Goal: Task Accomplishment & Management: Manage account settings

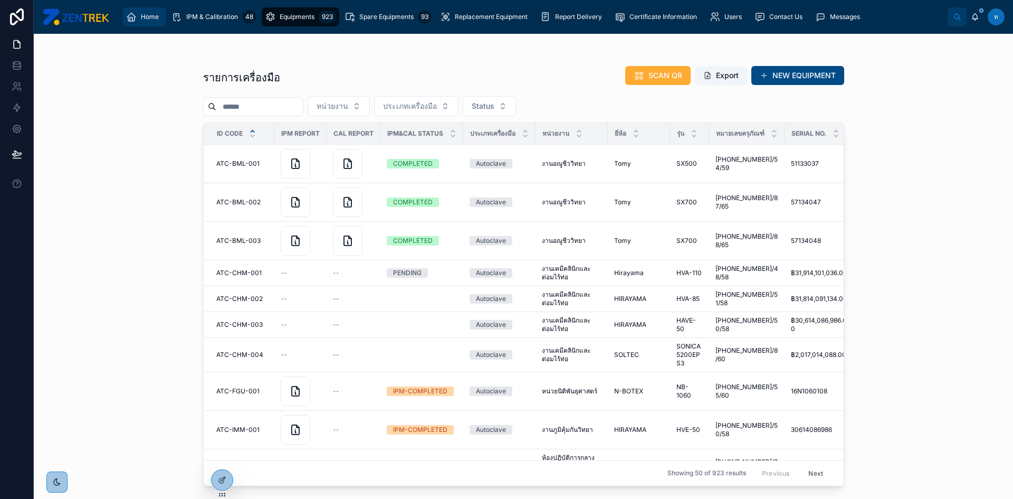
click at [138, 24] on div "Home" at bounding box center [144, 16] width 37 height 17
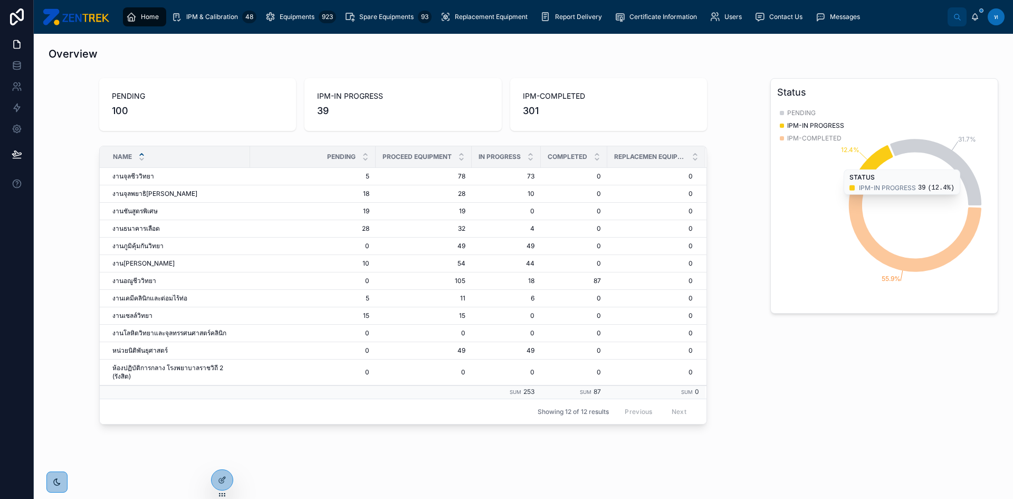
click at [864, 168] on icon "chart" at bounding box center [873, 165] width 39 height 40
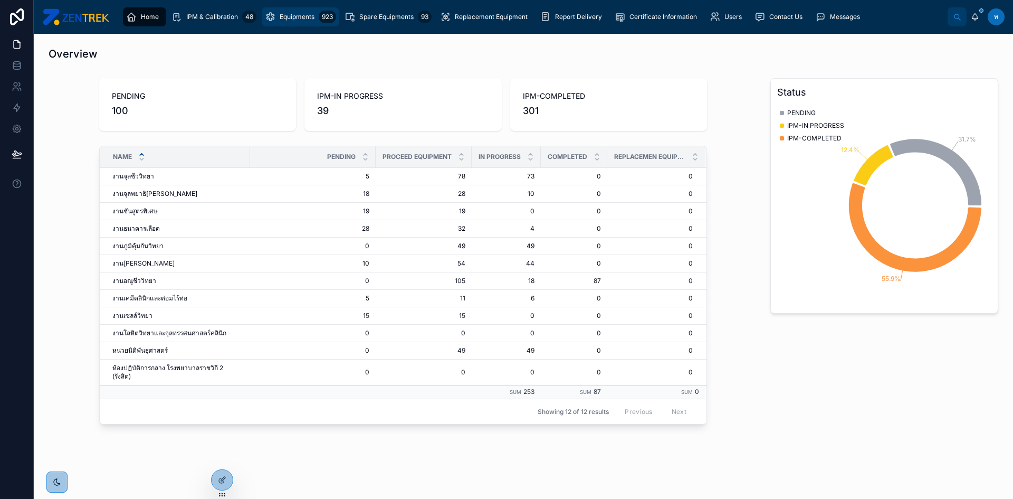
click at [298, 20] on span "Equipments" at bounding box center [297, 17] width 35 height 8
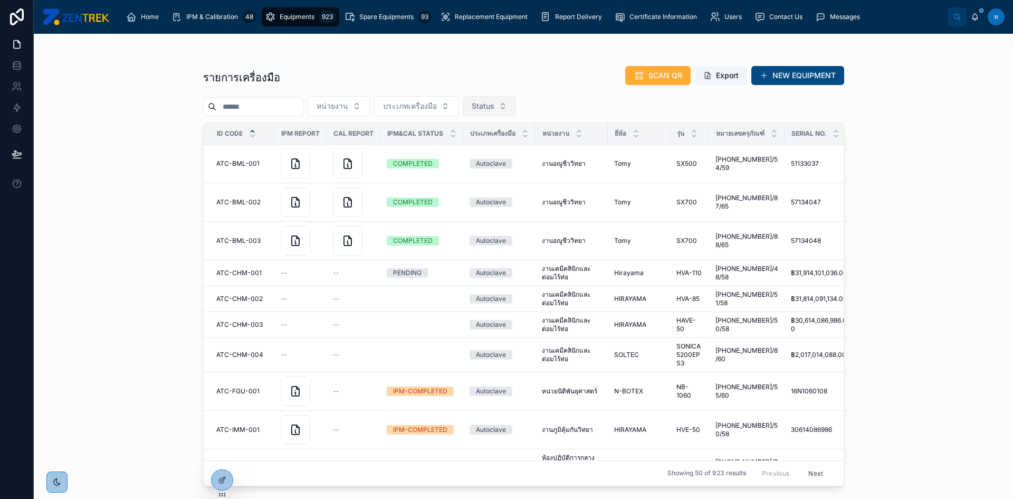
click at [516, 109] on button "Status" at bounding box center [489, 106] width 53 height 20
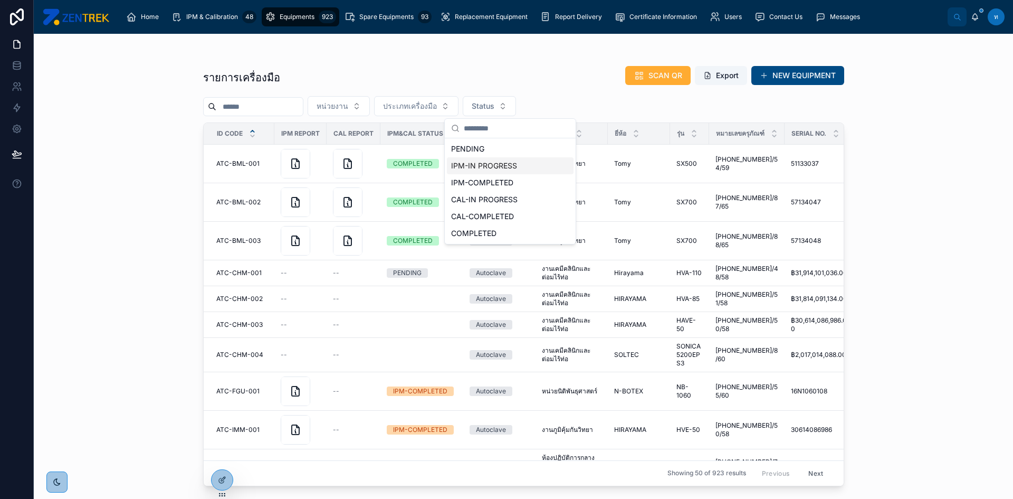
click at [488, 174] on div "IPM-IN PROGRESS" at bounding box center [510, 165] width 127 height 17
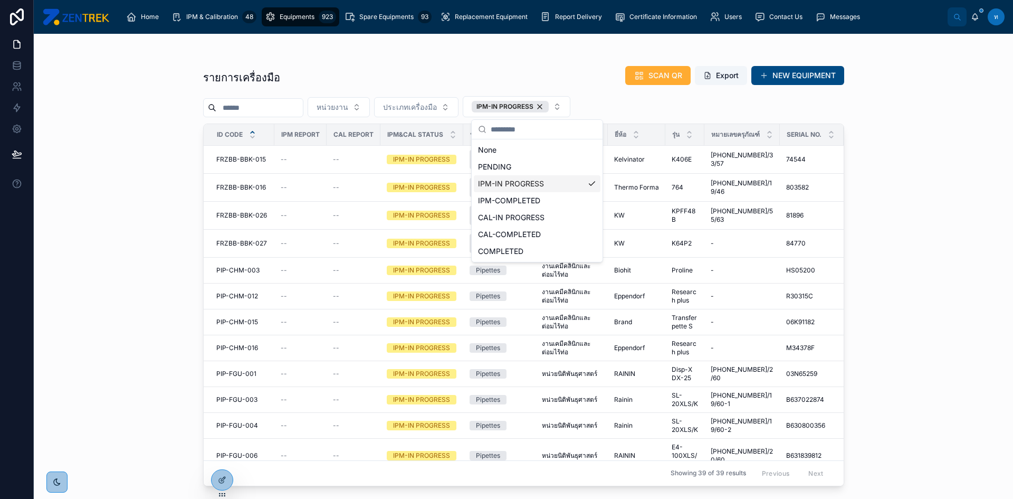
click at [78, 159] on div "รายการเครื่องมือ SCAN QR Export NEW EQUIPMENT หน่วยงาน ประเภทเครื่องมือ IPM-IN …" at bounding box center [523, 266] width 979 height 465
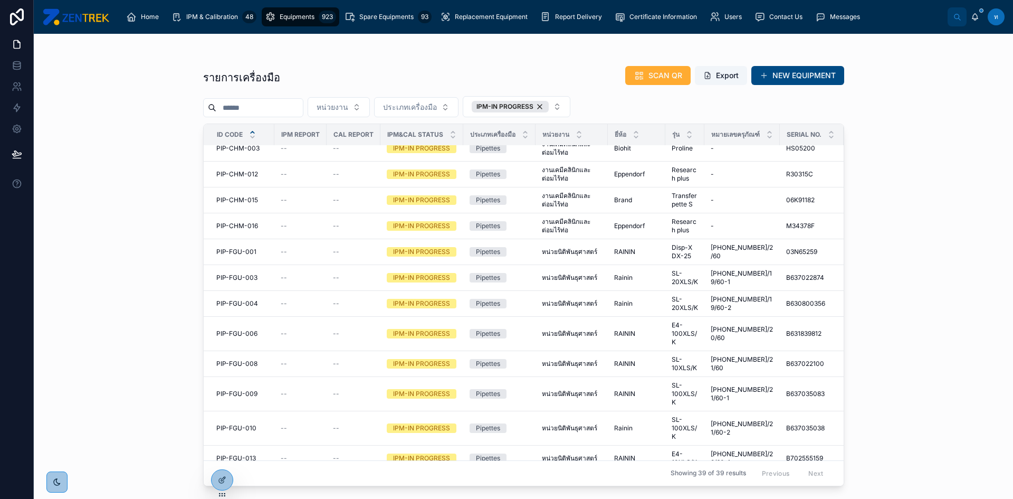
scroll to position [104, 0]
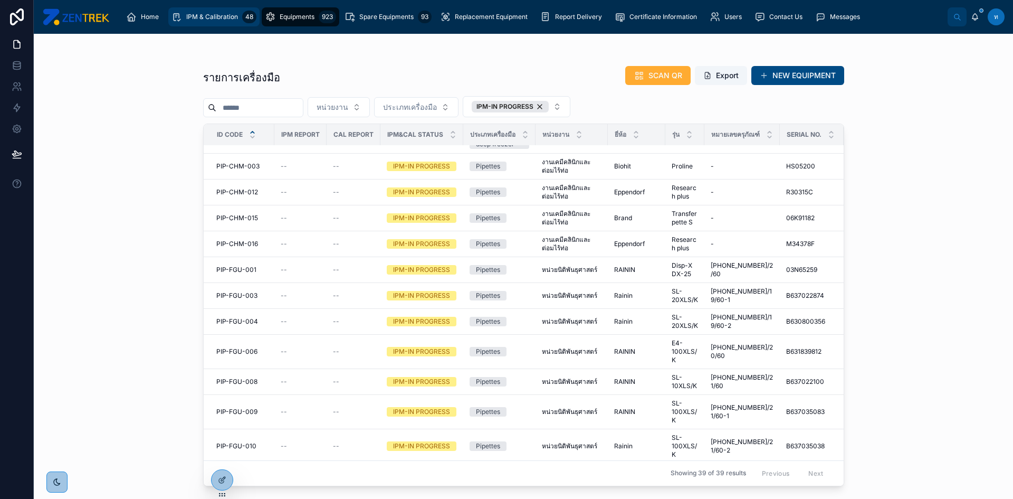
click at [227, 23] on div "IPM & Calibration 48" at bounding box center [213, 16] width 85 height 17
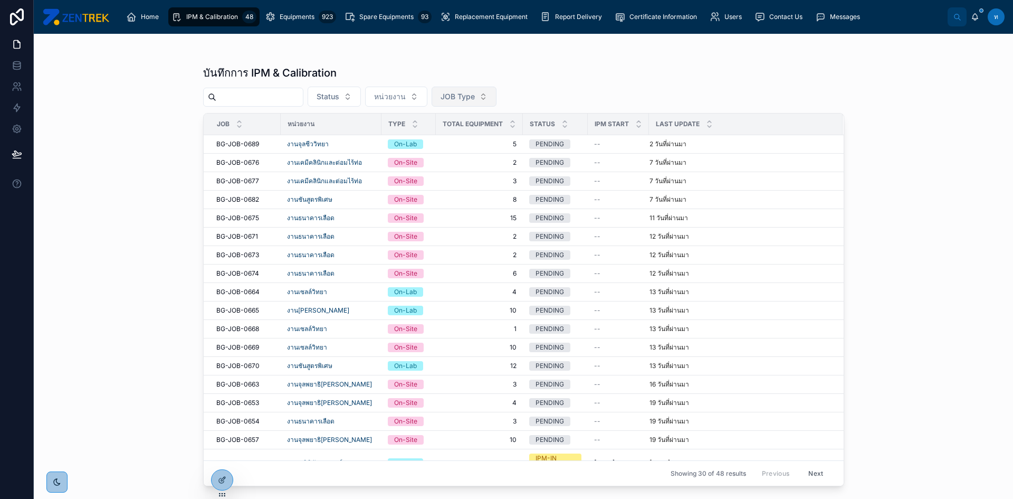
click at [473, 94] on span "JOB Type" at bounding box center [458, 96] width 34 height 11
click at [451, 143] on div "On-Lab" at bounding box center [488, 139] width 127 height 17
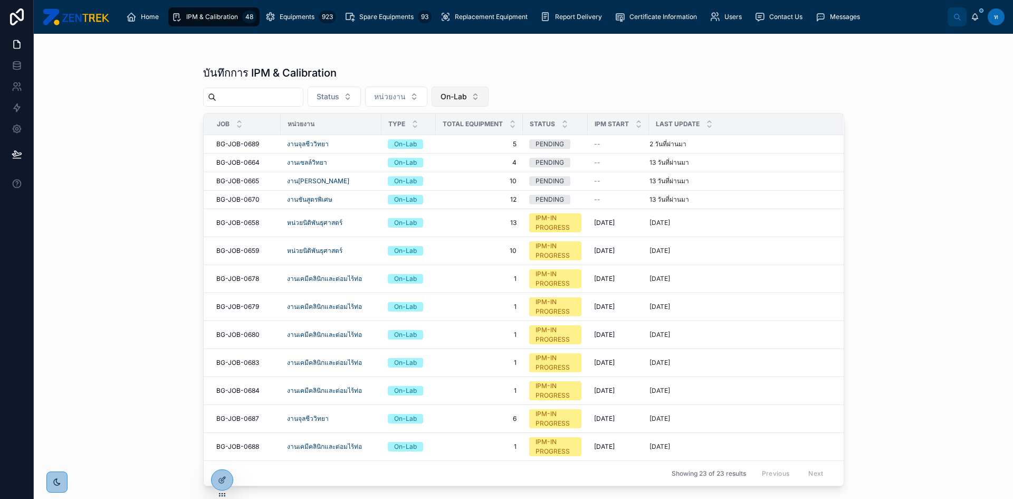
click at [467, 99] on span "On-Lab" at bounding box center [454, 96] width 26 height 11
click at [446, 168] on div "On-Site" at bounding box center [483, 173] width 127 height 17
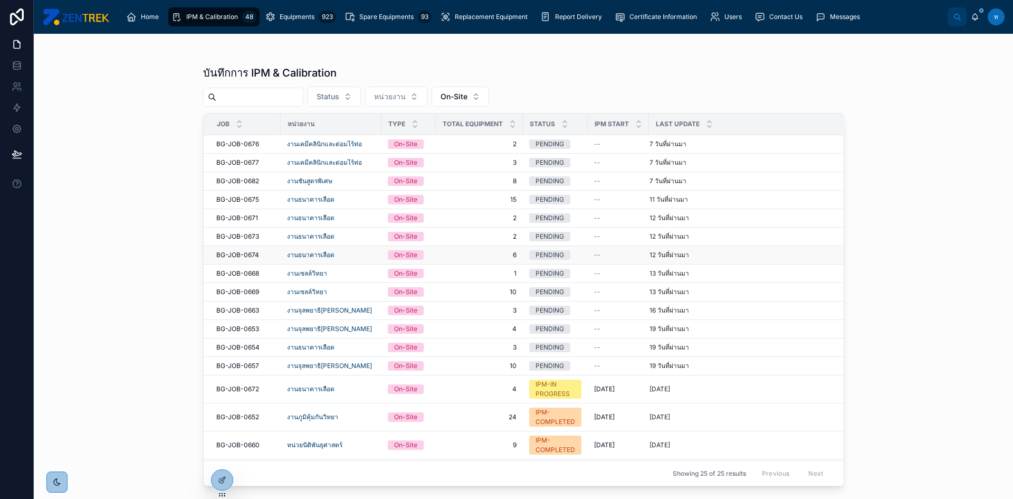
scroll to position [106, 0]
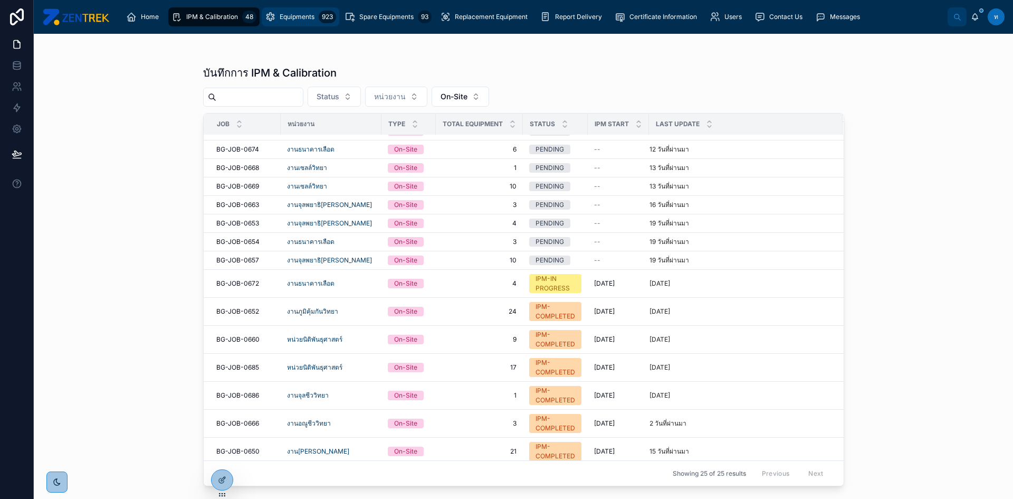
click at [292, 25] on link "Equipments 923" at bounding box center [301, 16] width 78 height 19
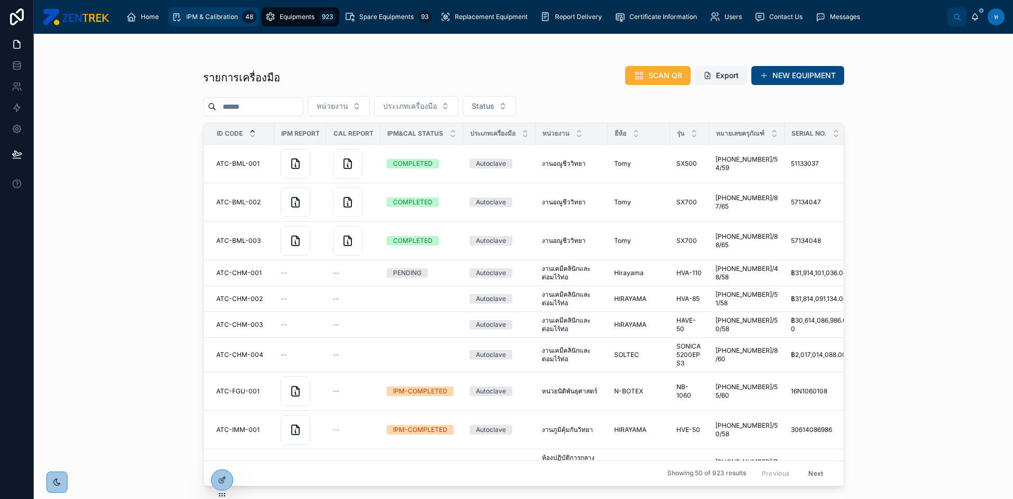
click at [217, 18] on span "IPM & Calibration" at bounding box center [212, 17] width 52 height 8
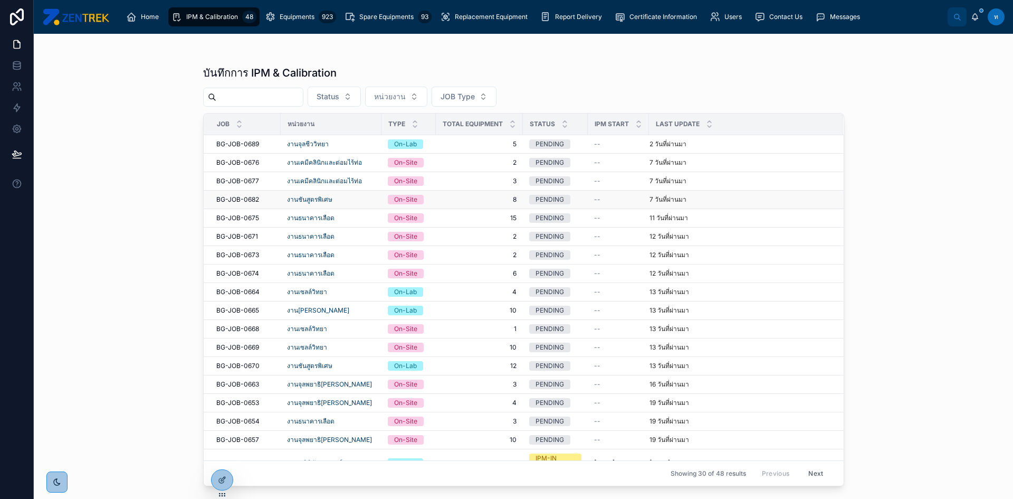
scroll to position [158, 0]
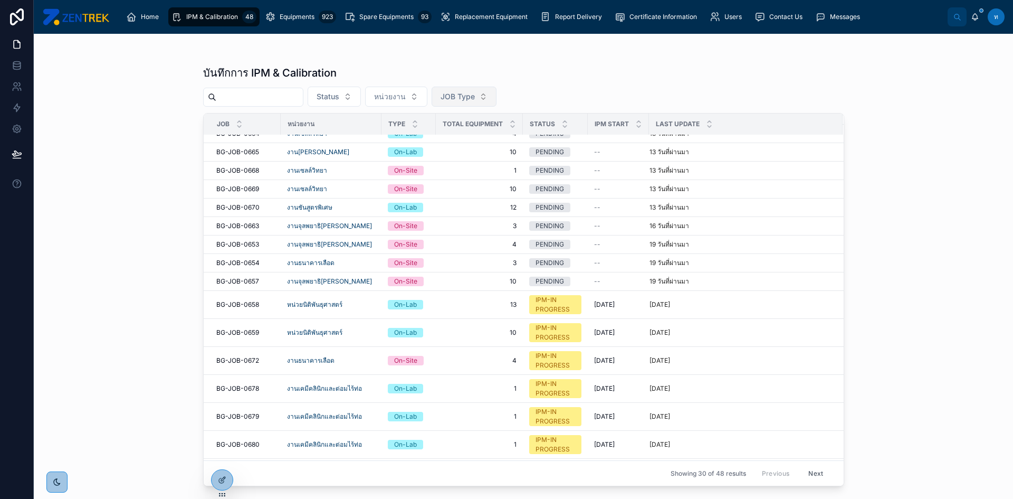
click at [473, 98] on span "JOB Type" at bounding box center [458, 96] width 34 height 11
click at [449, 157] on div "On-Site" at bounding box center [488, 156] width 127 height 17
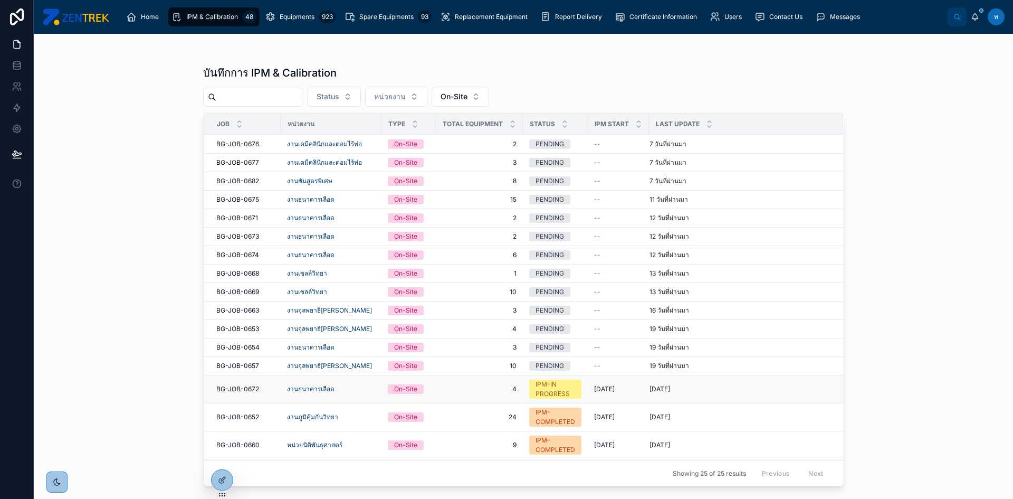
click at [244, 386] on span "BG-JOB-0672" at bounding box center [237, 389] width 43 height 8
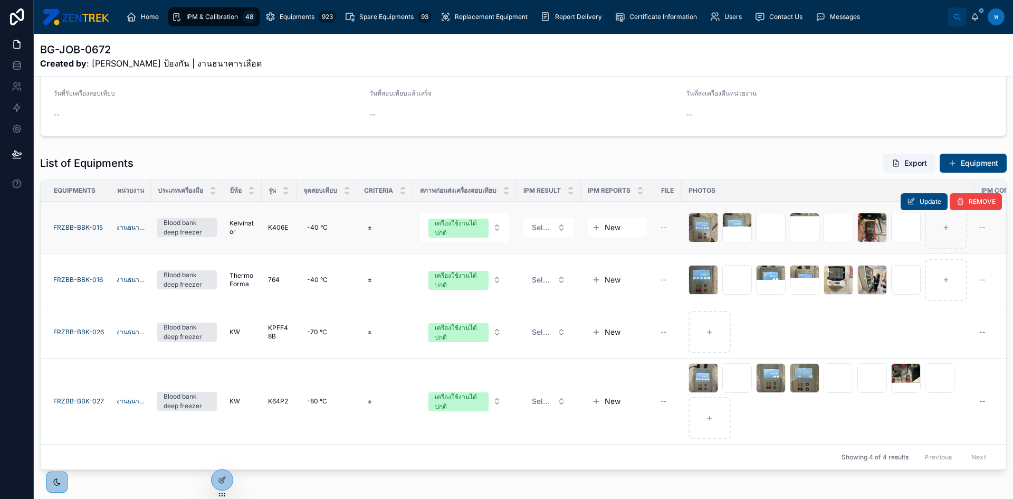
scroll to position [209, 0]
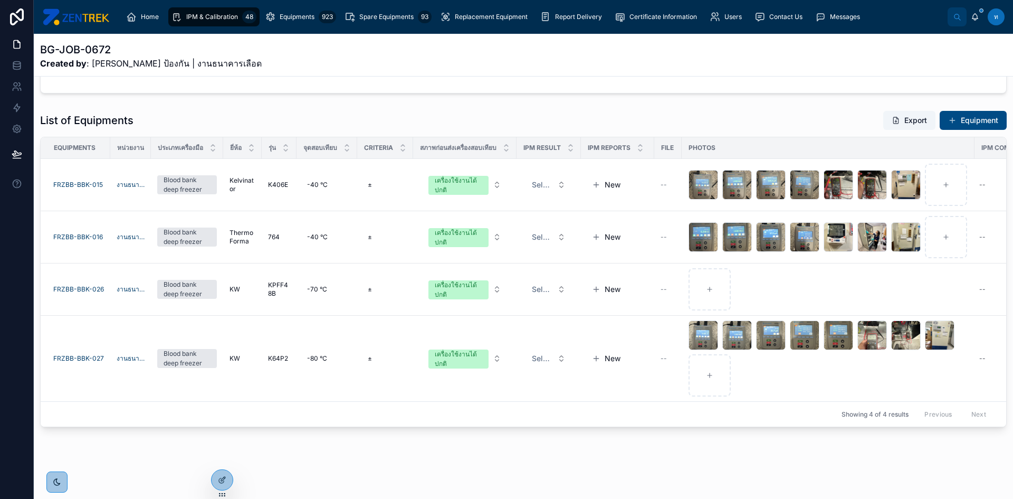
drag, startPoint x: 215, startPoint y: 18, endPoint x: 220, endPoint y: 23, distance: 7.5
click at [215, 18] on span "IPM & Calibration" at bounding box center [212, 17] width 52 height 8
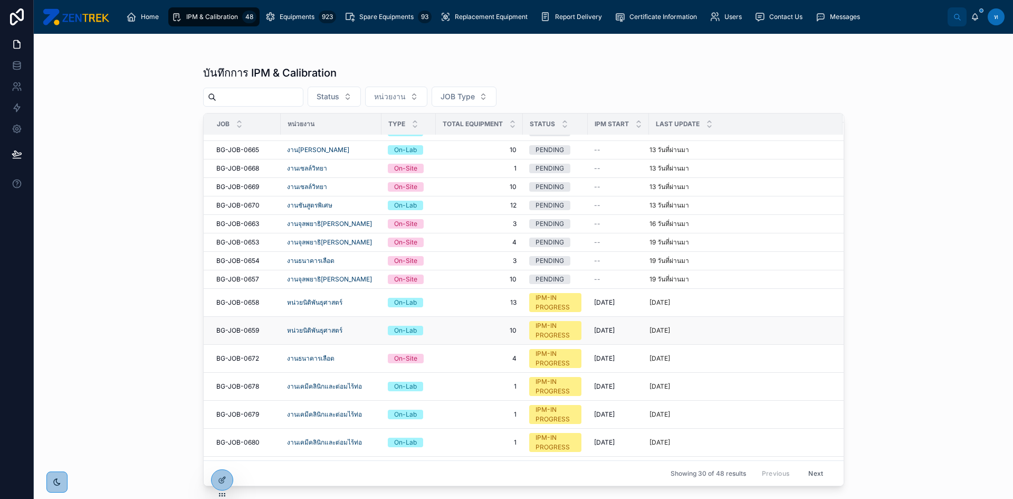
scroll to position [158, 0]
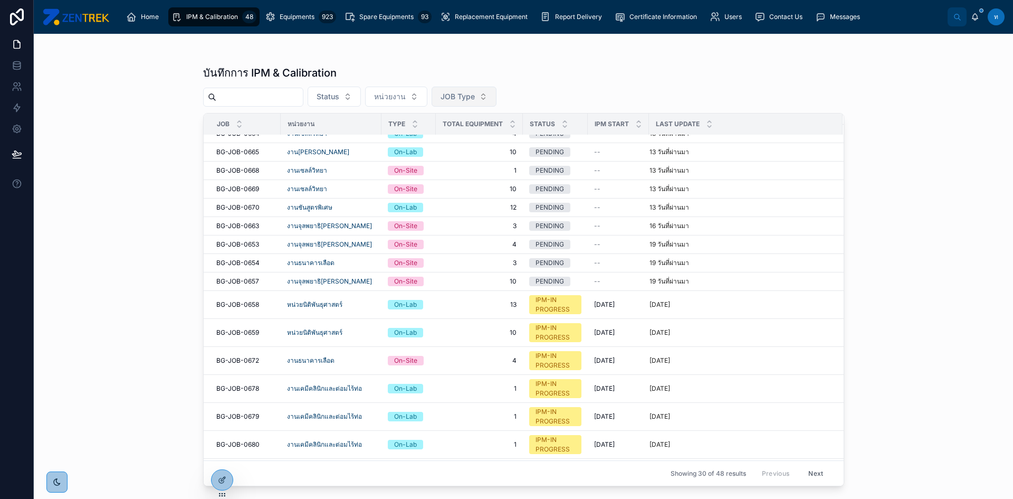
click at [475, 97] on span "JOB Type" at bounding box center [458, 96] width 34 height 11
click at [456, 137] on div "On-Lab" at bounding box center [488, 139] width 127 height 17
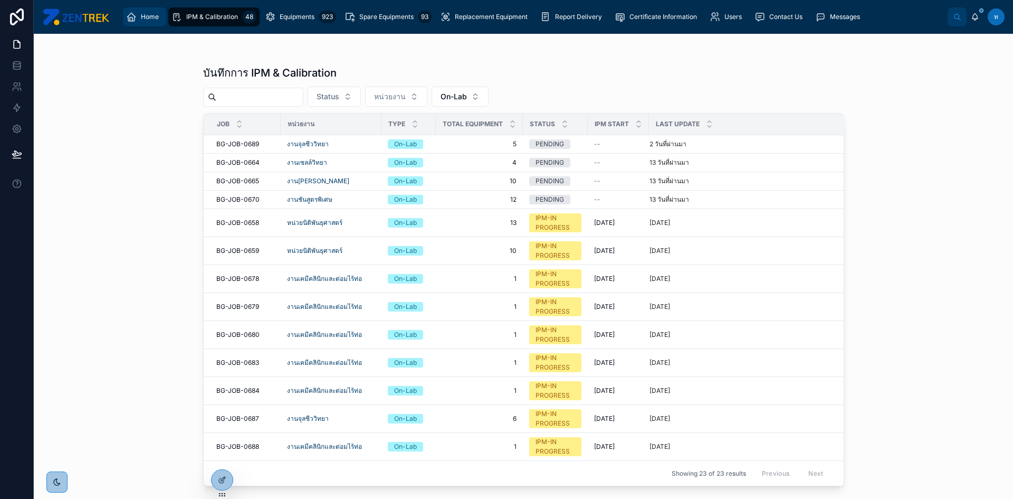
click at [138, 14] on div "Home" at bounding box center [144, 16] width 37 height 17
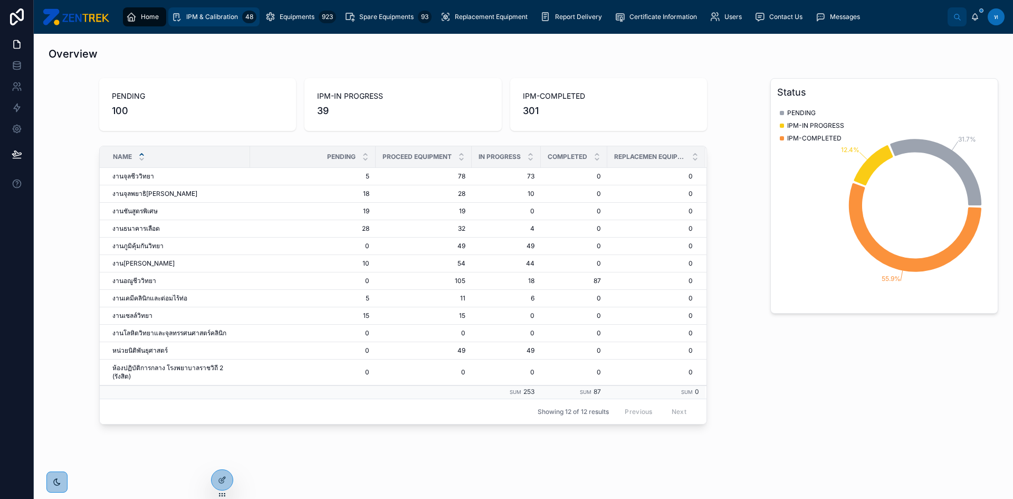
click at [198, 23] on div "IPM & Calibration 48" at bounding box center [213, 16] width 85 height 17
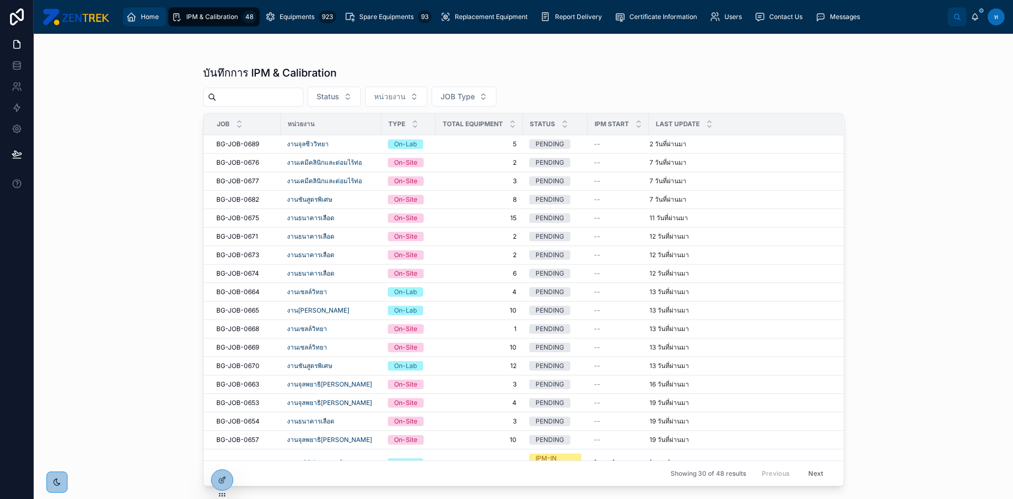
click at [160, 20] on div "Home" at bounding box center [144, 16] width 37 height 17
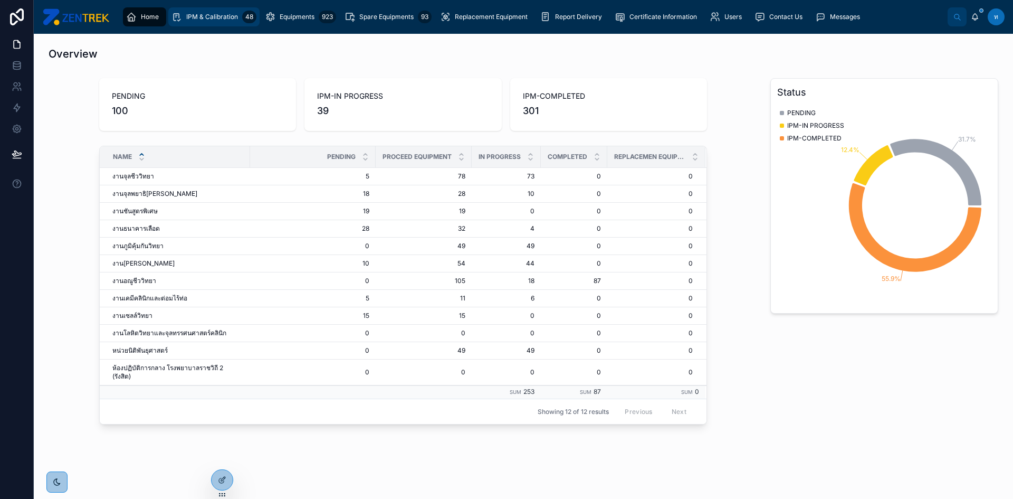
click at [200, 19] on span "IPM & Calibration" at bounding box center [212, 17] width 52 height 8
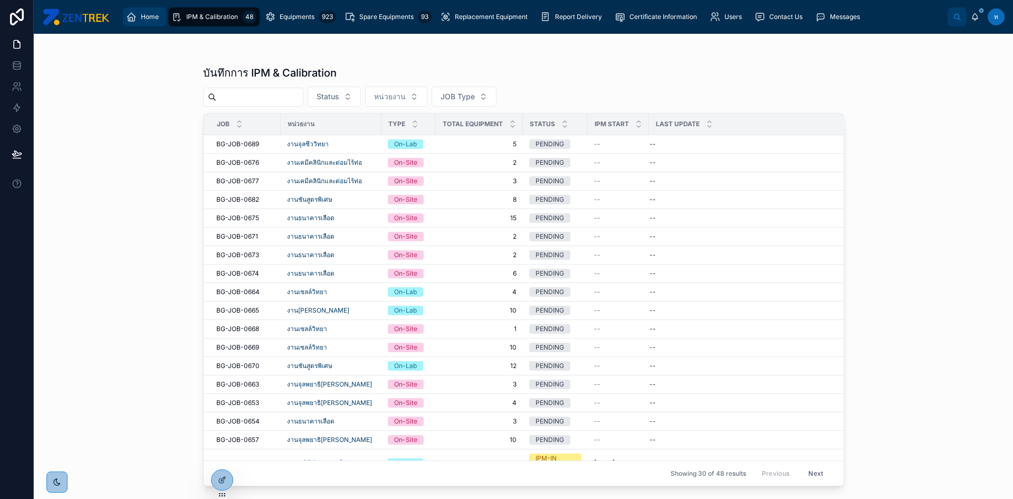
click at [155, 18] on span "Home" at bounding box center [150, 17] width 18 height 8
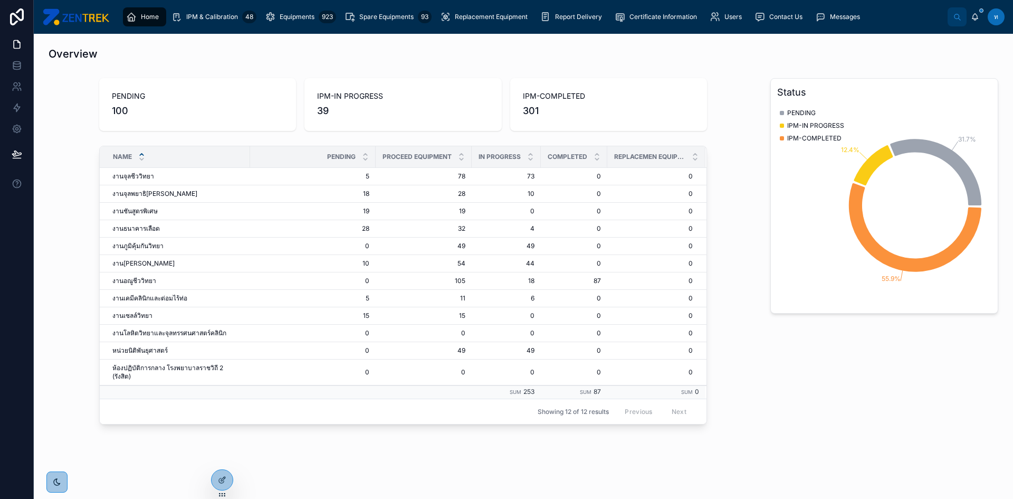
click at [222, 462] on div "Overview PENDING 100 IPM-IN PROGRESS 39 IPM-COMPLETED 301 Name PENDING PROCEED …" at bounding box center [523, 267] width 979 height 466
click at [223, 463] on div at bounding box center [222, 456] width 17 height 17
click at [219, 454] on icon at bounding box center [220, 455] width 3 height 3
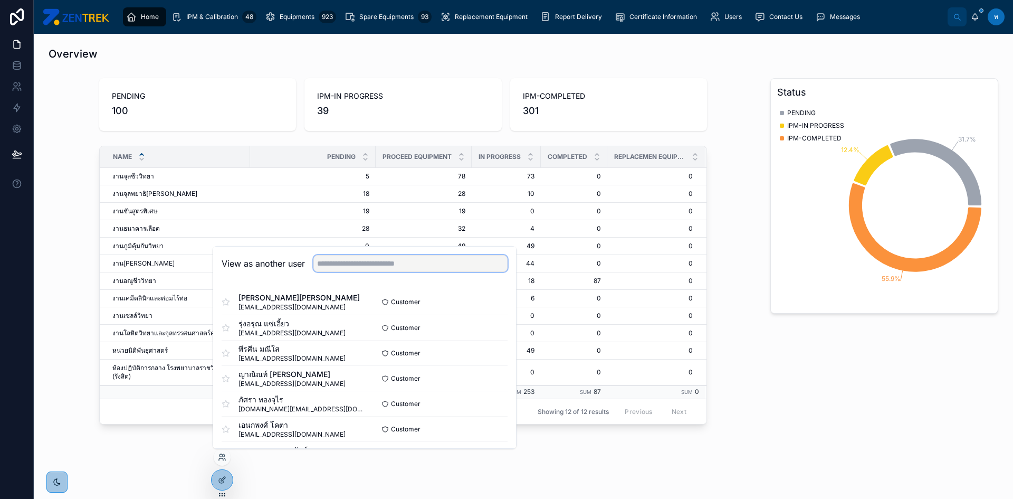
click at [389, 261] on input "text" at bounding box center [410, 263] width 194 height 17
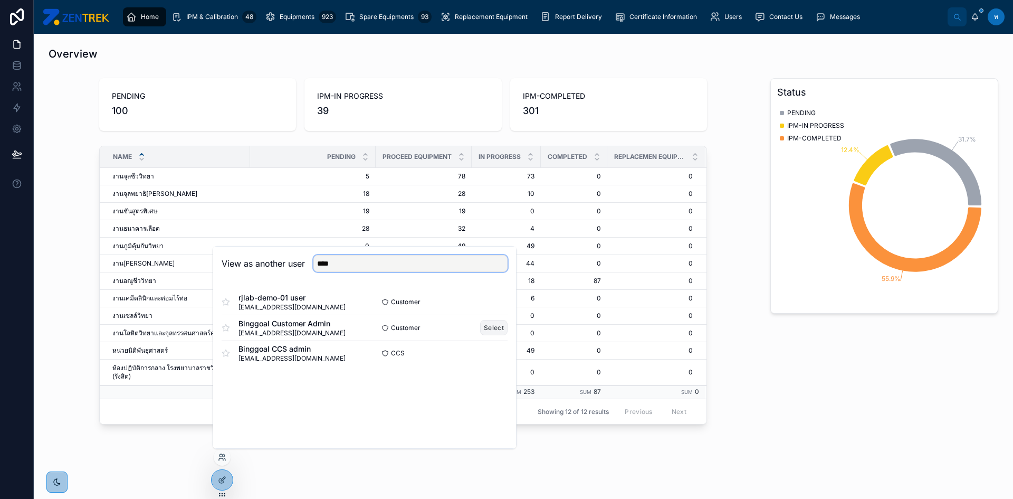
type input "****"
click at [500, 331] on button "Select" at bounding box center [493, 327] width 27 height 15
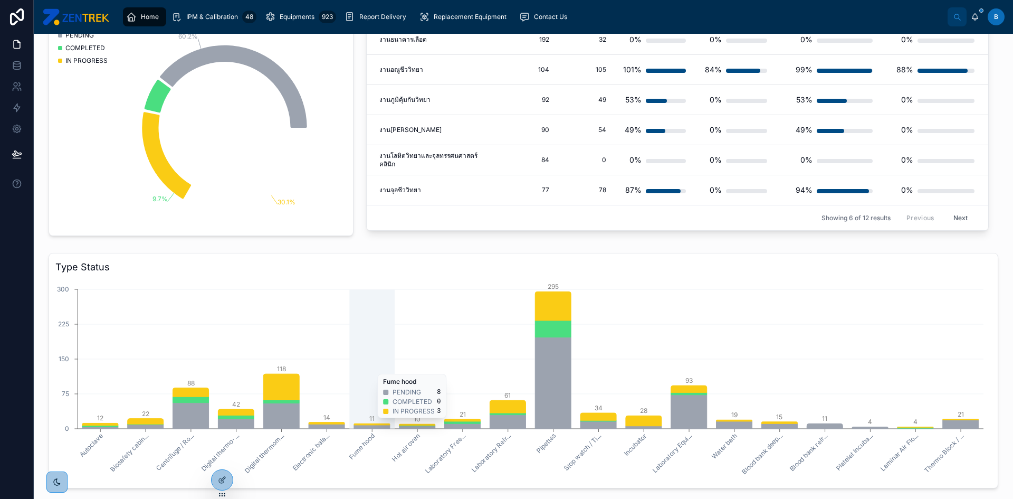
scroll to position [211, 0]
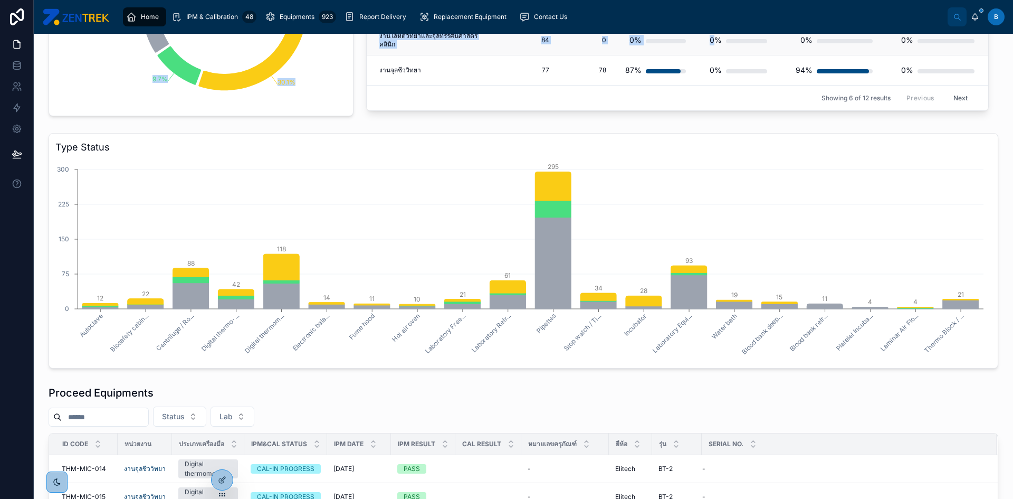
drag, startPoint x: 638, startPoint y: 14, endPoint x: 713, endPoint y: 42, distance: 79.3
click at [713, 42] on div "Home IPM & Calibration 48 Equipments 923 Report Delivery Replacement Equipment …" at bounding box center [523, 249] width 979 height 499
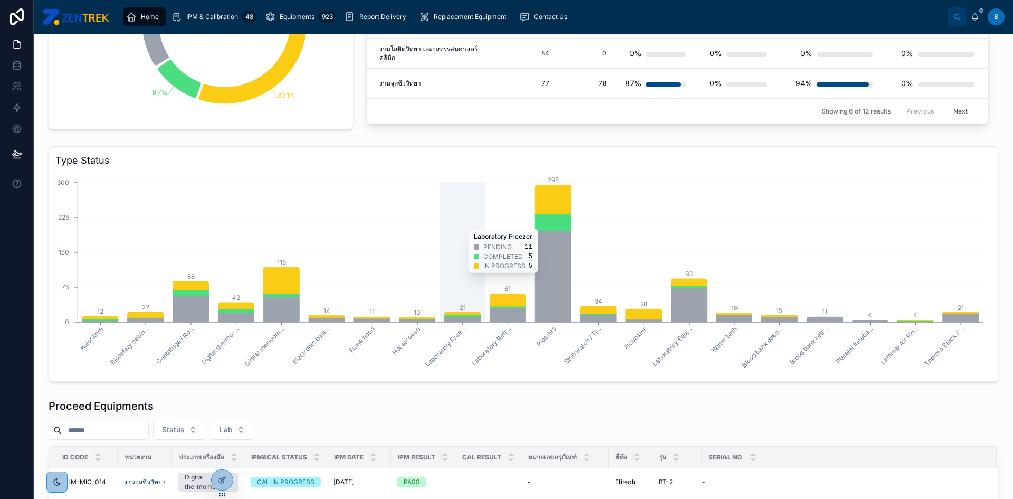
click at [433, 227] on icon "Autoclave Biosafety cabin... Centrifuge / Ro... Digital thermo-... Digital ther…" at bounding box center [519, 273] width 928 height 203
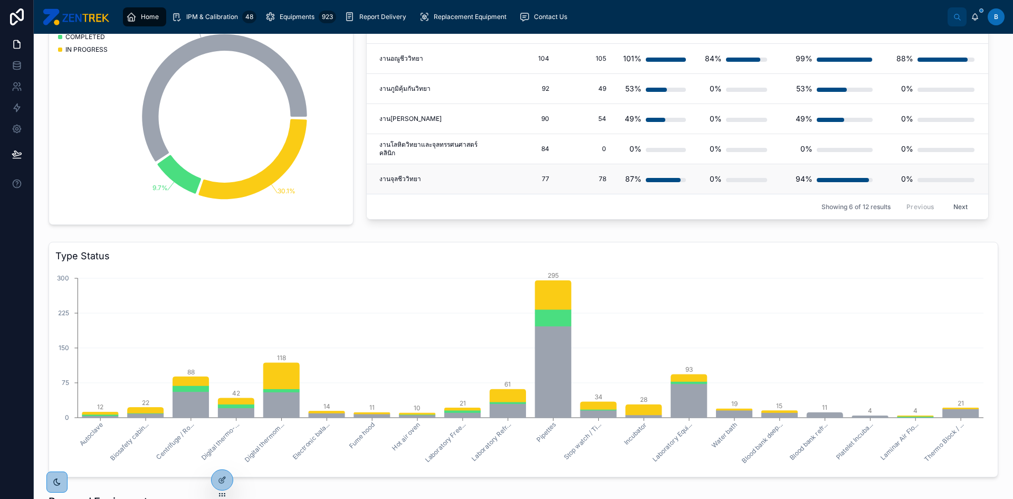
scroll to position [0, 0]
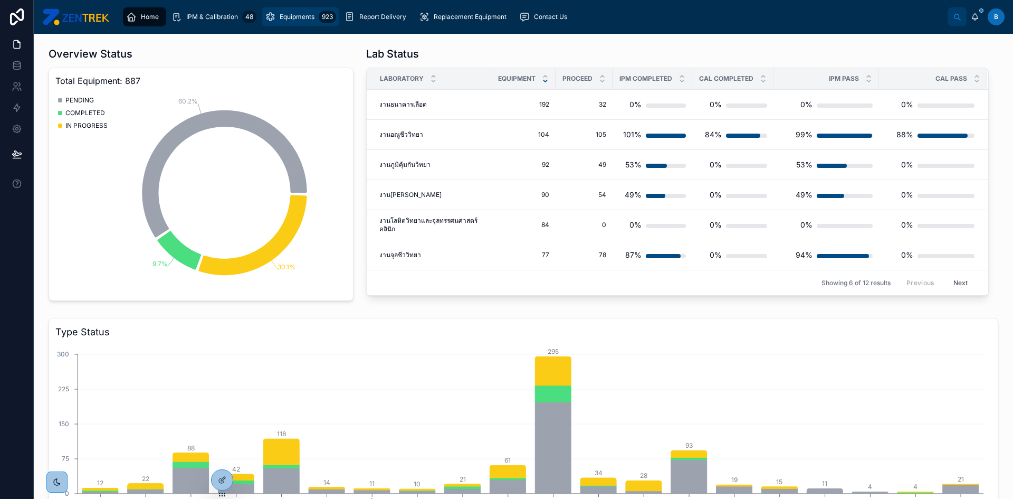
click at [300, 23] on div "Equipments 923" at bounding box center [300, 16] width 71 height 17
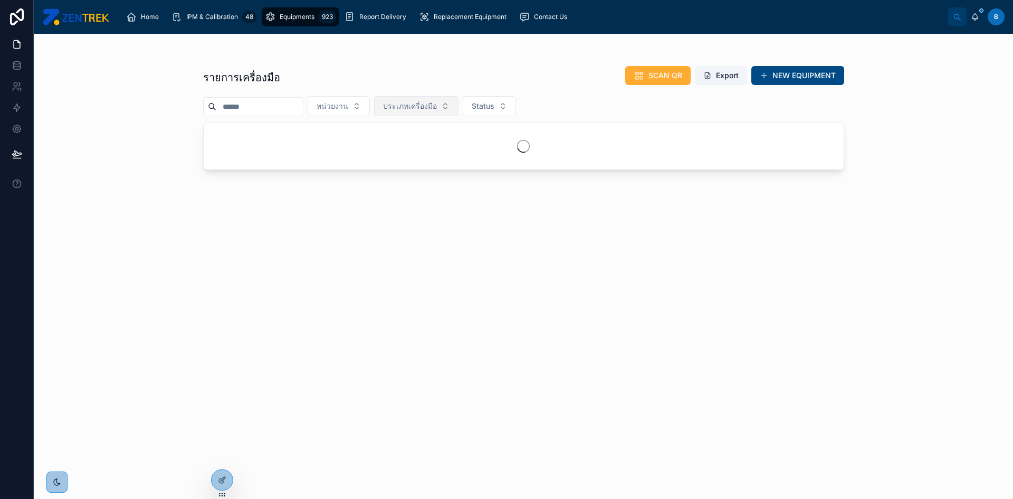
click at [430, 99] on button "ประเภทเครื่องมือ" at bounding box center [416, 106] width 84 height 20
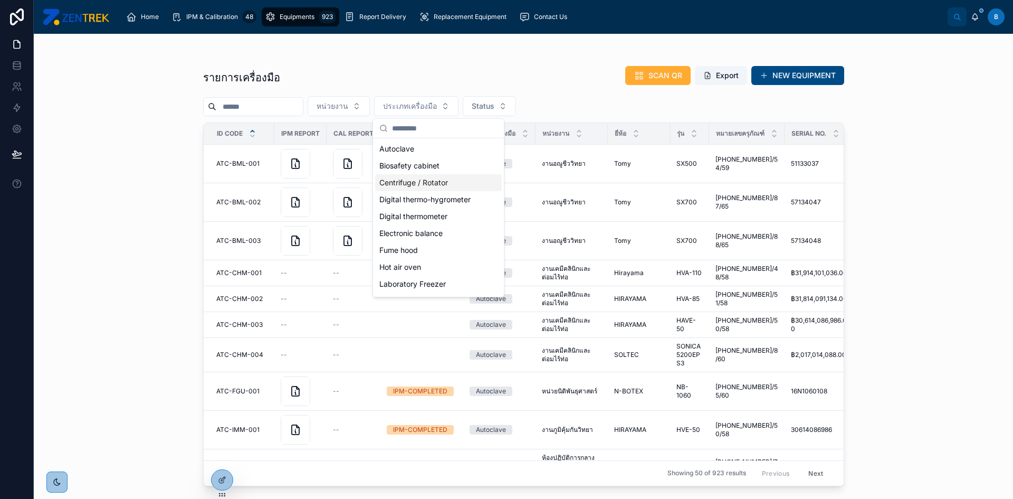
click at [417, 188] on div "Centrifuge / Rotator" at bounding box center [438, 182] width 127 height 17
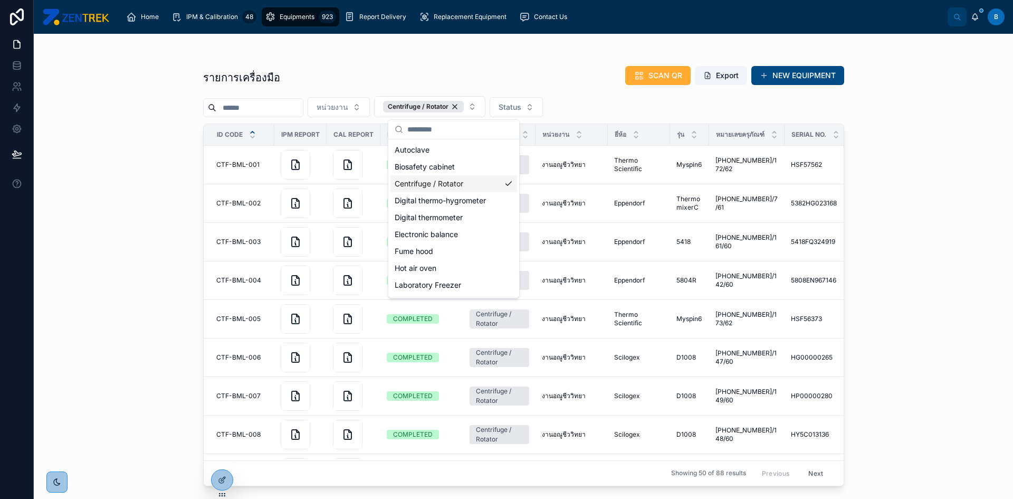
click at [155, 147] on div "รายการเครื่องมือ SCAN QR Export NEW EQUIPMENT หน่วยงาน Centrifuge / Rotator Sta…" at bounding box center [523, 266] width 979 height 465
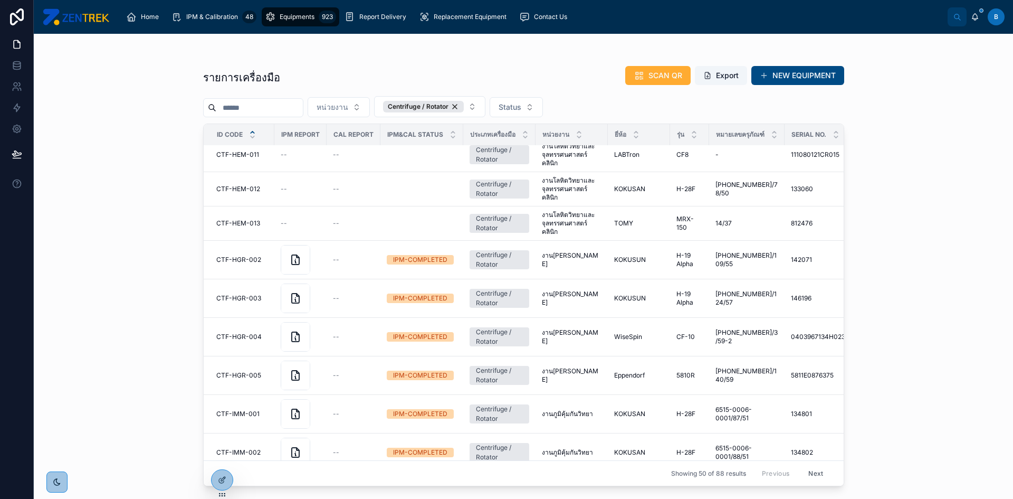
scroll to position [1380, 0]
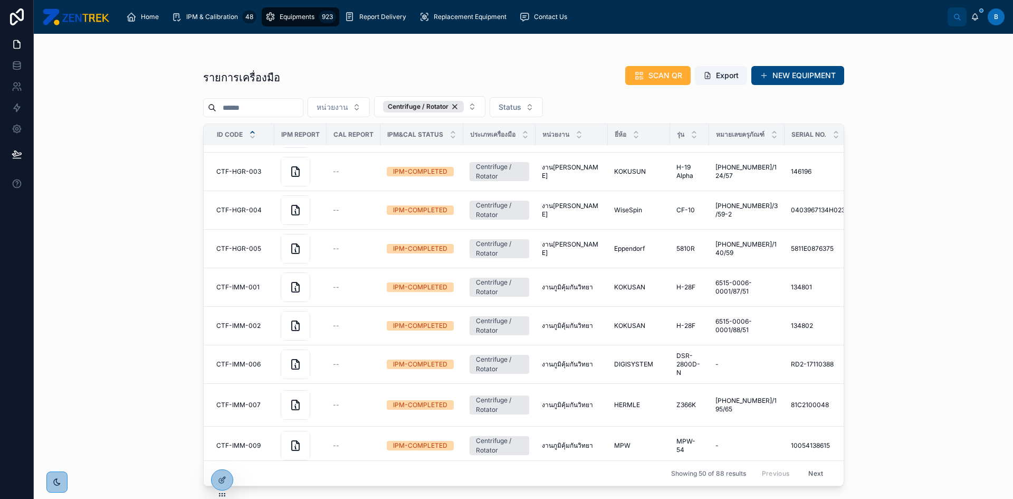
click at [808, 466] on button "Next" at bounding box center [816, 473] width 30 height 16
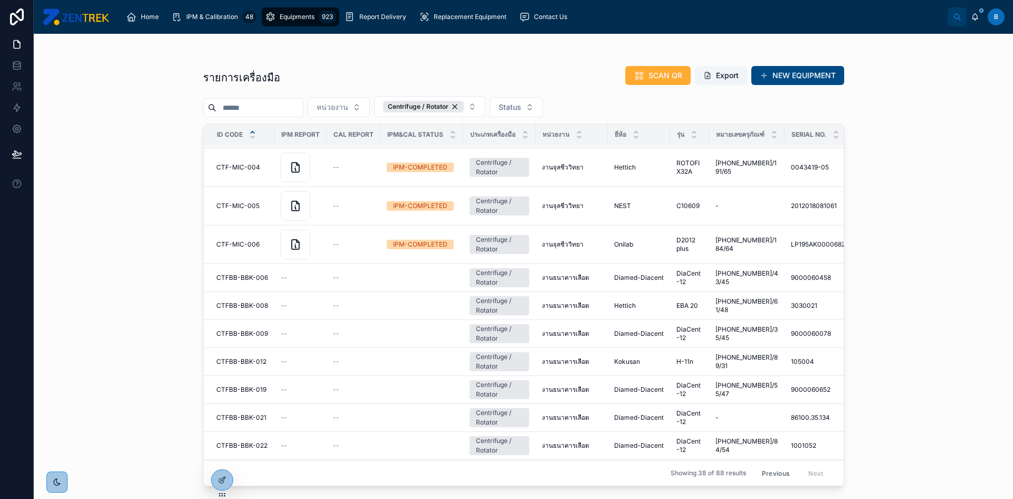
scroll to position [156, 0]
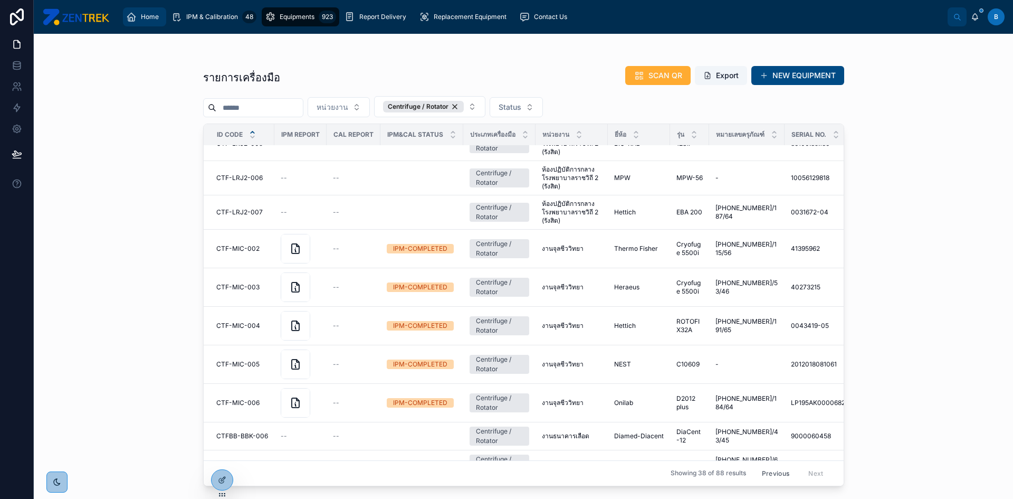
click at [149, 18] on span "Home" at bounding box center [150, 17] width 18 height 8
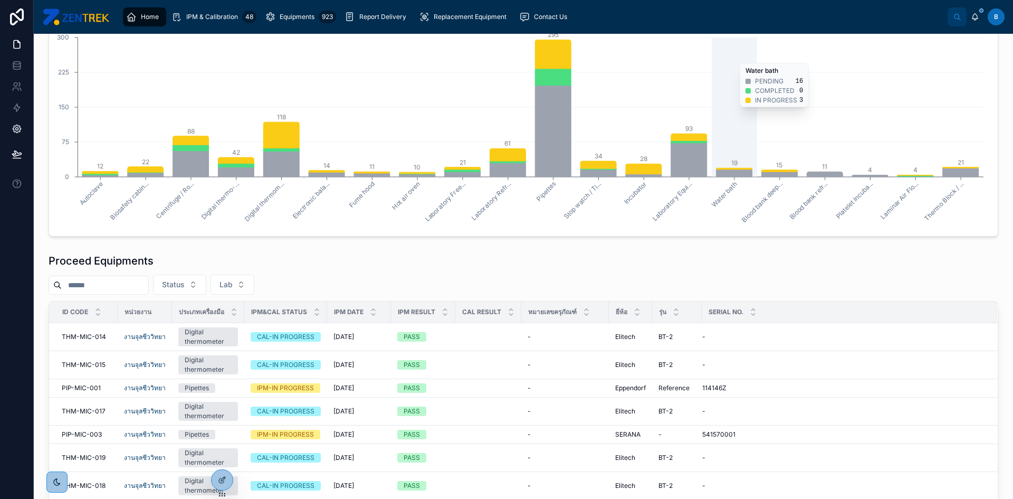
scroll to position [53, 0]
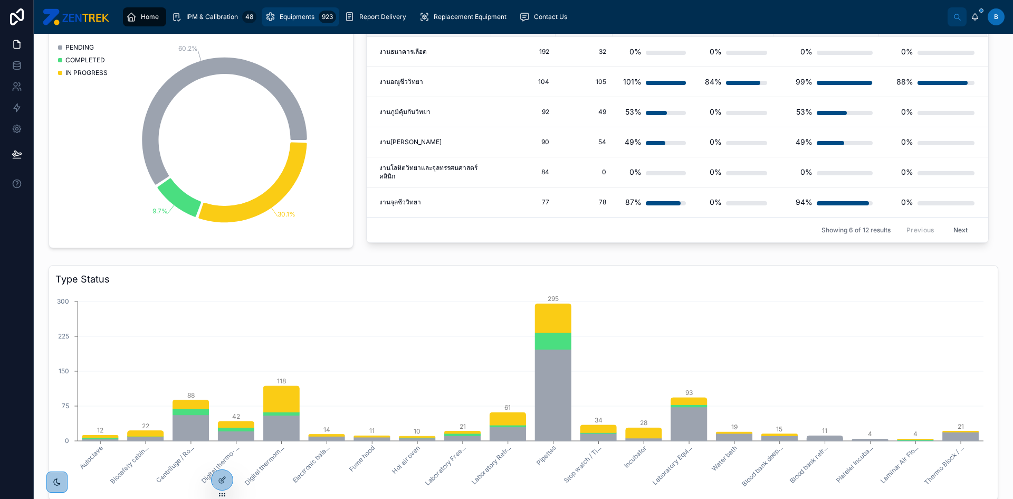
click at [273, 22] on icon "scrollable content" at bounding box center [270, 17] width 11 height 11
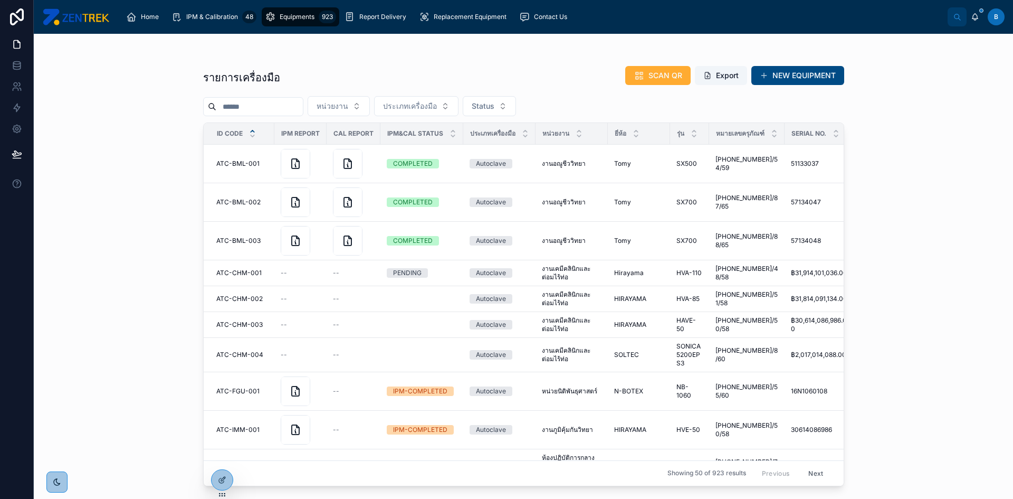
click at [428, 105] on span "ประเภทเครื่องมือ" at bounding box center [410, 106] width 54 height 11
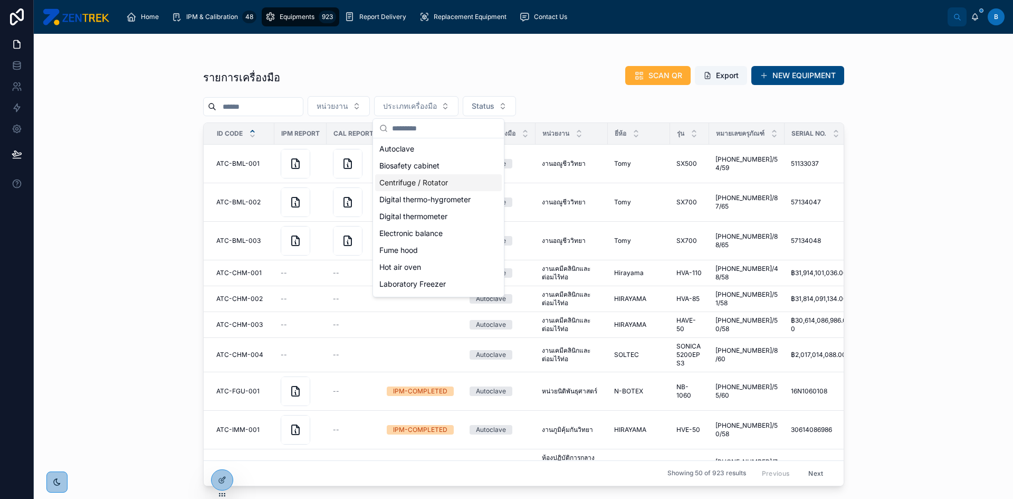
click at [413, 184] on div "Centrifuge / Rotator" at bounding box center [438, 182] width 127 height 17
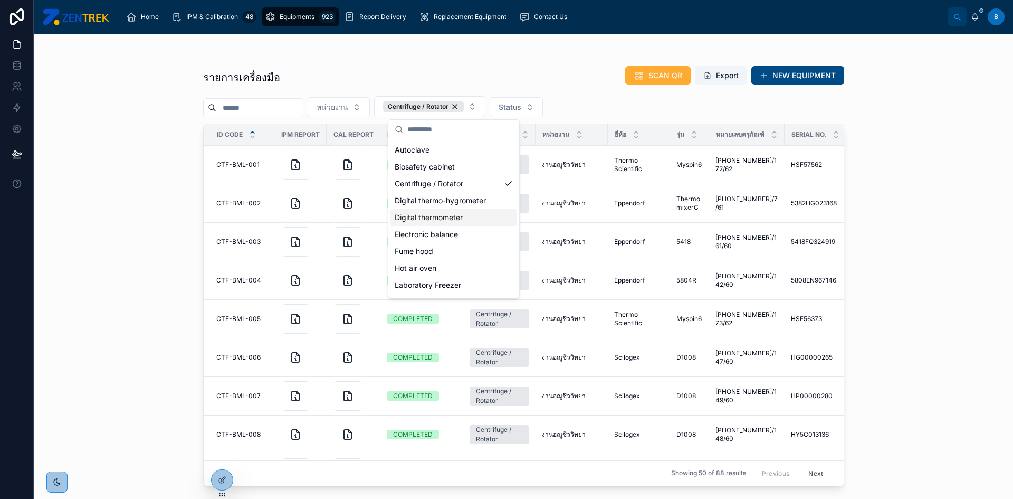
click at [906, 174] on div "รายการเครื่องมือ SCAN QR Export NEW EQUIPMENT หน่วยงาน Centrifuge / Rotator Sta…" at bounding box center [523, 266] width 979 height 465
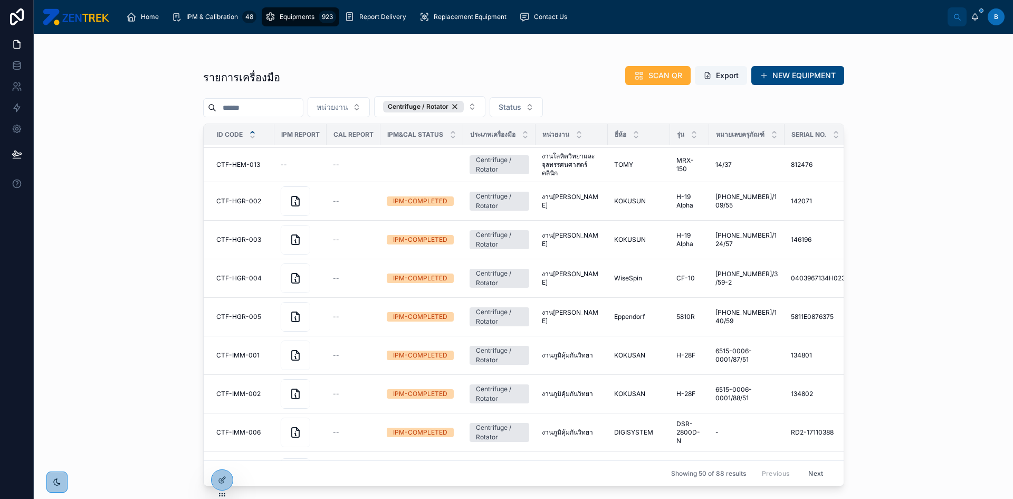
scroll to position [1380, 0]
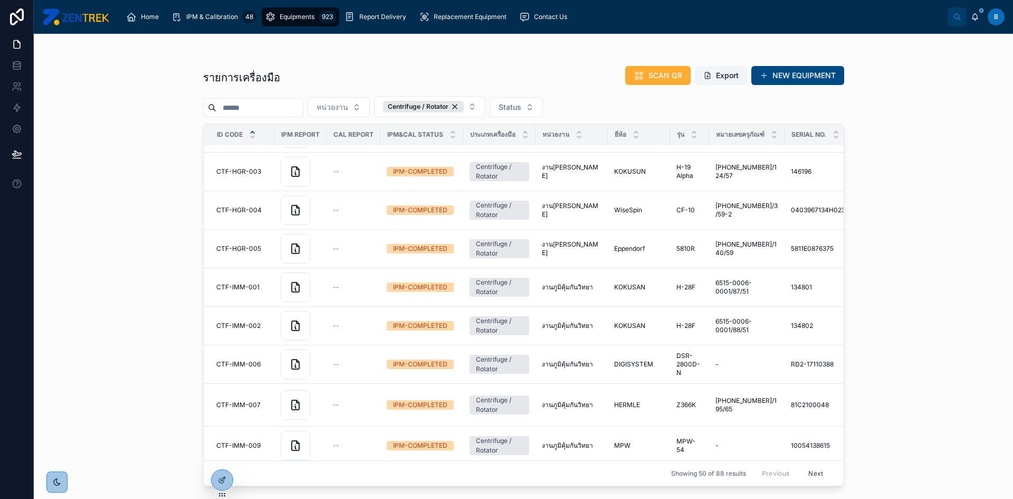
click at [801, 467] on button "Next" at bounding box center [816, 473] width 30 height 16
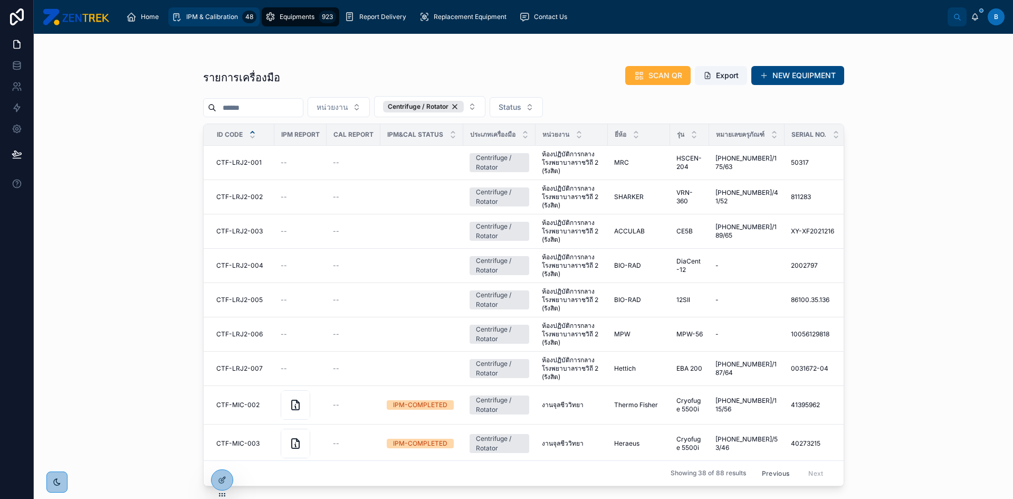
click at [205, 20] on span "IPM & Calibration" at bounding box center [212, 17] width 52 height 8
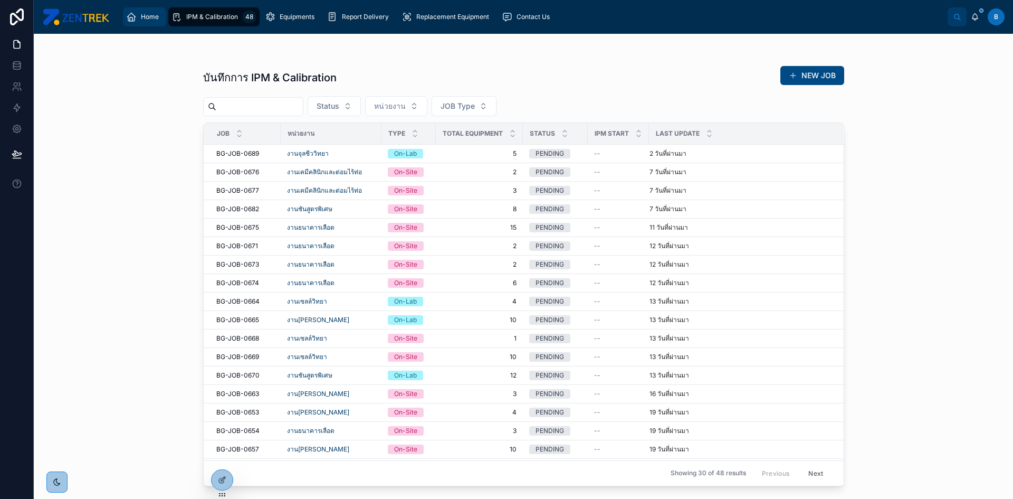
click at [145, 26] on link "Home" at bounding box center [144, 16] width 43 height 19
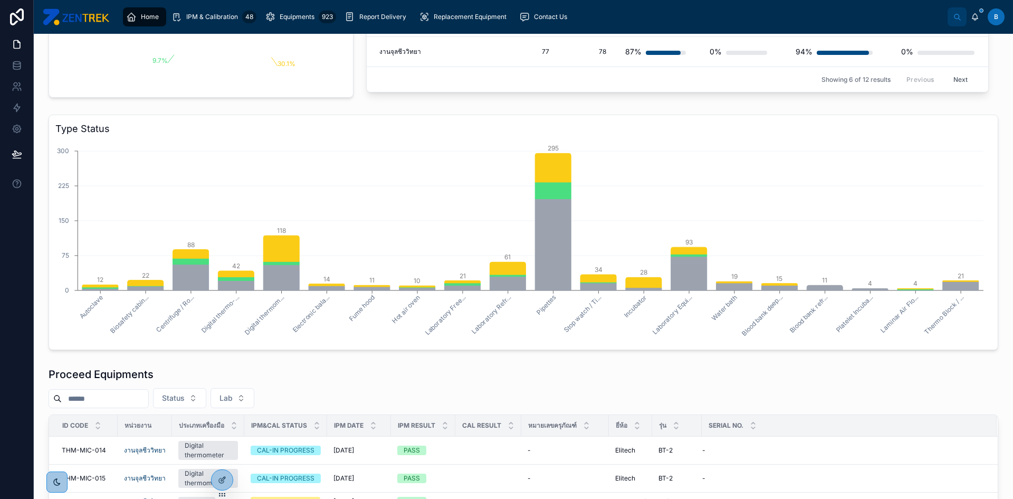
scroll to position [264, 0]
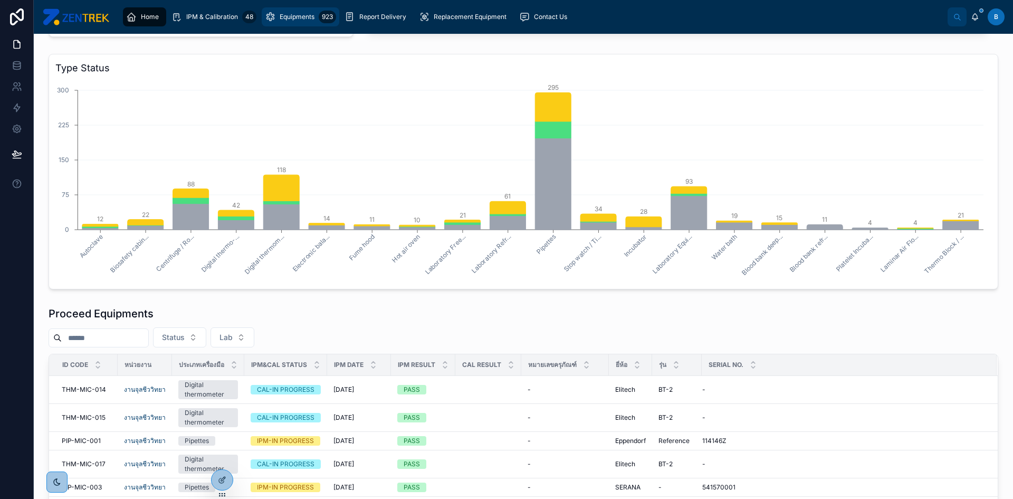
click at [302, 9] on div "Equipments 923" at bounding box center [300, 16] width 71 height 17
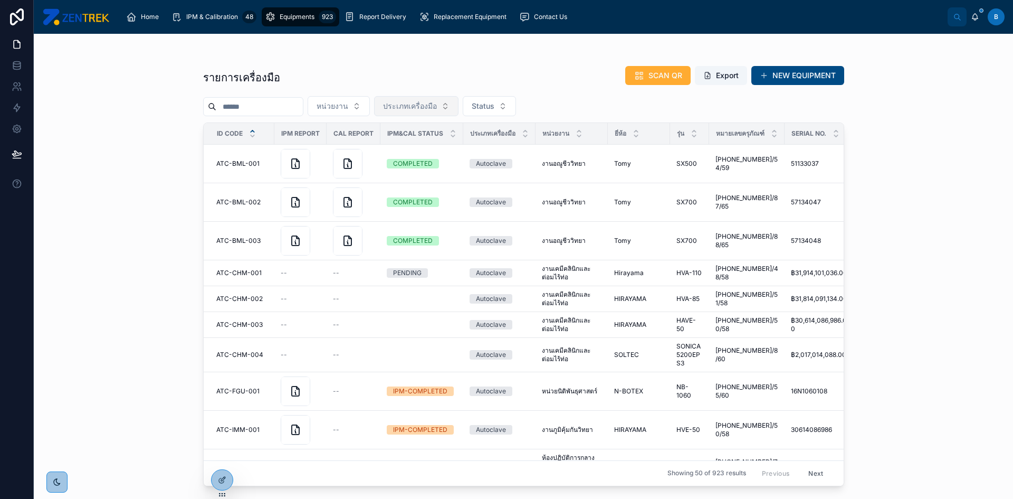
click at [428, 112] on button "ประเภทเครื่องมือ" at bounding box center [416, 106] width 84 height 20
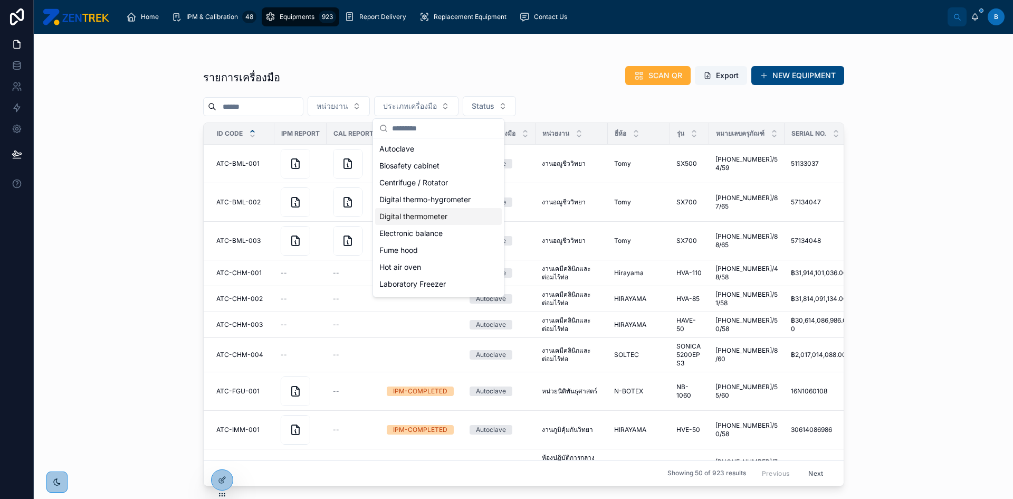
click at [430, 213] on div "Digital thermometer" at bounding box center [438, 216] width 127 height 17
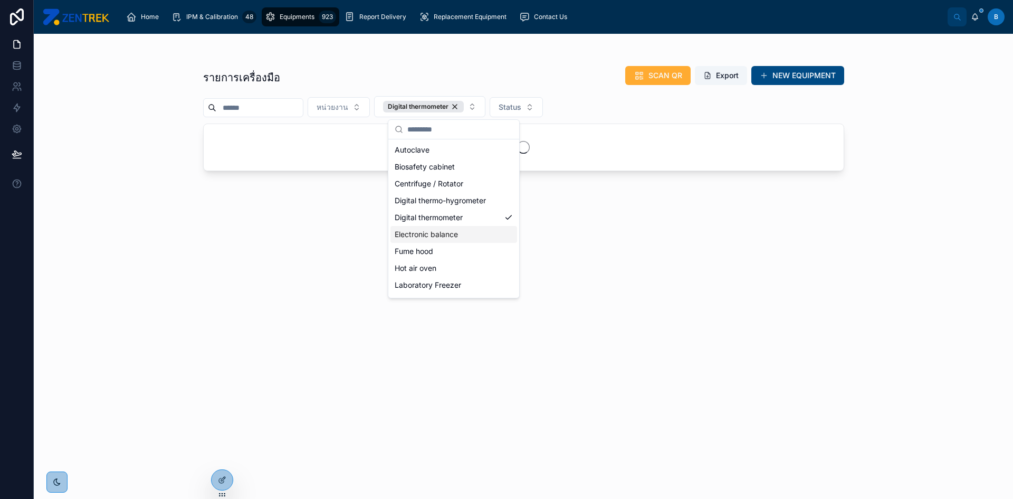
click at [912, 216] on div "รายการเครื่องมือ SCAN QR Export NEW EQUIPMENT หน่วยงาน Digital thermometer Stat…" at bounding box center [523, 266] width 979 height 465
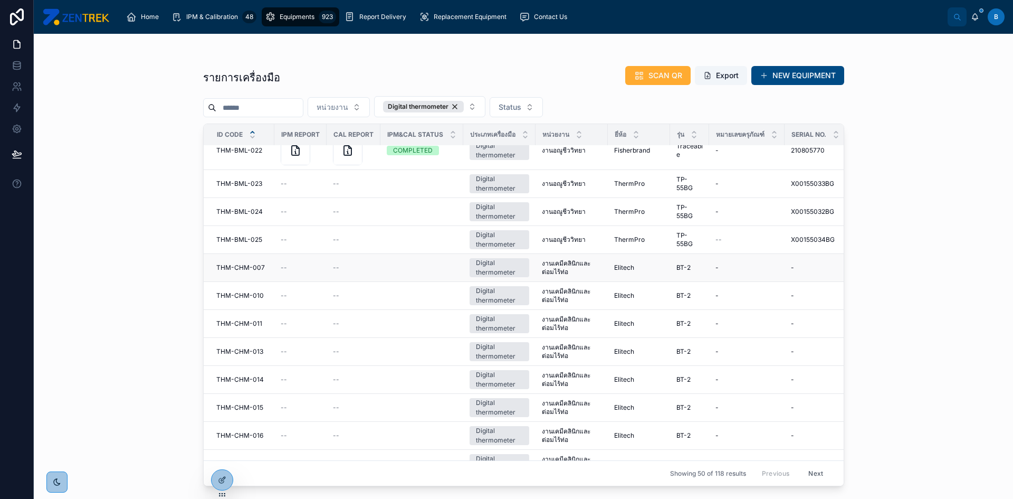
scroll to position [1197, 0]
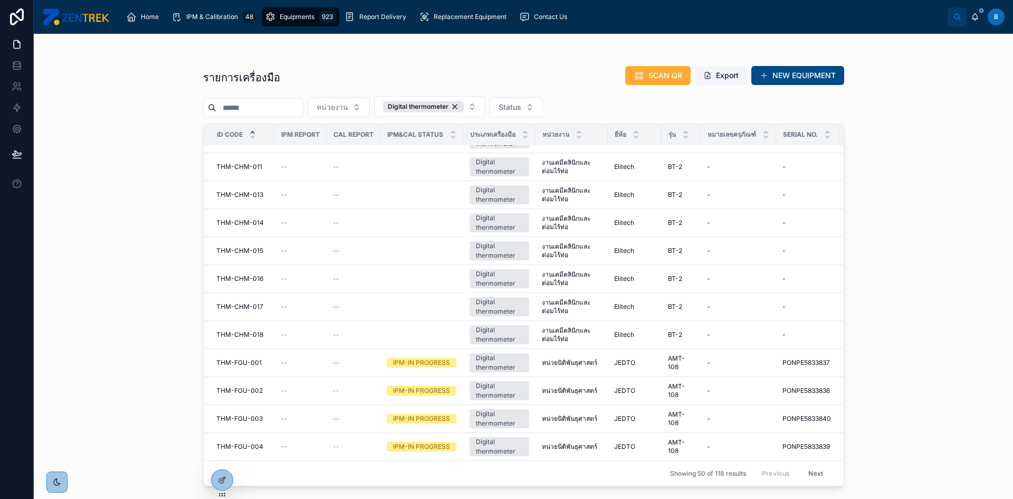
click at [810, 473] on button "Next" at bounding box center [816, 473] width 30 height 16
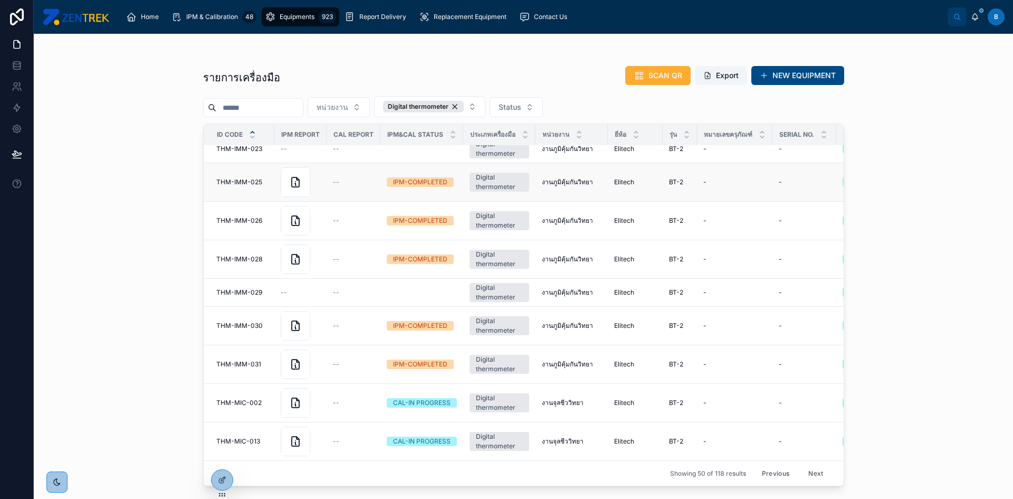
scroll to position [1376, 0]
click at [804, 465] on button "Next" at bounding box center [816, 473] width 30 height 16
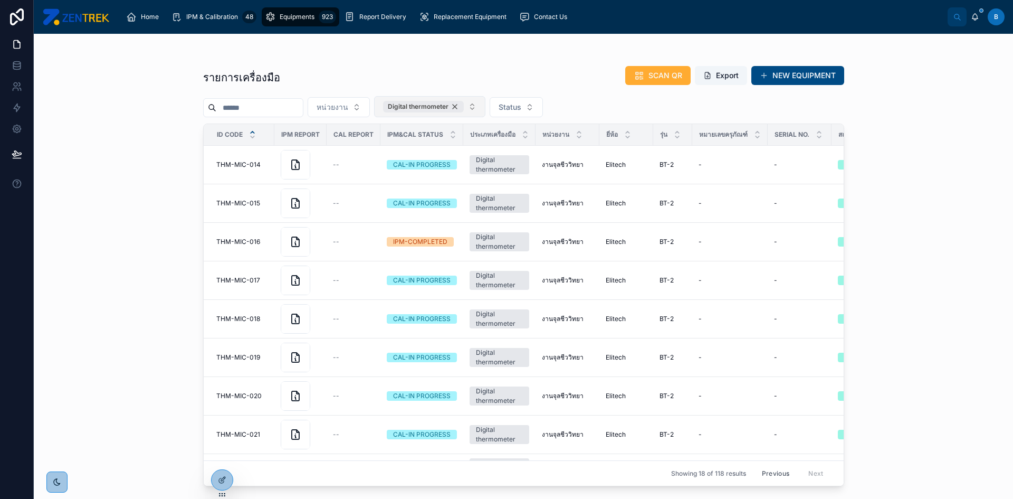
click at [464, 109] on div "Digital thermometer" at bounding box center [423, 107] width 81 height 12
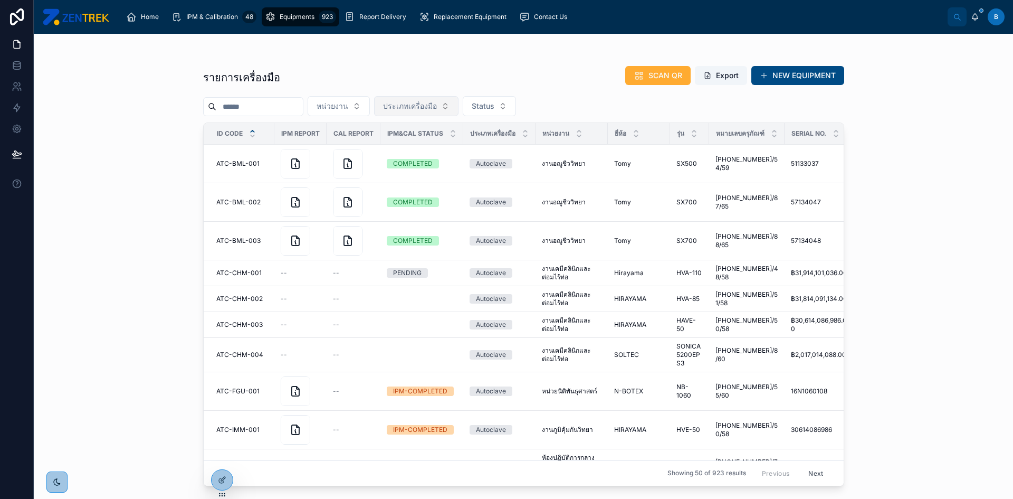
click at [458, 108] on button "ประเภทเครื่องมือ" at bounding box center [416, 106] width 84 height 20
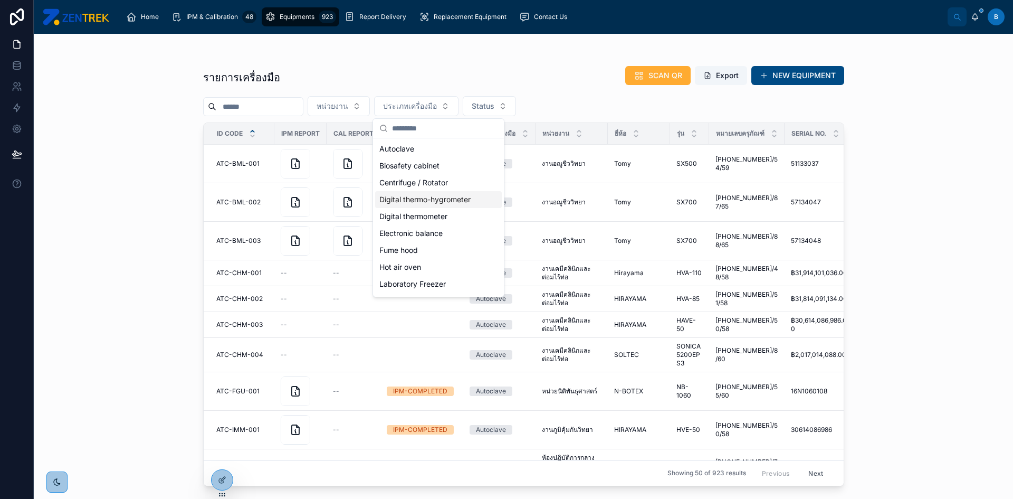
click at [438, 194] on div "Digital thermo-hygrometer" at bounding box center [438, 199] width 127 height 17
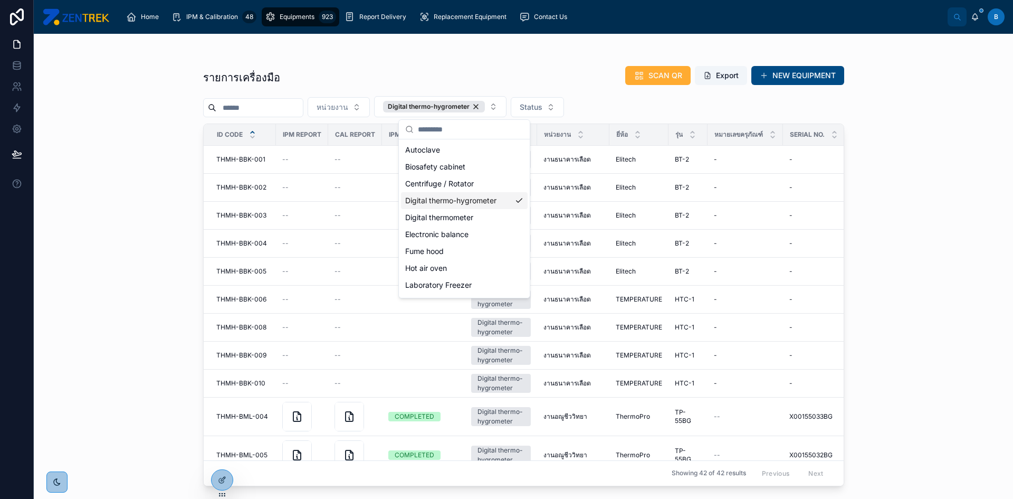
click at [65, 155] on div "รายการเครื่องมือ SCAN QR Export NEW EQUIPMENT หน่วยงาน Digital thermo-hygromete…" at bounding box center [523, 266] width 979 height 465
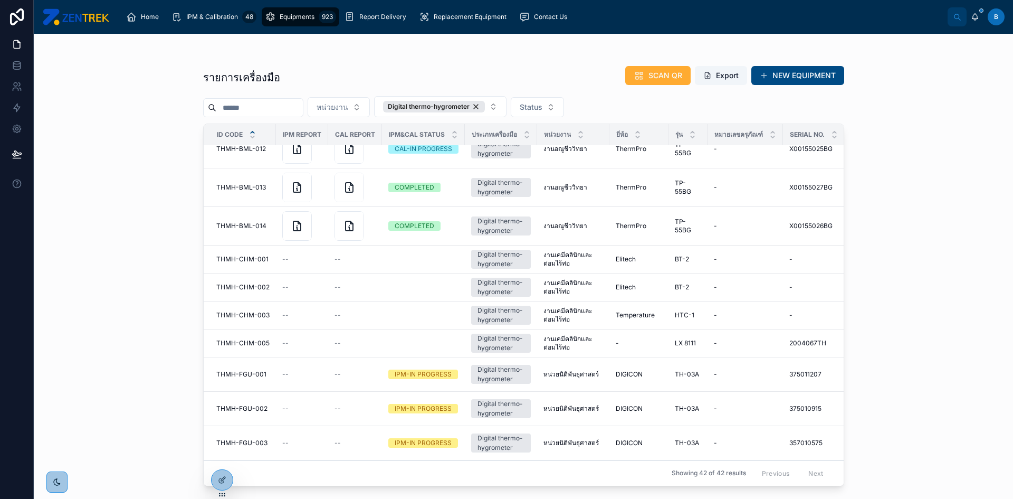
scroll to position [251, 0]
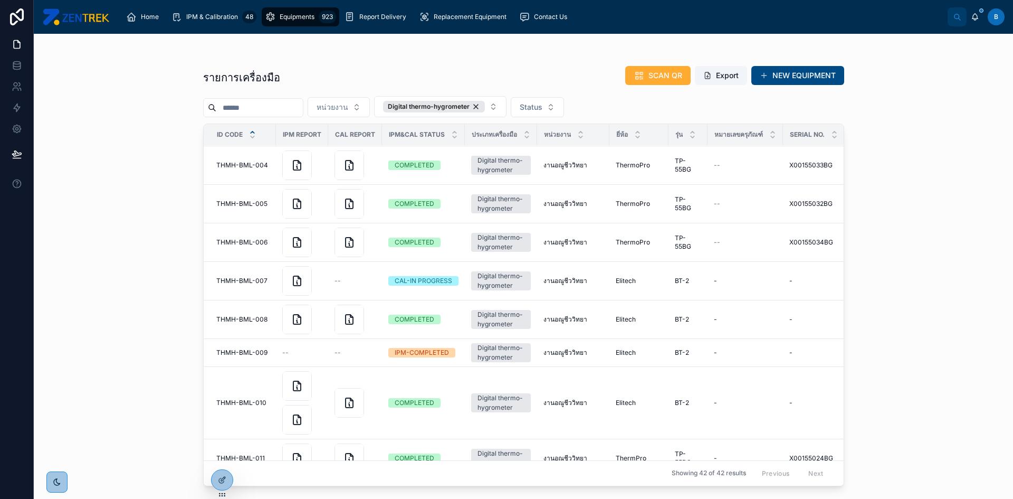
click at [895, 207] on div "รายการเครื่องมือ SCAN QR Export NEW EQUIPMENT หน่วยงาน Digital thermo-hygromete…" at bounding box center [523, 266] width 979 height 465
click at [472, 105] on div "Digital thermo-hygrometer" at bounding box center [434, 107] width 102 height 12
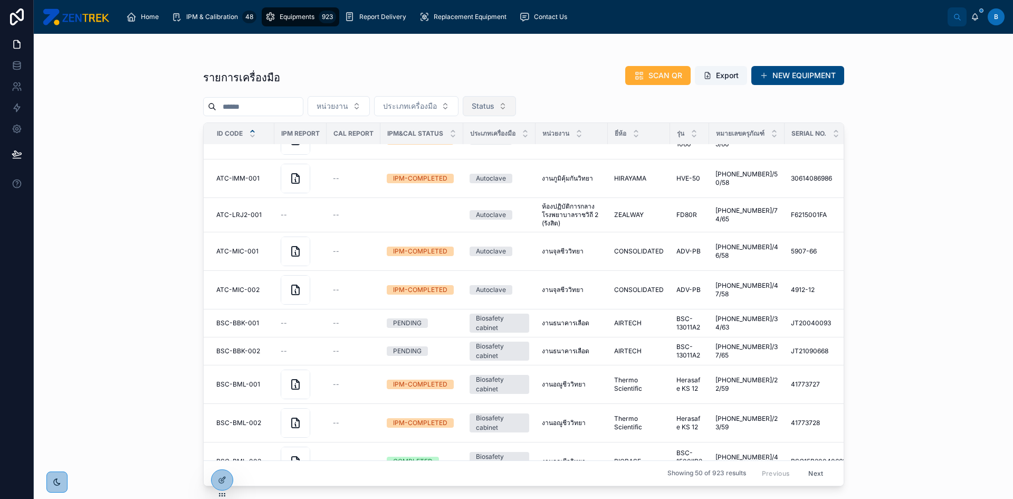
click at [494, 108] on span "Status" at bounding box center [483, 106] width 23 height 11
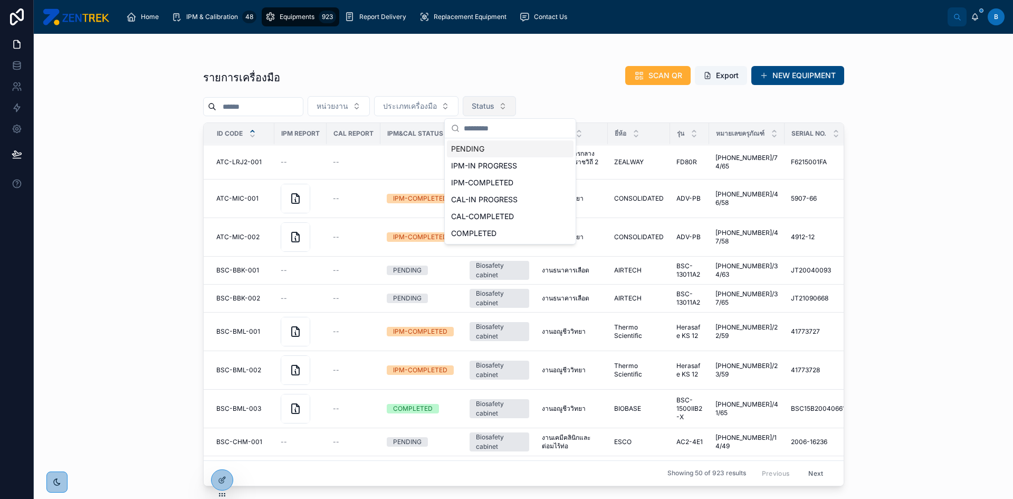
drag, startPoint x: 499, startPoint y: 107, endPoint x: 488, endPoint y: 103, distance: 11.9
click at [494, 107] on span "Status" at bounding box center [483, 106] width 23 height 11
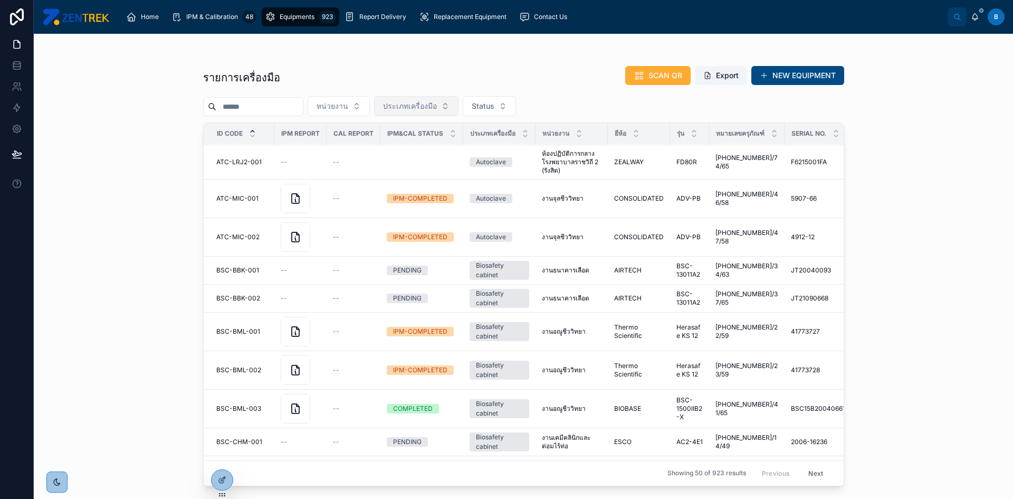
click at [458, 103] on button "ประเภทเครื่องมือ" at bounding box center [416, 106] width 84 height 20
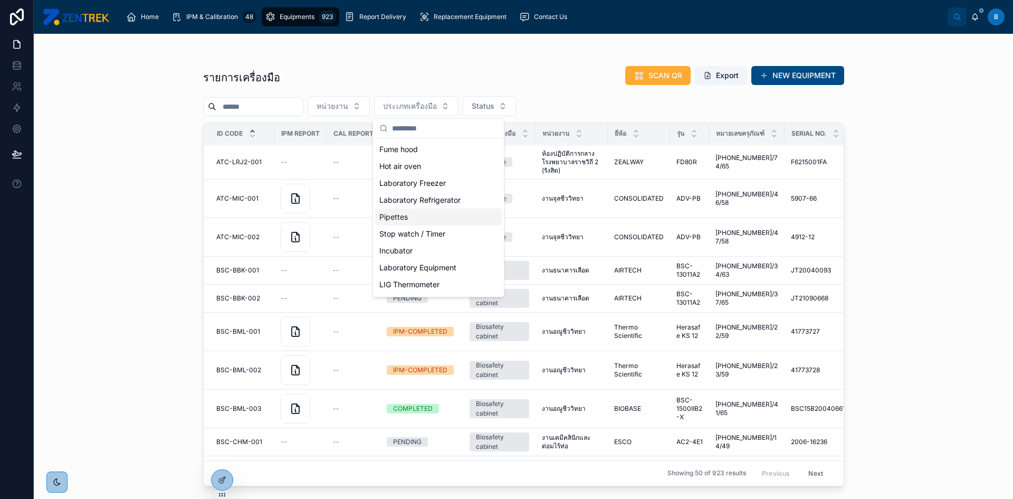
scroll to position [200, 0]
click at [447, 170] on div "Laboratory Equipment" at bounding box center [438, 167] width 127 height 17
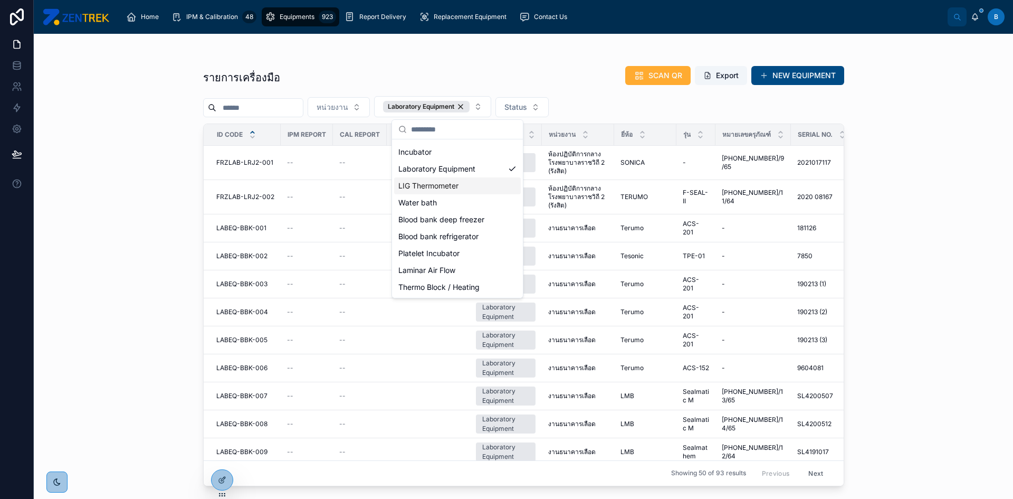
click at [859, 196] on div "รายการเครื่องมือ SCAN QR Export NEW EQUIPMENT หน่วยงาน Laboratory Equipment Sta…" at bounding box center [523, 260] width 675 height 452
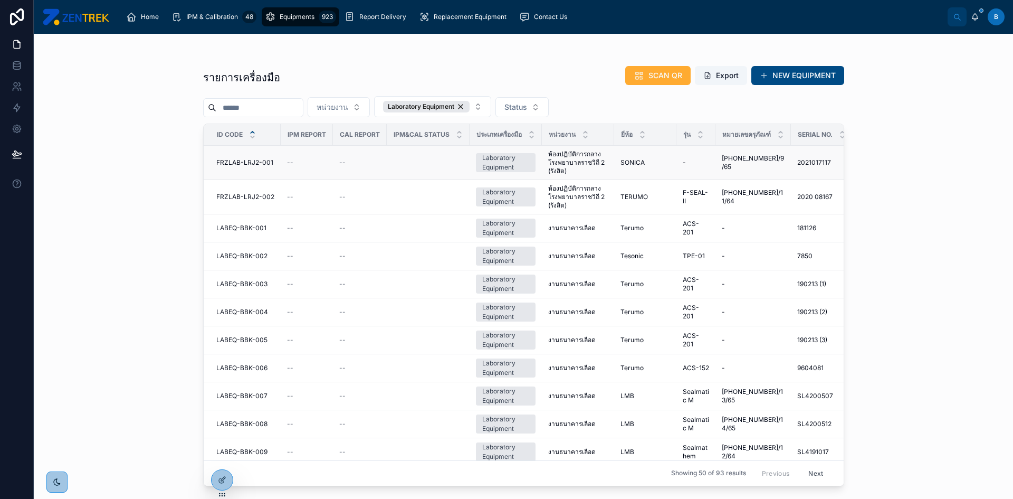
click at [258, 159] on span "FRZLAB-LRJ2-001" at bounding box center [244, 162] width 57 height 8
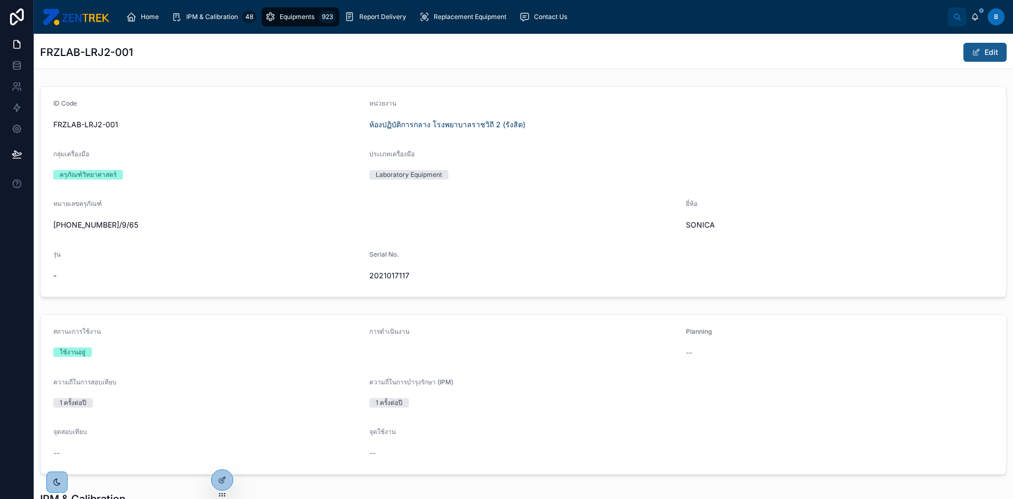
click at [975, 48] on button "Edit" at bounding box center [984, 52] width 43 height 19
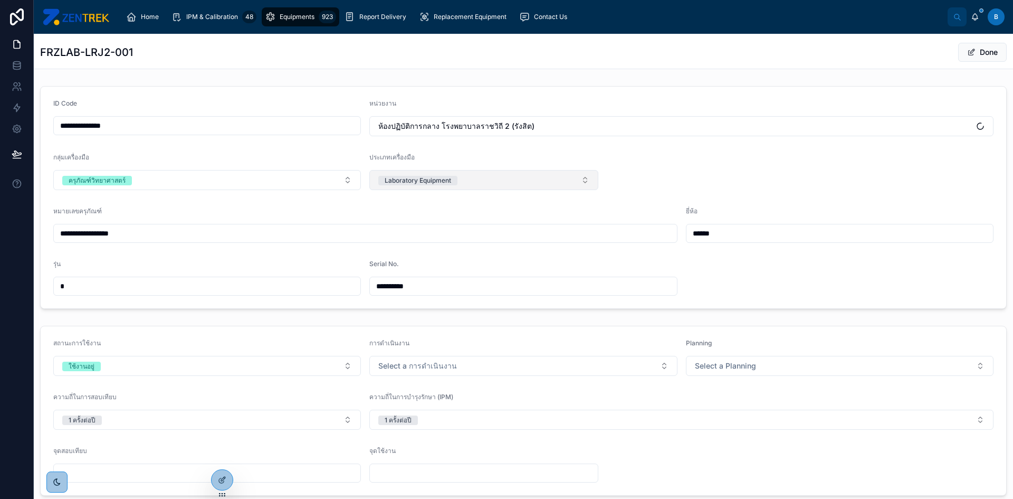
click at [547, 185] on button "Laboratory Equipment" at bounding box center [483, 180] width 229 height 20
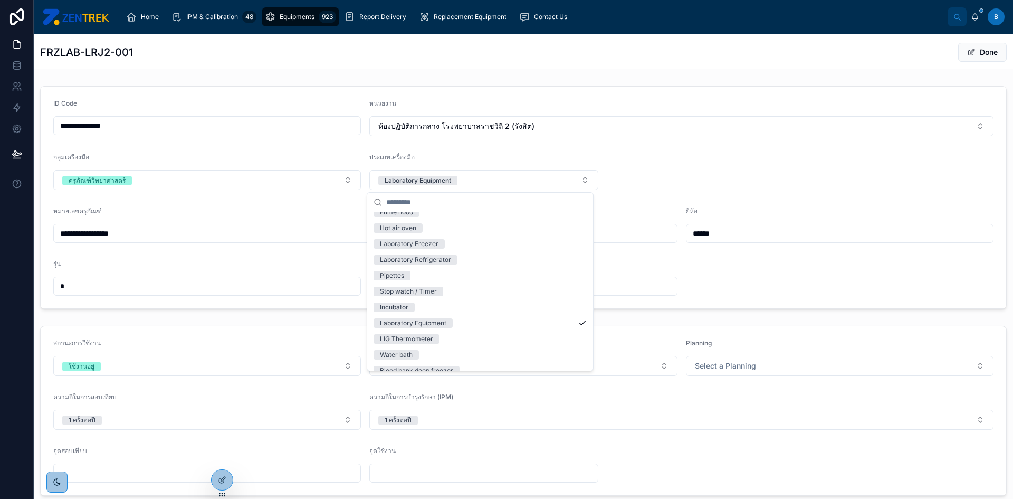
scroll to position [89, 0]
click at [433, 279] on div "Laboratory Freezer" at bounding box center [409, 275] width 59 height 9
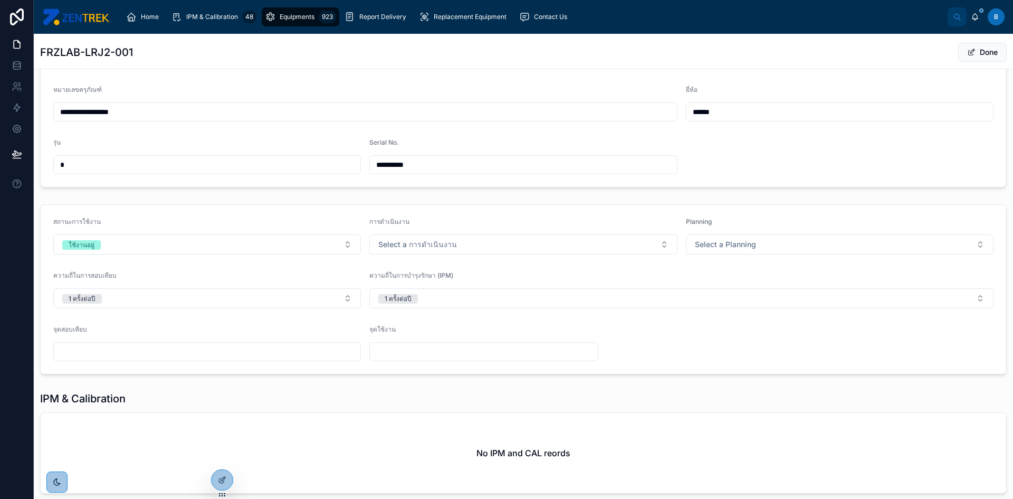
scroll to position [0, 0]
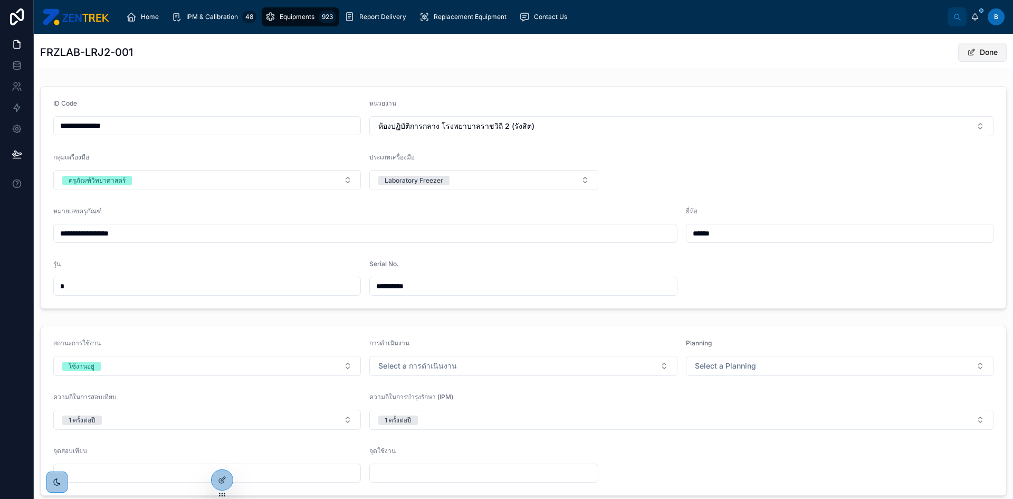
click at [970, 53] on button "Done" at bounding box center [982, 52] width 49 height 19
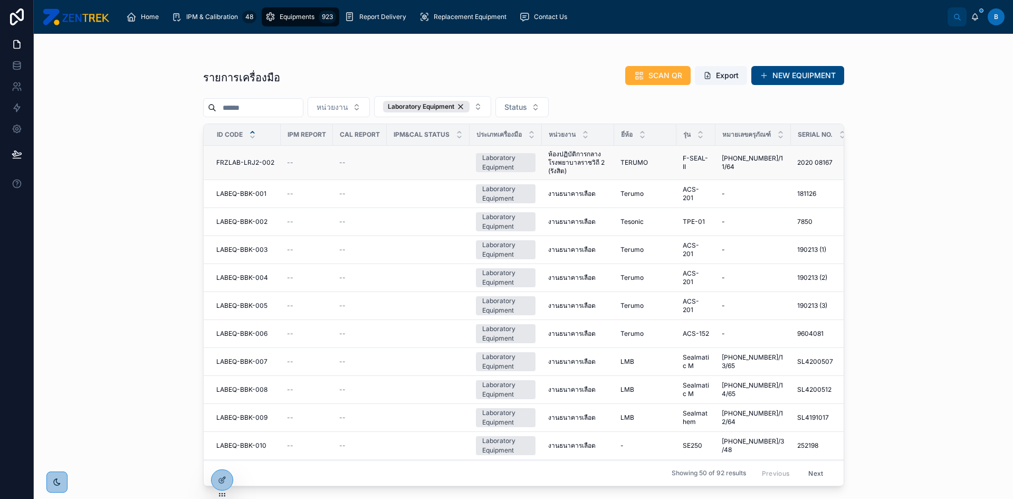
click at [232, 162] on span "FRZLAB-LRJ2-002" at bounding box center [245, 162] width 58 height 8
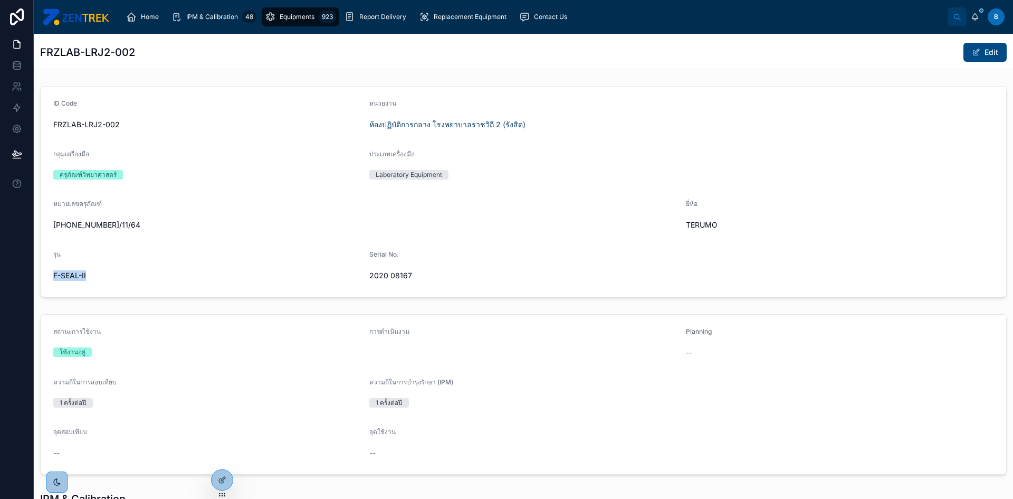
drag, startPoint x: 53, startPoint y: 276, endPoint x: 87, endPoint y: 279, distance: 34.4
click at [87, 279] on form "ID Code FRZLAB-LRJ2-002 หน่วยงาน ห้องปฏิบัติการกลาง โรงพยาบาลราชวิถี 2 (รังสิต)…" at bounding box center [523, 192] width 965 height 210
copy span "F-SEAL-II"
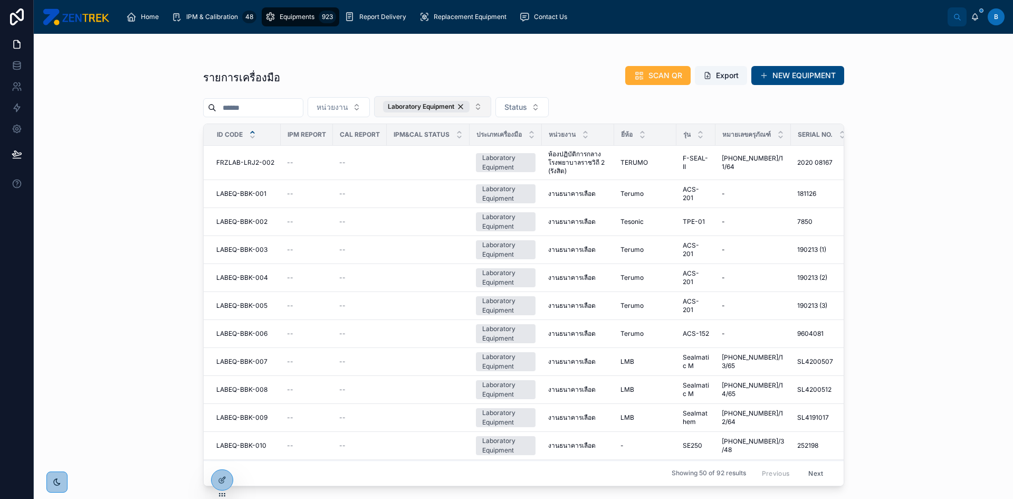
click at [491, 108] on button "Laboratory Equipment" at bounding box center [432, 106] width 117 height 21
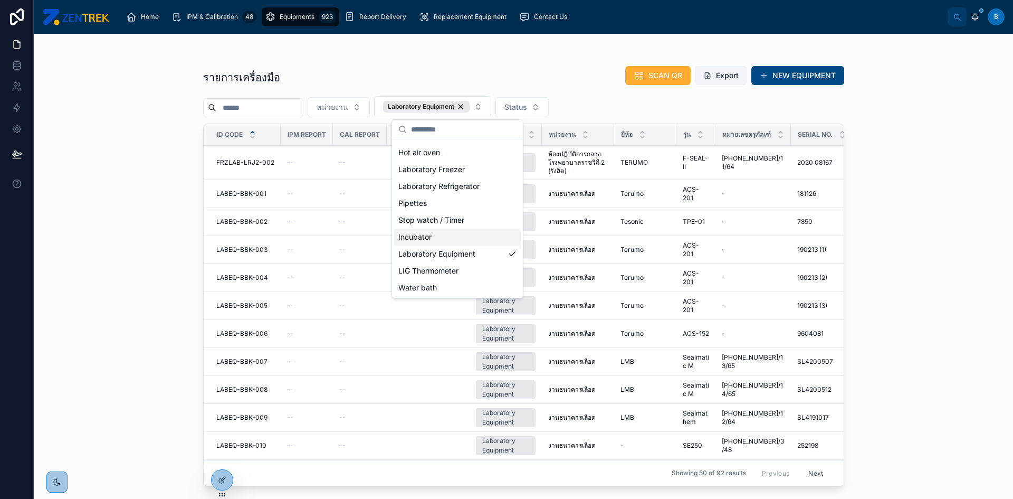
scroll to position [42, 0]
click at [460, 240] on div "Laboratory Freezer" at bounding box center [457, 242] width 127 height 17
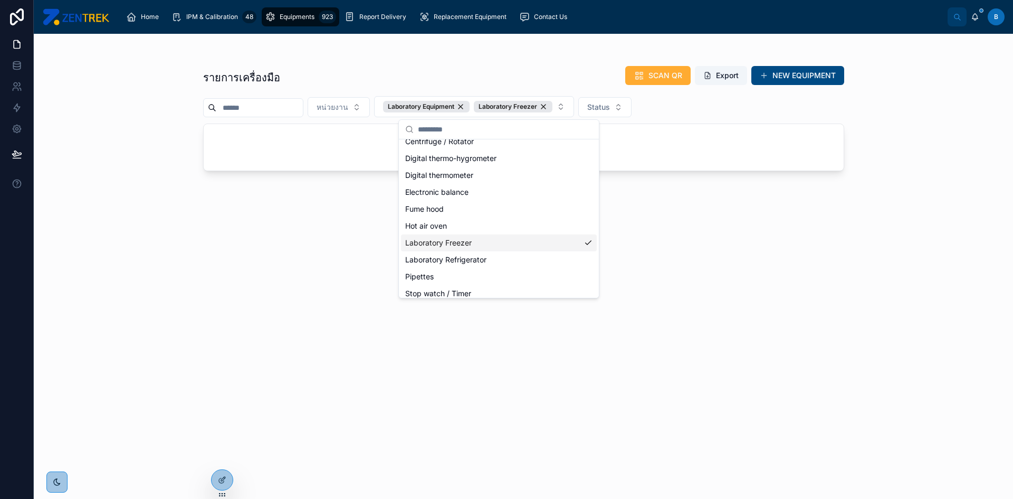
click at [97, 175] on div "รายการเครื่องมือ SCAN QR Export NEW EQUIPMENT หน่วยงาน Laboratory Equipment Lab…" at bounding box center [523, 266] width 979 height 465
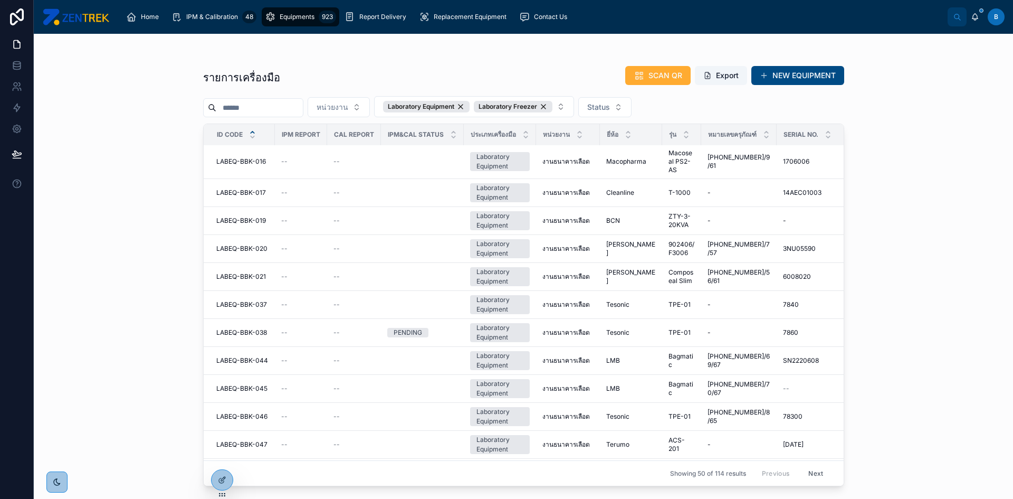
scroll to position [1254, 0]
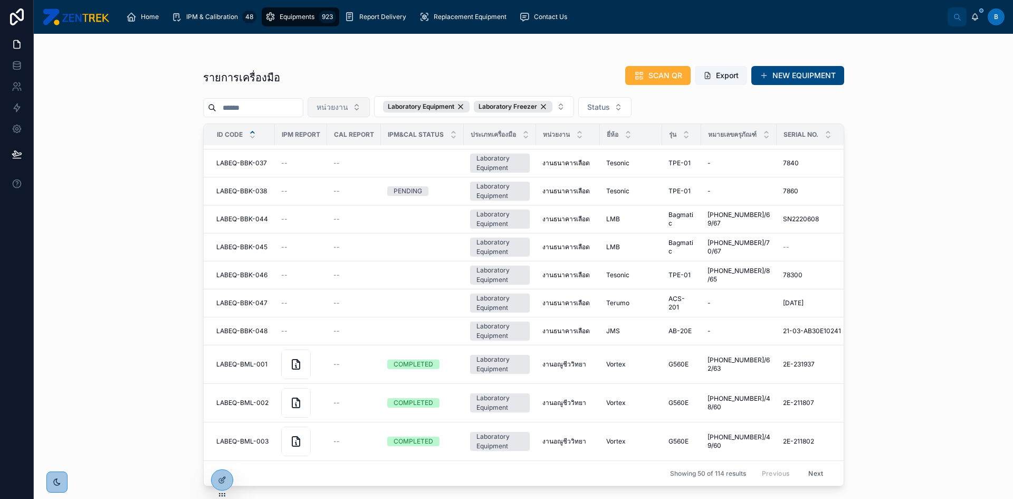
click at [369, 99] on button "หน่วยงาน" at bounding box center [339, 107] width 62 height 20
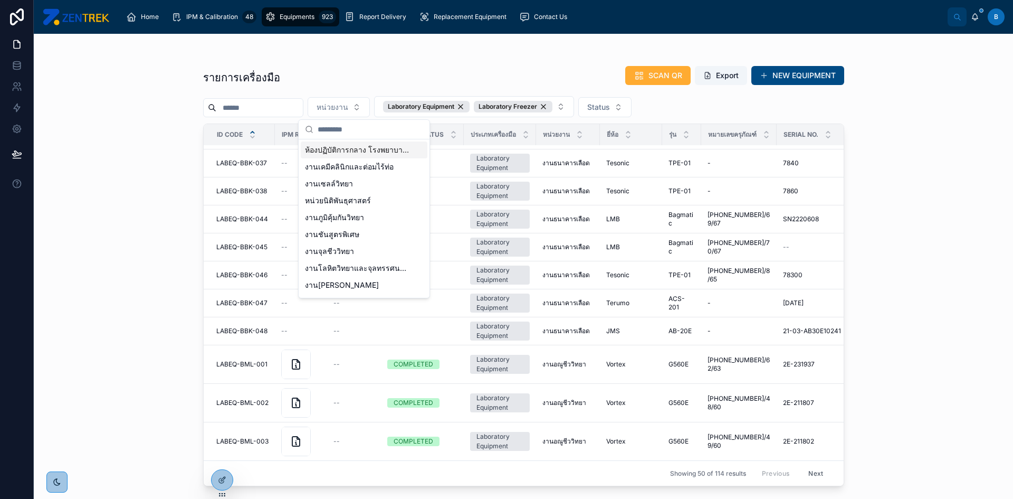
click at [369, 151] on span "ห้องปฏิบัติการกลาง โรงพยาบาลราชวิถี 2 (รังสิต)" at bounding box center [358, 150] width 106 height 11
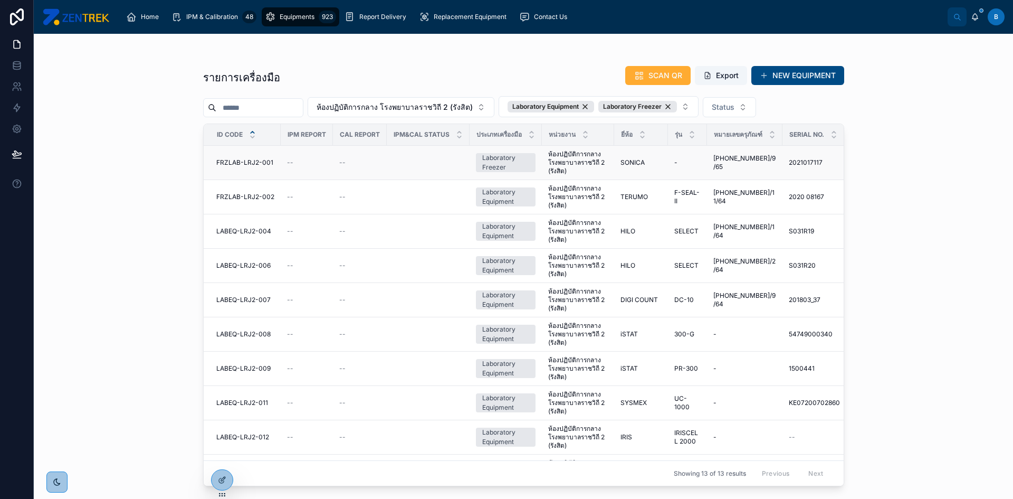
click at [321, 164] on div "--" at bounding box center [307, 162] width 40 height 8
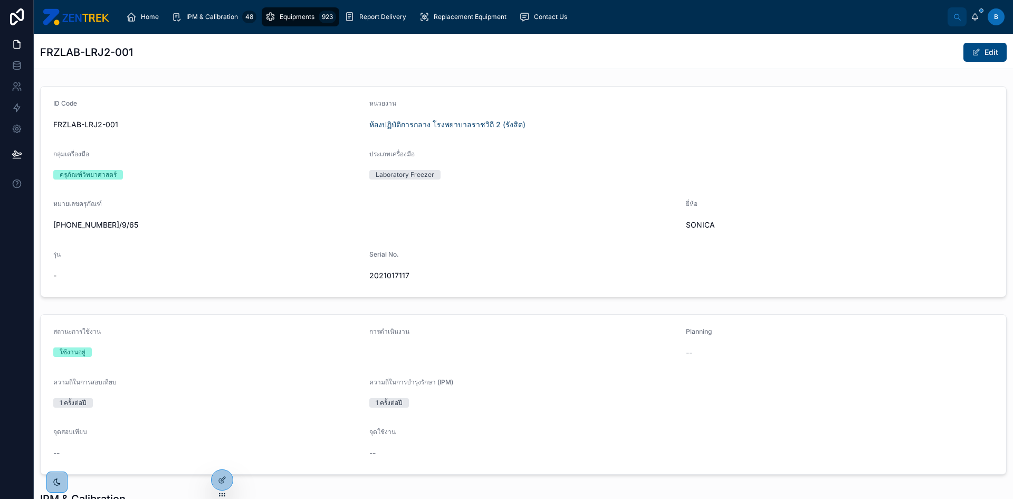
click at [971, 62] on div "Edit" at bounding box center [966, 52] width 79 height 20
click at [974, 57] on button "Edit" at bounding box center [984, 52] width 43 height 19
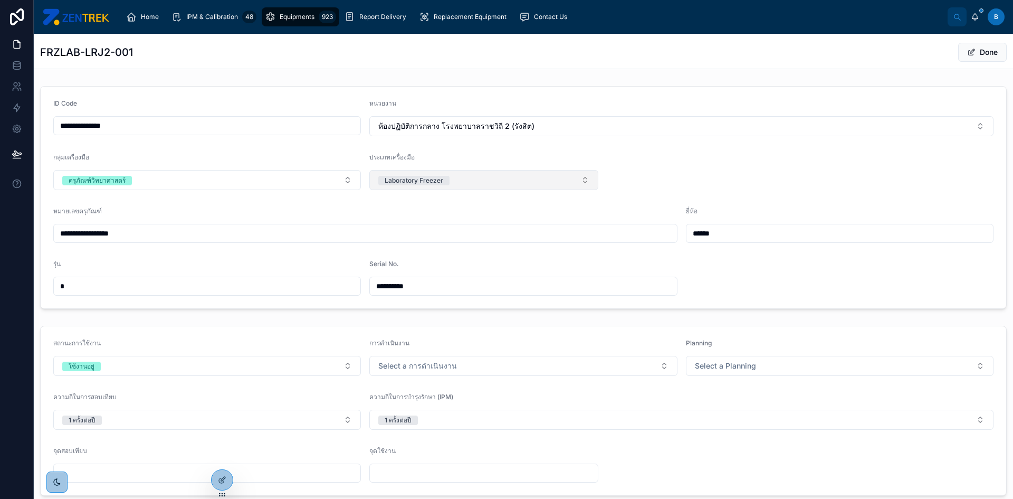
click at [472, 185] on button "Laboratory Freezer" at bounding box center [483, 180] width 229 height 20
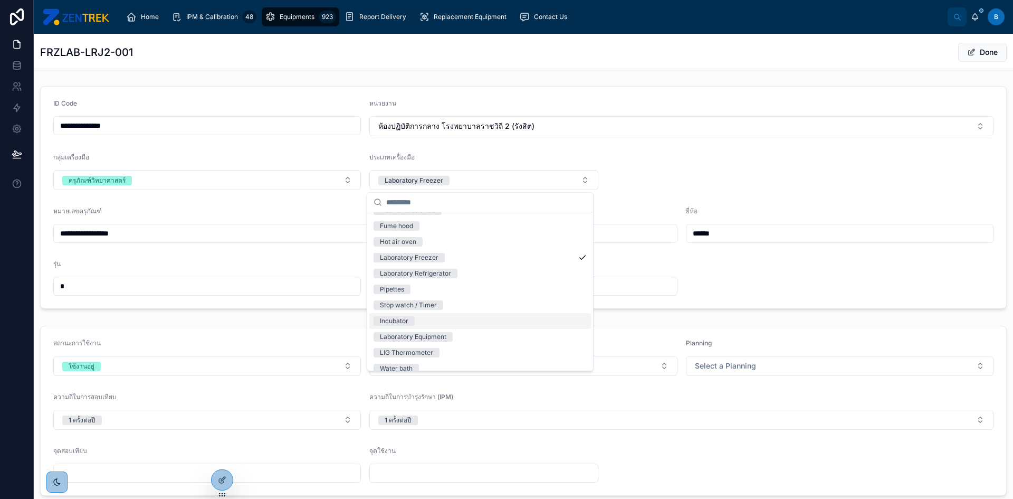
scroll to position [194, 0]
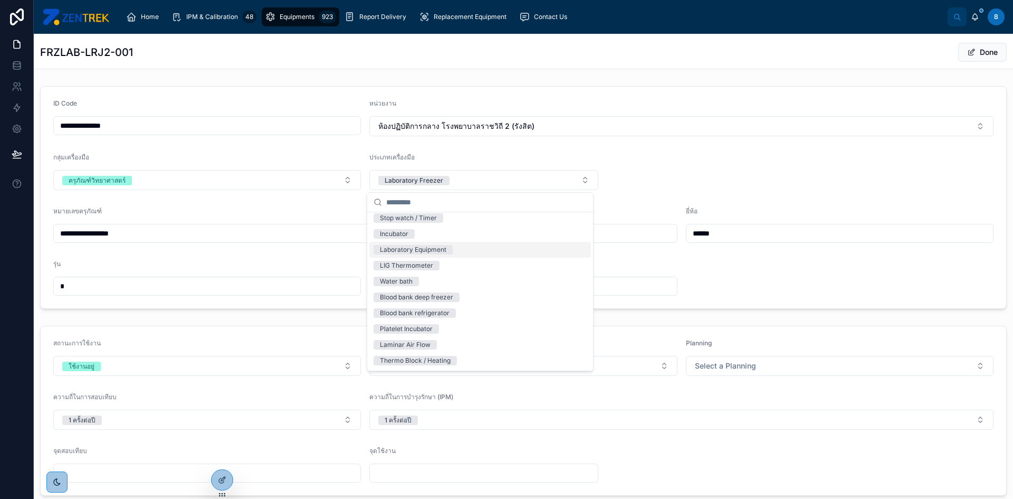
click at [434, 253] on div "Laboratory Equipment" at bounding box center [413, 249] width 66 height 9
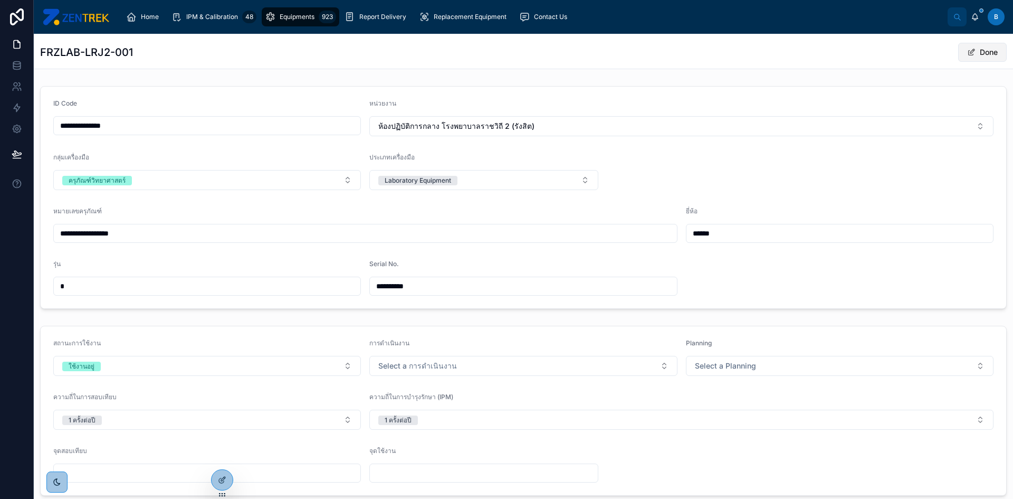
click at [967, 52] on span at bounding box center [971, 52] width 8 height 8
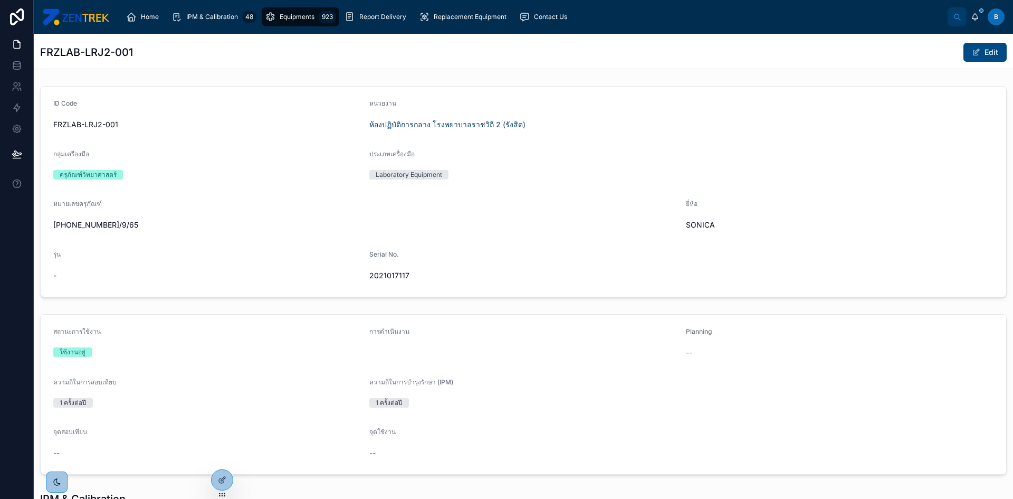
click at [298, 25] on div "Equipments 923" at bounding box center [300, 16] width 71 height 17
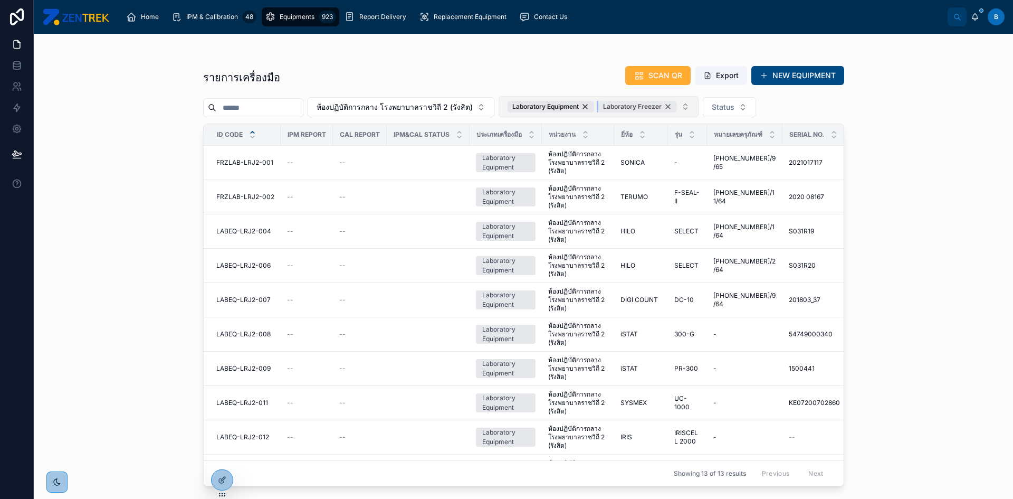
click at [677, 108] on div "Laboratory Freezer" at bounding box center [637, 107] width 79 height 12
click at [254, 158] on span "FRZLAB-LRJ2-001" at bounding box center [244, 162] width 57 height 8
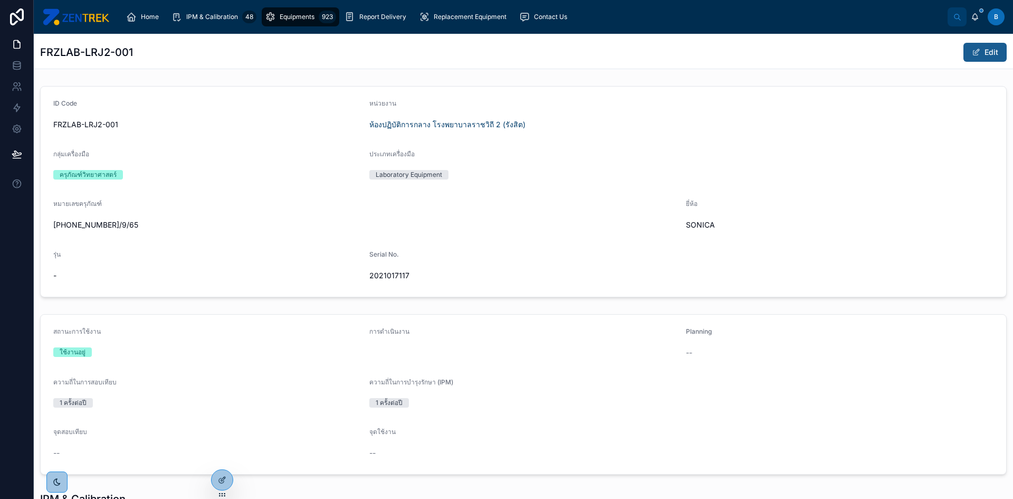
click at [974, 55] on button "Edit" at bounding box center [984, 52] width 43 height 19
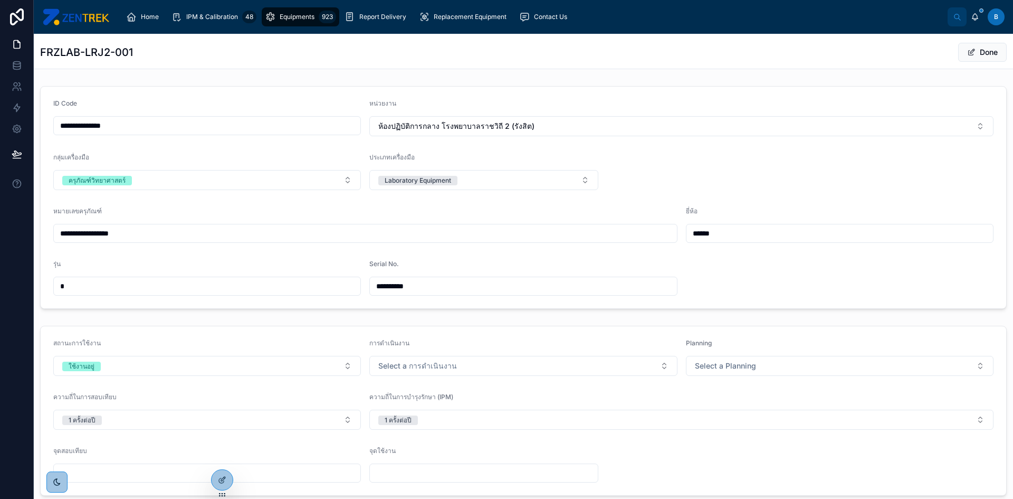
click at [75, 125] on input "**********" at bounding box center [207, 125] width 307 height 15
type input "**********"
click at [970, 57] on button "Done" at bounding box center [982, 52] width 49 height 19
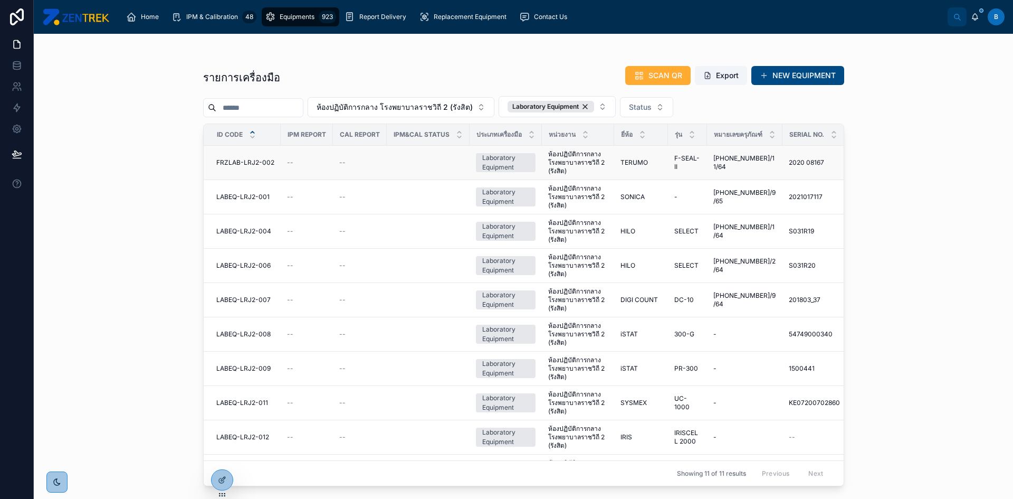
click at [269, 164] on span "FRZLAB-LRJ2-002" at bounding box center [245, 162] width 58 height 8
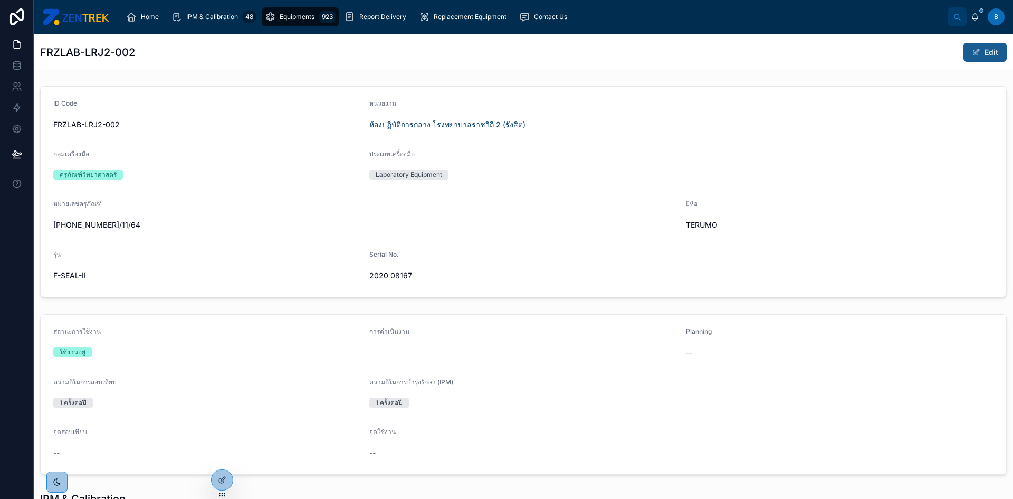
drag, startPoint x: 979, startPoint y: 53, endPoint x: 962, endPoint y: 60, distance: 18.2
click at [978, 54] on button "Edit" at bounding box center [984, 52] width 43 height 19
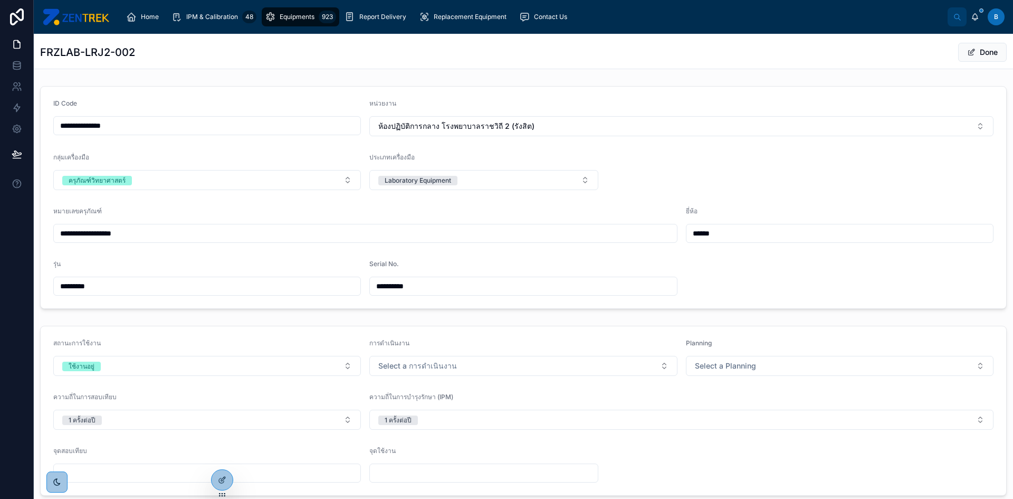
click at [75, 127] on input "**********" at bounding box center [207, 125] width 307 height 15
type input "**********"
click at [971, 58] on button "Done" at bounding box center [982, 52] width 49 height 19
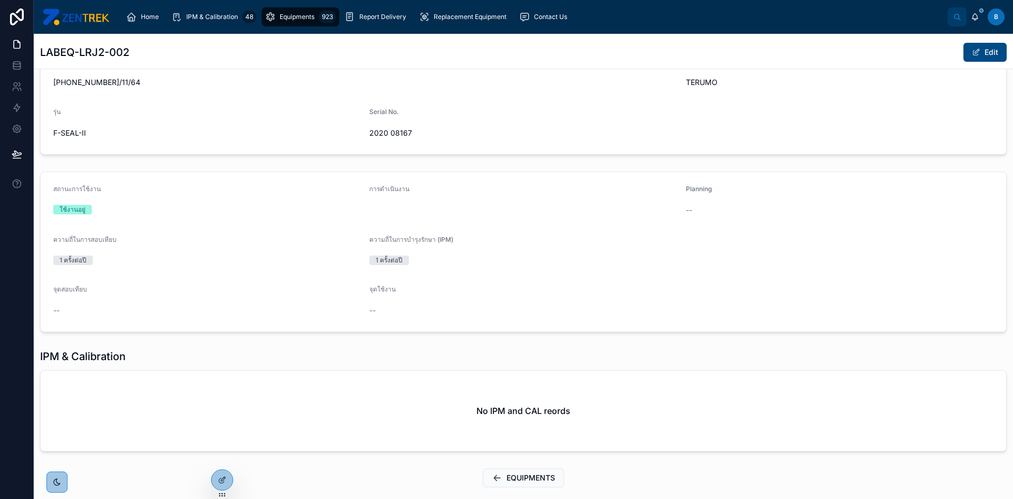
scroll to position [203, 0]
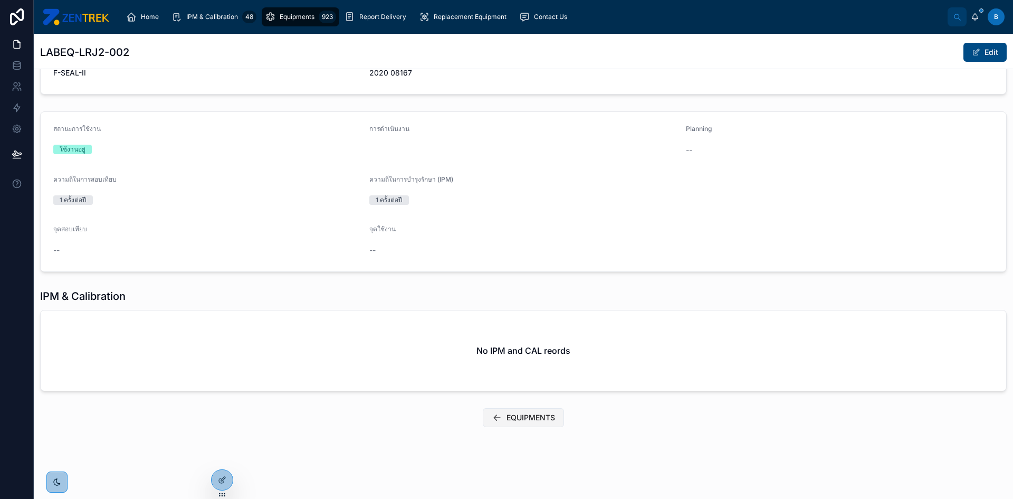
click at [524, 424] on button "EQUIPMENTS" at bounding box center [523, 417] width 81 height 19
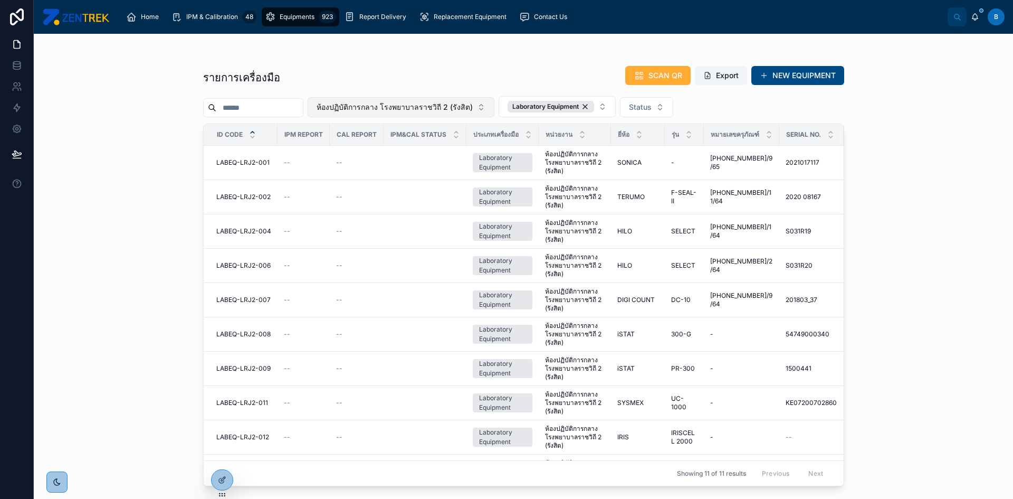
click at [420, 107] on span "ห้องปฏิบัติการกลาง โรงพยาบาลราชวิถี 2 (รังสิต)" at bounding box center [395, 107] width 156 height 11
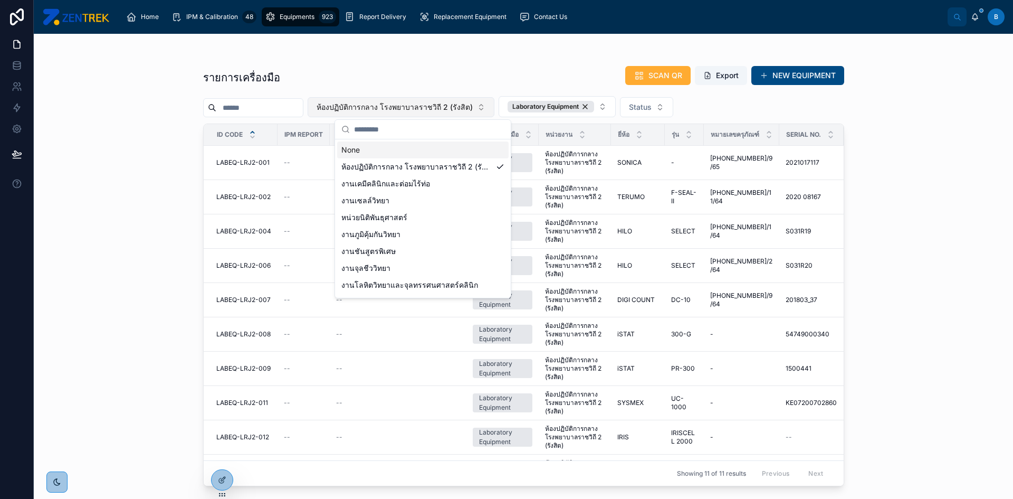
click at [420, 107] on span "ห้องปฏิบัติการกลาง โรงพยาบาลราชวิถี 2 (รังสิต)" at bounding box center [395, 107] width 156 height 11
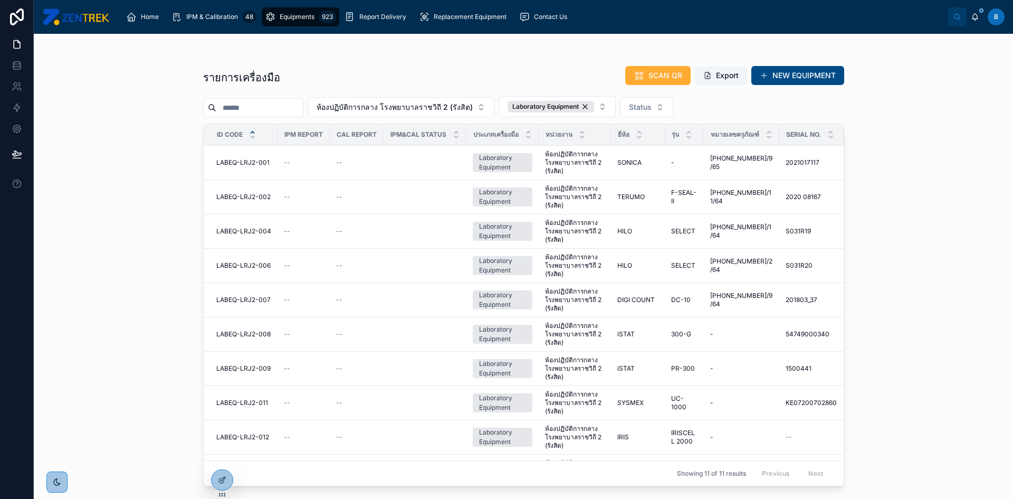
click at [936, 178] on div "รายการเครื่องมือ SCAN QR Export NEW EQUIPMENT ห้องปฏิบัติการกลาง โรงพยาบาลราชวิ…" at bounding box center [523, 266] width 979 height 465
click at [494, 106] on button "ห้องปฏิบัติการกลาง โรงพยาบาลราชวิถี 2 (รังสิต)" at bounding box center [401, 107] width 187 height 20
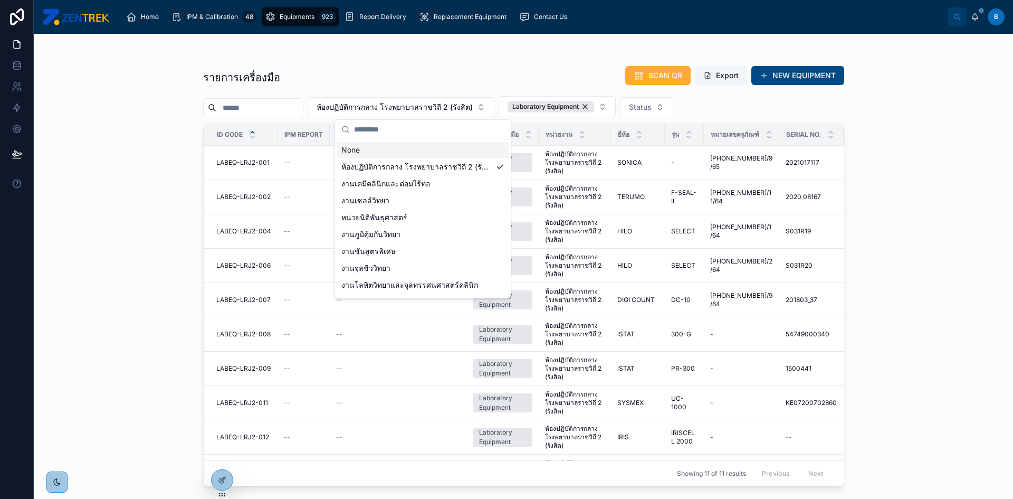
click at [361, 155] on div "None" at bounding box center [422, 149] width 171 height 17
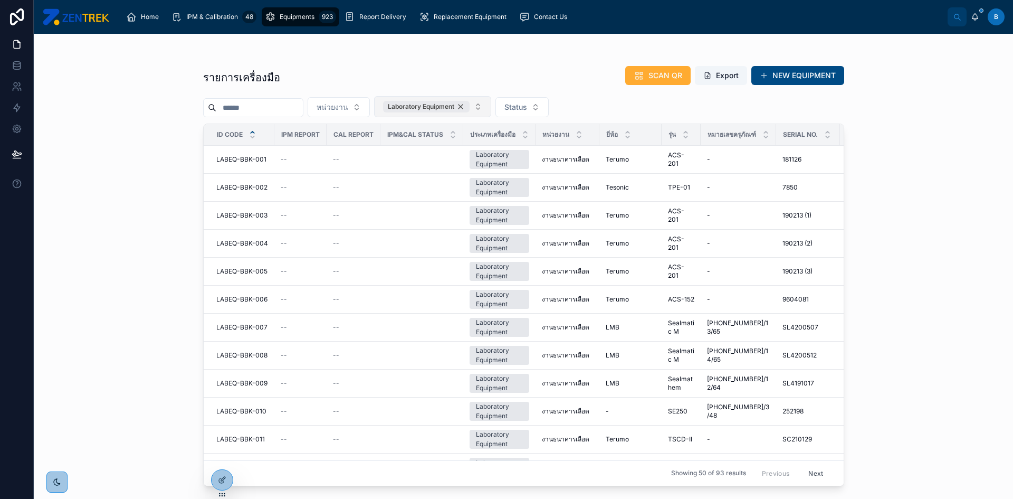
click at [470, 102] on div "Laboratory Equipment" at bounding box center [426, 107] width 87 height 12
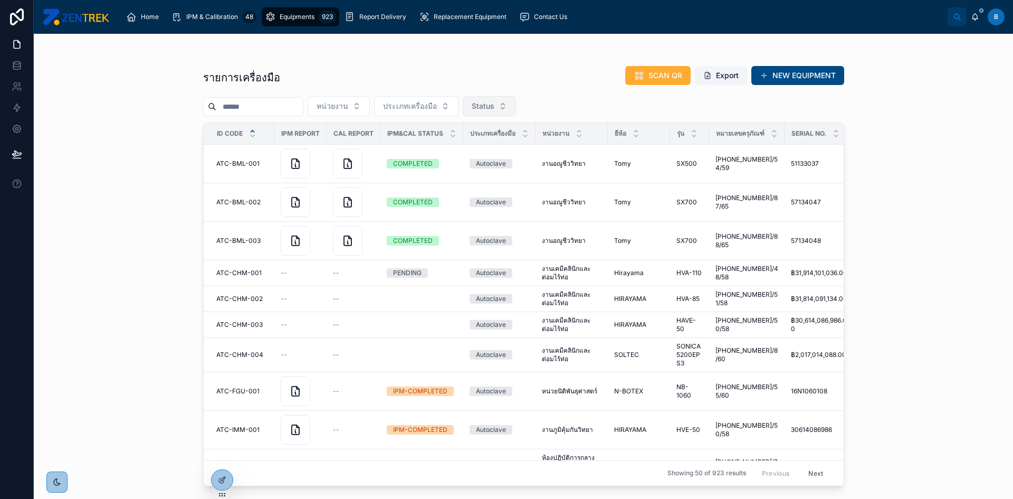
click at [486, 104] on button "Status" at bounding box center [489, 106] width 53 height 20
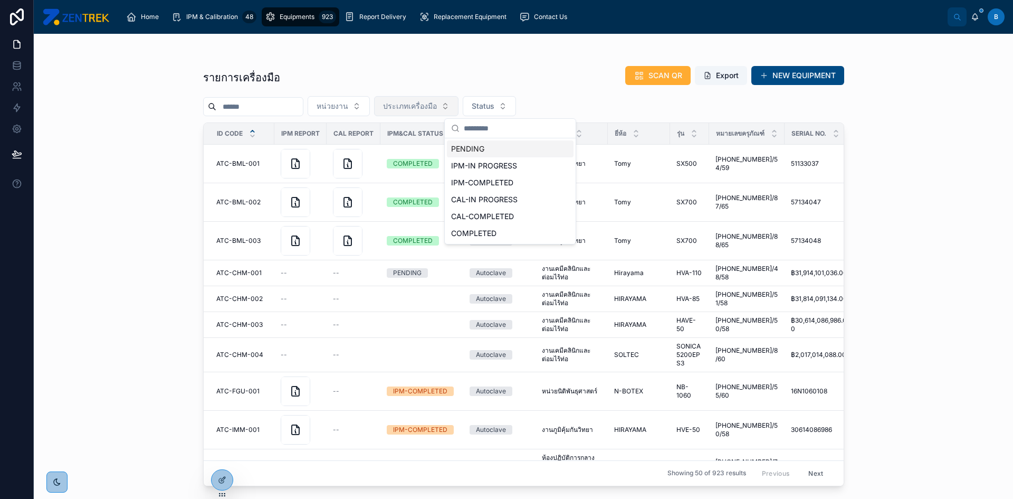
click at [458, 107] on button "ประเภทเครื่องมือ" at bounding box center [416, 106] width 84 height 20
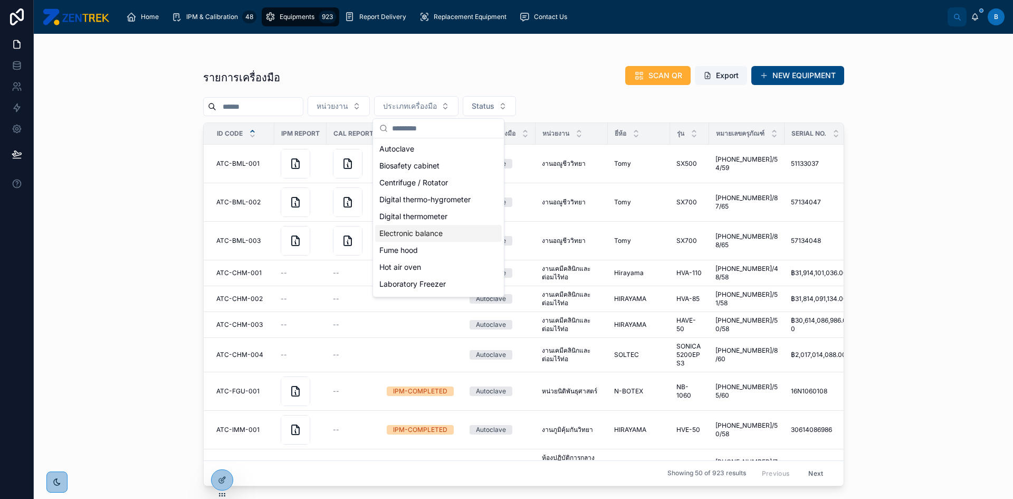
scroll to position [53, 0]
click at [446, 236] on div "Laboratory Freezer" at bounding box center [438, 231] width 127 height 17
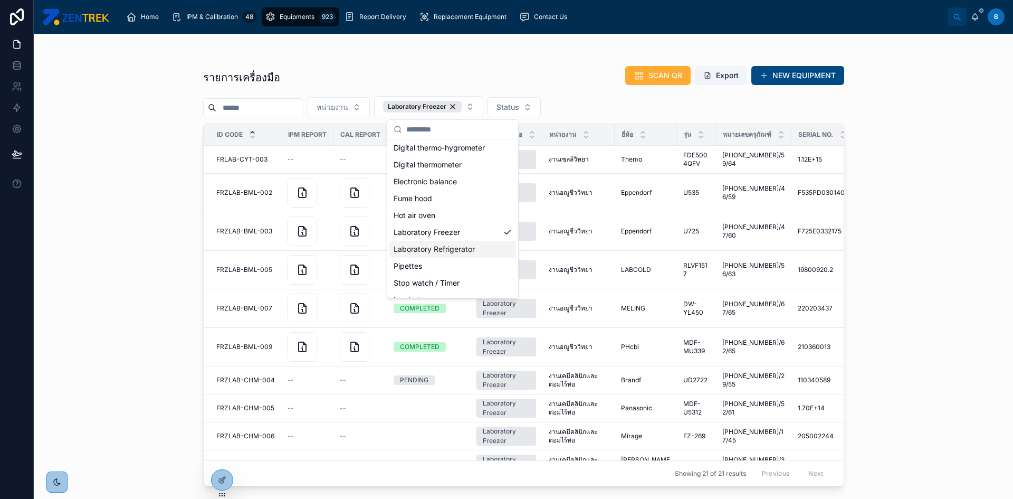
click at [449, 244] on div "Laboratory Refrigerator" at bounding box center [452, 249] width 127 height 17
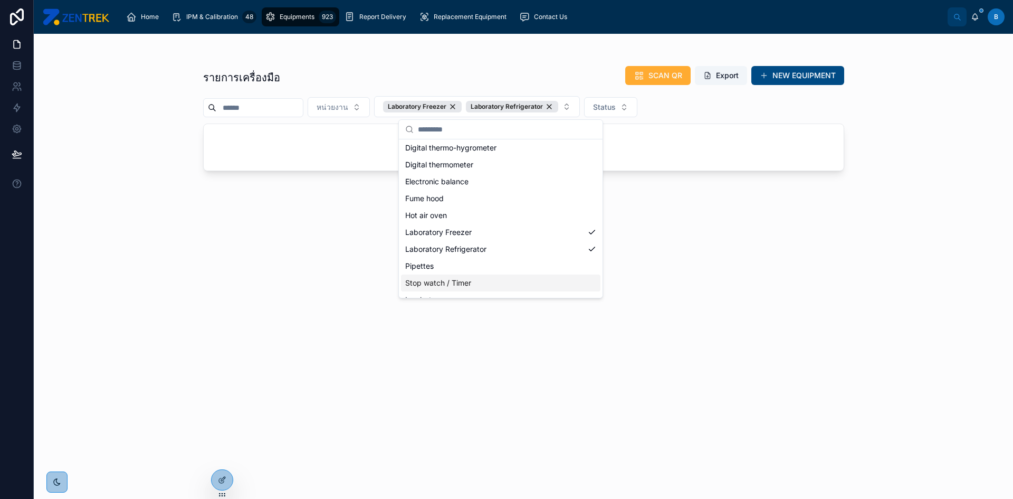
click at [123, 216] on div "รายการเครื่องมือ SCAN QR Export NEW EQUIPMENT หน่วยงาน Laboratory Freezer Labor…" at bounding box center [523, 266] width 979 height 465
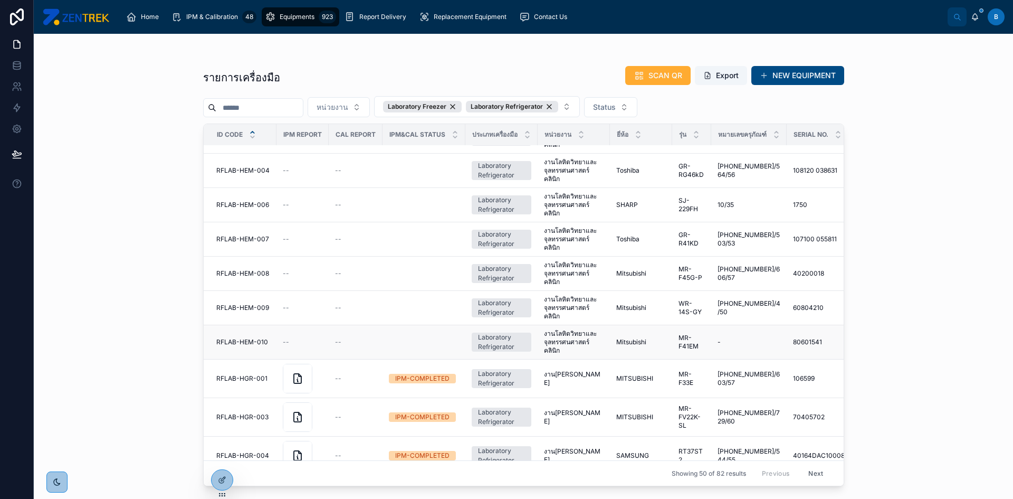
scroll to position [1348, 0]
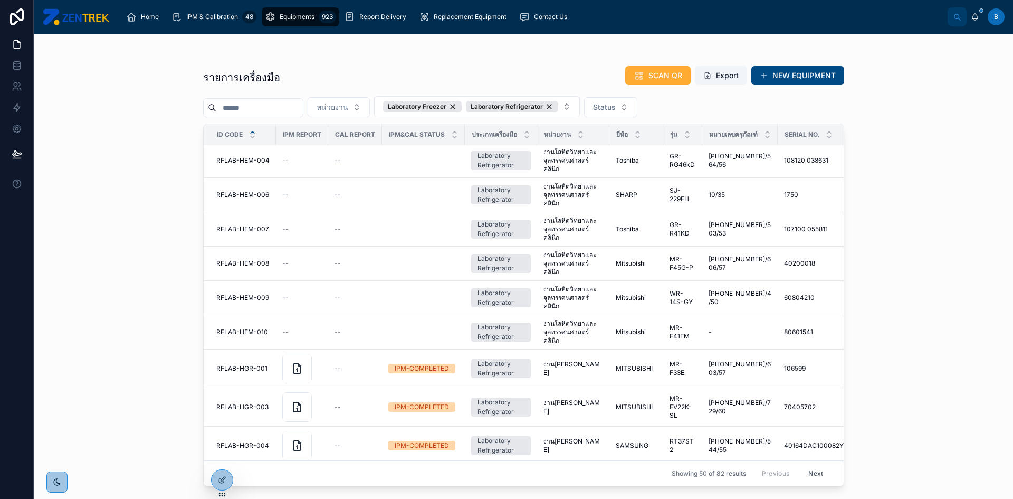
click at [813, 470] on button "Next" at bounding box center [816, 473] width 30 height 16
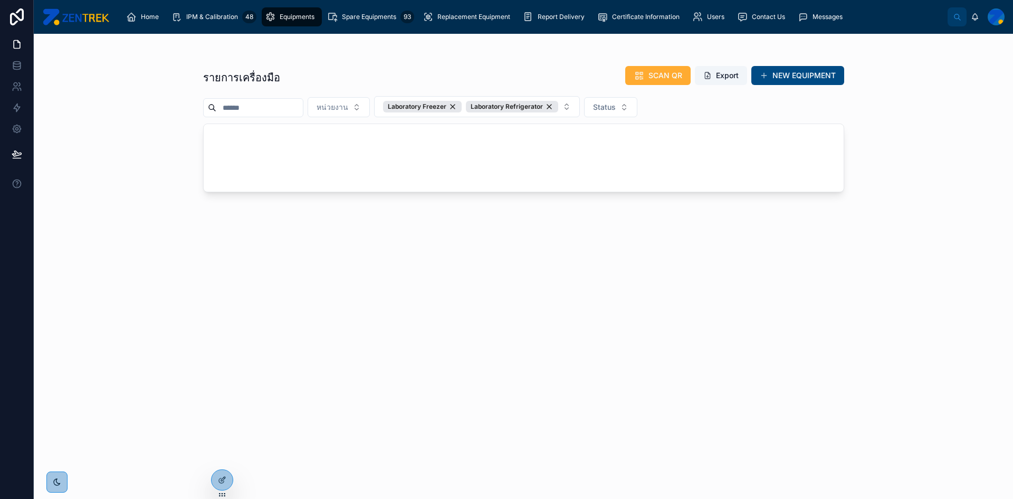
click at [406, 171] on div at bounding box center [524, 158] width 640 height 68
click at [348, 107] on span "หน่วยงาน" at bounding box center [333, 107] width 32 height 11
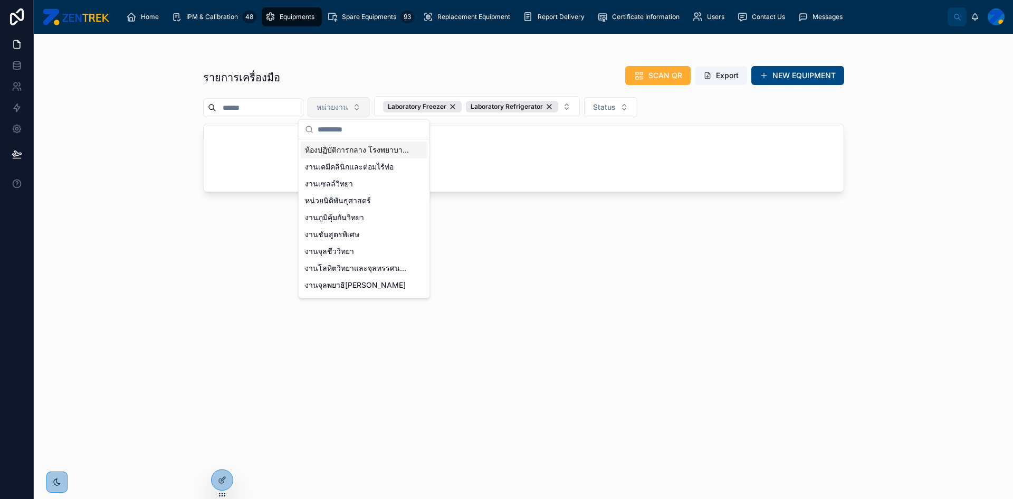
click at [348, 106] on span "หน่วยงาน" at bounding box center [333, 107] width 32 height 11
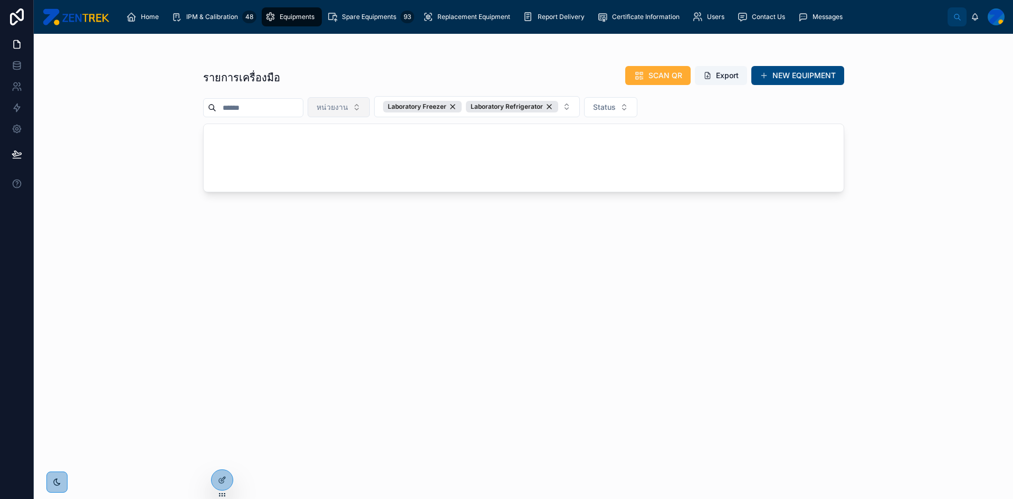
click at [348, 106] on span "หน่วยงาน" at bounding box center [333, 107] width 32 height 11
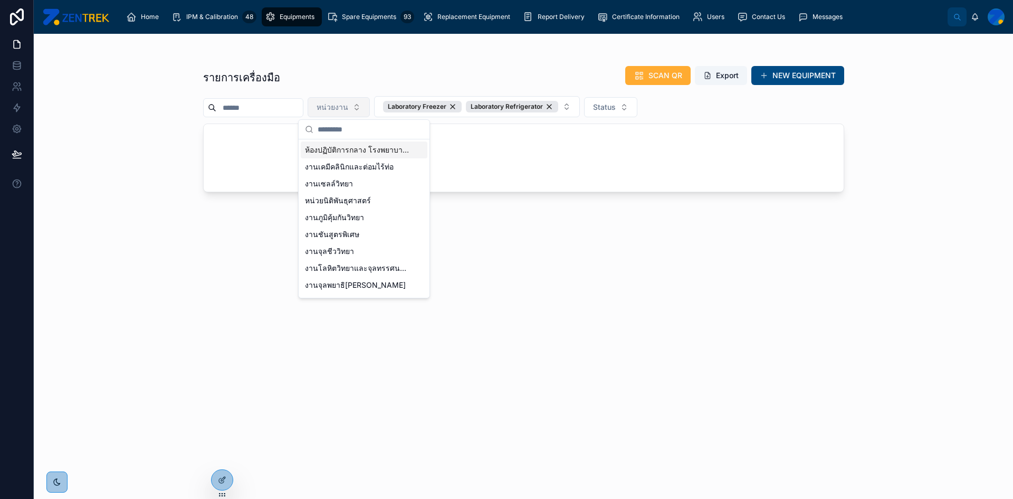
click at [348, 106] on span "หน่วยงาน" at bounding box center [333, 107] width 32 height 11
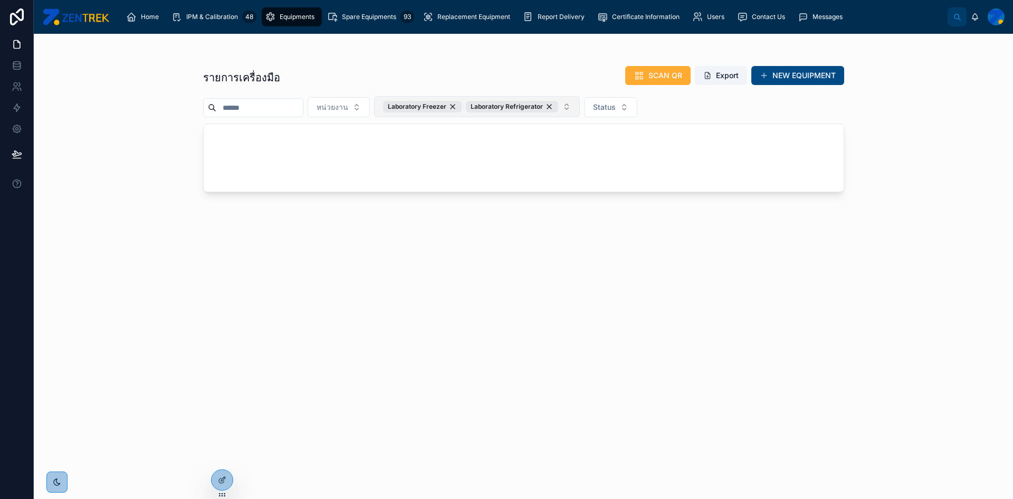
click at [580, 110] on button "Laboratory Freezer Laboratory Refrigerator" at bounding box center [477, 106] width 206 height 21
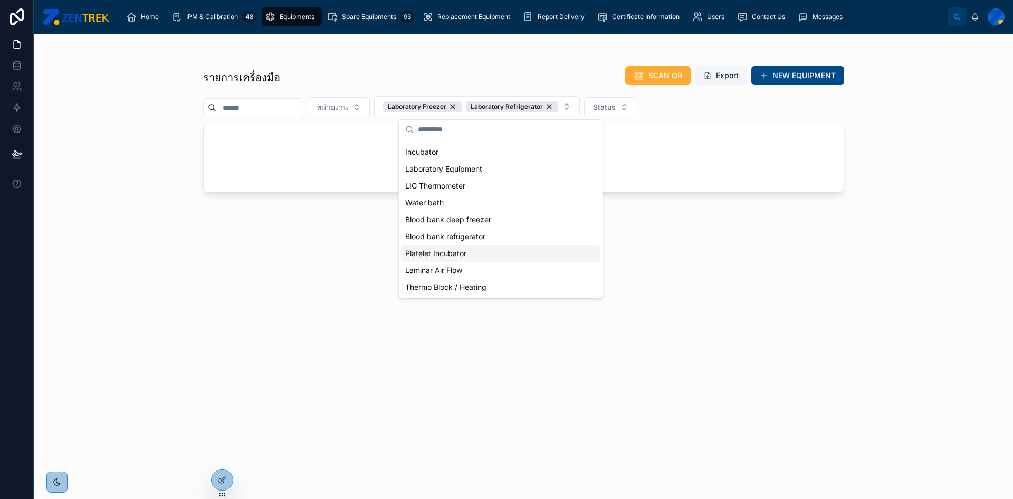
scroll to position [95, 0]
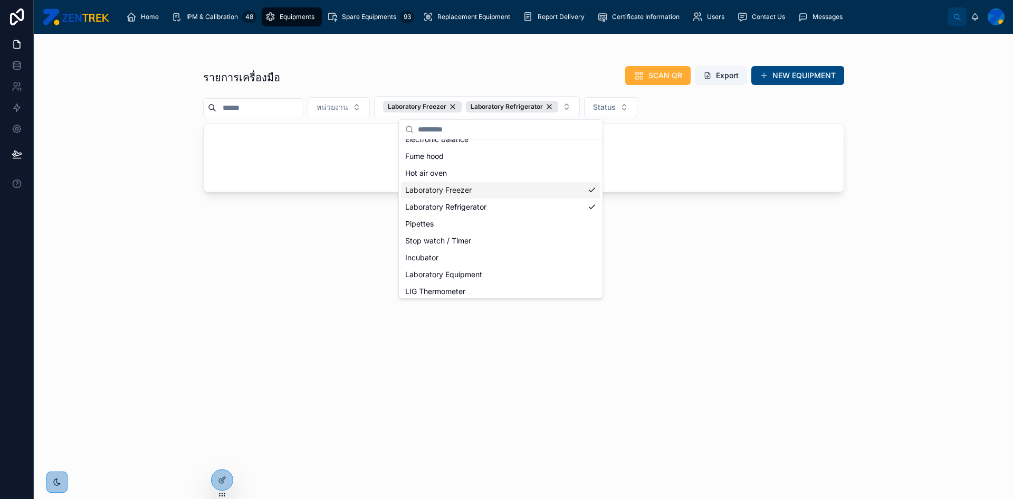
click at [459, 190] on div "Laboratory Freezer" at bounding box center [500, 189] width 199 height 17
click at [458, 188] on div "Laboratory Freezer" at bounding box center [459, 189] width 127 height 17
click at [115, 200] on div "รายการเครื่องมือ SCAN QR Export NEW EQUIPMENT หน่วยงาน Laboratory Refrigerator …" at bounding box center [523, 266] width 979 height 465
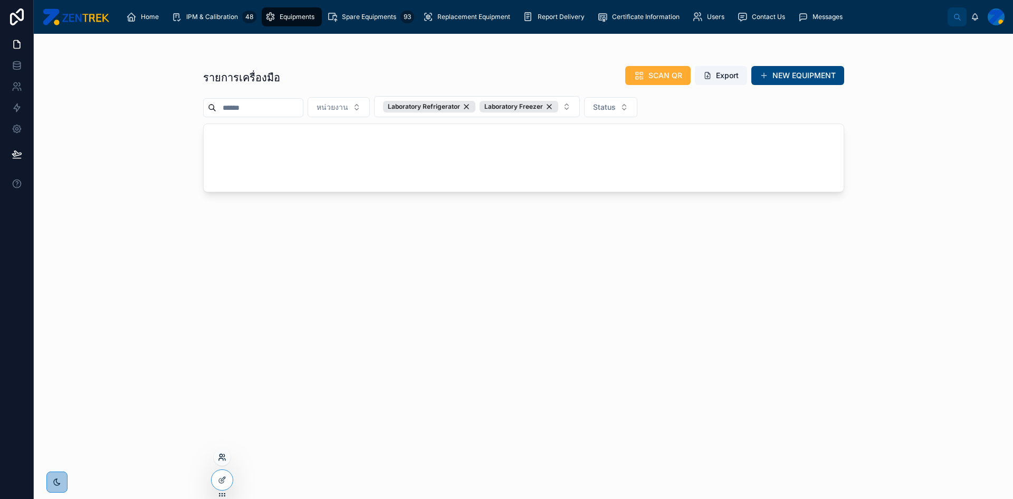
click at [222, 460] on icon at bounding box center [222, 457] width 8 height 8
click at [338, 268] on input "text" at bounding box center [410, 263] width 194 height 17
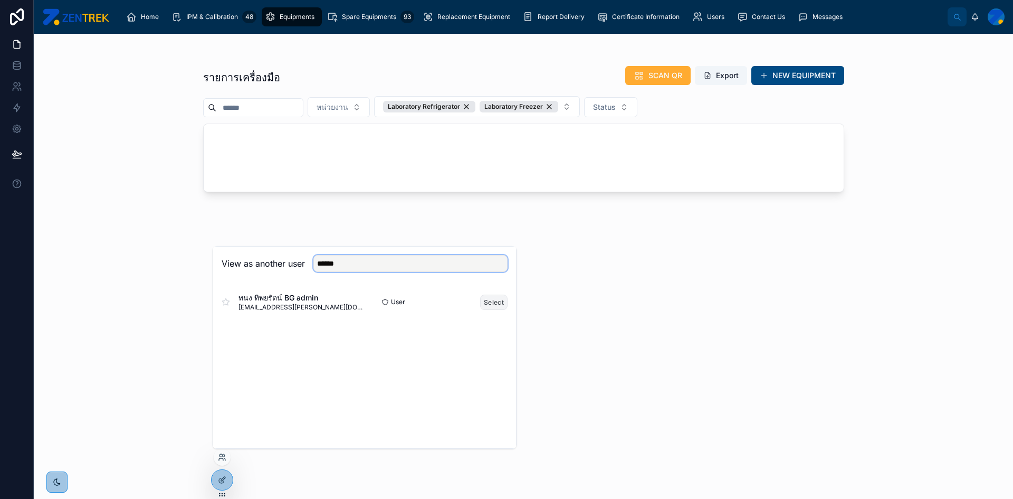
type input "******"
click at [487, 299] on button "Select" at bounding box center [493, 301] width 27 height 15
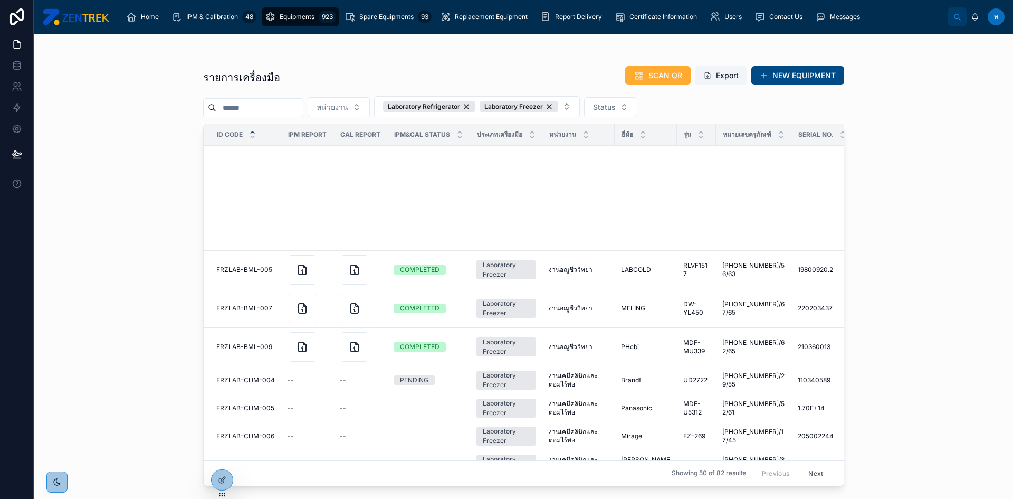
scroll to position [452, 0]
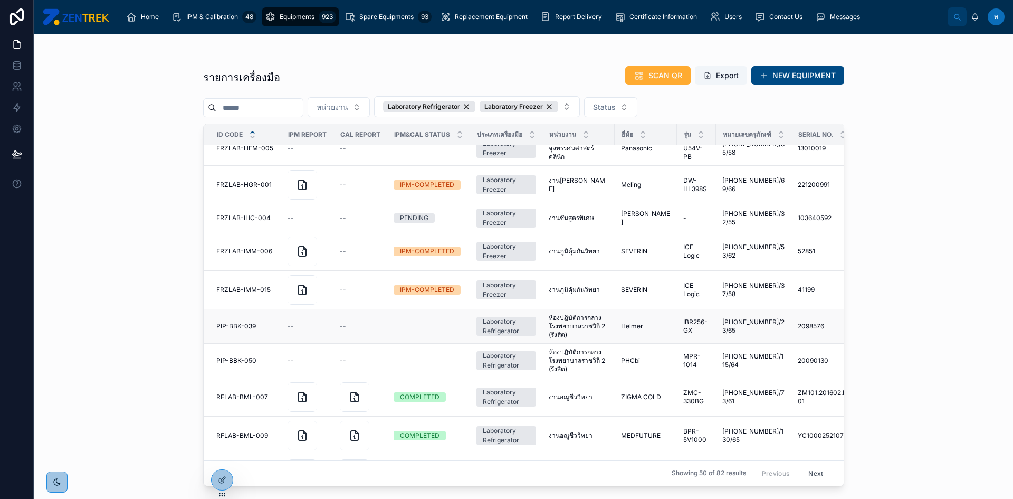
click at [251, 327] on span "PIP-BBK-039" at bounding box center [236, 326] width 40 height 8
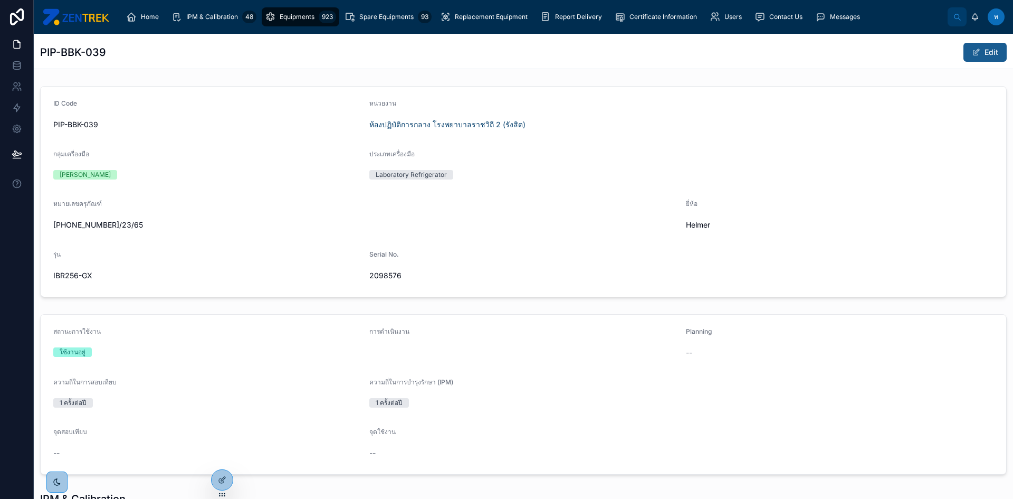
click at [978, 46] on button "Edit" at bounding box center [984, 52] width 43 height 19
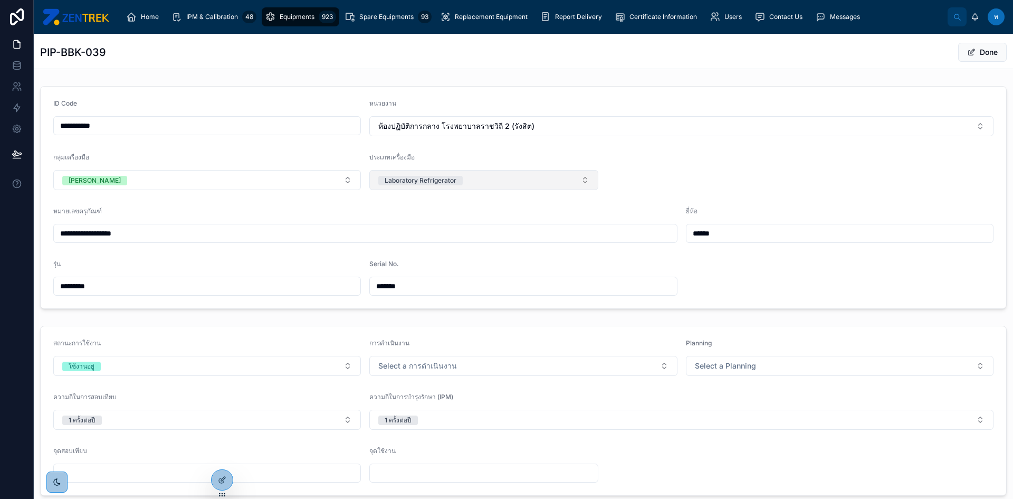
click at [527, 187] on button "Laboratory Refrigerator" at bounding box center [483, 180] width 229 height 20
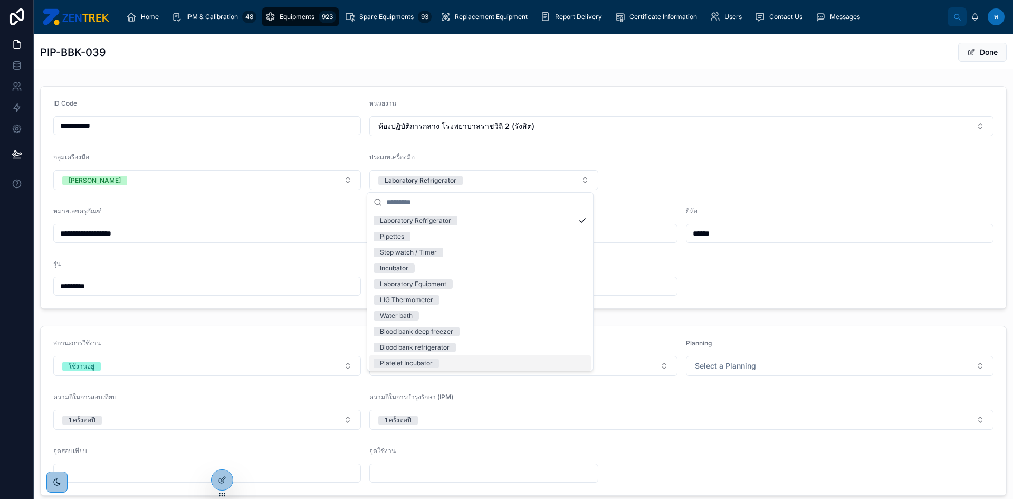
scroll to position [141, 0]
drag, startPoint x: 417, startPoint y: 327, endPoint x: 470, endPoint y: 259, distance: 86.4
click at [470, 259] on div "None Autoclave Biosafety cabinet Centrifuge / Rotator Digital thermo-hygrometer…" at bounding box center [480, 247] width 222 height 348
click at [470, 259] on div "Pipettes" at bounding box center [480, 255] width 222 height 16
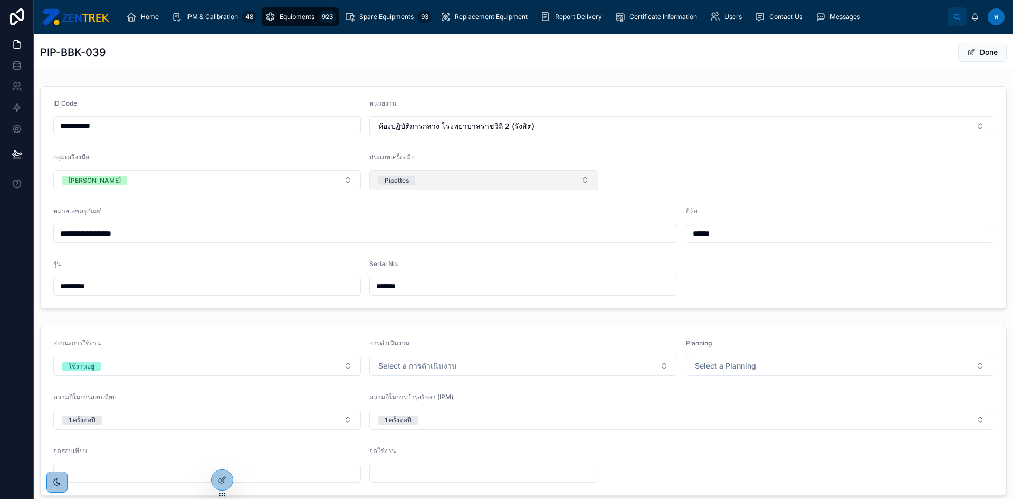
click at [561, 178] on button "Pipettes" at bounding box center [483, 180] width 229 height 20
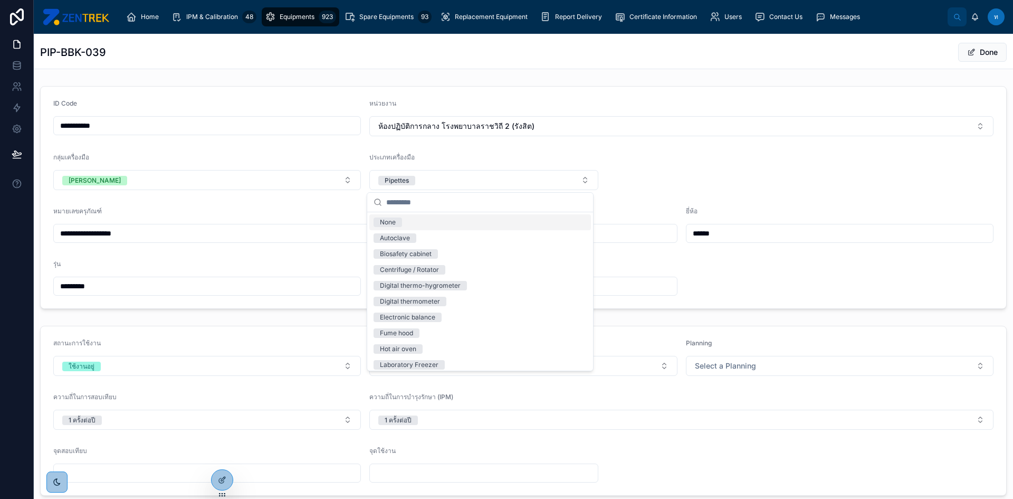
click at [586, 149] on form "**********" at bounding box center [523, 198] width 965 height 222
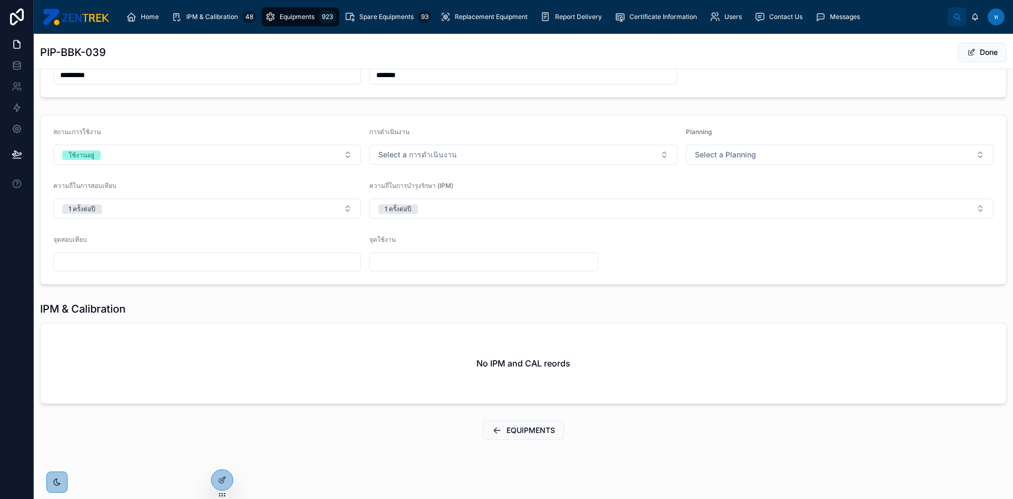
scroll to position [0, 0]
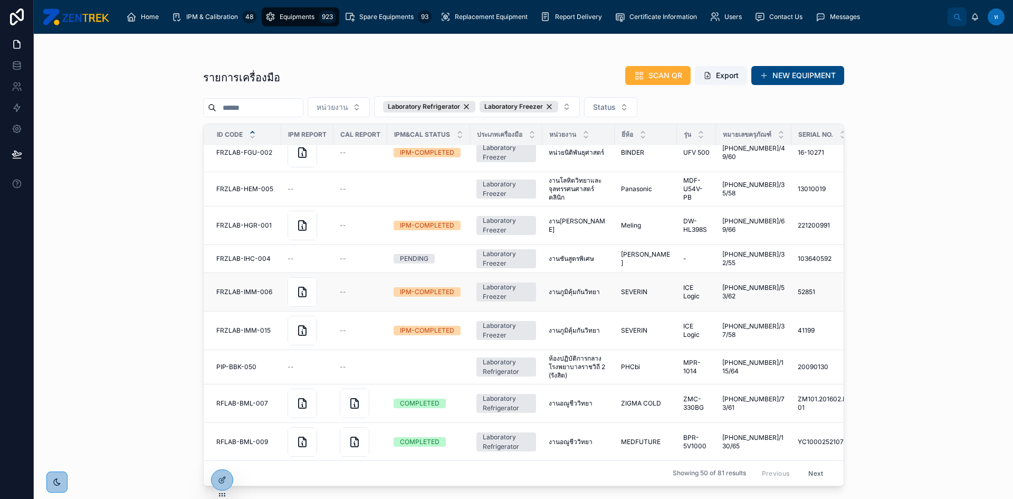
scroll to position [475, 0]
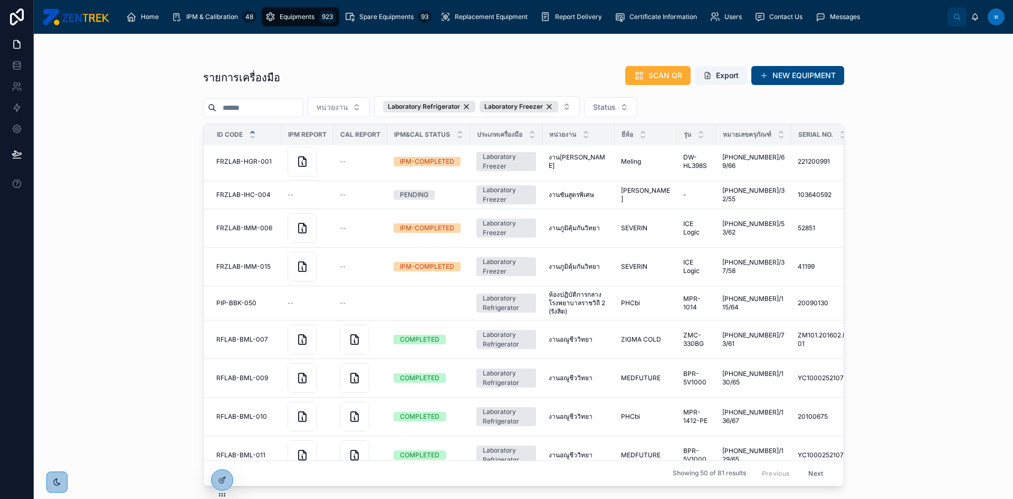
click at [298, 106] on input "text" at bounding box center [259, 107] width 87 height 15
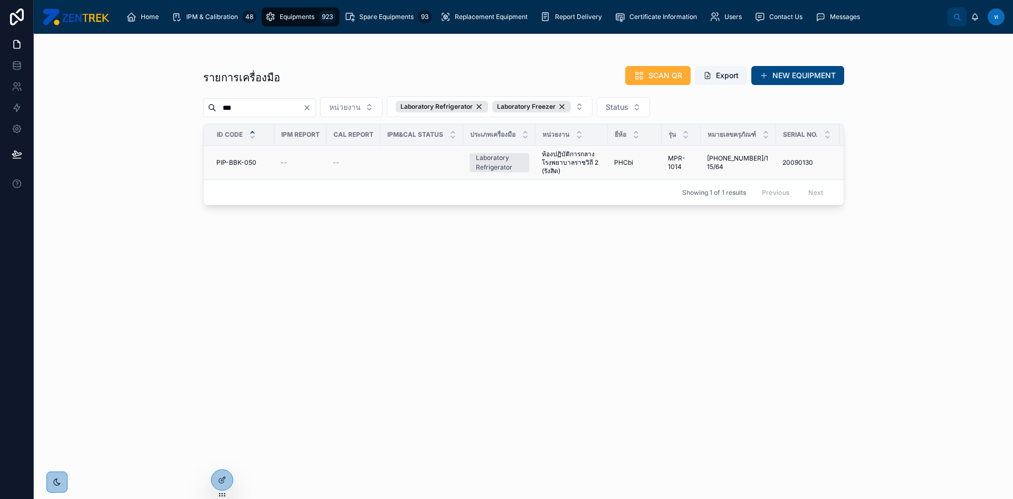
type input "***"
click at [244, 161] on span "PIP-BBK-050" at bounding box center [236, 162] width 40 height 8
click at [255, 108] on input "***" at bounding box center [259, 107] width 87 height 15
type input "*"
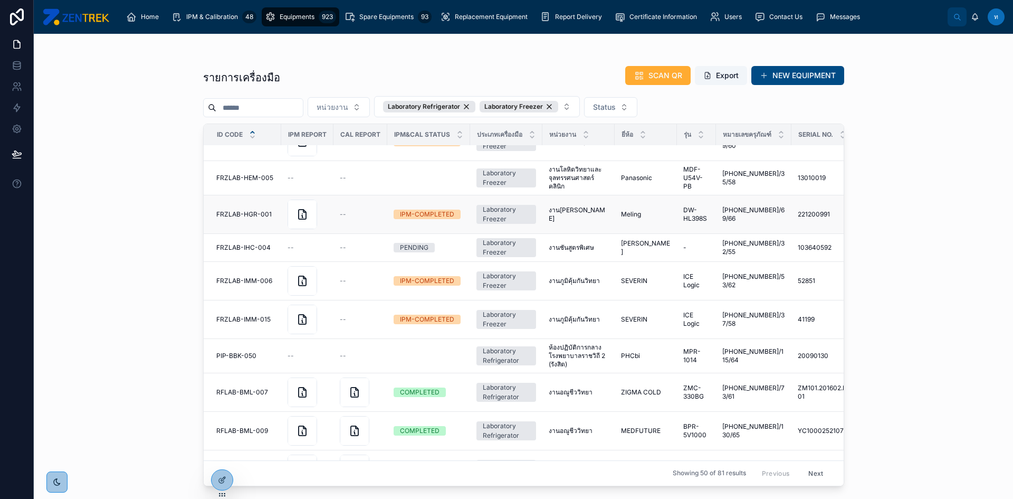
scroll to position [475, 0]
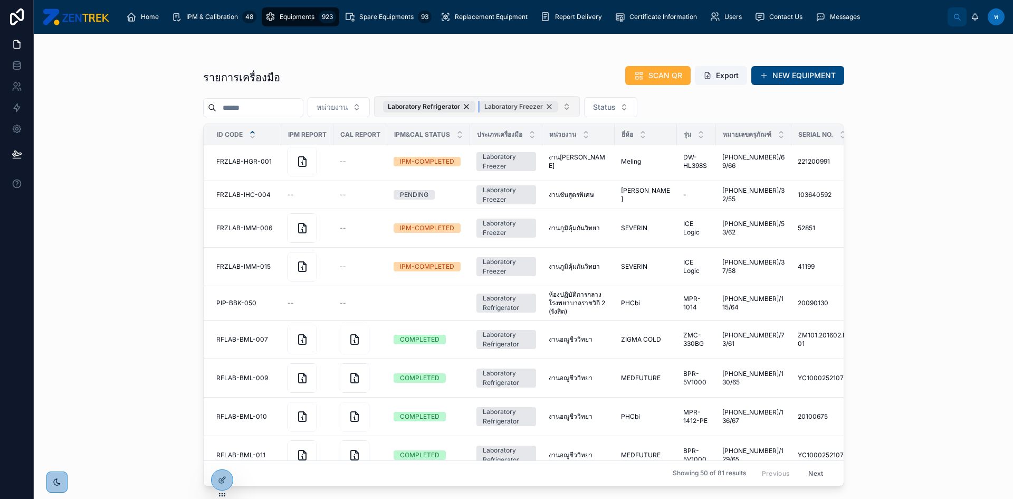
click at [558, 105] on div "Laboratory Freezer" at bounding box center [519, 107] width 79 height 12
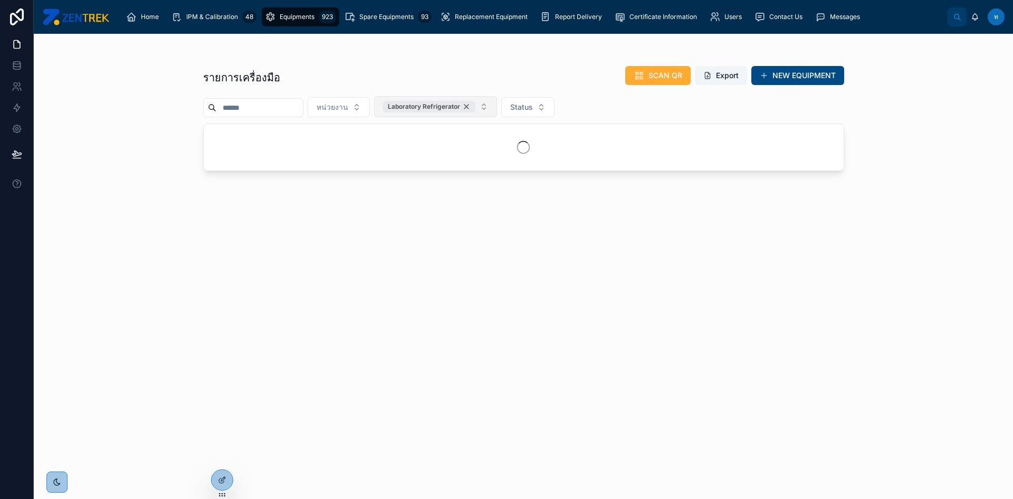
click at [475, 102] on div "Laboratory Refrigerator" at bounding box center [429, 107] width 92 height 12
click at [437, 101] on span "ประเภทเครื่องมือ" at bounding box center [410, 106] width 54 height 11
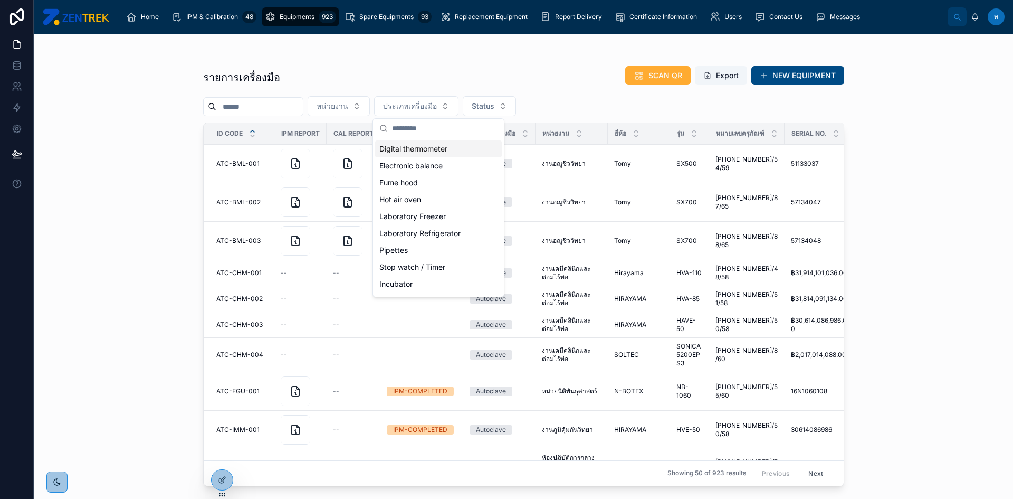
scroll to position [158, 0]
click at [421, 161] on div "Pipettes" at bounding box center [438, 159] width 127 height 17
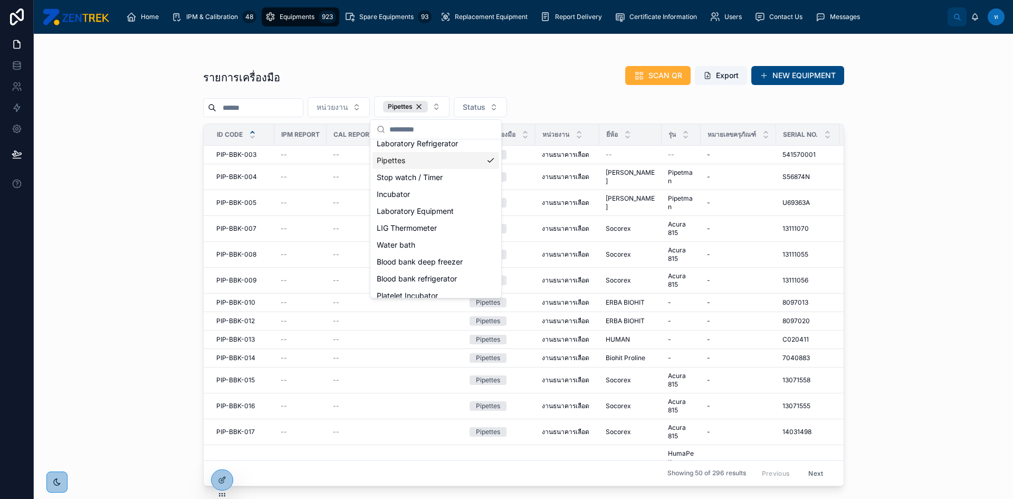
click at [135, 258] on div "รายการเครื่องมือ SCAN QR Export NEW EQUIPMENT หน่วยงาน Pipettes Status ID Code …" at bounding box center [523, 266] width 979 height 465
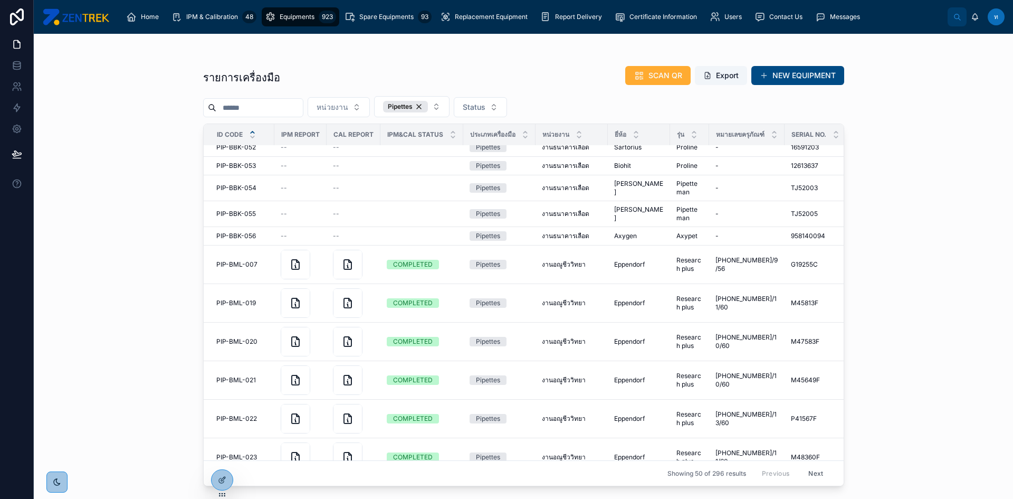
scroll to position [1039, 0]
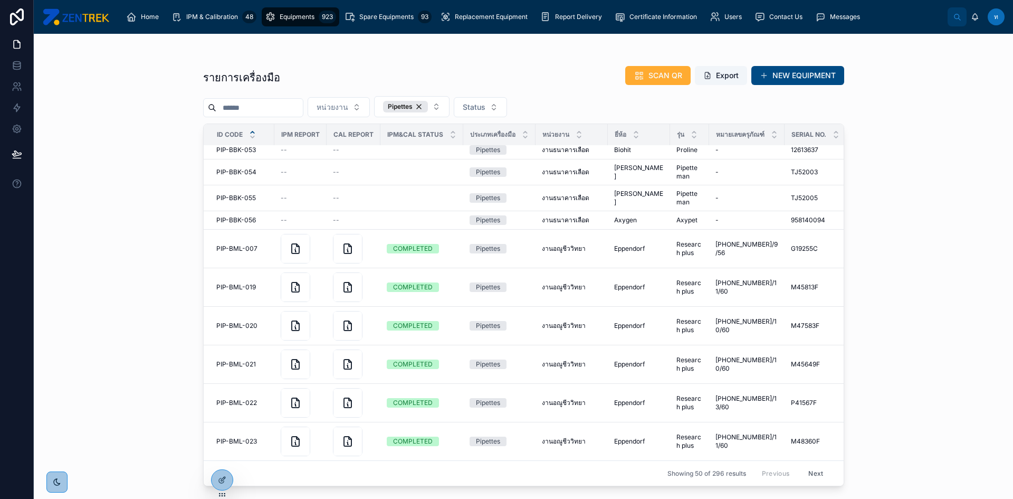
click at [264, 107] on input "text" at bounding box center [259, 107] width 87 height 15
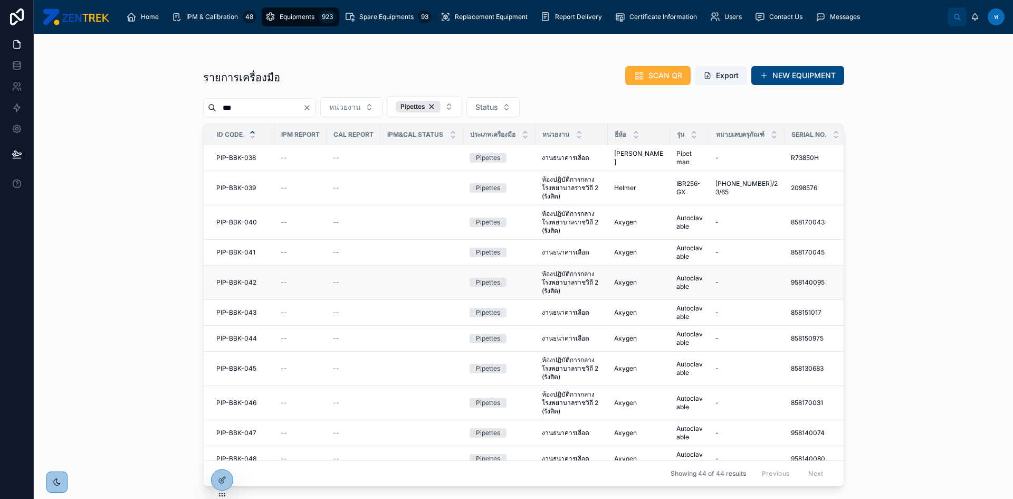
scroll to position [597, 0]
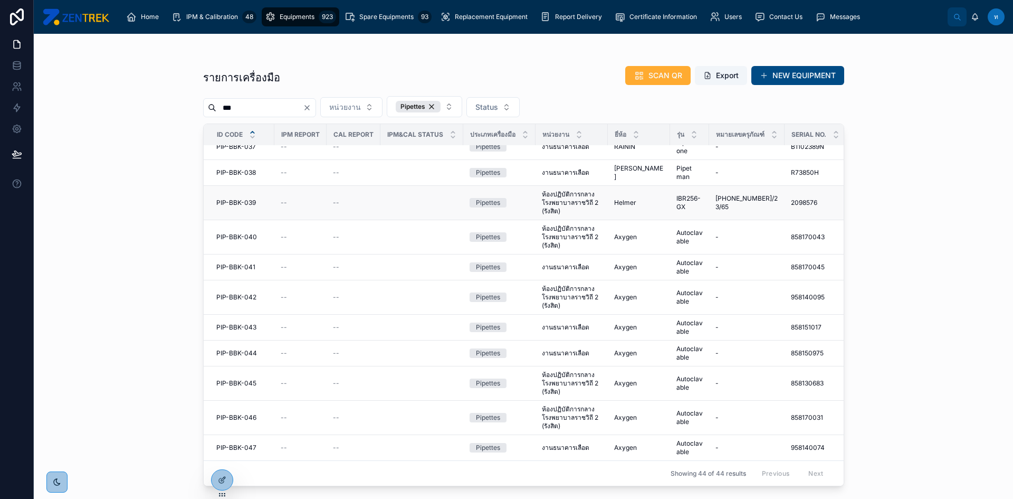
type input "***"
click at [252, 200] on span "PIP-BBK-039" at bounding box center [236, 202] width 40 height 8
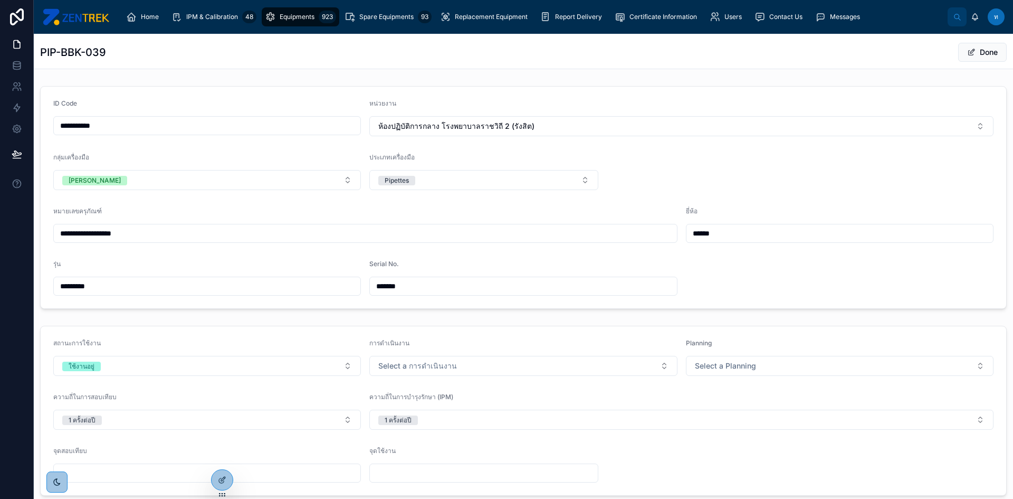
drag, startPoint x: 741, startPoint y: 238, endPoint x: 667, endPoint y: 246, distance: 73.8
click at [667, 246] on form "**********" at bounding box center [523, 198] width 965 height 222
drag, startPoint x: 126, startPoint y: 287, endPoint x: 28, endPoint y: 282, distance: 97.7
click at [28, 282] on div "**********" at bounding box center [506, 249] width 1013 height 499
click at [447, 189] on button "Pipettes" at bounding box center [483, 180] width 229 height 20
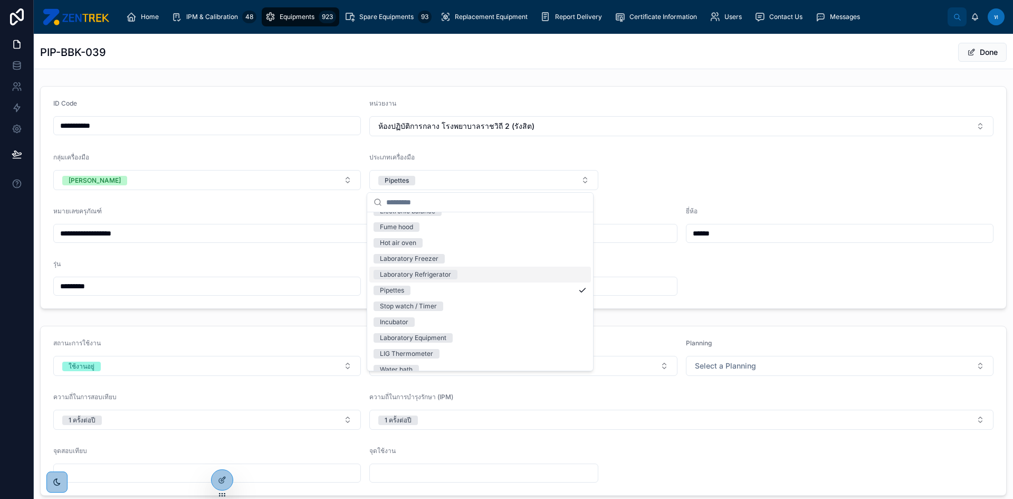
scroll to position [106, 0]
click at [426, 275] on div "Laboratory Refrigerator" at bounding box center [415, 274] width 71 height 9
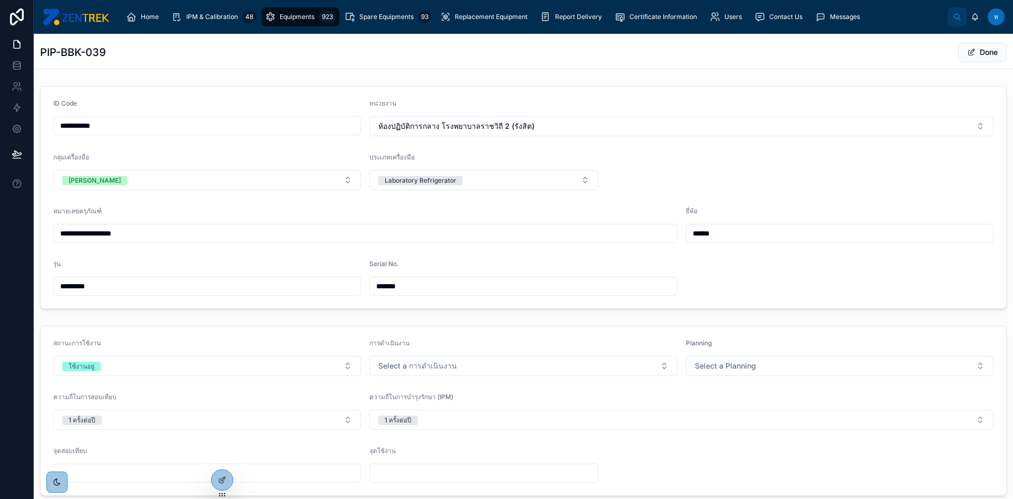
click at [69, 126] on input "**********" at bounding box center [207, 125] width 307 height 15
click at [95, 129] on input "**********" at bounding box center [207, 125] width 307 height 15
type input "**********"
click at [719, 151] on form "**********" at bounding box center [523, 198] width 965 height 222
click at [979, 55] on button "Done" at bounding box center [982, 52] width 49 height 19
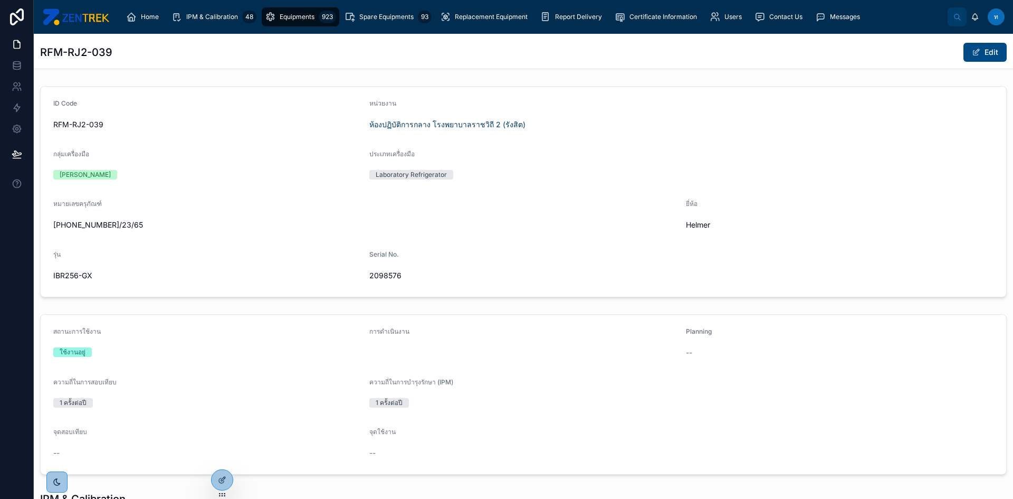
click at [292, 15] on span "Equipments" at bounding box center [297, 17] width 35 height 8
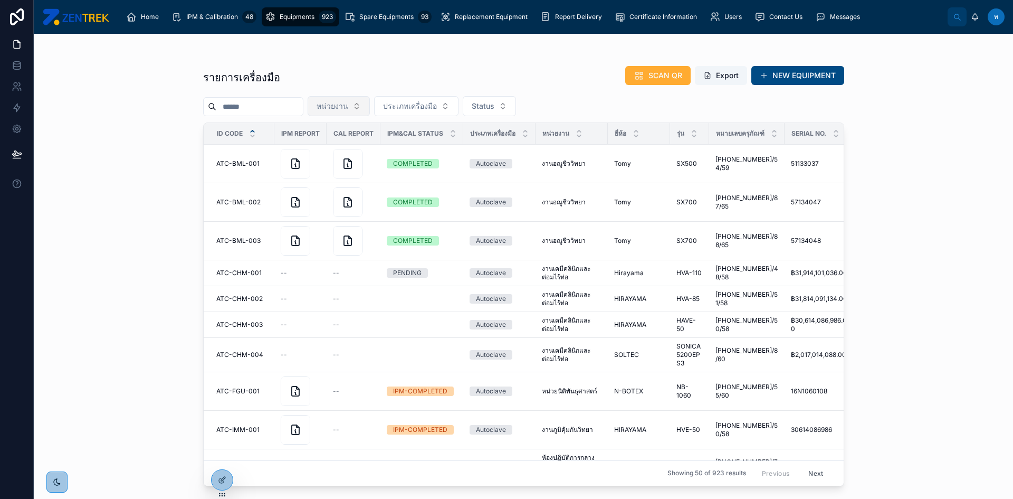
click at [348, 102] on span "หน่วยงาน" at bounding box center [333, 106] width 32 height 11
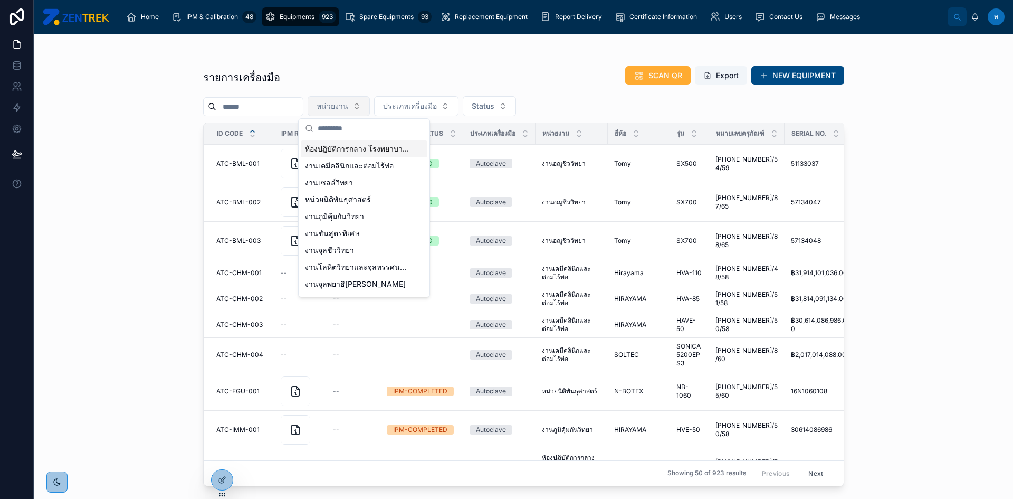
click at [370, 97] on button "หน่วยงาน" at bounding box center [339, 106] width 62 height 20
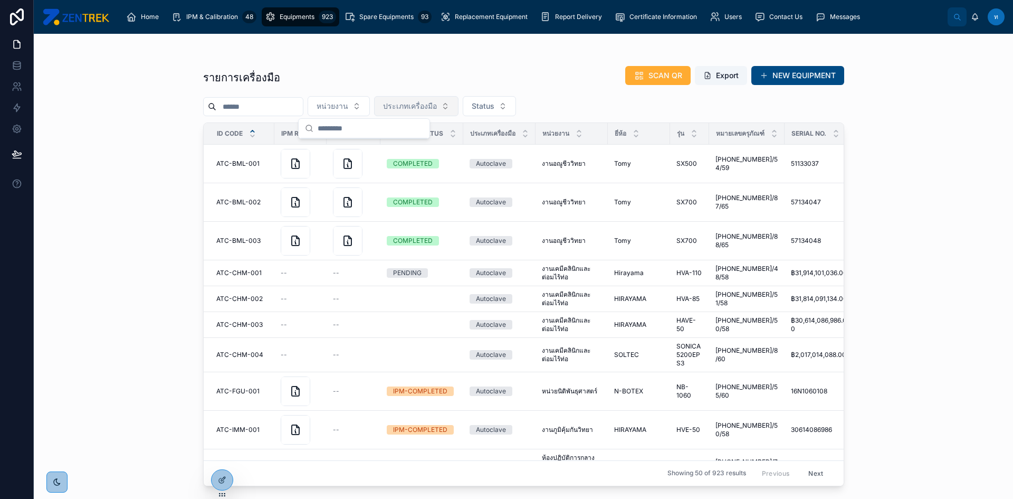
click at [425, 104] on span "ประเภทเครื่องมือ" at bounding box center [410, 106] width 54 height 11
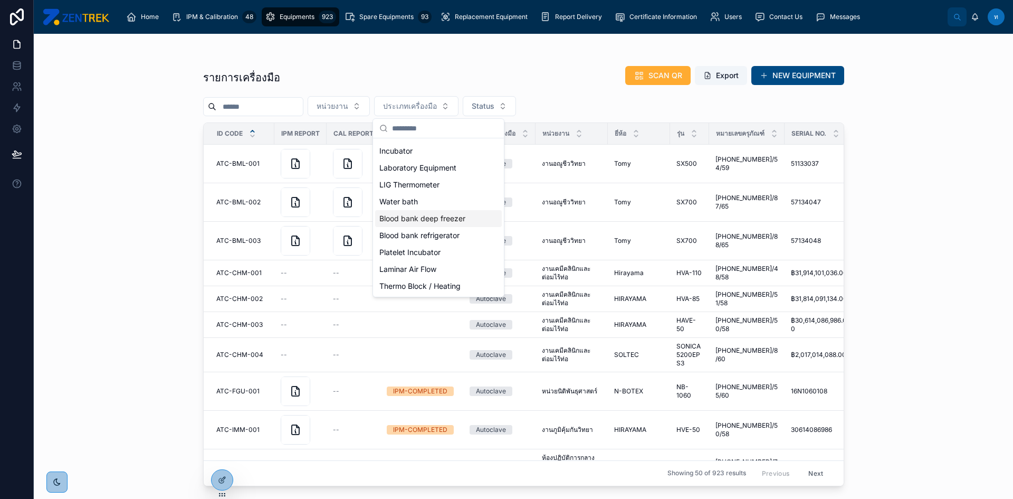
scroll to position [42, 0]
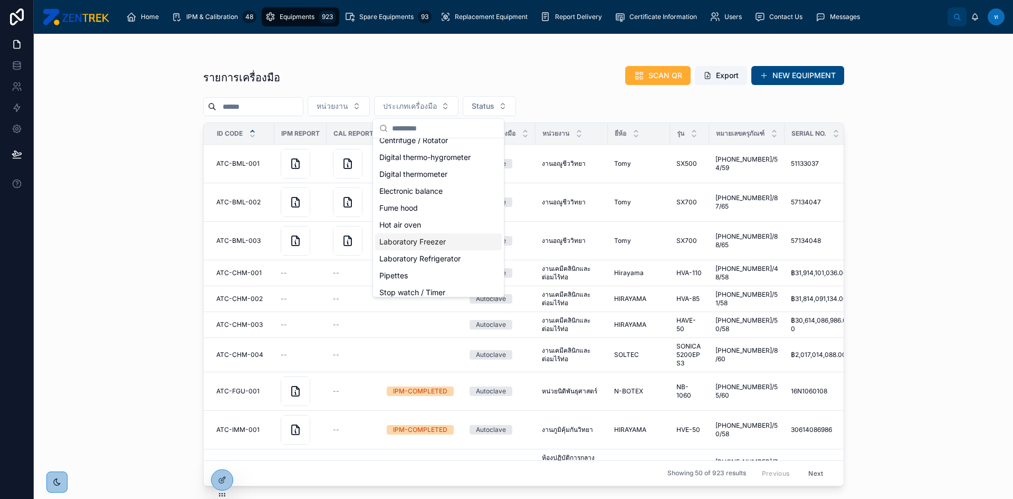
click at [438, 241] on div "Laboratory Freezer" at bounding box center [438, 241] width 127 height 17
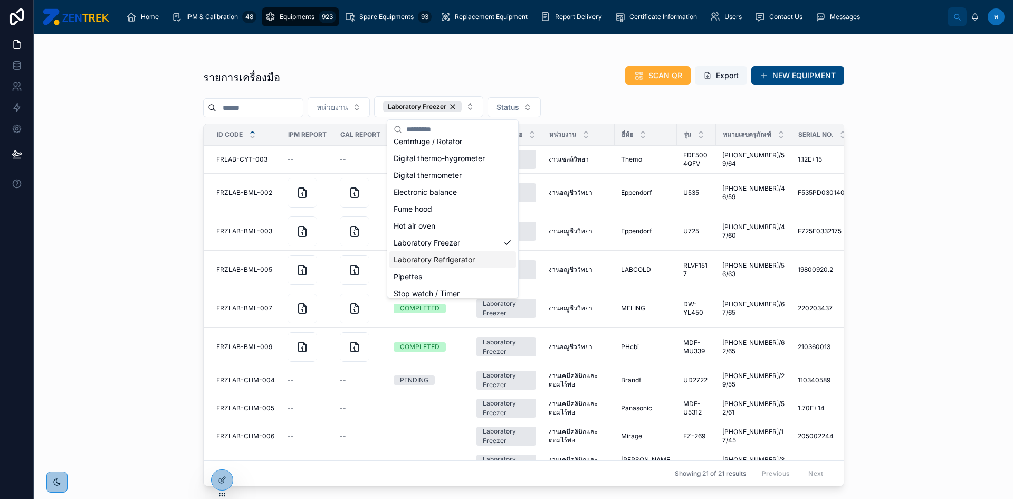
click at [446, 259] on div "Laboratory Refrigerator" at bounding box center [452, 259] width 127 height 17
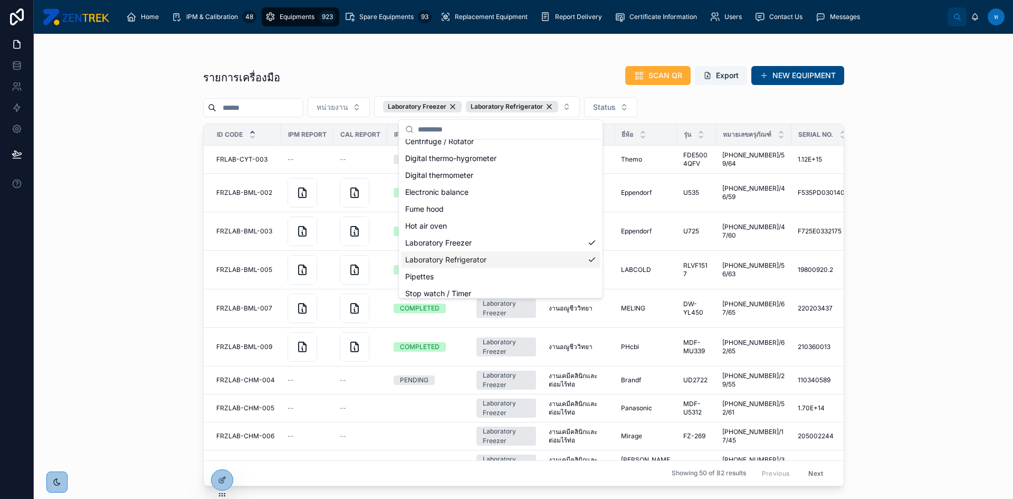
click at [144, 166] on div "รายการเครื่องมือ SCAN QR Export NEW EQUIPMENT หน่วยงาน Laboratory Freezer Labor…" at bounding box center [523, 266] width 979 height 465
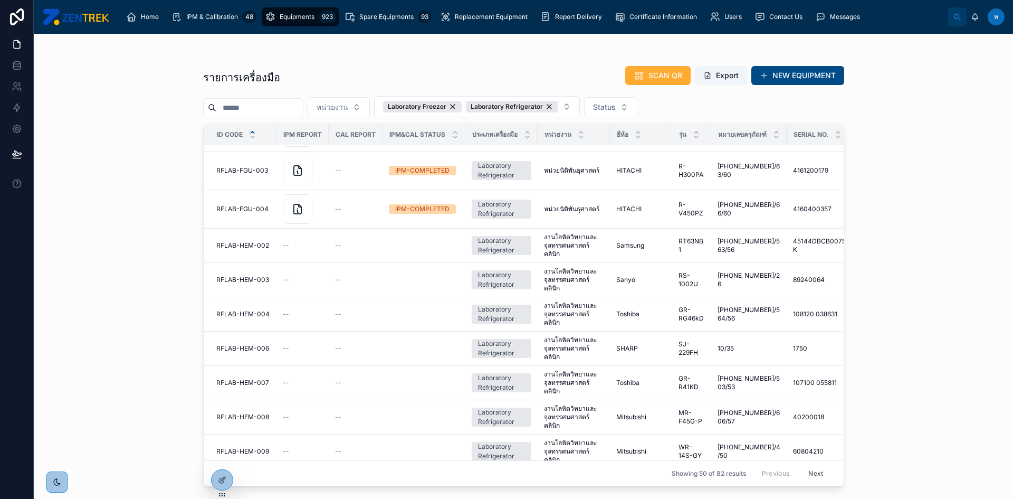
scroll to position [1353, 0]
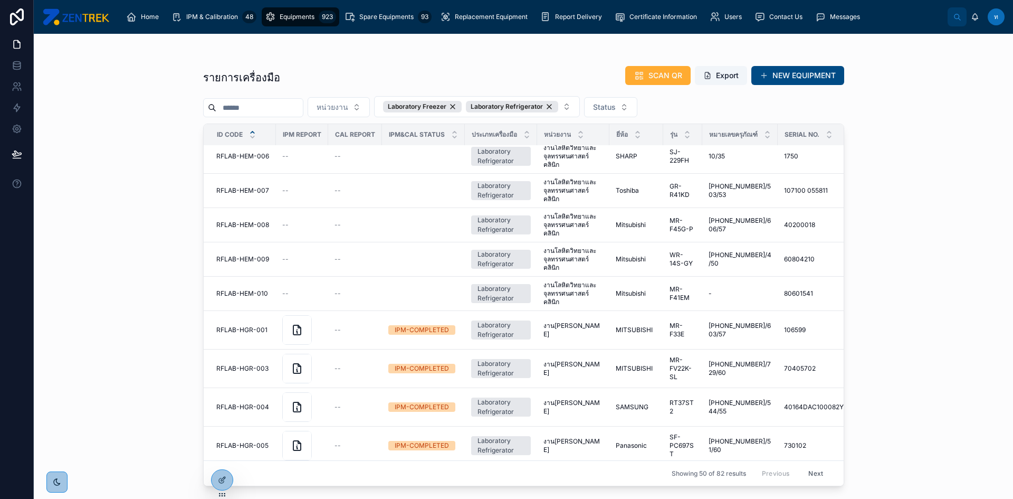
click at [811, 465] on button "Next" at bounding box center [816, 473] width 30 height 16
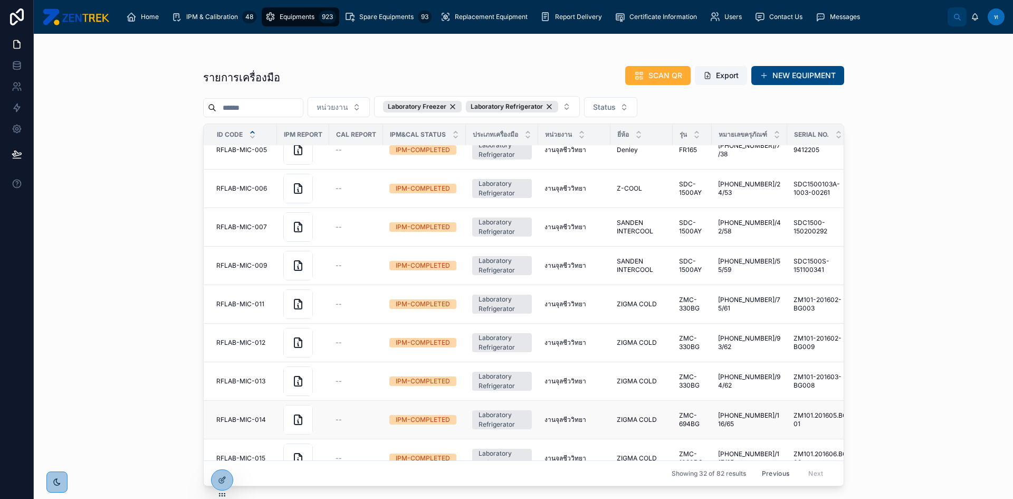
scroll to position [739, 0]
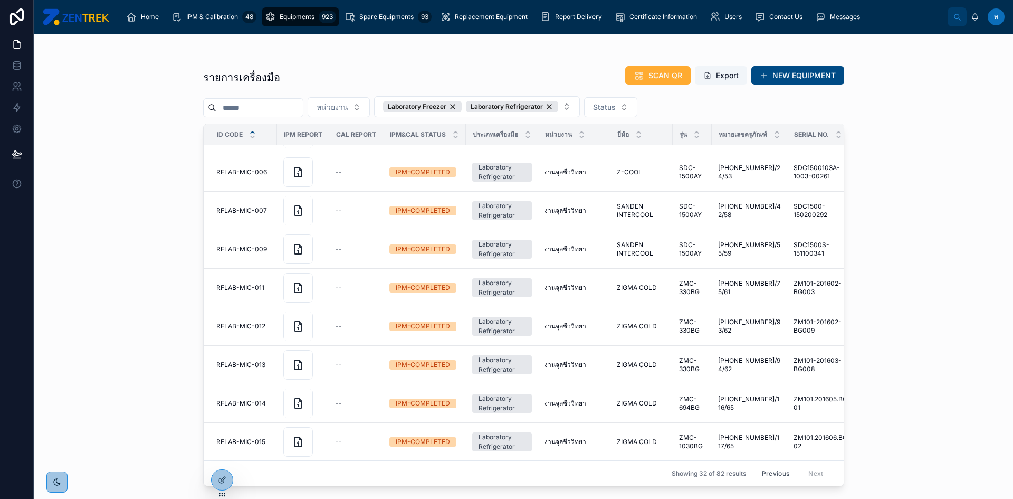
click at [771, 465] on button "Previous" at bounding box center [775, 473] width 42 height 16
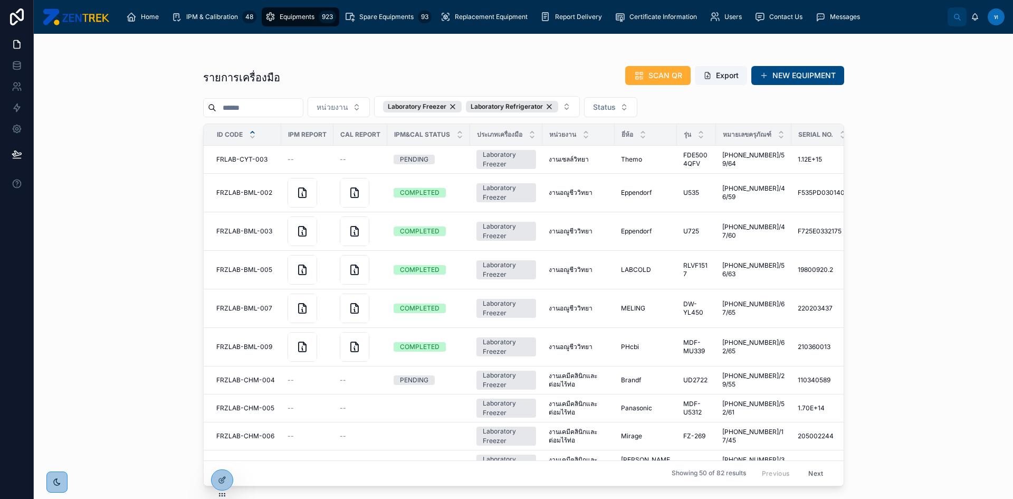
click at [279, 112] on input "text" at bounding box center [259, 107] width 87 height 15
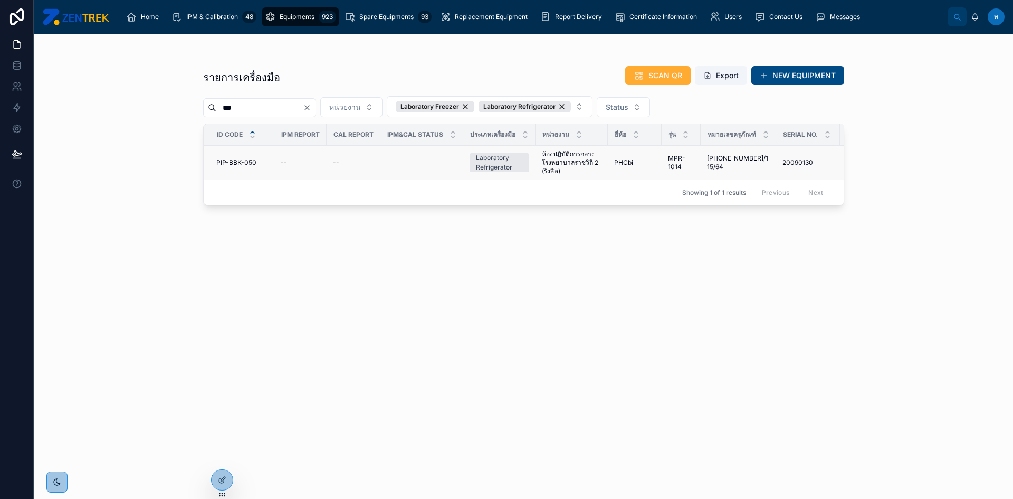
type input "***"
click at [221, 162] on span "PIP-BBK-050" at bounding box center [236, 162] width 40 height 8
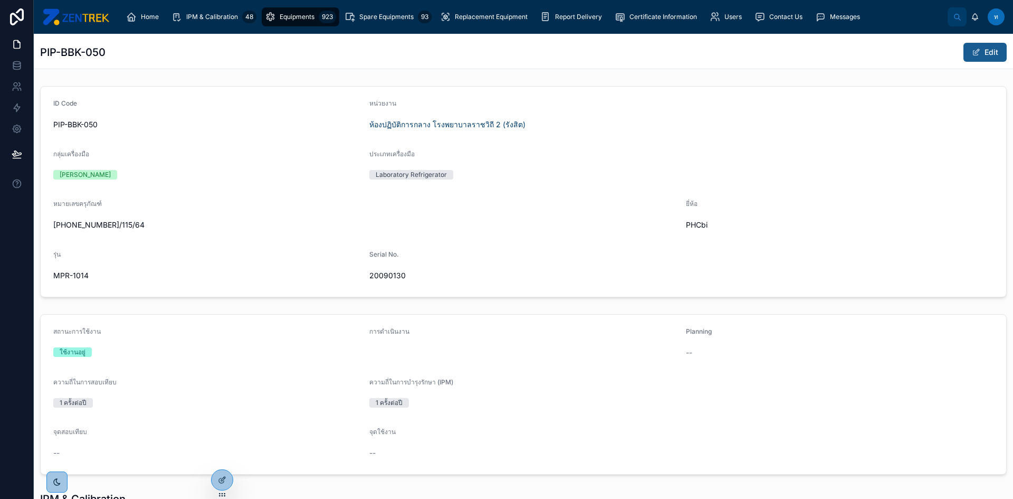
click at [975, 55] on button "Edit" at bounding box center [984, 52] width 43 height 19
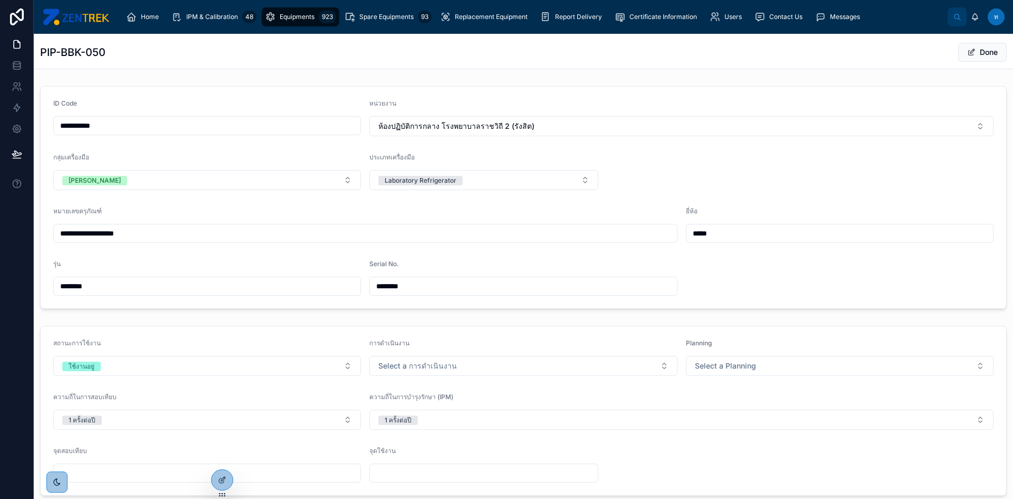
click at [71, 125] on input "**********" at bounding box center [207, 125] width 307 height 15
type input "**********"
click at [982, 53] on button "Done" at bounding box center [982, 52] width 49 height 19
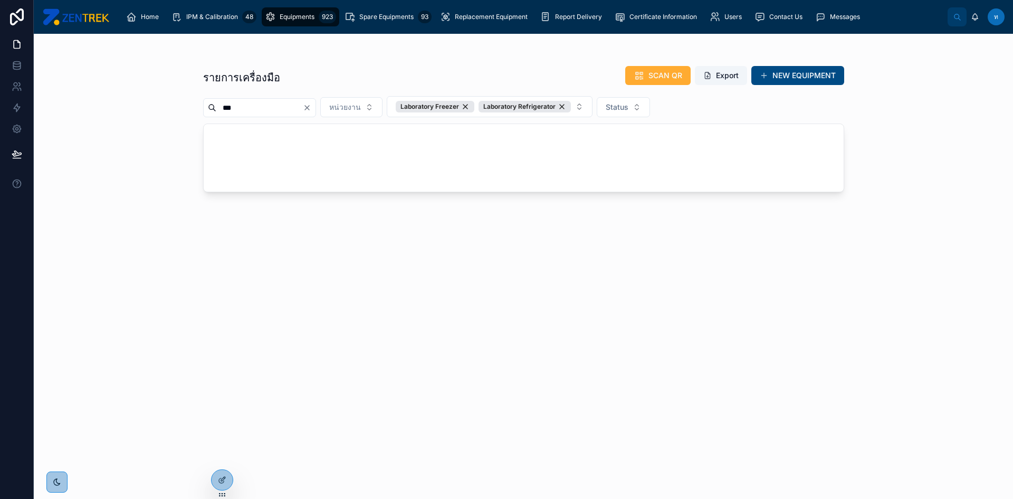
click at [280, 107] on input "***" at bounding box center [259, 107] width 87 height 15
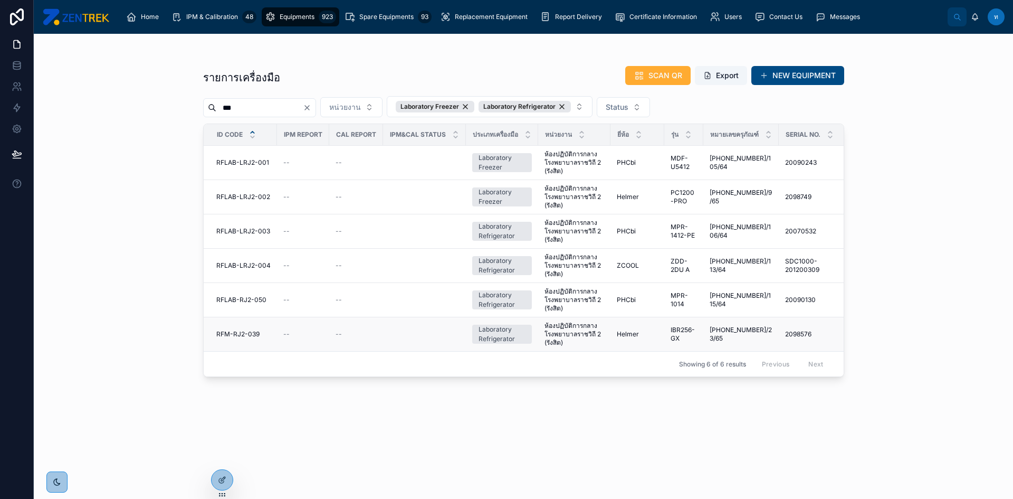
type input "***"
click at [227, 336] on span "RFM-RJ2-039" at bounding box center [237, 334] width 43 height 8
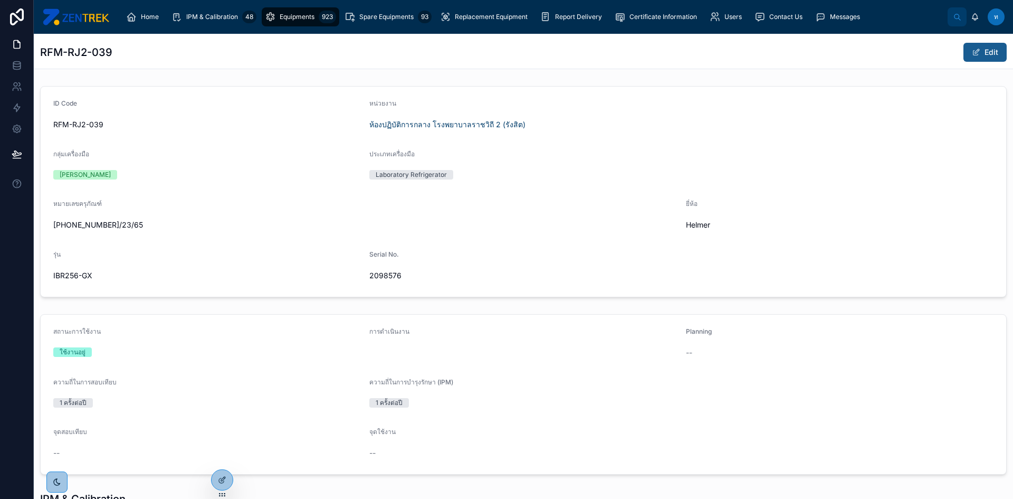
click at [982, 53] on button "Edit" at bounding box center [984, 52] width 43 height 19
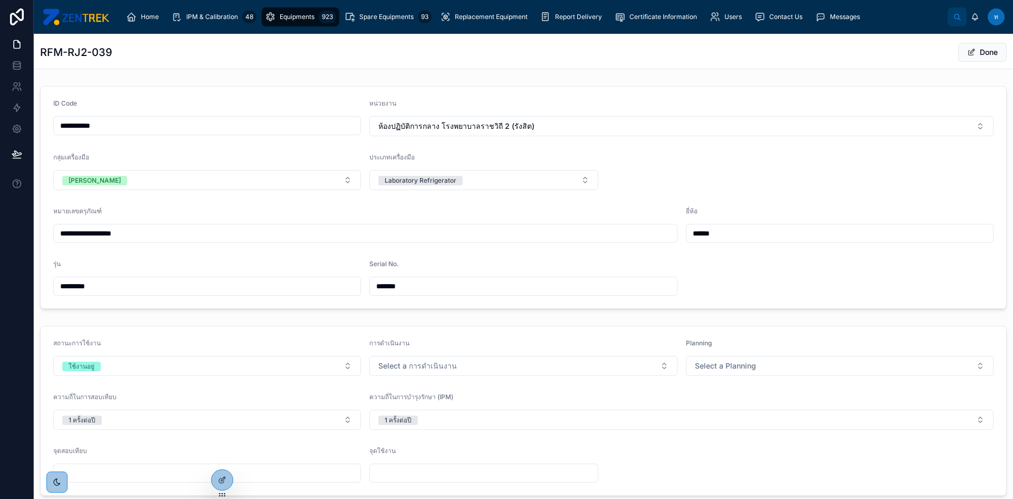
click at [75, 127] on input "**********" at bounding box center [207, 125] width 307 height 15
type input "**********"
click at [976, 52] on button "Done" at bounding box center [982, 52] width 49 height 19
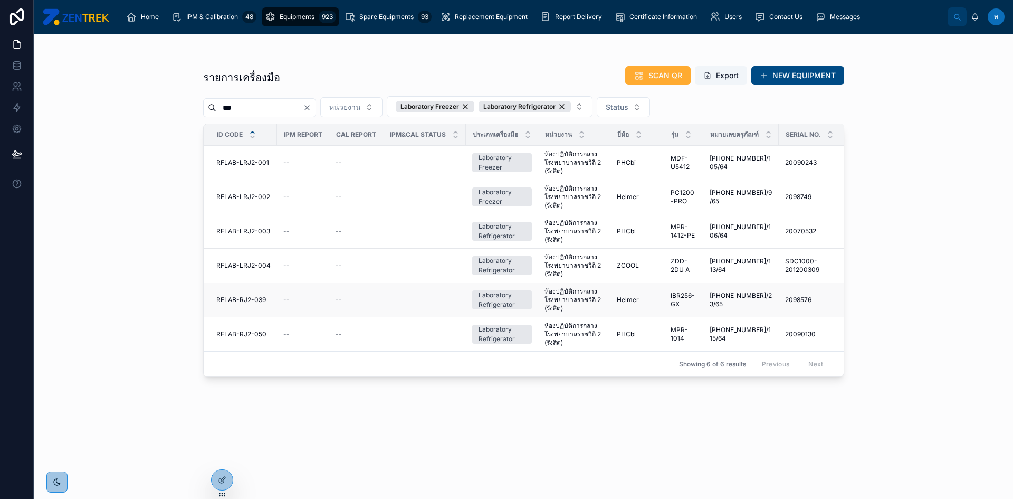
click at [226, 298] on span "RFLAB-RJ2-039" at bounding box center [241, 299] width 50 height 8
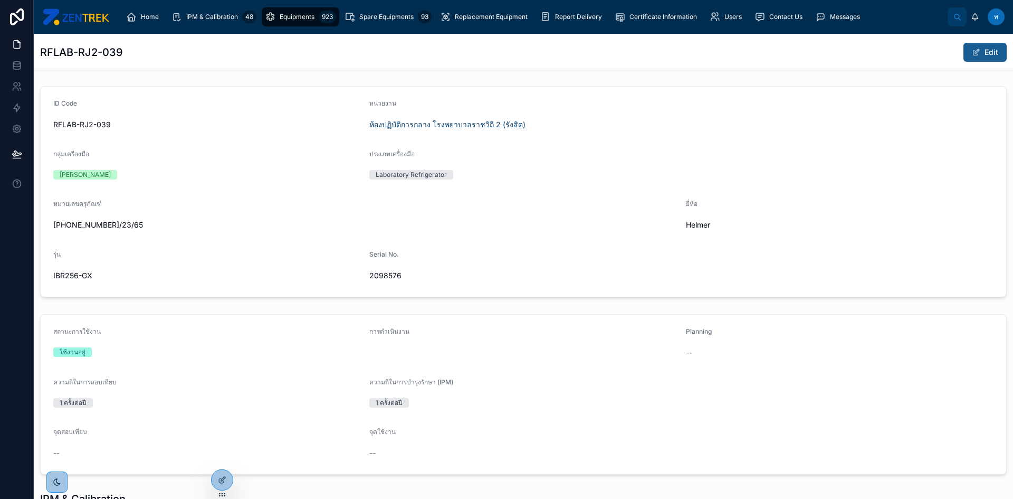
click at [976, 50] on button "Edit" at bounding box center [984, 52] width 43 height 19
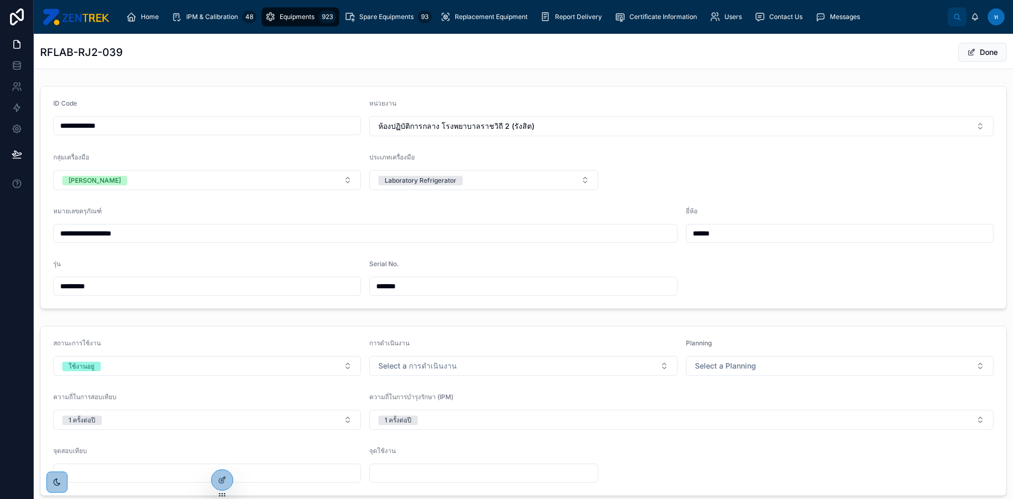
click at [88, 126] on input "**********" at bounding box center [207, 125] width 307 height 15
type input "**********"
click at [983, 54] on button "Done" at bounding box center [982, 52] width 49 height 19
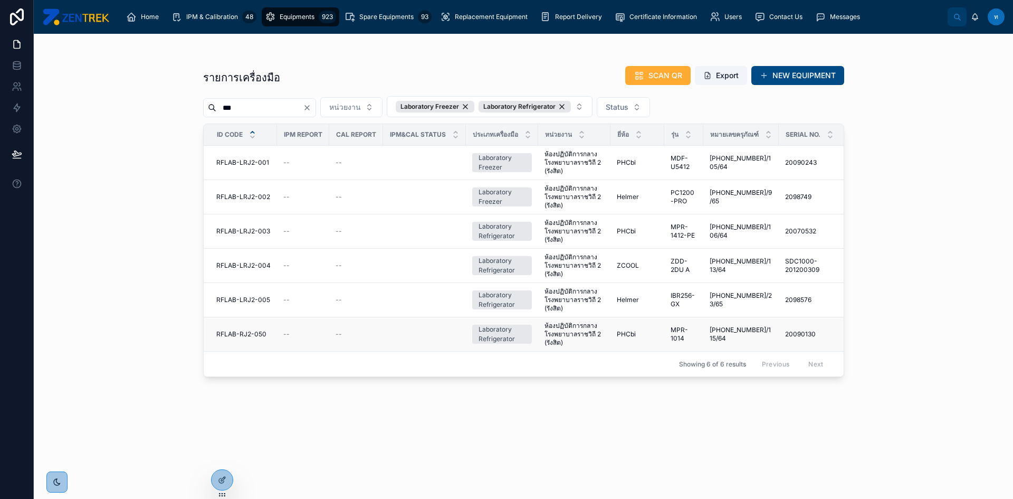
click at [243, 332] on span "RFLAB-RJ2-050" at bounding box center [241, 334] width 50 height 8
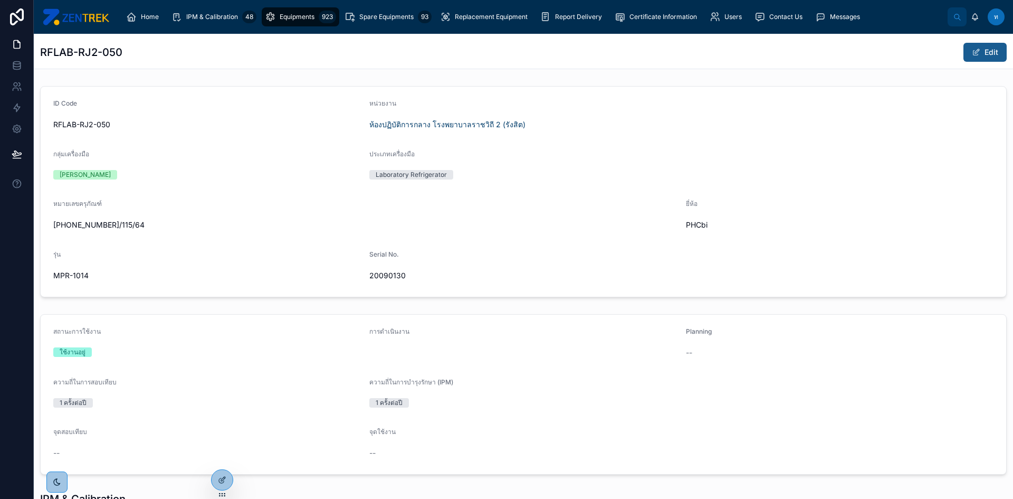
click at [972, 44] on button "Edit" at bounding box center [984, 52] width 43 height 19
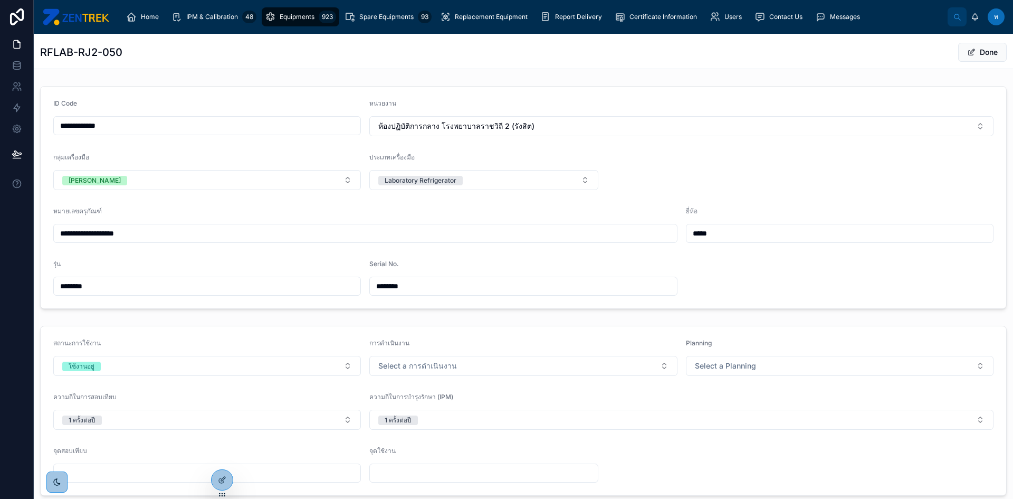
click at [85, 125] on input "**********" at bounding box center [207, 125] width 307 height 15
click at [88, 126] on input "**********" at bounding box center [207, 125] width 307 height 15
type input "**********"
click at [983, 58] on span "Done" at bounding box center [982, 52] width 49 height 19
click at [968, 56] on button "Done" at bounding box center [982, 52] width 49 height 19
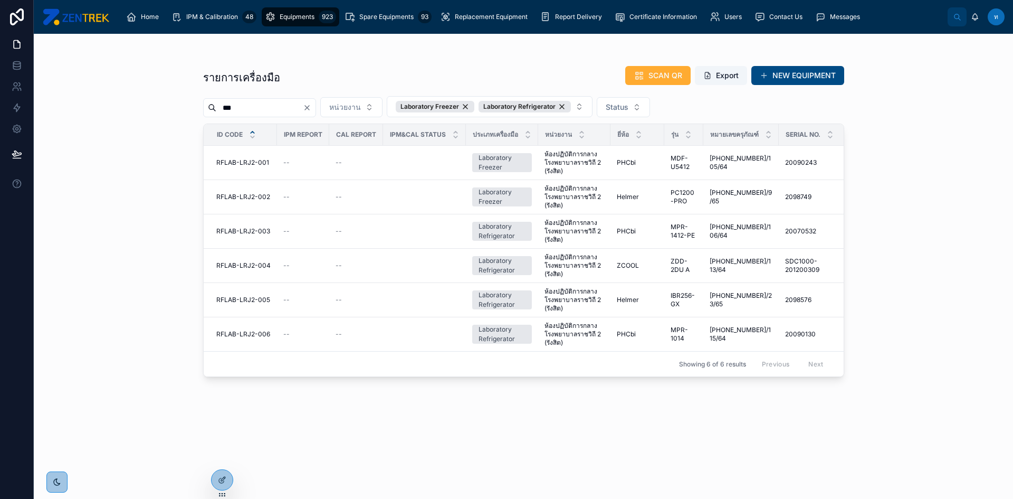
click at [367, 424] on div "รายการเครื่องมือ SCAN QR Export NEW EQUIPMENT *** หน่วยงาน Laboratory Freezer L…" at bounding box center [523, 272] width 641 height 427
type input "***"
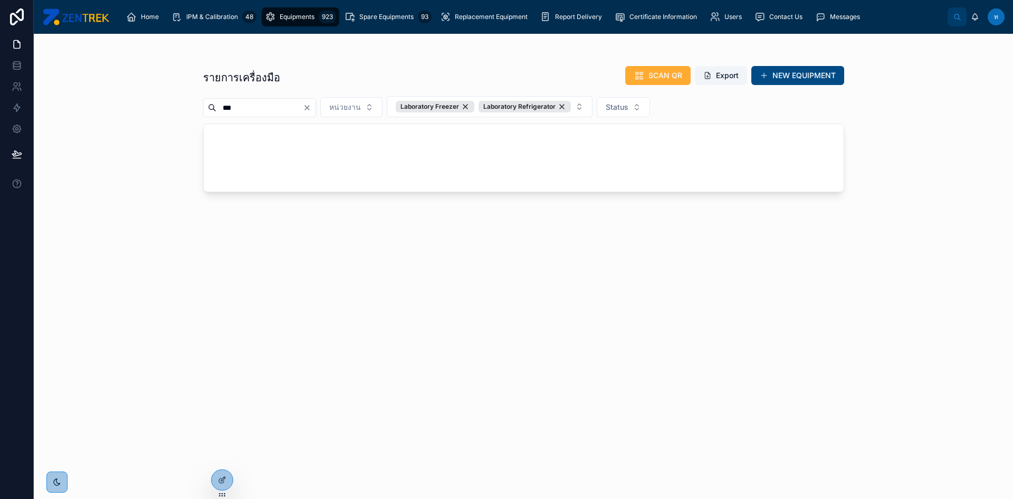
click at [418, 149] on div at bounding box center [524, 158] width 640 height 68
click at [309, 110] on icon "Clear" at bounding box center [307, 108] width 4 height 4
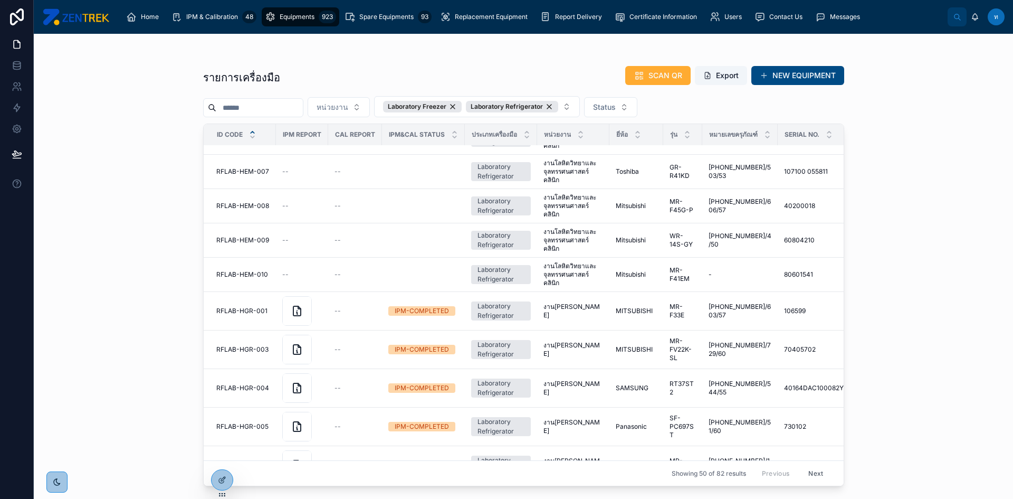
scroll to position [1346, 0]
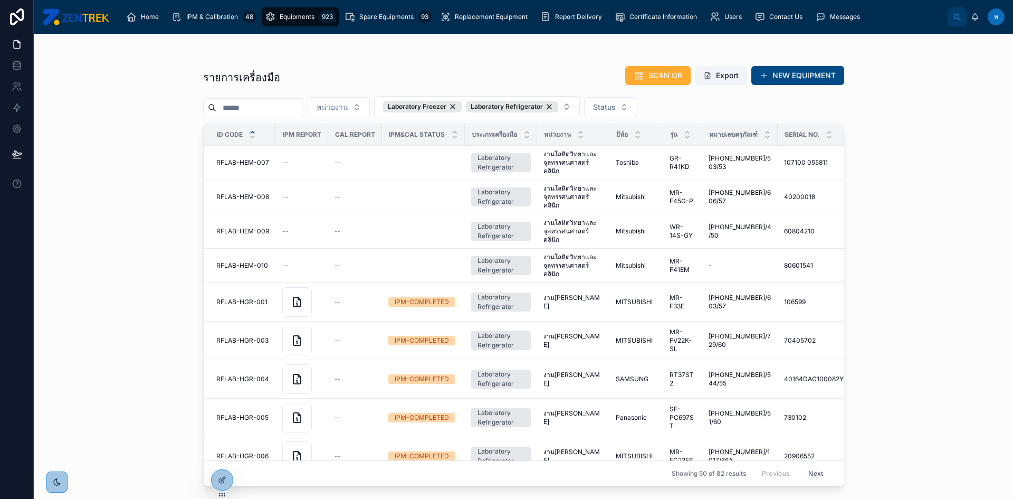
click at [806, 465] on button "Next" at bounding box center [816, 473] width 30 height 16
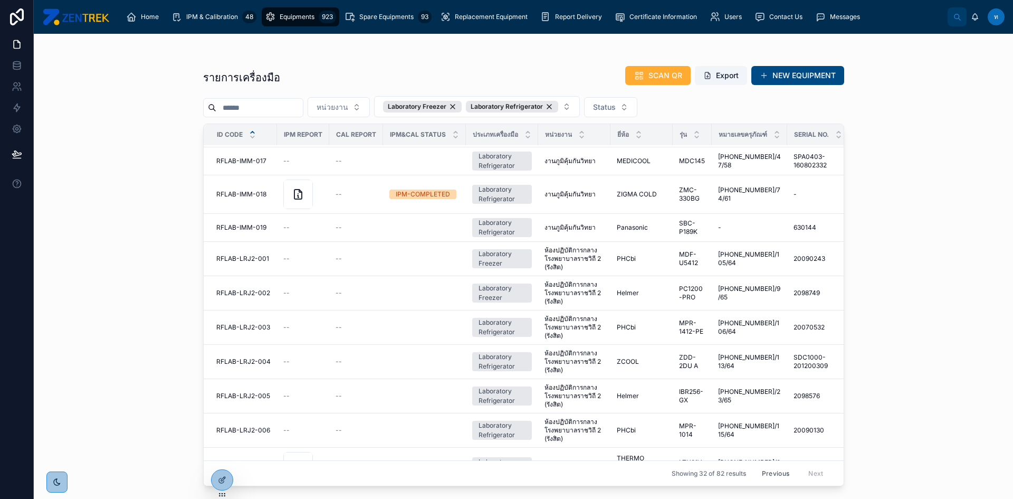
scroll to position [739, 0]
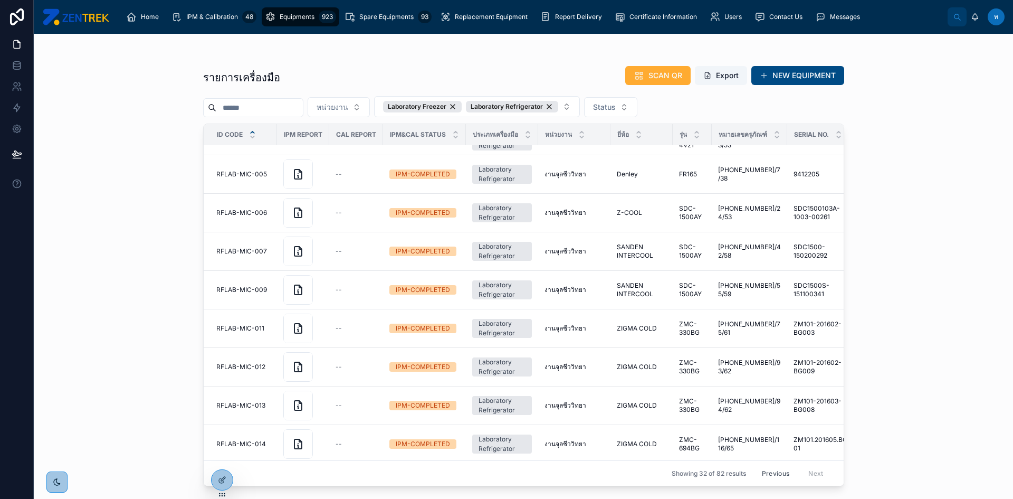
click at [767, 465] on button "Previous" at bounding box center [775, 473] width 42 height 16
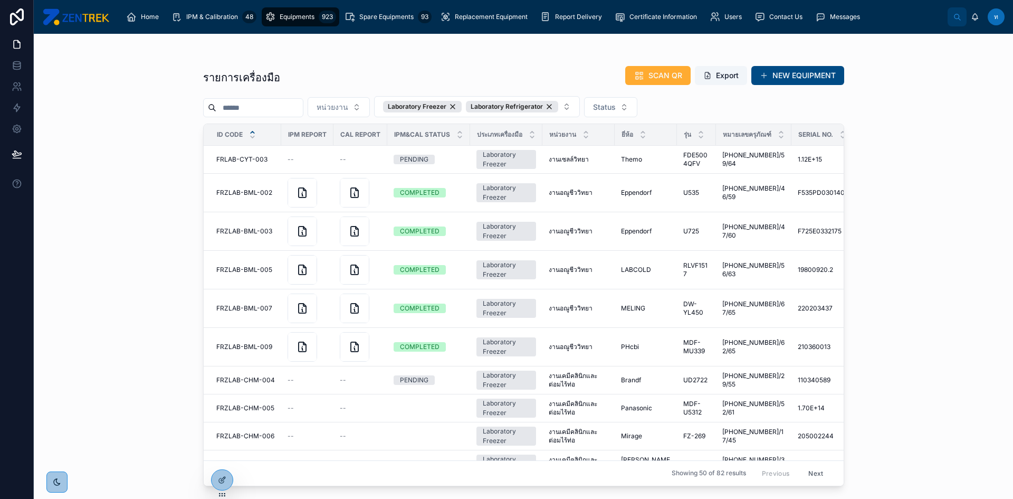
click at [84, 199] on div "รายการเครื่องมือ SCAN QR Export NEW EQUIPMENT หน่วยงาน Laboratory Freezer Labor…" at bounding box center [523, 266] width 979 height 465
click at [906, 267] on div "รายการเครื่องมือ SCAN QR Export NEW EQUIPMENT หน่วยงาน Laboratory Freezer Labor…" at bounding box center [523, 266] width 979 height 465
click at [462, 109] on div "Laboratory Freezer" at bounding box center [422, 107] width 79 height 12
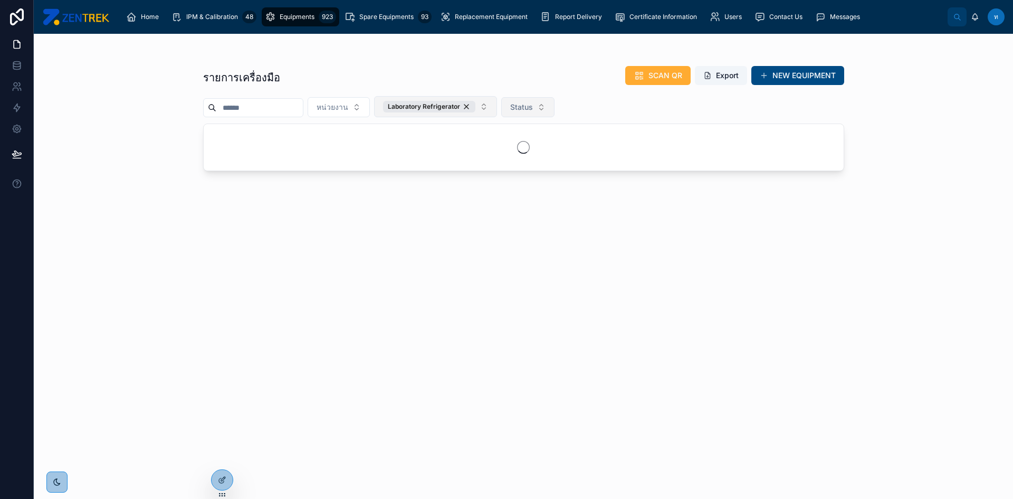
click at [475, 109] on div "Laboratory Refrigerator" at bounding box center [429, 107] width 92 height 12
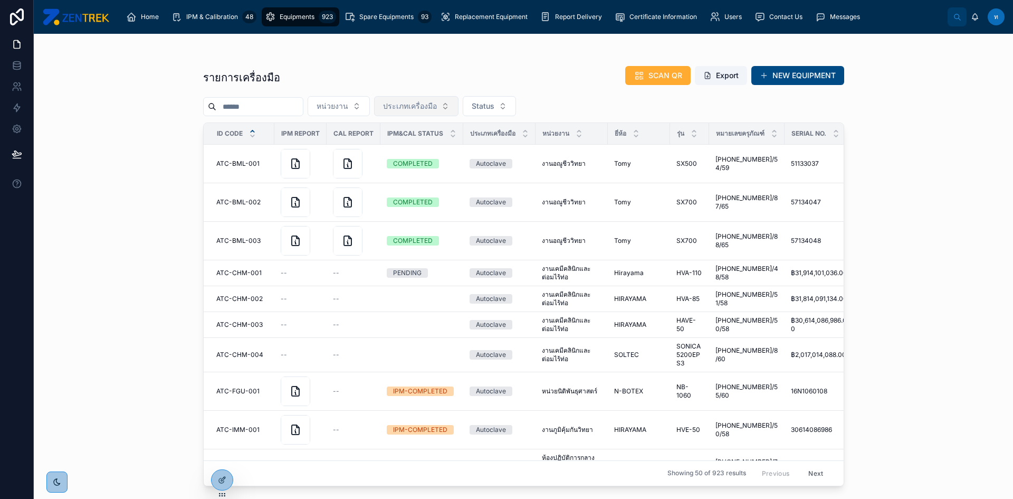
click at [458, 105] on button "ประเภทเครื่องมือ" at bounding box center [416, 106] width 84 height 20
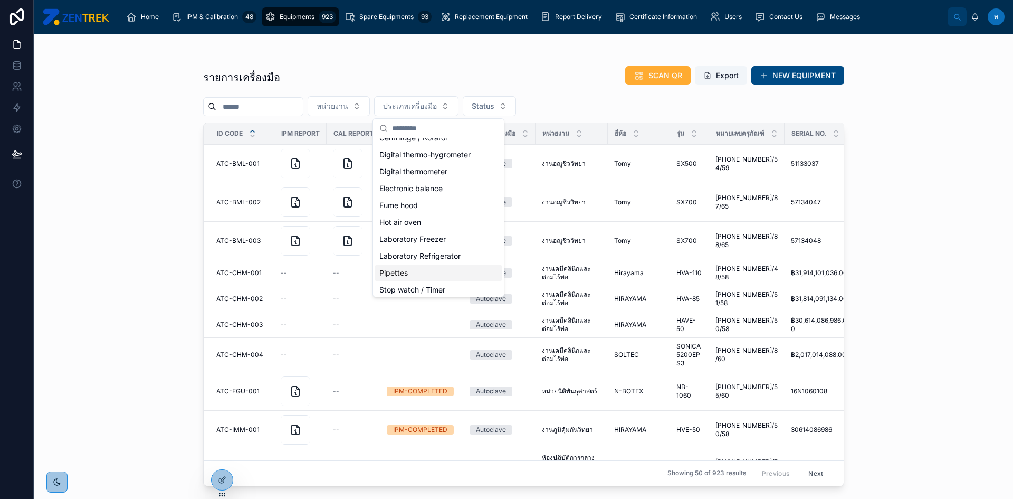
scroll to position [158, 0]
click at [419, 161] on div "Pipettes" at bounding box center [438, 159] width 127 height 17
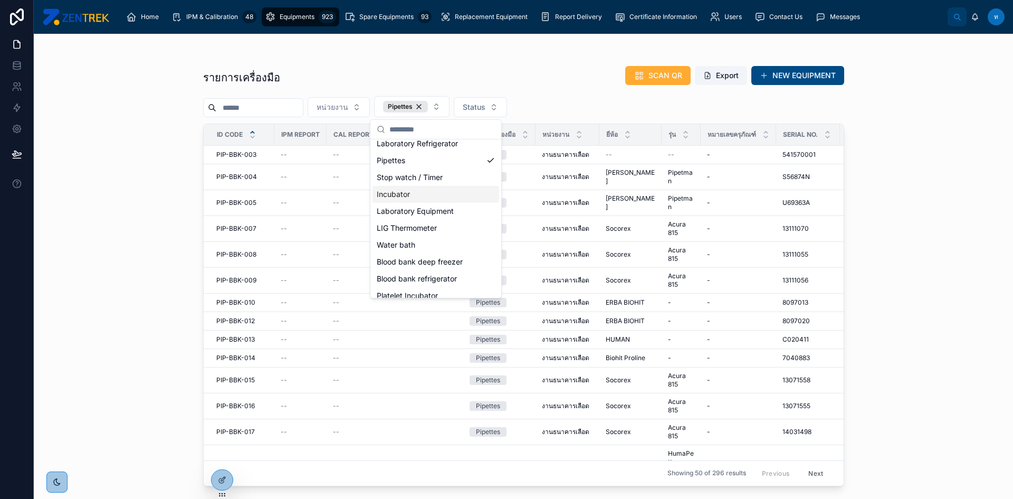
drag, startPoint x: 61, startPoint y: 254, endPoint x: 100, endPoint y: 227, distance: 47.9
click at [62, 254] on div "รายการเครื่องมือ SCAN QR Export NEW EQUIPMENT หน่วยงาน Pipettes Status ID Code …" at bounding box center [523, 266] width 979 height 465
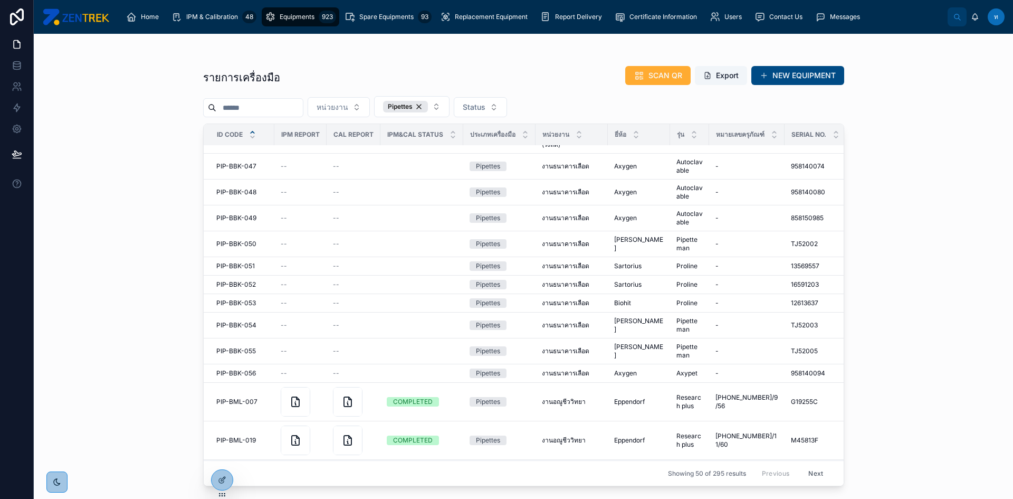
scroll to position [1044, 0]
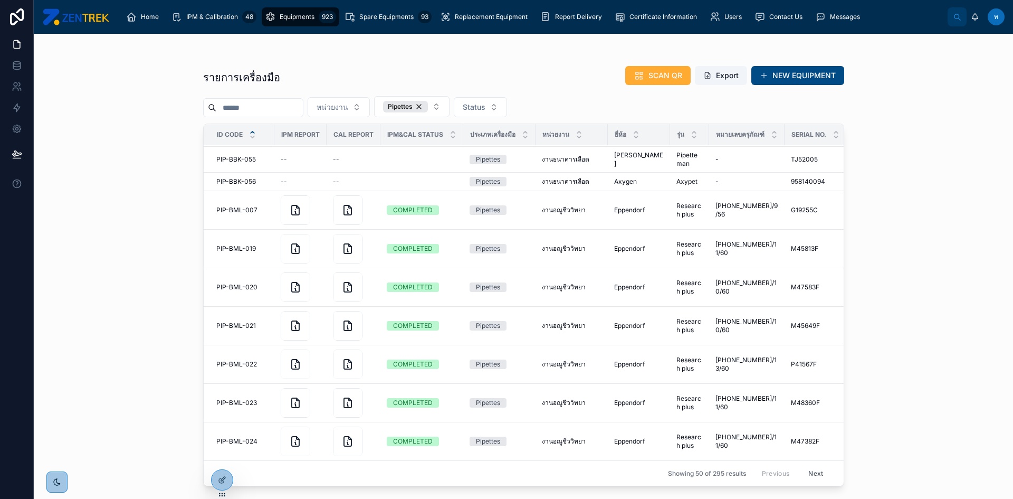
click at [815, 465] on button "Next" at bounding box center [816, 473] width 30 height 16
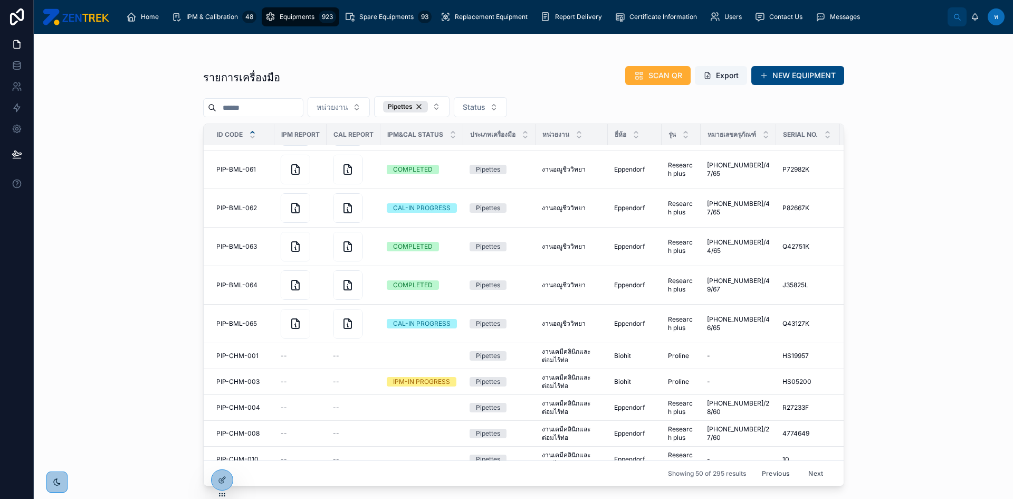
scroll to position [1467, 0]
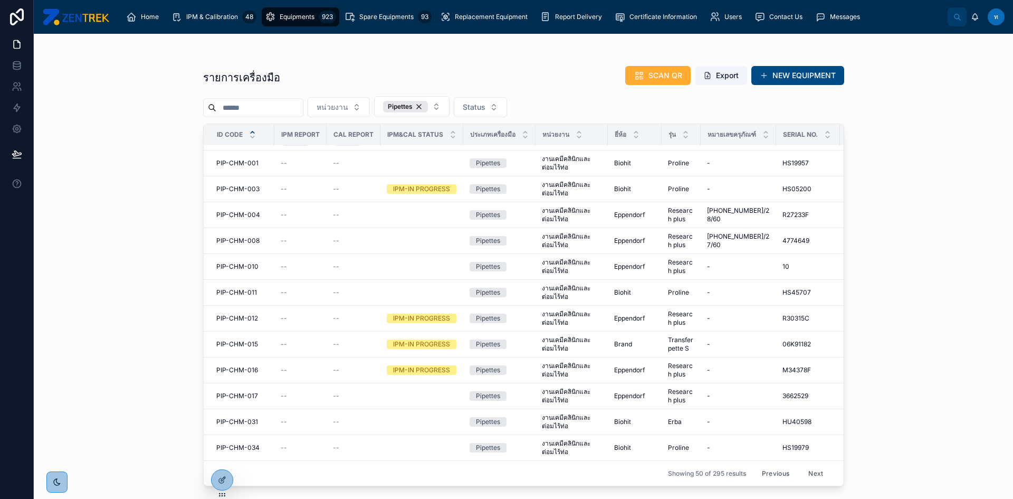
click at [811, 460] on div "Showing 50 of 295 results Previous Next" at bounding box center [524, 472] width 640 height 25
click at [814, 467] on button "Next" at bounding box center [816, 473] width 30 height 16
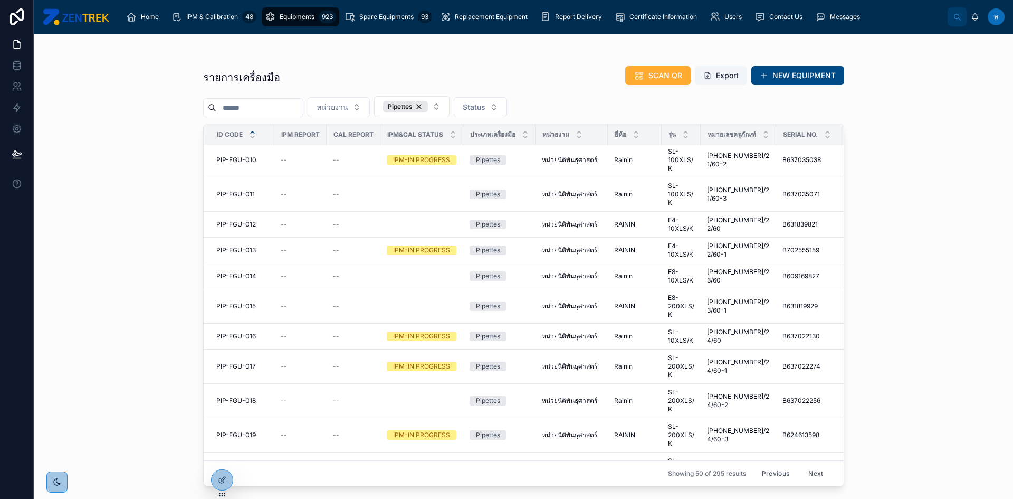
scroll to position [998, 0]
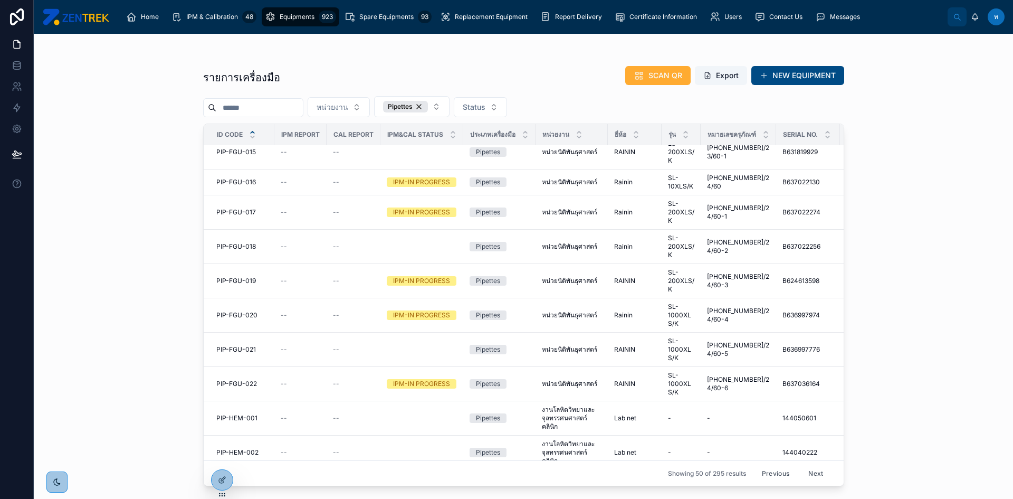
click at [809, 465] on button "Next" at bounding box center [816, 473] width 30 height 16
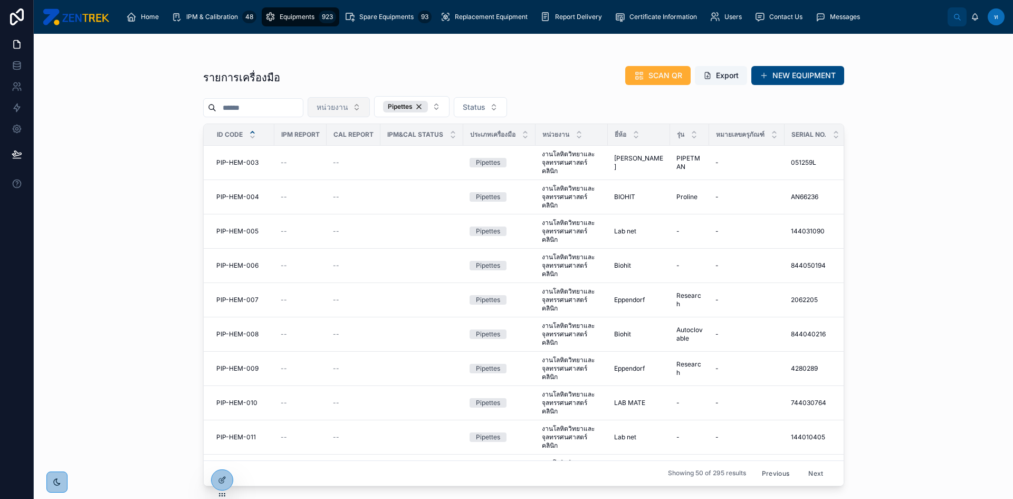
click at [348, 106] on span "หน่วยงาน" at bounding box center [333, 107] width 32 height 11
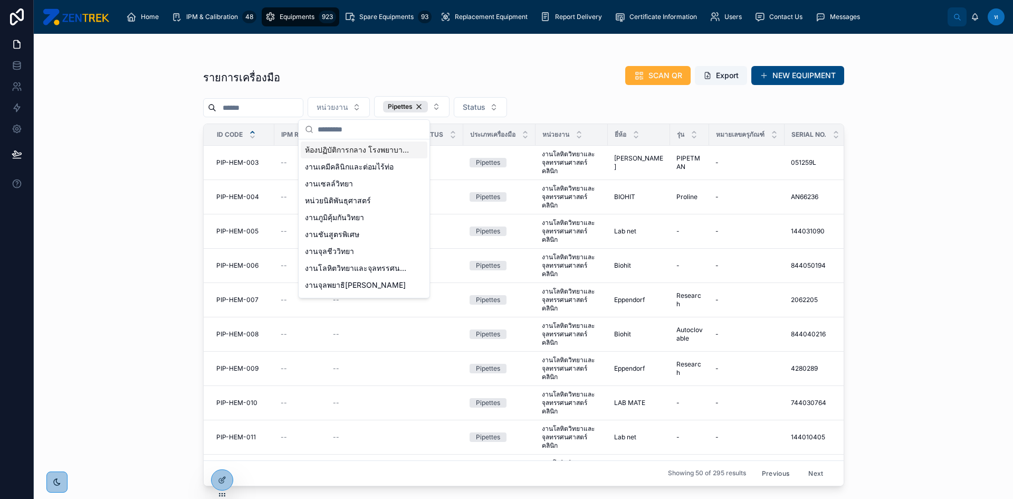
click at [374, 152] on span "ห้องปฏิบัติการกลาง โรงพยาบาลราชวิถี 2 (รังสิต)" at bounding box center [358, 150] width 106 height 11
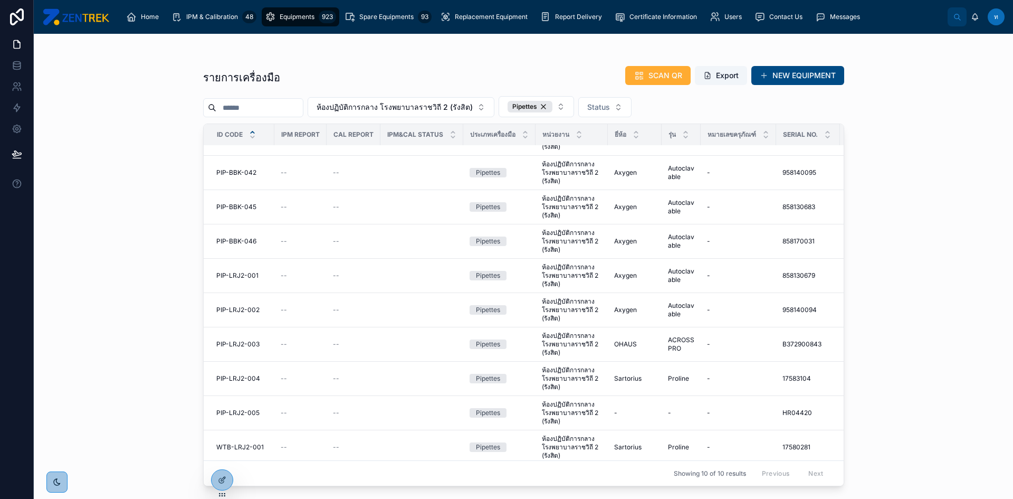
scroll to position [36, 0]
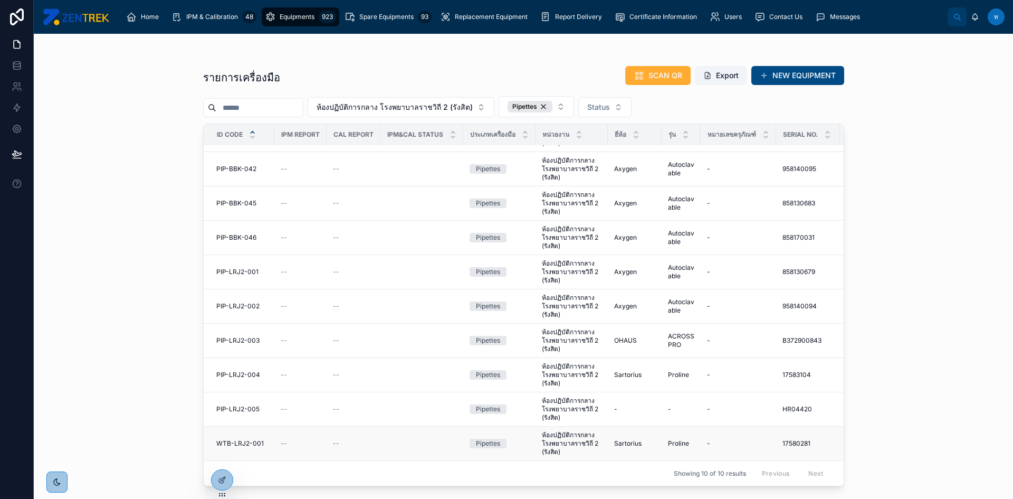
click at [245, 439] on span "WTB-LRJ2-001" at bounding box center [239, 443] width 47 height 8
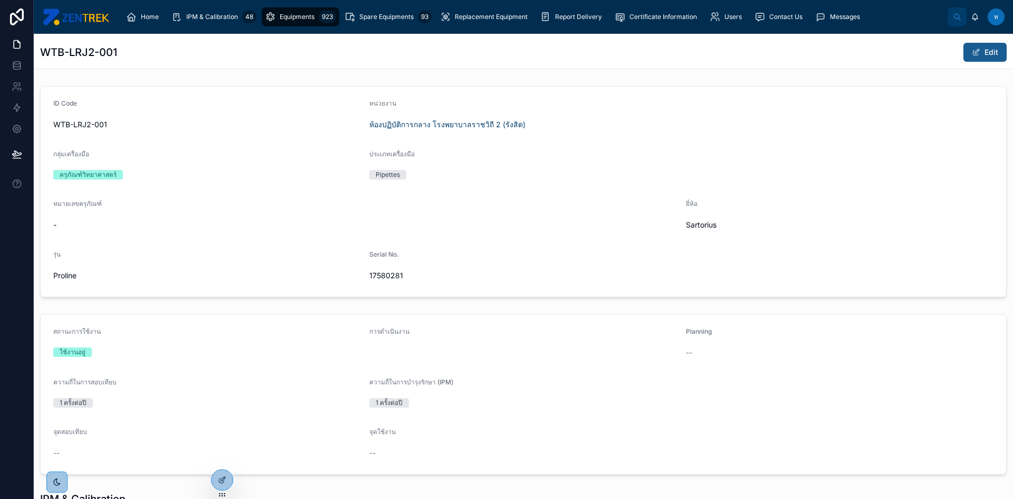
click at [981, 60] on button "Edit" at bounding box center [984, 52] width 43 height 19
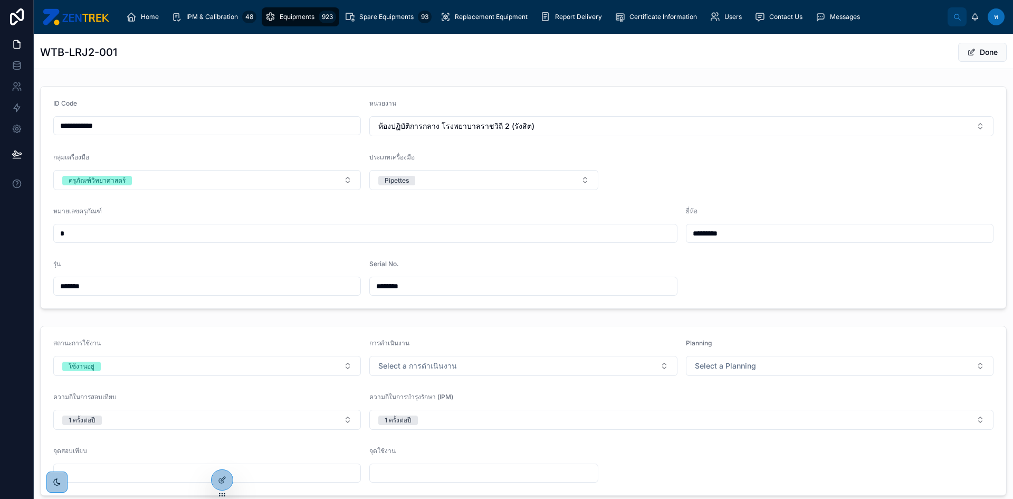
click at [76, 128] on input "**********" at bounding box center [207, 125] width 307 height 15
type input "**********"
click at [975, 47] on button "Done" at bounding box center [982, 52] width 49 height 19
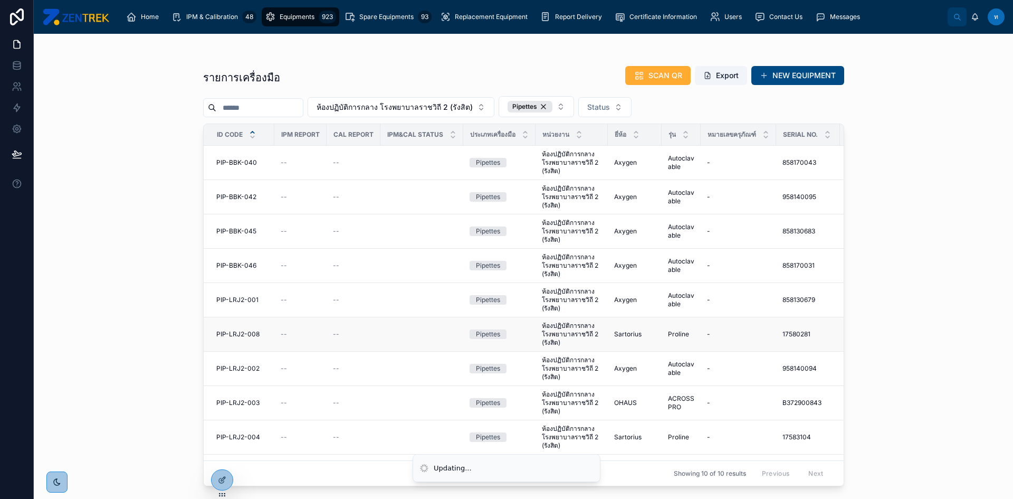
scroll to position [36, 0]
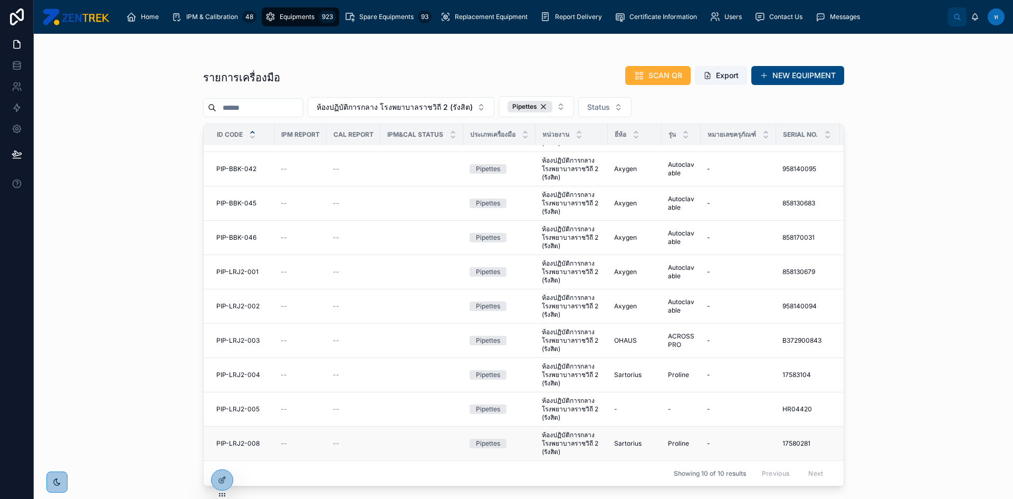
click at [248, 441] on td "PIP-LRJ2-008 PIP-LRJ2-008" at bounding box center [239, 443] width 71 height 34
click at [245, 439] on span "PIP-LRJ2-008" at bounding box center [237, 443] width 43 height 8
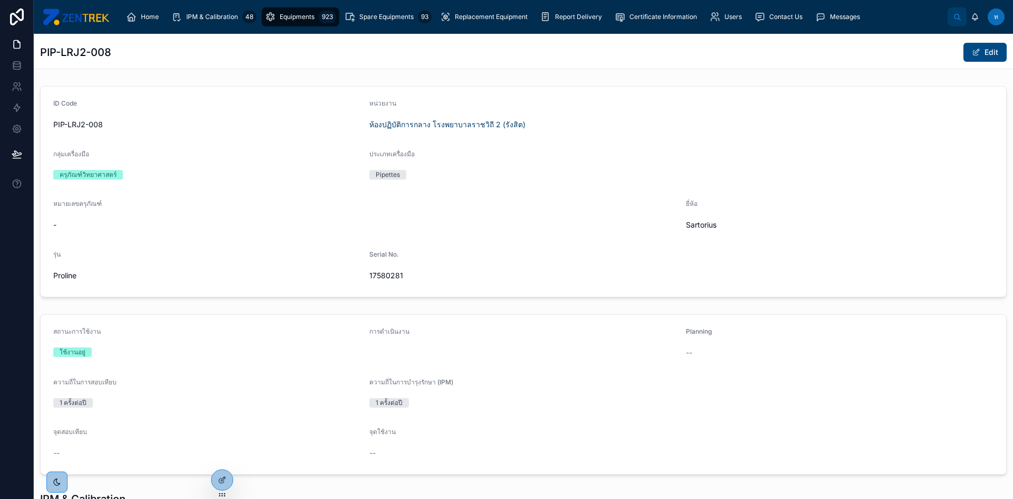
click at [975, 64] on div "PIP-LRJ2-008 Edit" at bounding box center [523, 51] width 967 height 35
click at [972, 52] on span at bounding box center [976, 52] width 8 height 8
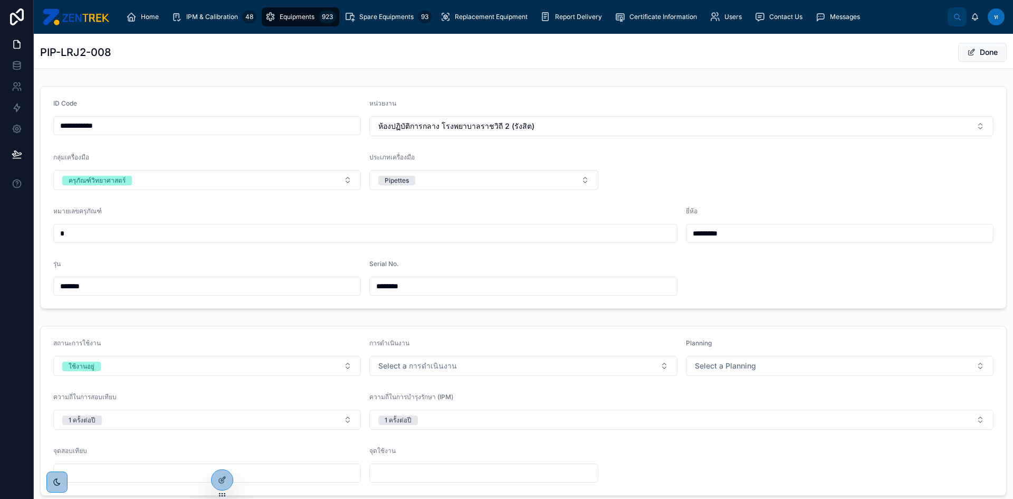
click at [139, 122] on input "**********" at bounding box center [207, 125] width 307 height 15
type input "**********"
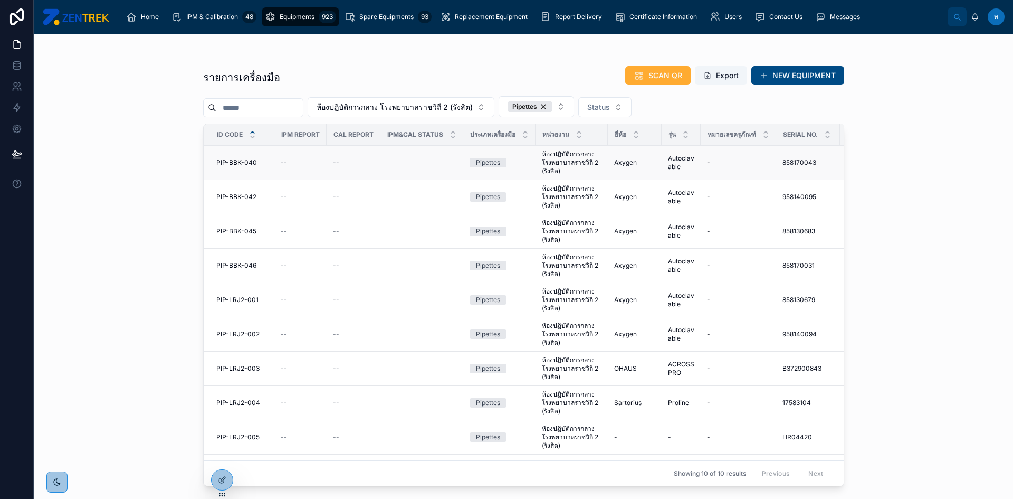
click at [239, 159] on span "PIP-BBK-040" at bounding box center [236, 162] width 41 height 8
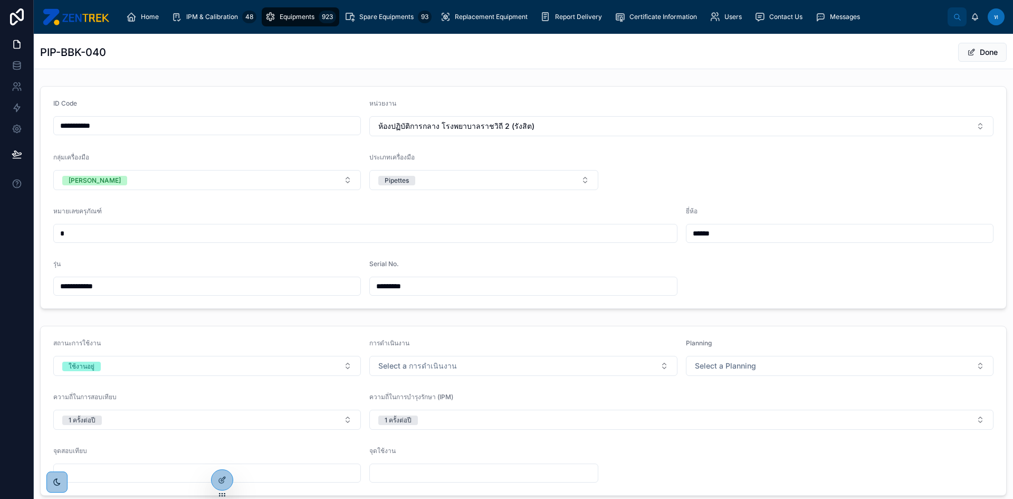
click at [213, 130] on input "**********" at bounding box center [207, 125] width 307 height 15
type input "**********"
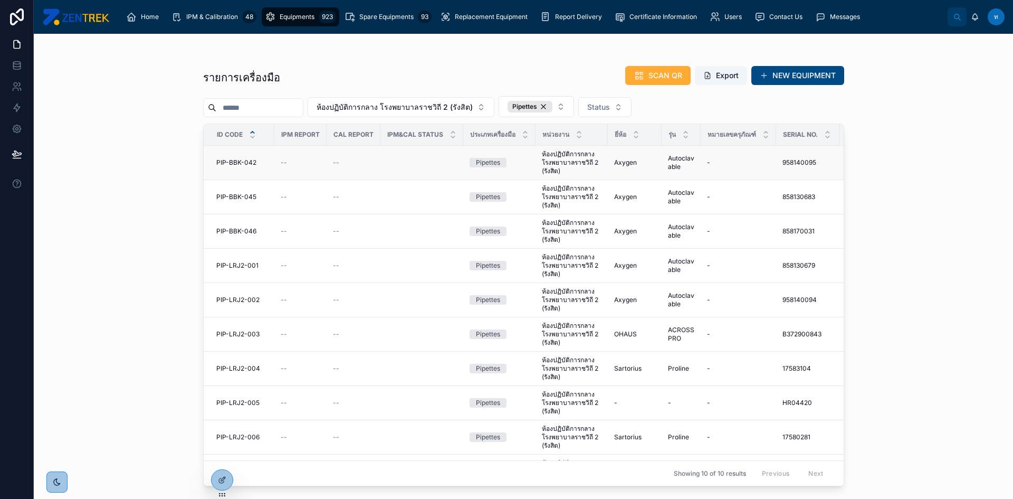
click at [244, 161] on span "PIP-BBK-042" at bounding box center [236, 162] width 40 height 8
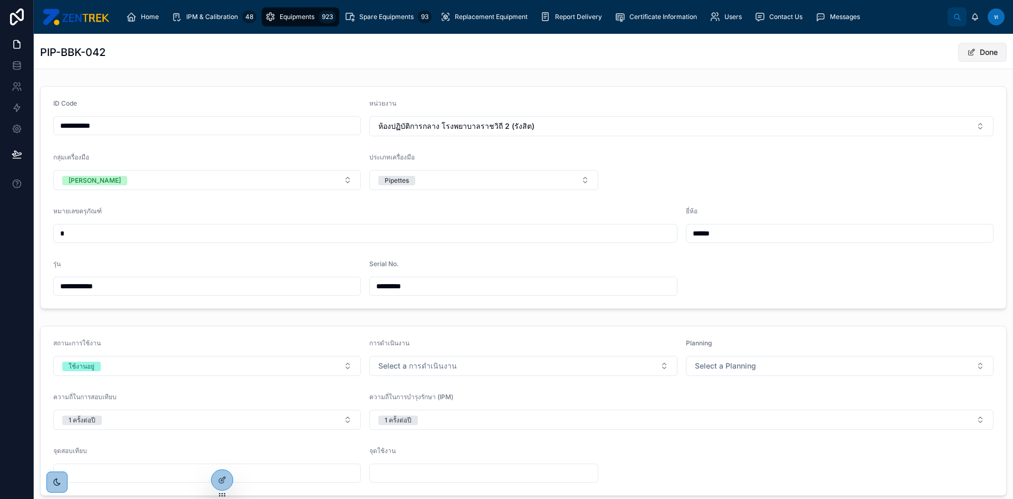
click at [971, 50] on button "Done" at bounding box center [982, 52] width 49 height 19
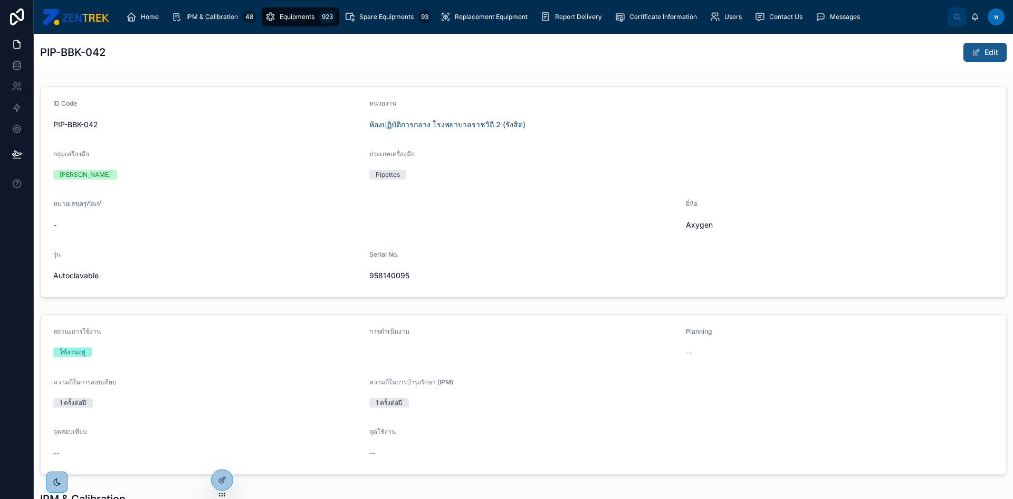
click at [972, 50] on span at bounding box center [976, 52] width 8 height 8
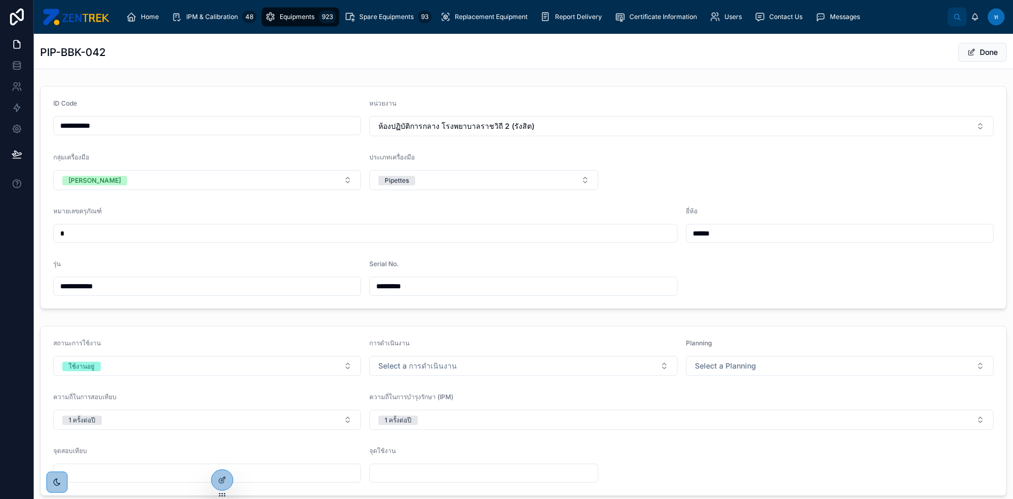
click at [173, 128] on input "**********" at bounding box center [207, 125] width 307 height 15
type input "**********"
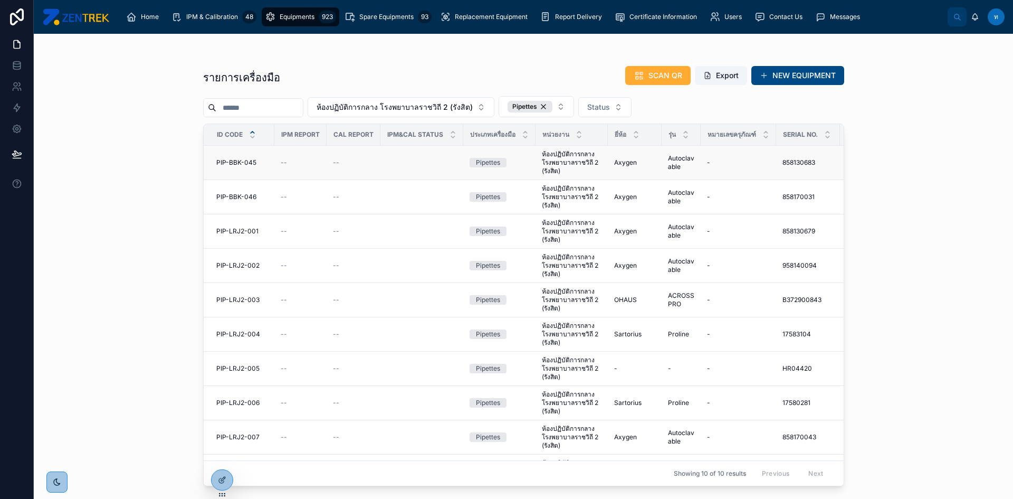
click at [250, 165] on span "PIP-BBK-045" at bounding box center [236, 162] width 40 height 8
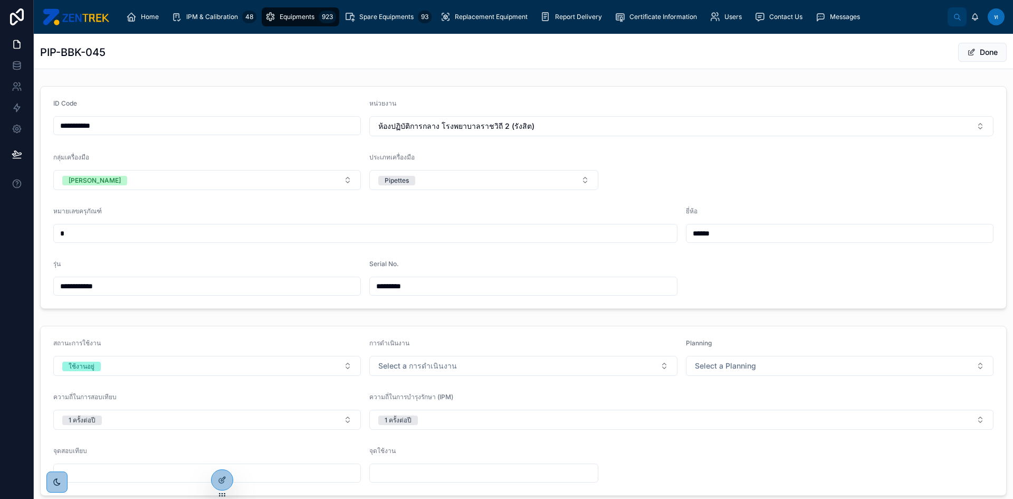
click at [310, 122] on input "**********" at bounding box center [207, 125] width 307 height 15
type input "**********"
click at [976, 54] on button "Done" at bounding box center [982, 52] width 49 height 19
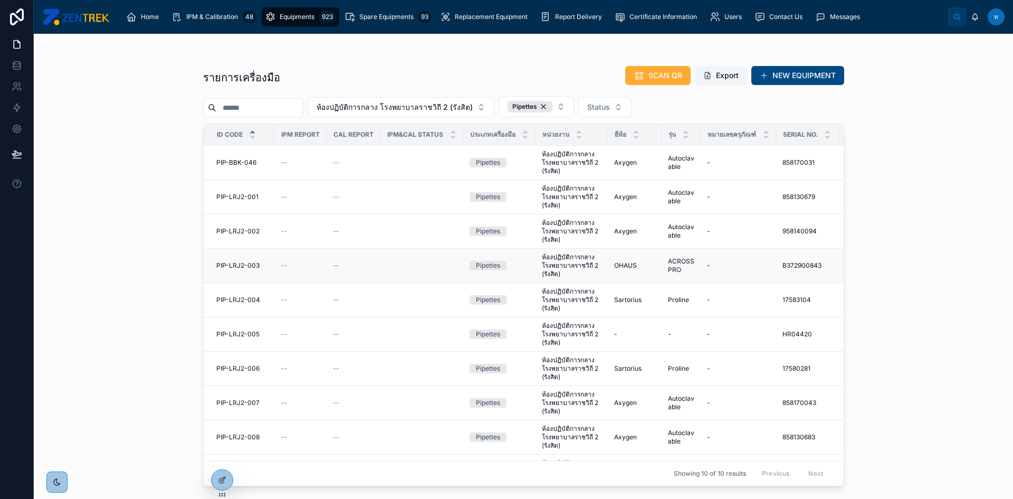
scroll to position [36, 0]
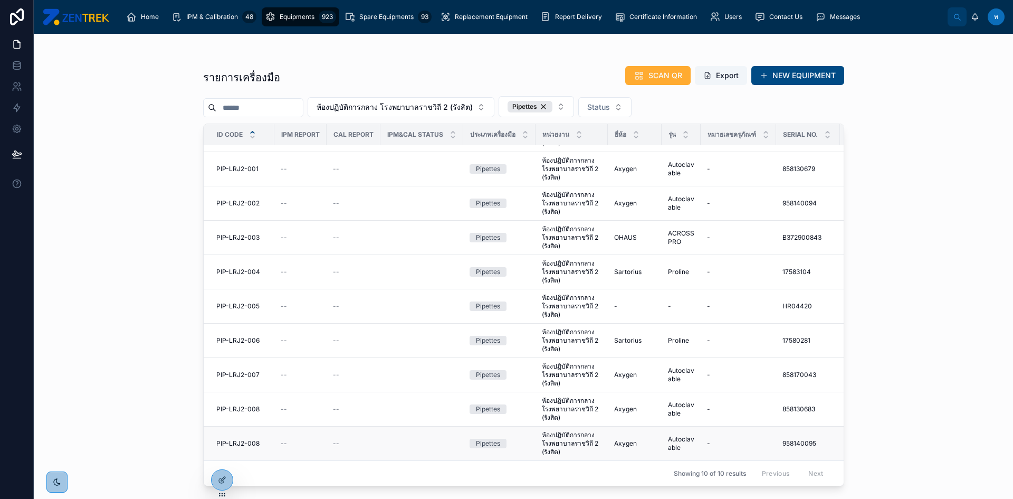
click at [246, 439] on span "PIP-LRJ2-008" at bounding box center [237, 443] width 43 height 8
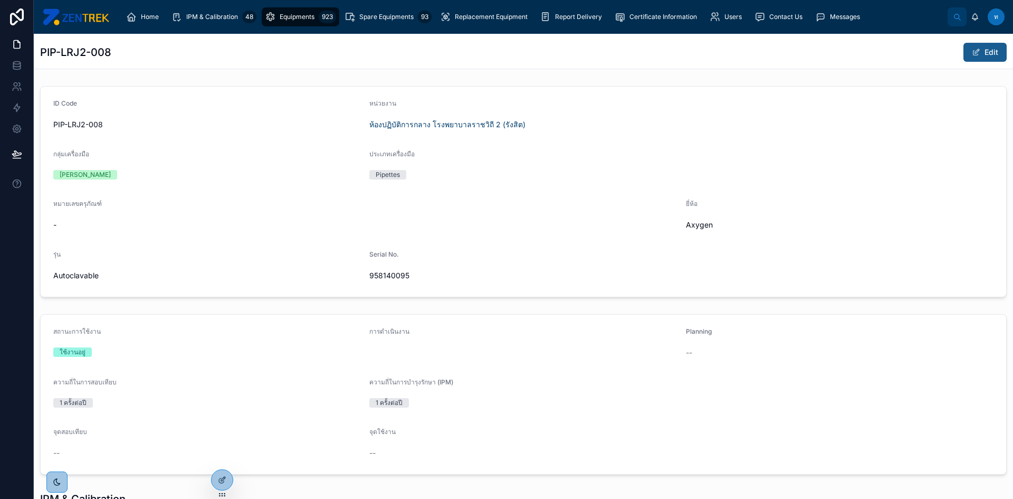
click at [972, 52] on span at bounding box center [976, 52] width 8 height 8
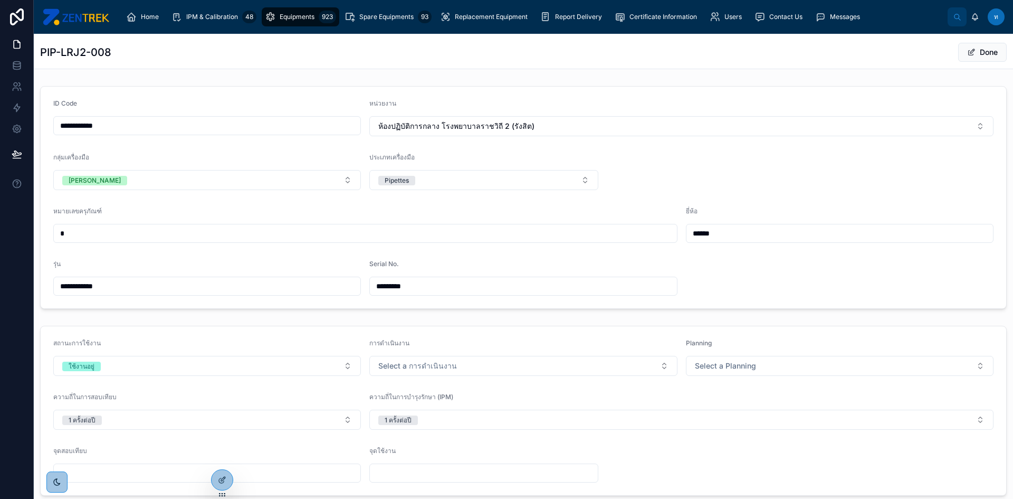
click at [203, 130] on input "**********" at bounding box center [207, 125] width 307 height 15
type input "**********"
click at [967, 60] on span "Done" at bounding box center [982, 52] width 49 height 19
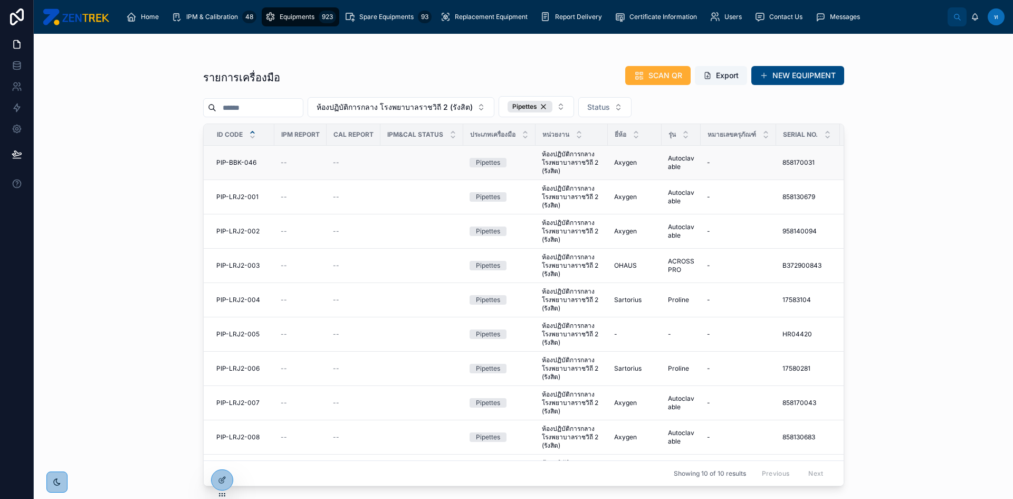
click at [240, 157] on td "PIP-BBK-046 PIP-BBK-046" at bounding box center [239, 163] width 71 height 34
click at [241, 161] on span "PIP-BBK-046" at bounding box center [236, 162] width 40 height 8
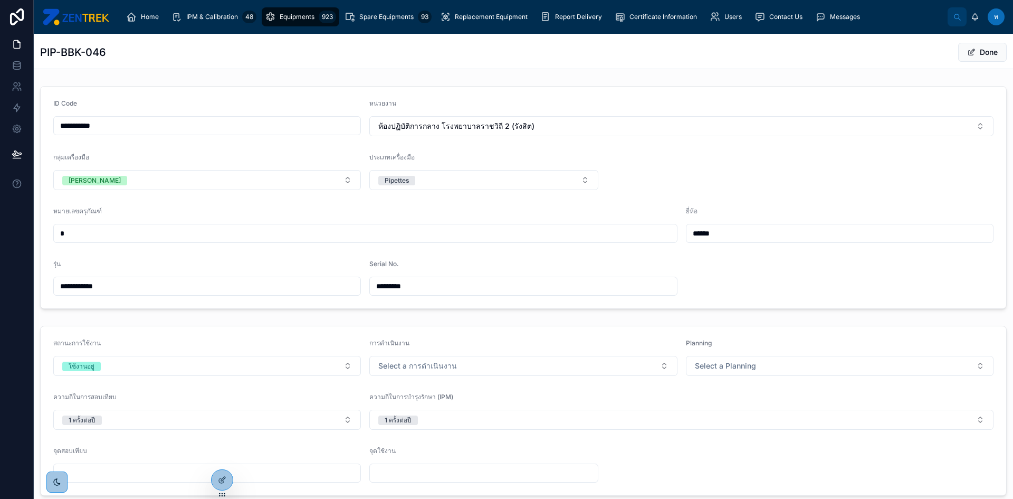
click at [177, 129] on input "**********" at bounding box center [207, 125] width 307 height 15
type input "**********"
click at [977, 49] on button "Done" at bounding box center [982, 52] width 49 height 19
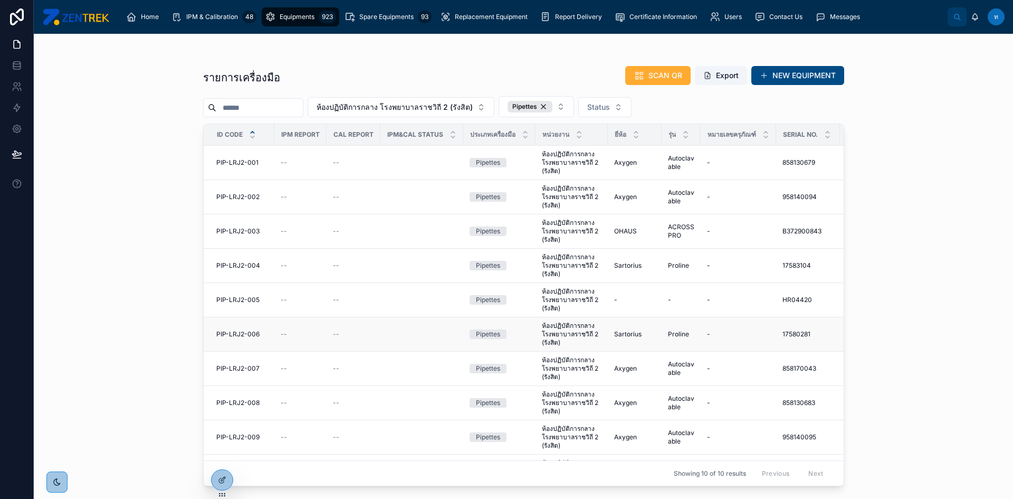
scroll to position [36, 0]
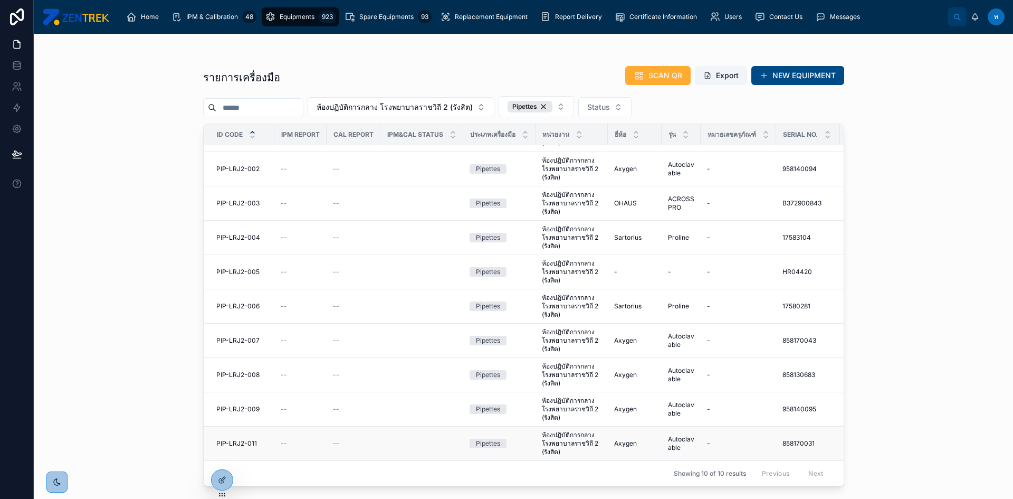
click at [242, 439] on span "PIP-LRJ2-011" at bounding box center [236, 443] width 41 height 8
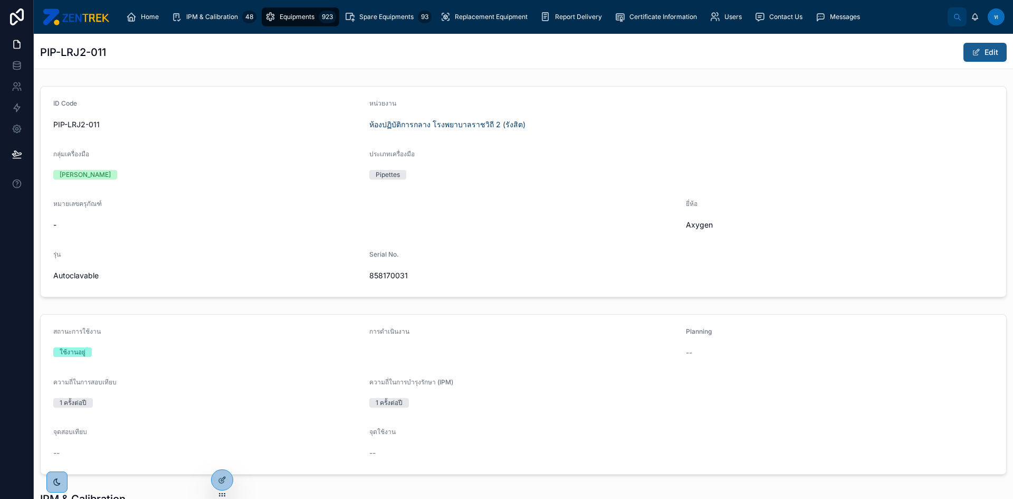
drag, startPoint x: 972, startPoint y: 62, endPoint x: 969, endPoint y: 51, distance: 11.9
click at [972, 62] on div "PIP-LRJ2-011 Edit" at bounding box center [523, 51] width 967 height 35
click at [972, 51] on span at bounding box center [976, 52] width 8 height 8
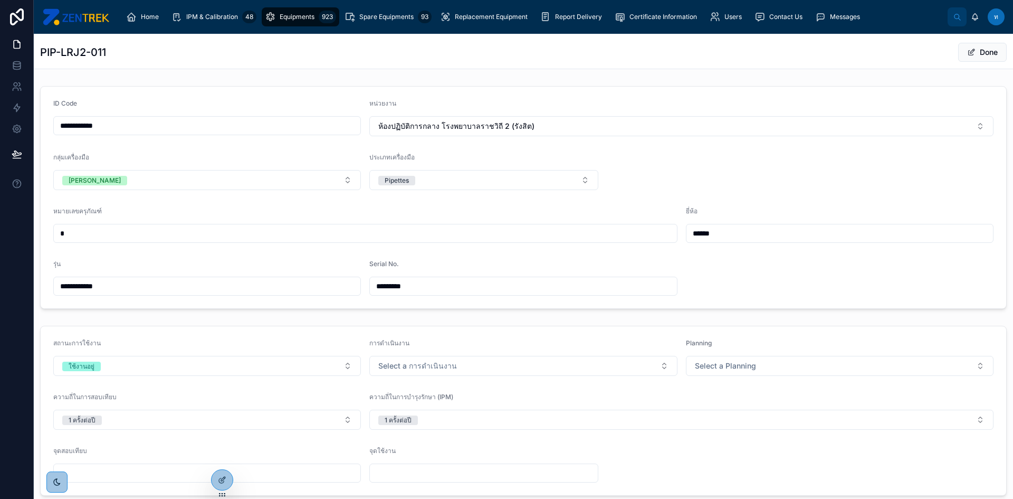
click at [195, 121] on input "**********" at bounding box center [207, 125] width 307 height 15
type input "**********"
drag, startPoint x: 971, startPoint y: 64, endPoint x: 969, endPoint y: 59, distance: 5.7
click at [971, 64] on div "PIP-LRJ2-010 Done" at bounding box center [523, 51] width 967 height 35
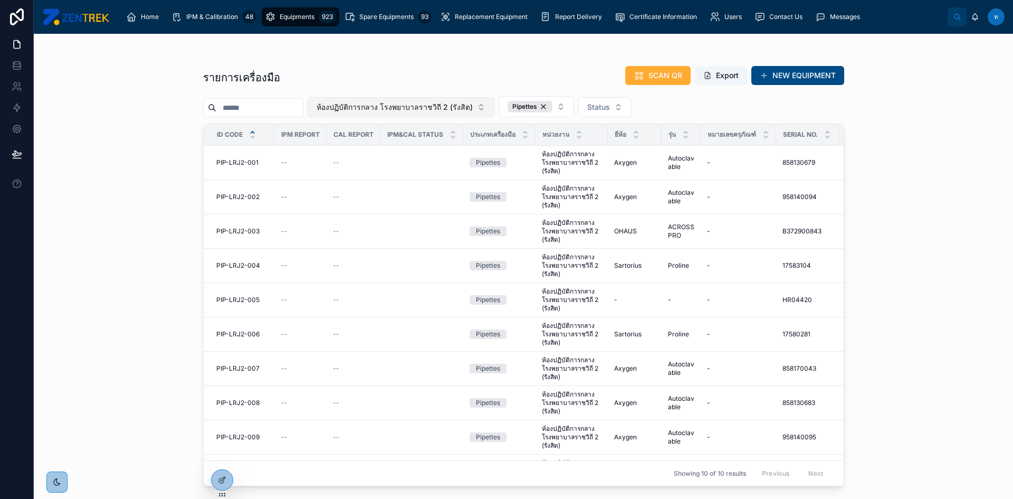
drag, startPoint x: 431, startPoint y: 94, endPoint x: 435, endPoint y: 99, distance: 5.6
click at [433, 97] on div "รายการเครื่องมือ SCAN QR Export NEW EQUIPMENT ห้องปฏิบัติการกลาง โรงพยาบาลราชวิ…" at bounding box center [523, 272] width 641 height 427
click at [437, 106] on span "ห้องปฏิบัติการกลาง โรงพยาบาลราชวิถี 2 (รังสิต)" at bounding box center [395, 107] width 156 height 11
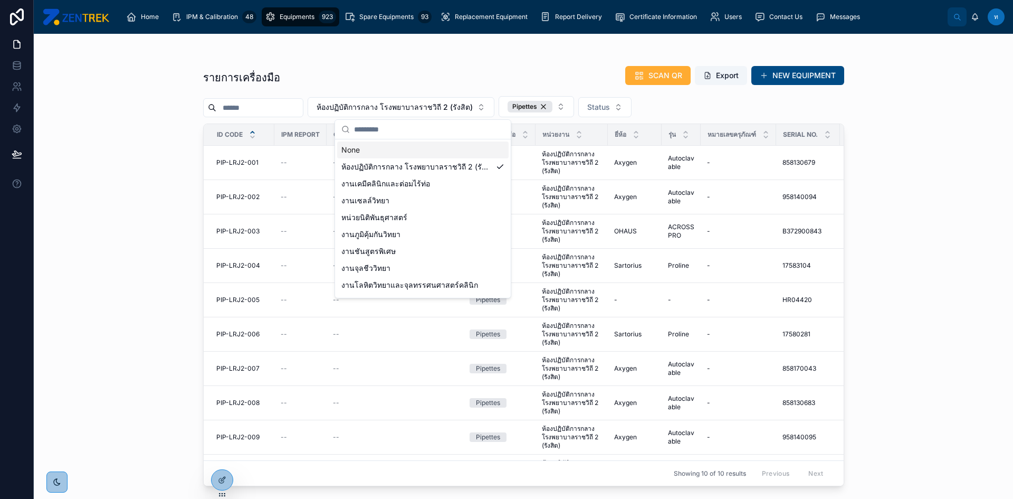
click at [359, 148] on div "None" at bounding box center [422, 149] width 171 height 17
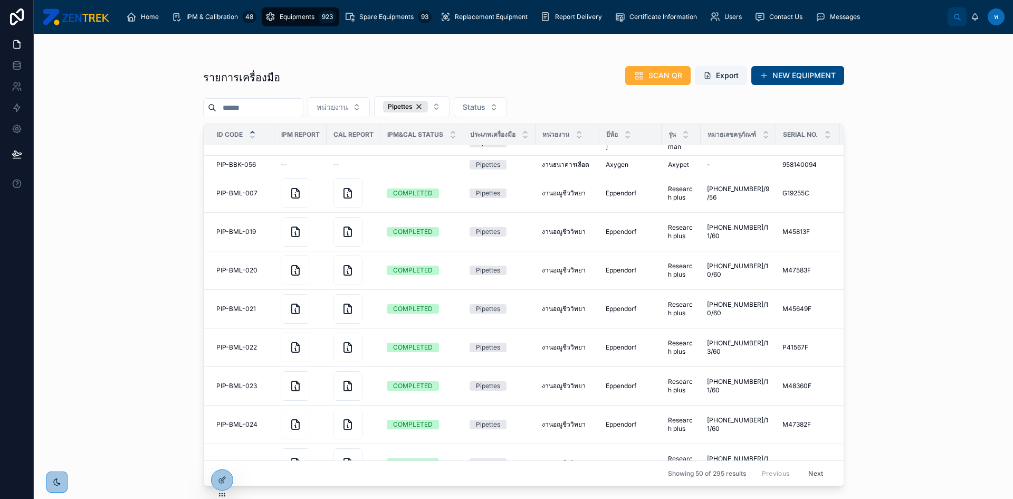
scroll to position [1060, 0]
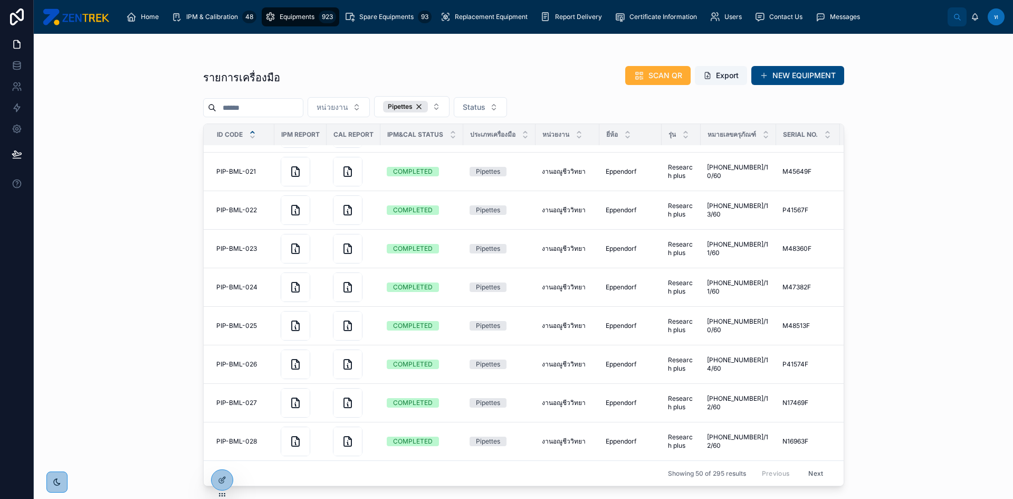
click at [801, 470] on button "Next" at bounding box center [816, 473] width 30 height 16
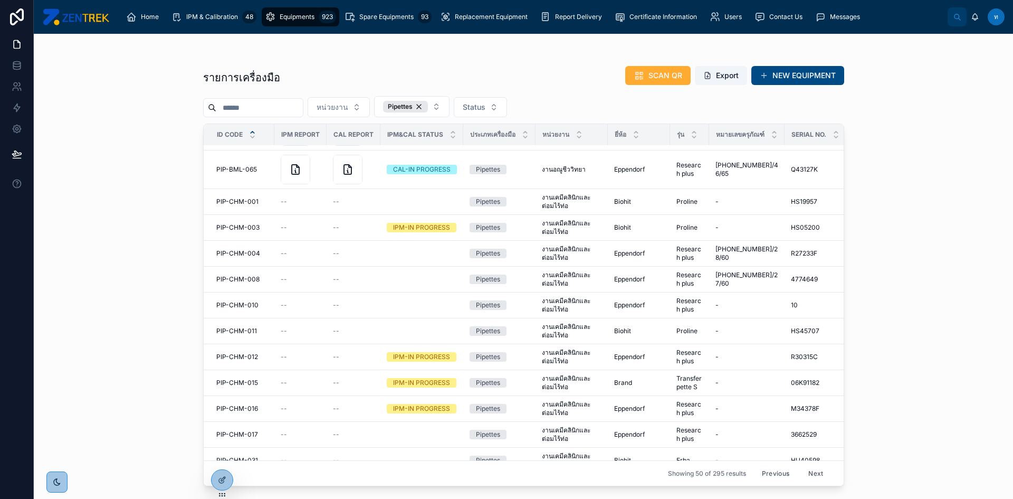
scroll to position [1416, 0]
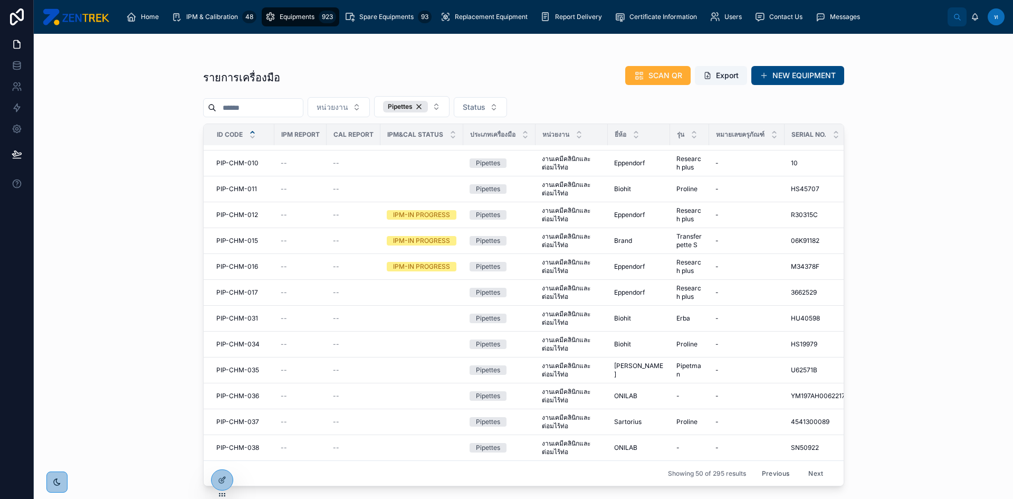
click at [805, 467] on button "Next" at bounding box center [816, 473] width 30 height 16
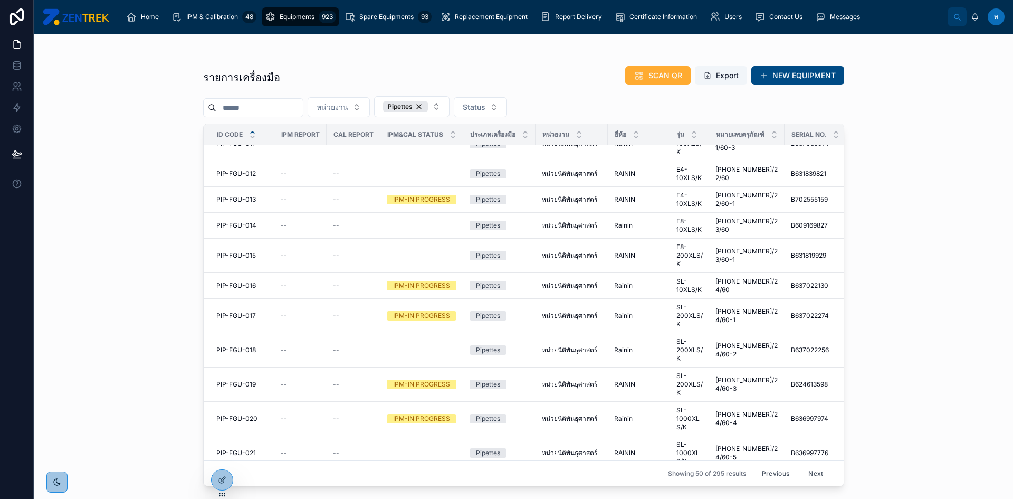
scroll to position [998, 0]
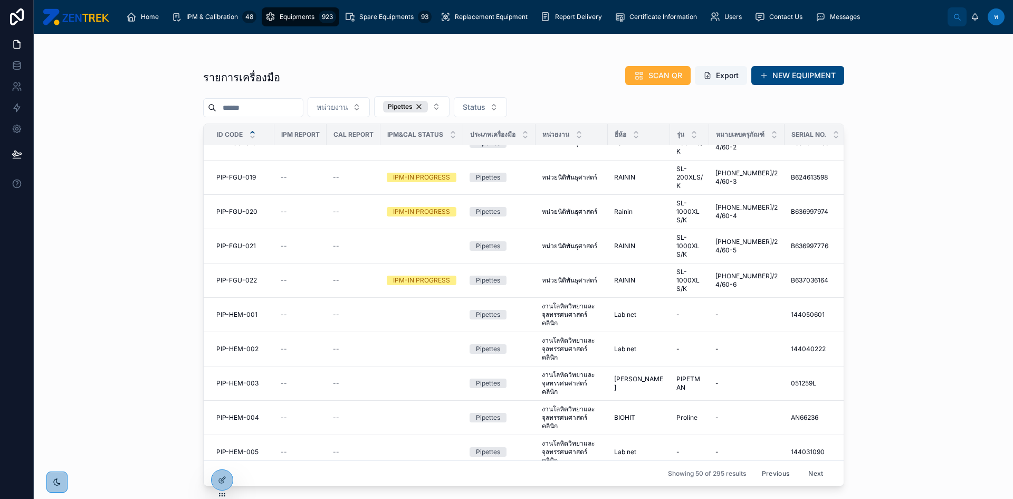
click at [804, 466] on button "Next" at bounding box center [816, 473] width 30 height 16
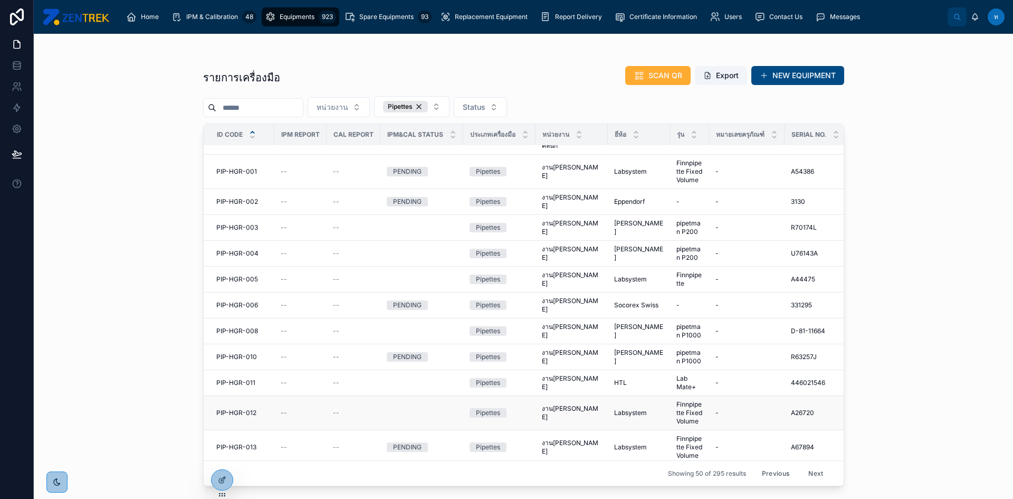
scroll to position [968, 0]
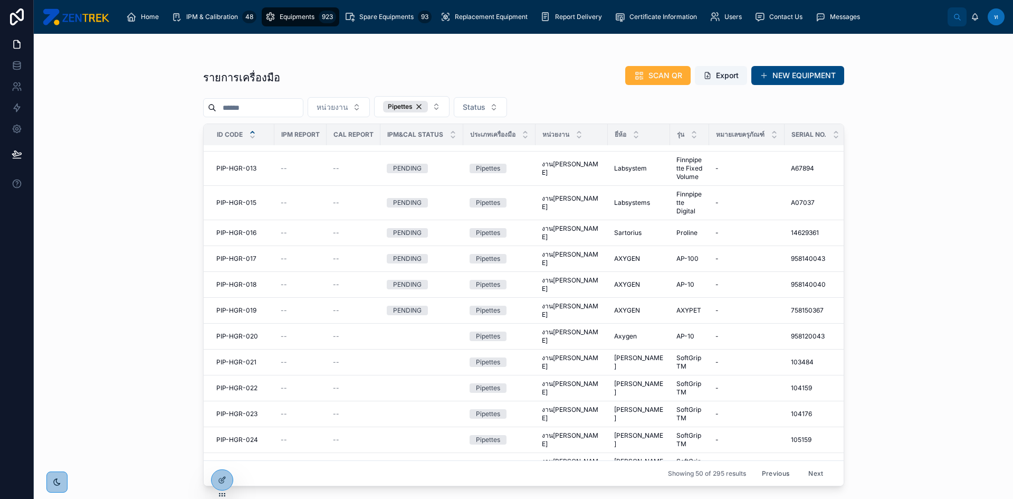
click at [807, 466] on button "Next" at bounding box center [816, 473] width 30 height 16
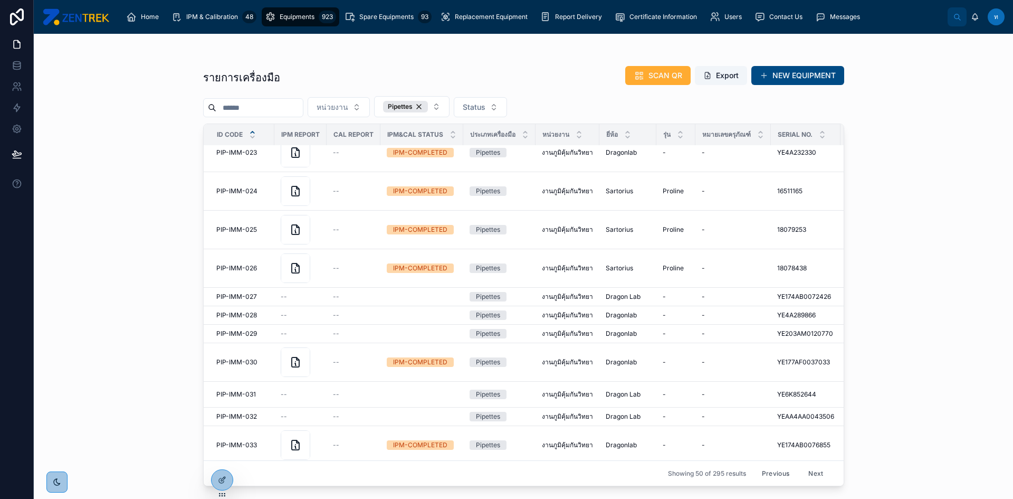
scroll to position [954, 0]
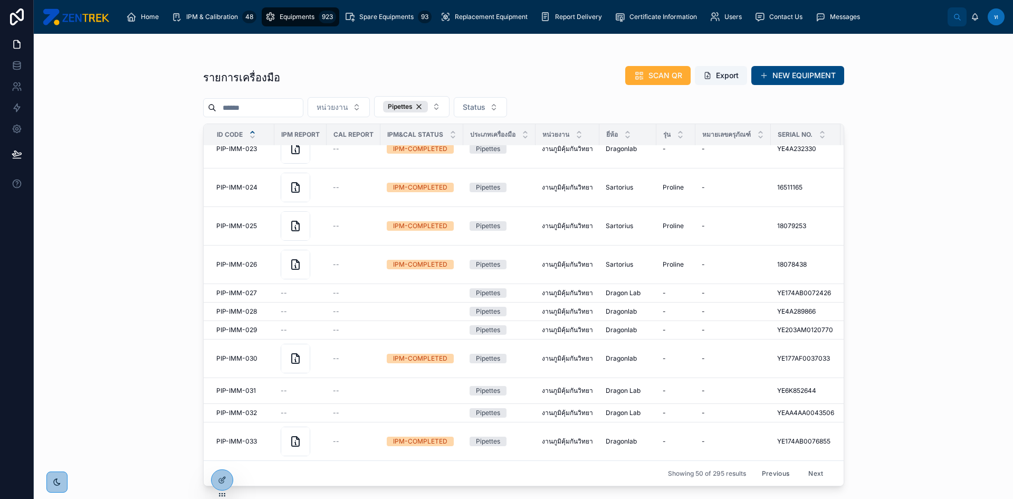
click at [818, 465] on button "Next" at bounding box center [816, 473] width 30 height 16
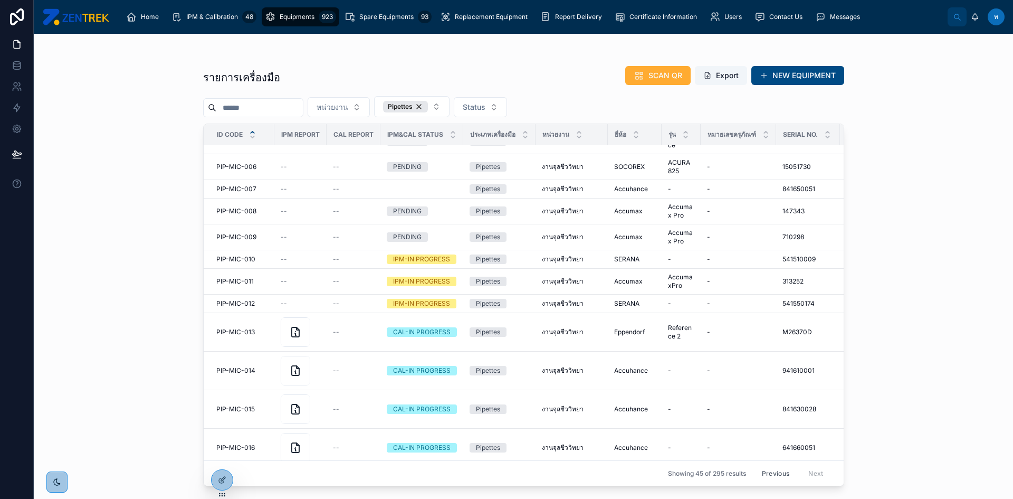
scroll to position [1004, 0]
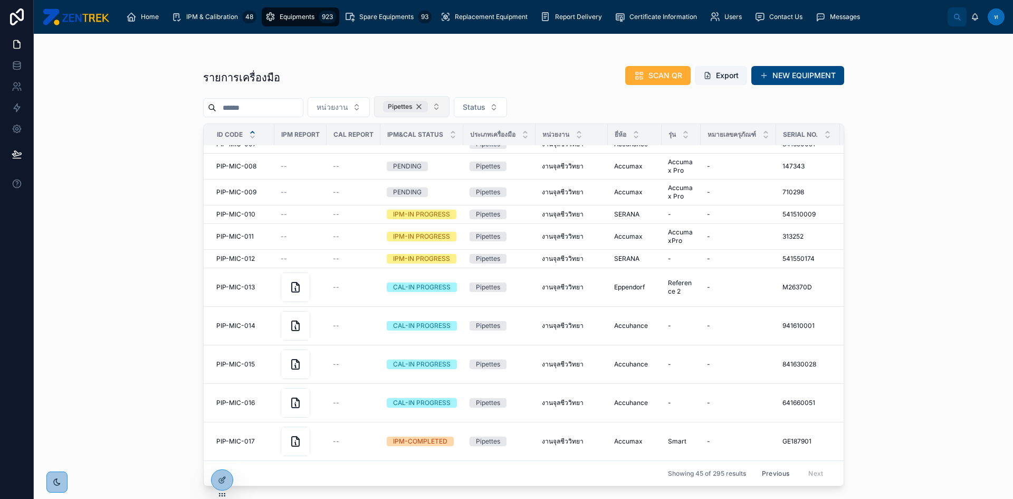
click at [428, 105] on div "Pipettes" at bounding box center [405, 107] width 45 height 12
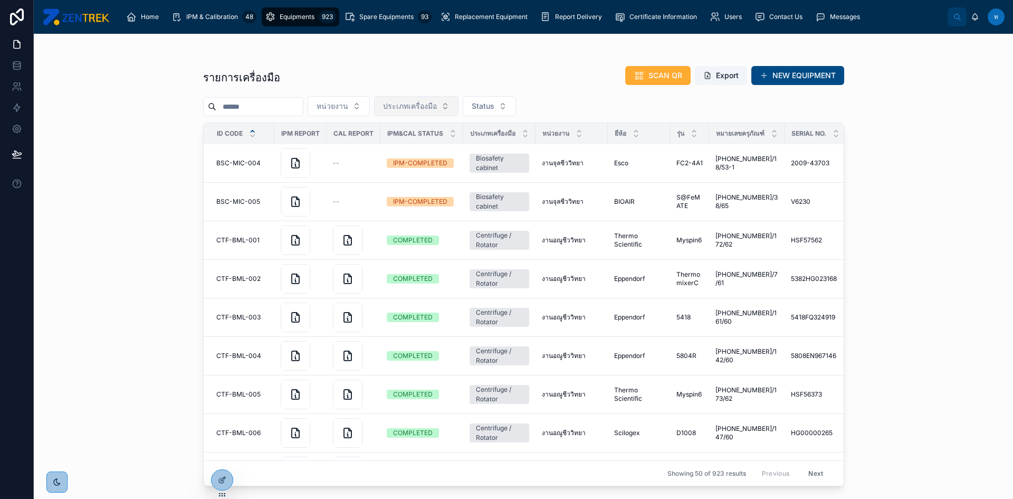
scroll to position [1119, 0]
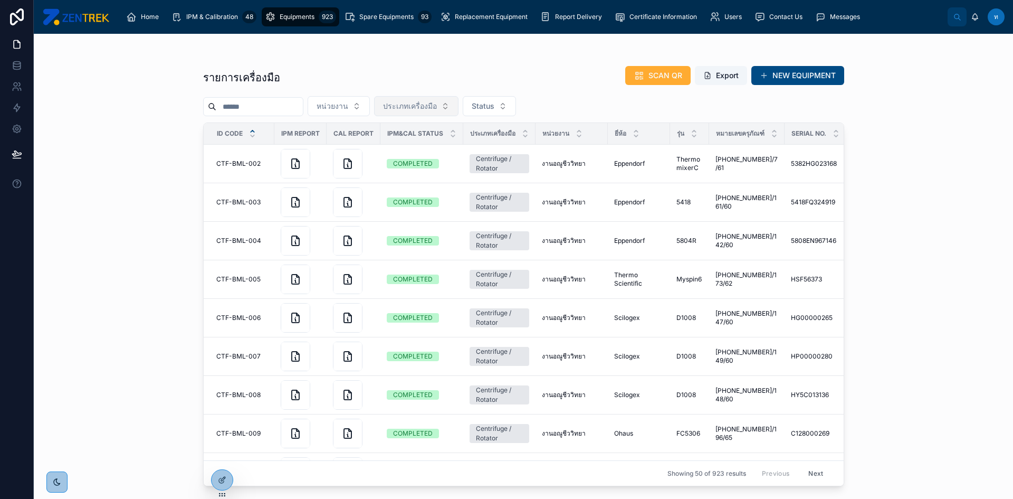
click at [437, 107] on span "ประเภทเครื่องมือ" at bounding box center [410, 106] width 54 height 11
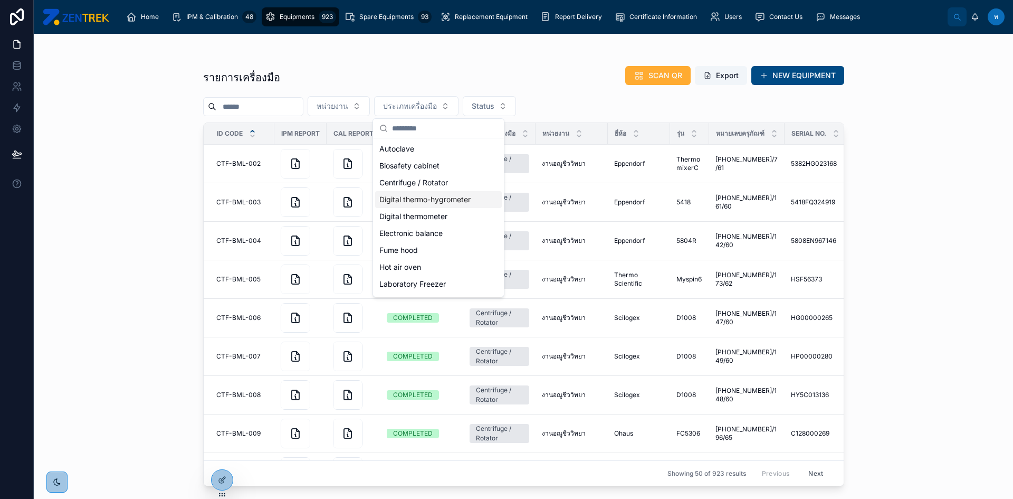
scroll to position [200, 0]
click at [444, 253] on div "Platelet Incubator" at bounding box center [438, 252] width 127 height 17
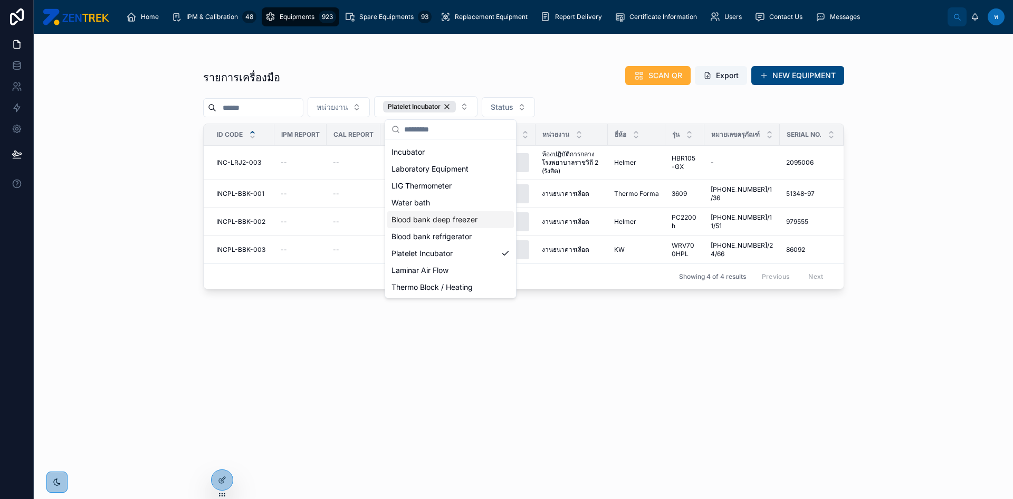
click at [109, 193] on div "รายการเครื่องมือ SCAN QR Export NEW EQUIPMENT หน่วยงาน Platelet Incubator Statu…" at bounding box center [523, 266] width 979 height 465
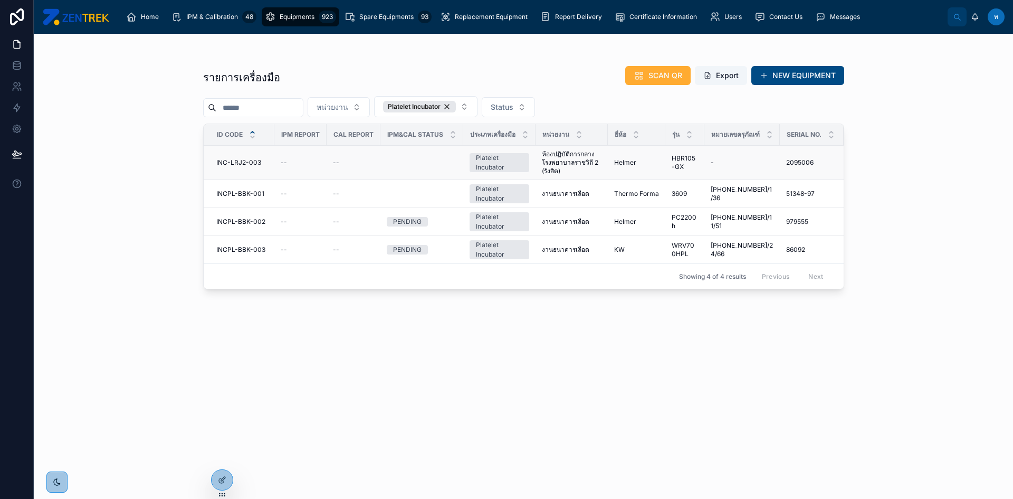
click at [242, 160] on span "INC-LRJ2-003" at bounding box center [238, 162] width 45 height 8
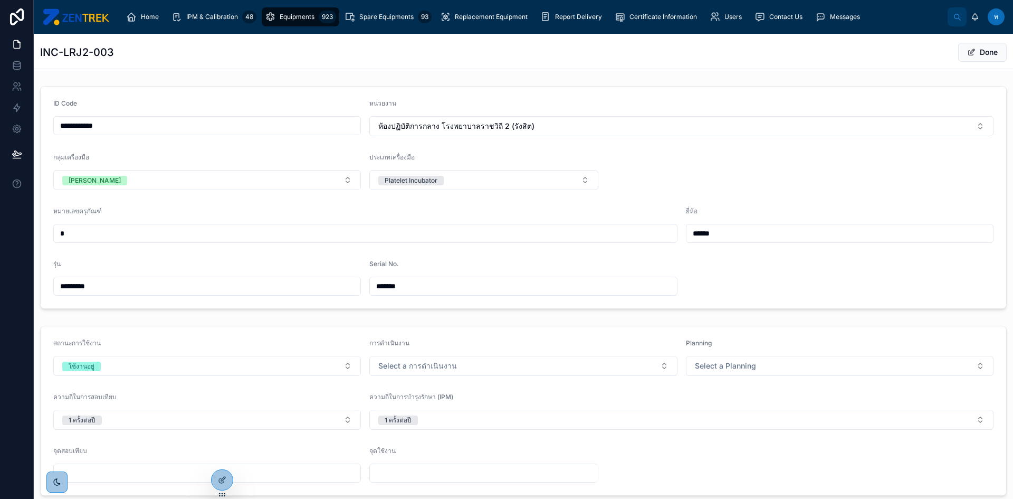
click at [72, 127] on input "**********" at bounding box center [207, 125] width 307 height 15
type input "**********"
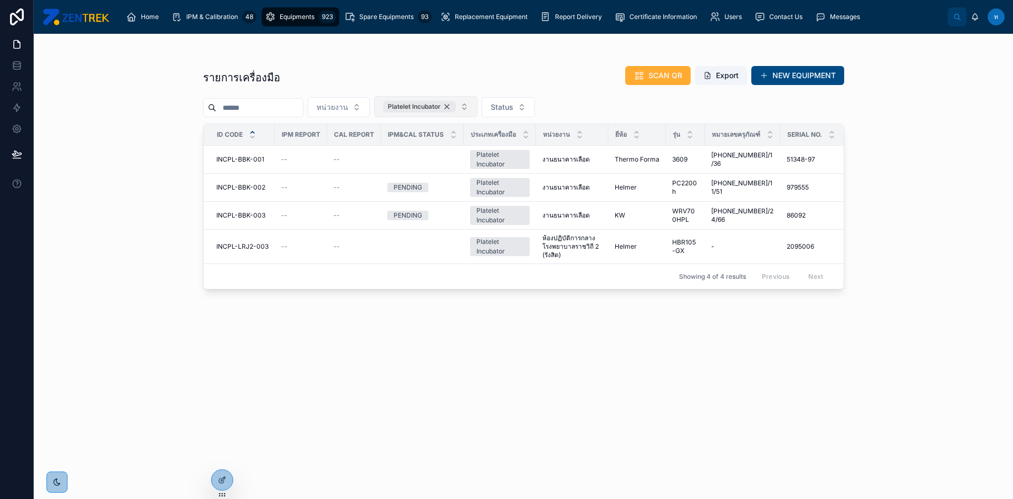
click at [456, 109] on div "Platelet Incubator" at bounding box center [419, 107] width 73 height 12
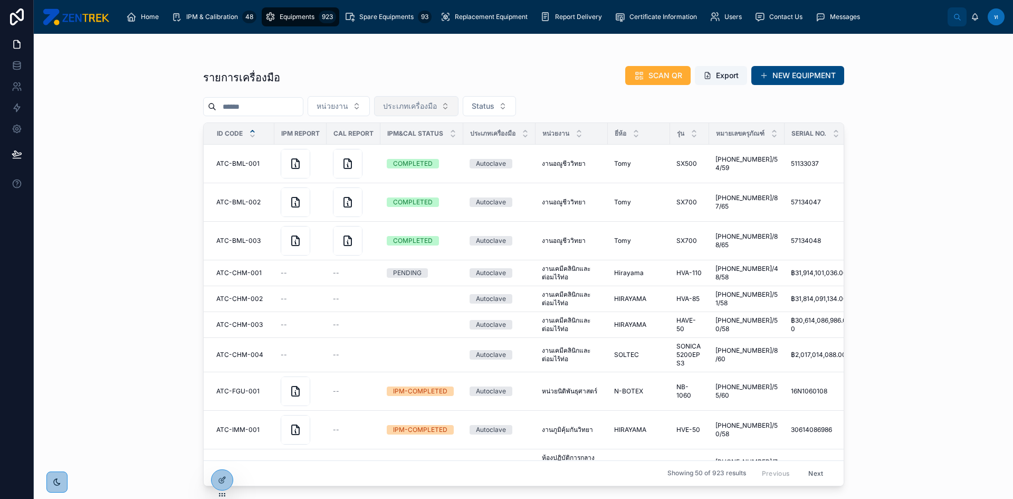
click at [872, 176] on div "รายการเครื่องมือ SCAN QR Export NEW EQUIPMENT หน่วยงาน ประเภทเครื่องมือ Status …" at bounding box center [523, 266] width 979 height 465
click at [421, 106] on span "ประเภทเครื่องมือ" at bounding box center [410, 106] width 54 height 11
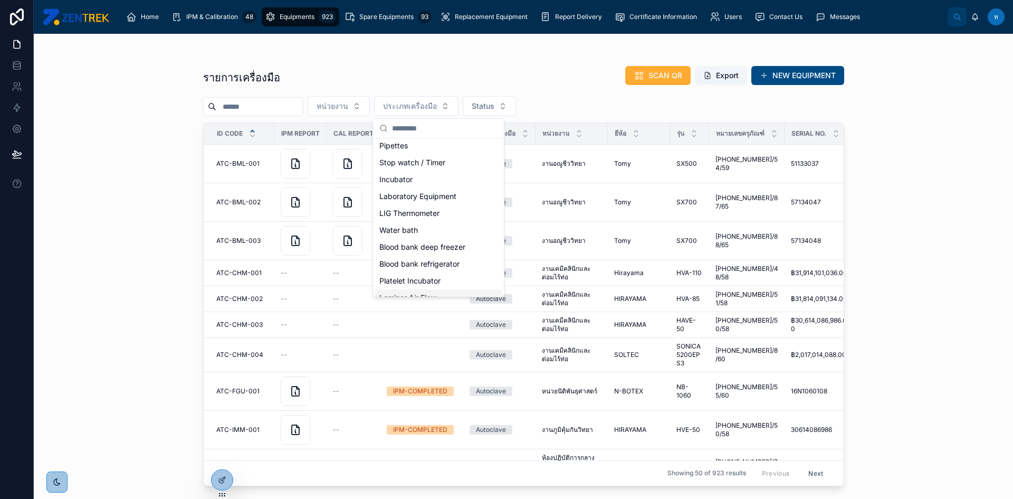
scroll to position [148, 0]
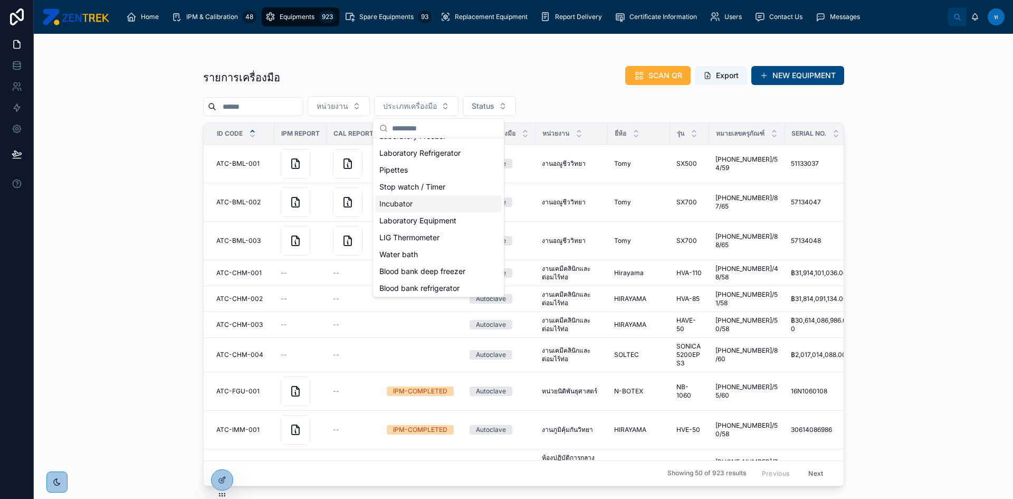
click at [427, 196] on div "Incubator" at bounding box center [438, 203] width 127 height 17
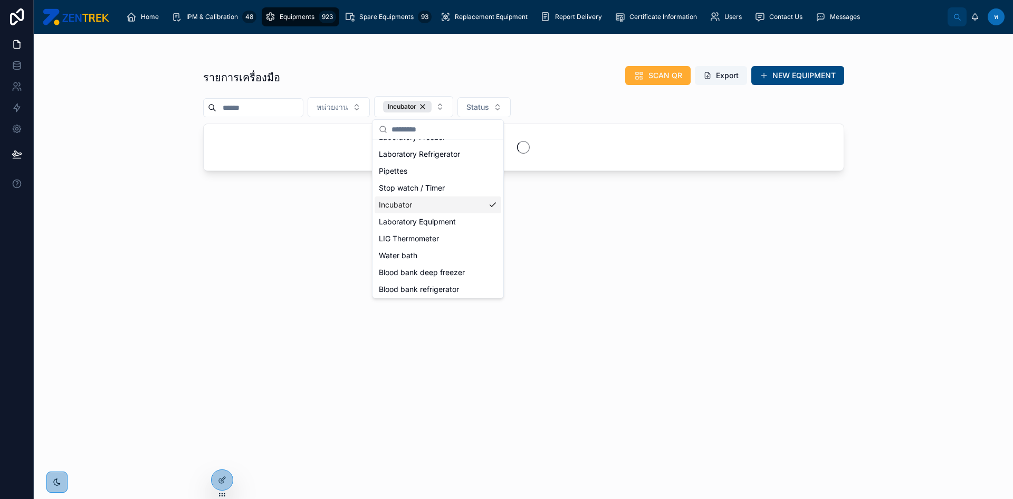
click at [427, 196] on div "Autoclave Biosafety cabinet Centrifuge / Rotator Digital thermo-hygrometer Digi…" at bounding box center [438, 171] width 127 height 355
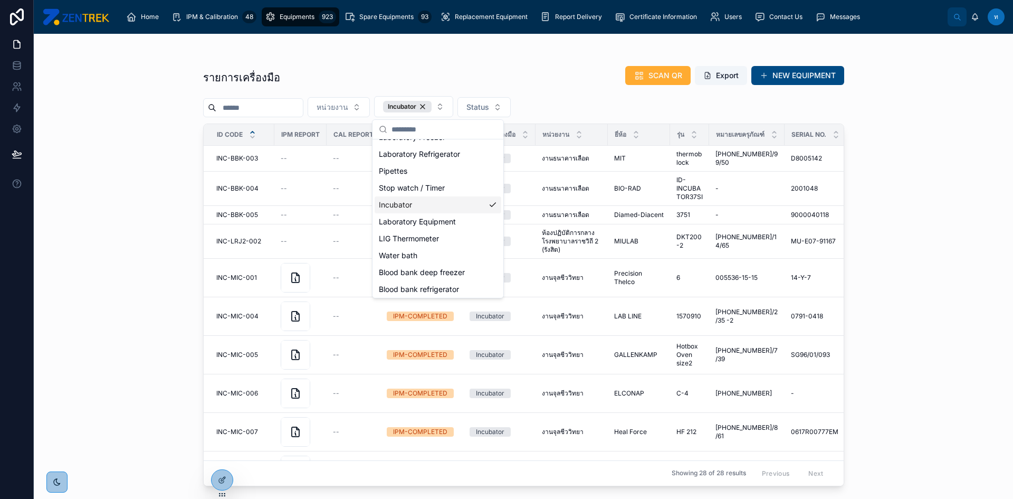
click at [418, 208] on div "Incubator" at bounding box center [438, 204] width 127 height 17
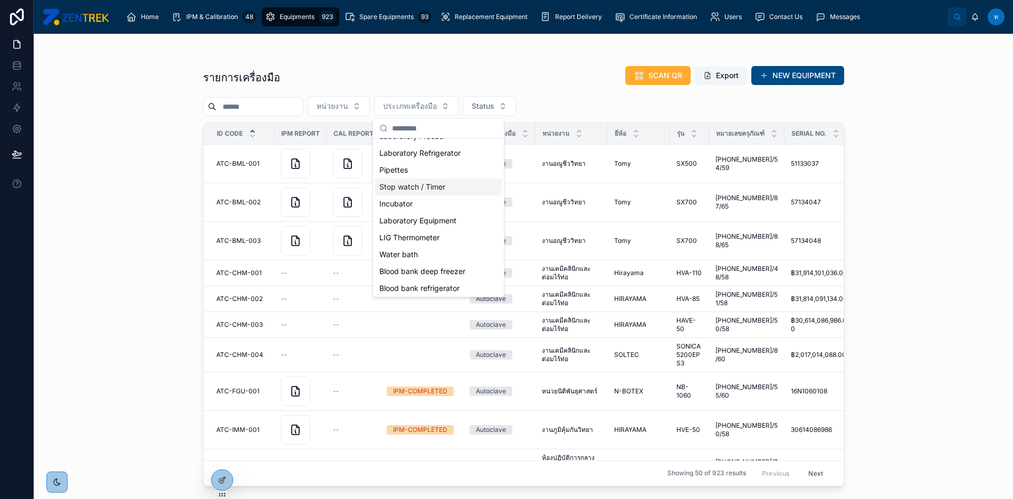
click at [422, 190] on div "Stop watch / Timer" at bounding box center [438, 186] width 127 height 17
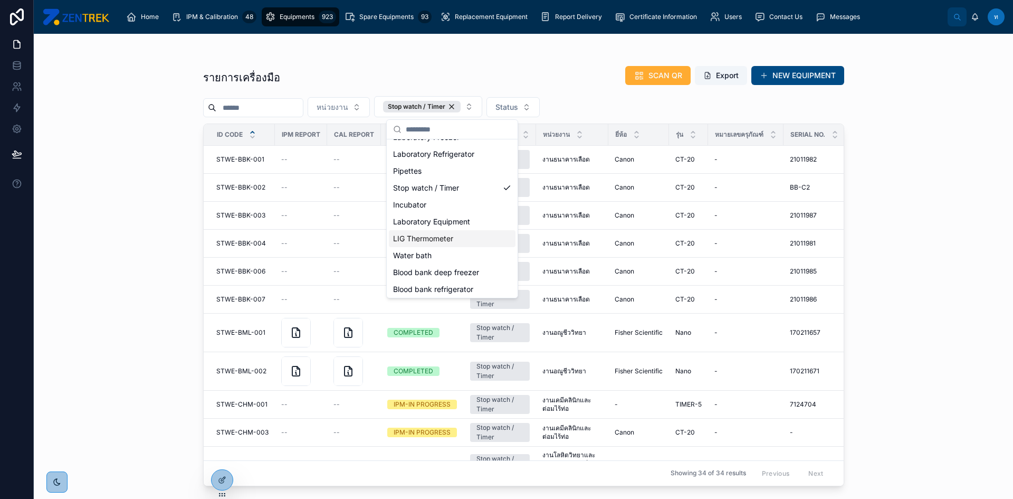
click at [103, 168] on div "รายการเครื่องมือ SCAN QR Export NEW EQUIPMENT หน่วยงาน Stop watch / Timer Statu…" at bounding box center [523, 266] width 979 height 465
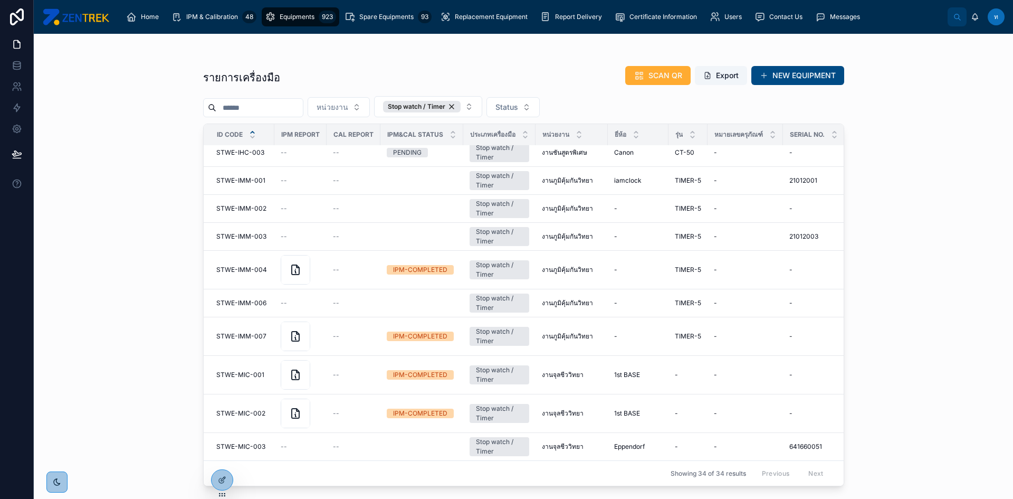
scroll to position [812, 0]
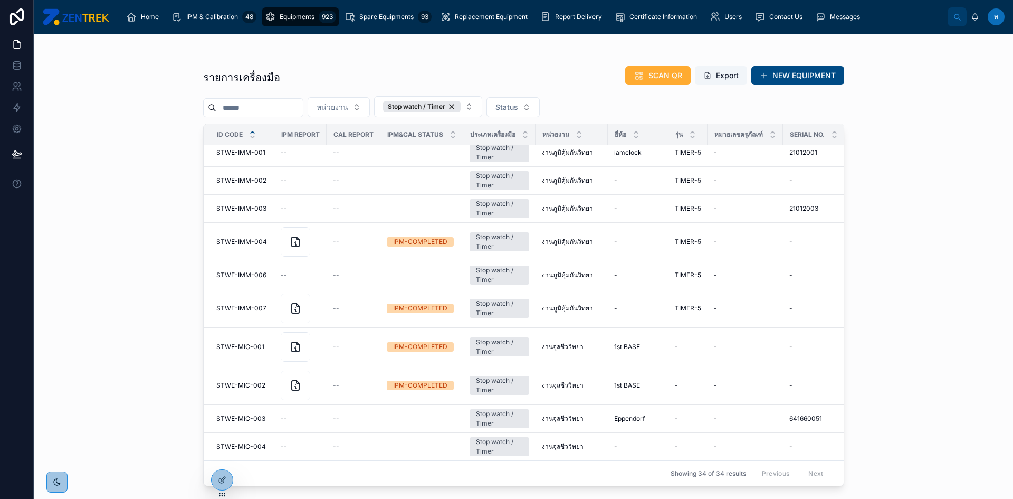
click at [805, 467] on div "Previous Next" at bounding box center [792, 473] width 76 height 16
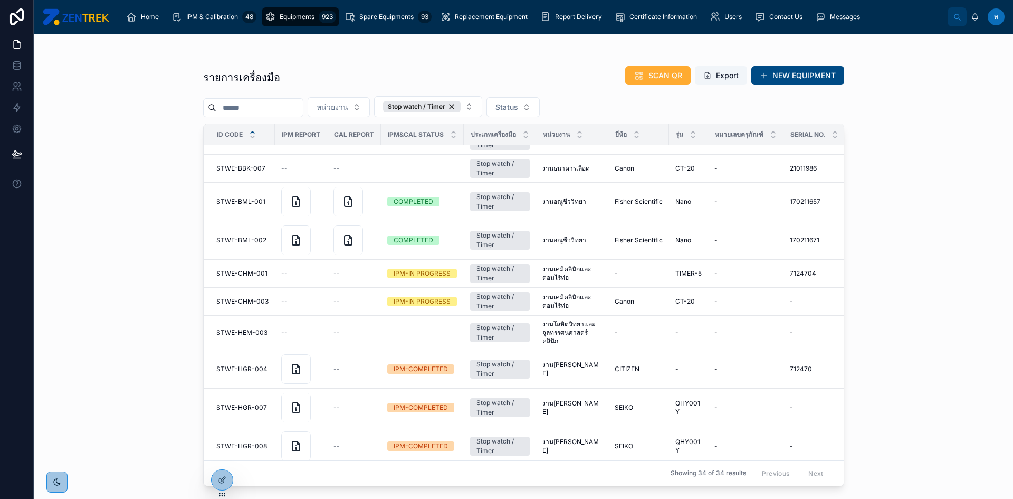
scroll to position [0, 0]
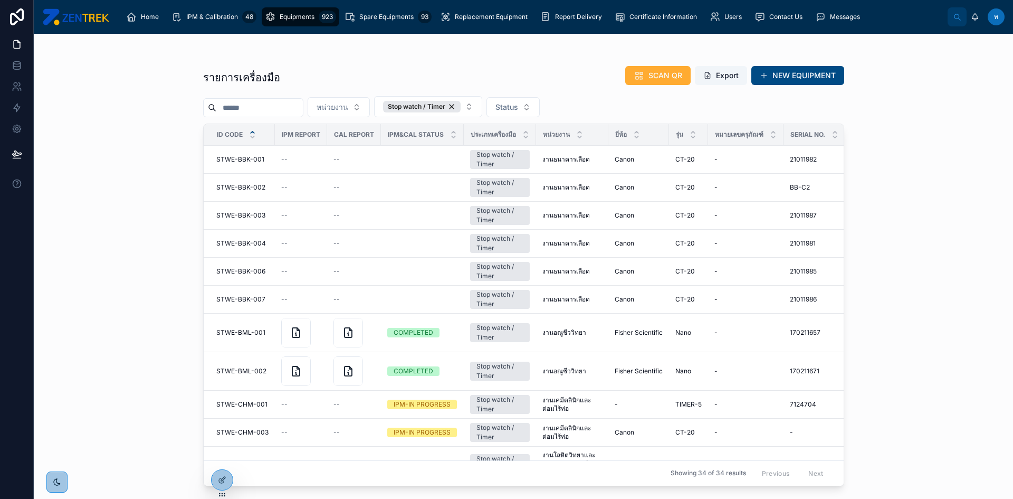
click at [905, 281] on div "รายการเครื่องมือ SCAN QR Export NEW EQUIPMENT หน่วยงาน Stop watch / Timer Statu…" at bounding box center [523, 266] width 979 height 465
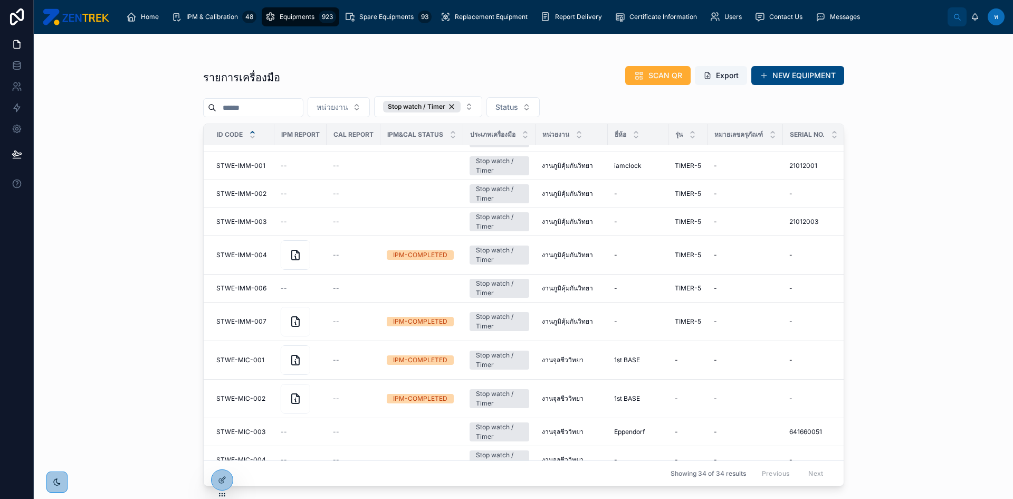
scroll to position [812, 0]
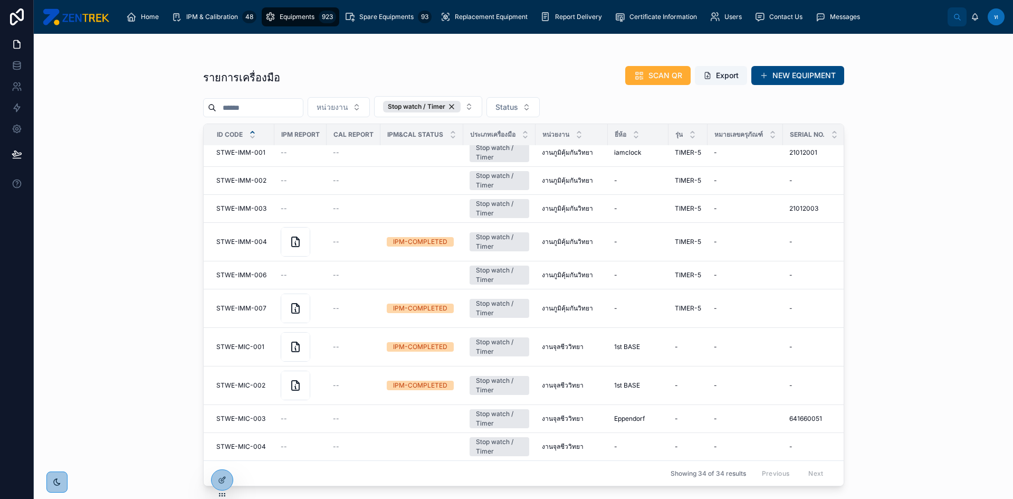
click at [905, 132] on div "รายการเครื่องมือ SCAN QR Export NEW EQUIPMENT หน่วยงาน Stop watch / Timer Statu…" at bounding box center [523, 266] width 979 height 465
click at [461, 106] on div "Stop watch / Timer" at bounding box center [422, 107] width 78 height 12
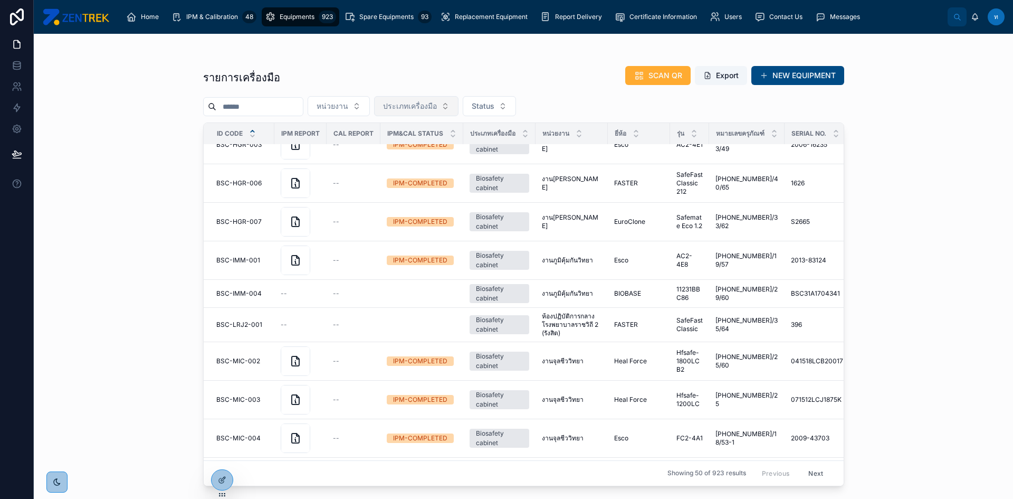
scroll to position [806, 0]
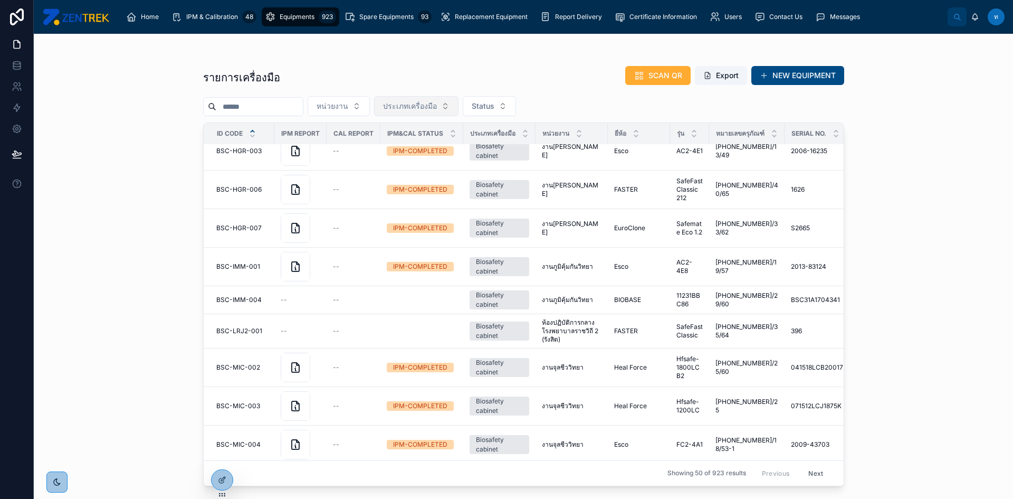
click at [437, 109] on span "ประเภทเครื่องมือ" at bounding box center [410, 106] width 54 height 11
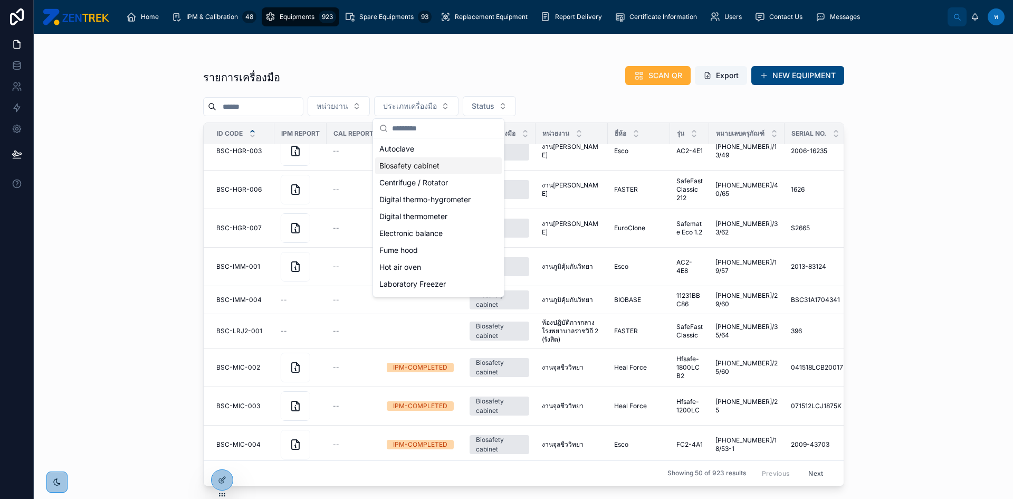
scroll to position [200, 0]
click at [418, 287] on div "Thermo Block / Heating" at bounding box center [438, 286] width 127 height 17
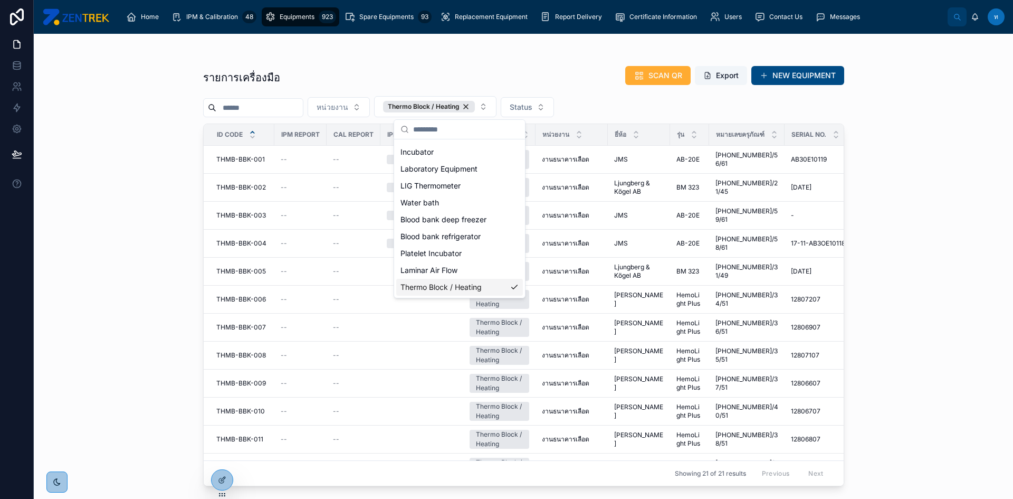
click at [874, 244] on div "รายการเครื่องมือ SCAN QR Export NEW EQUIPMENT หน่วยงาน Thermo Block / Heating S…" at bounding box center [523, 266] width 979 height 465
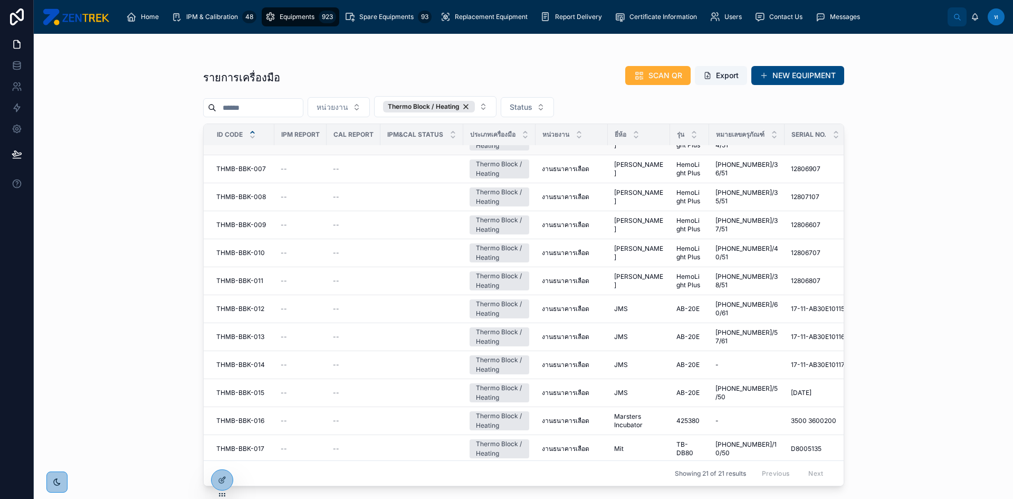
scroll to position [301, 0]
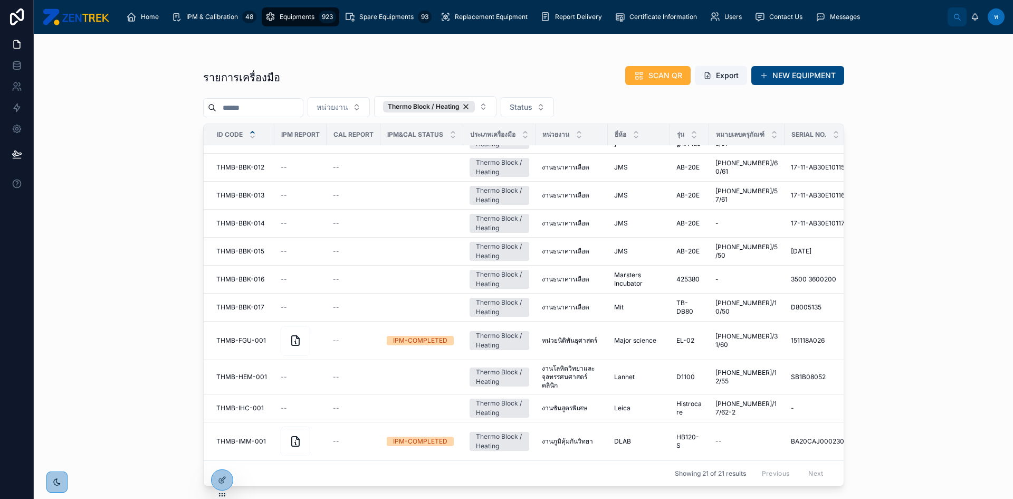
click at [453, 43] on div "รายการเครื่องมือ SCAN QR Export NEW EQUIPMENT หน่วยงาน Thermo Block / Heating S…" at bounding box center [523, 260] width 675 height 452
click at [475, 103] on div "Thermo Block / Heating" at bounding box center [429, 107] width 92 height 12
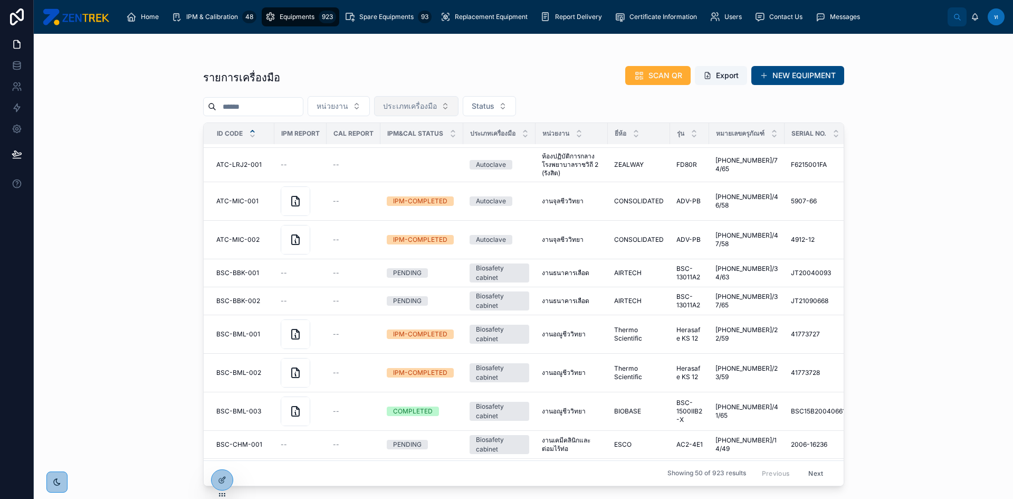
scroll to position [371, 0]
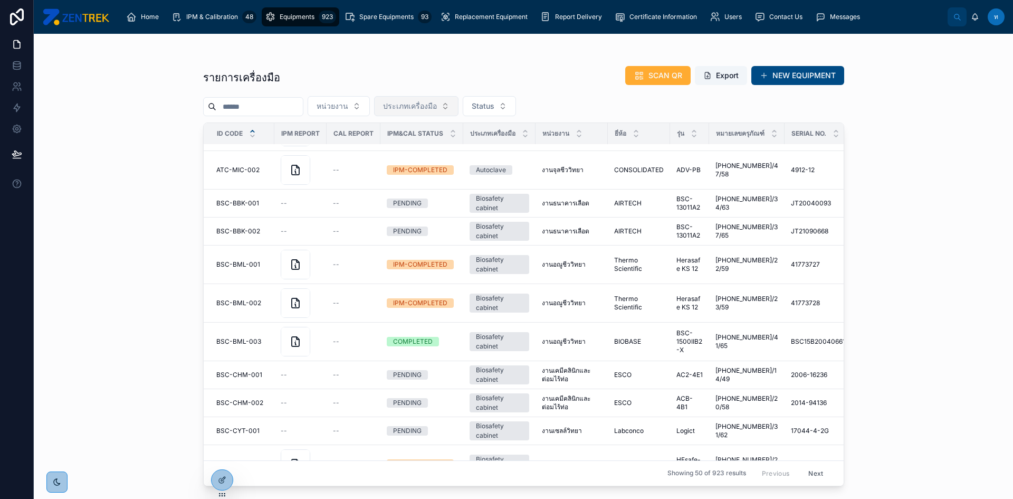
click at [458, 106] on button "ประเภทเครื่องมือ" at bounding box center [416, 106] width 84 height 20
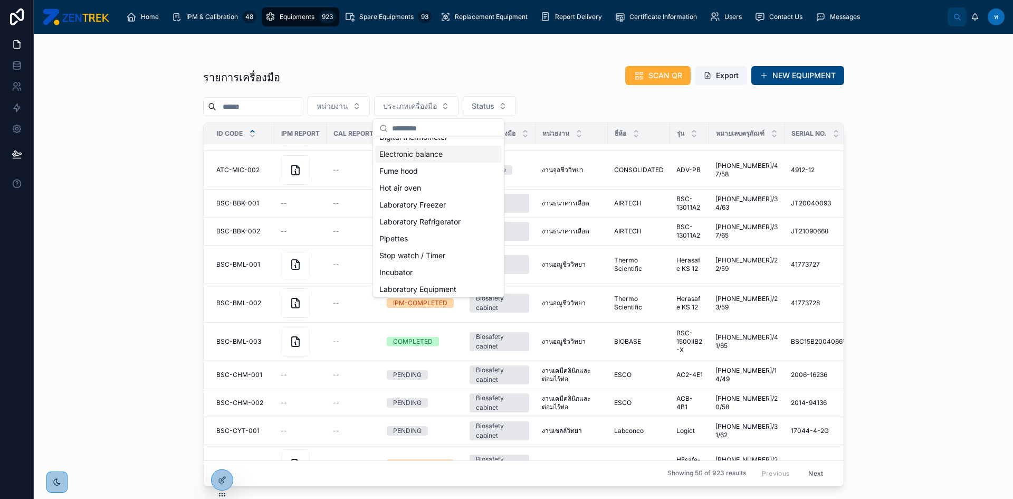
scroll to position [200, 0]
click at [424, 206] on div "Water bath" at bounding box center [438, 201] width 127 height 17
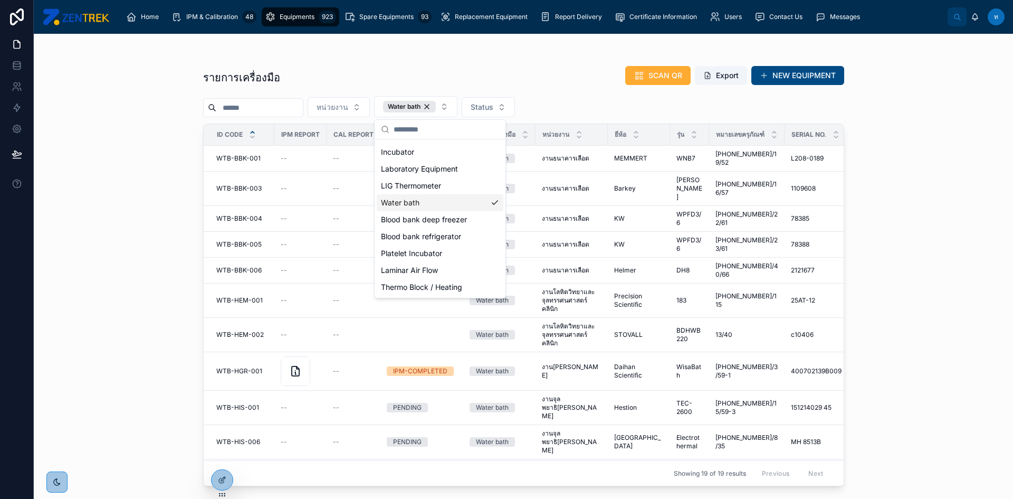
click at [924, 179] on div "รายการเครื่องมือ SCAN QR Export NEW EQUIPMENT หน่วยงาน Water bath Status ID Cod…" at bounding box center [523, 266] width 979 height 465
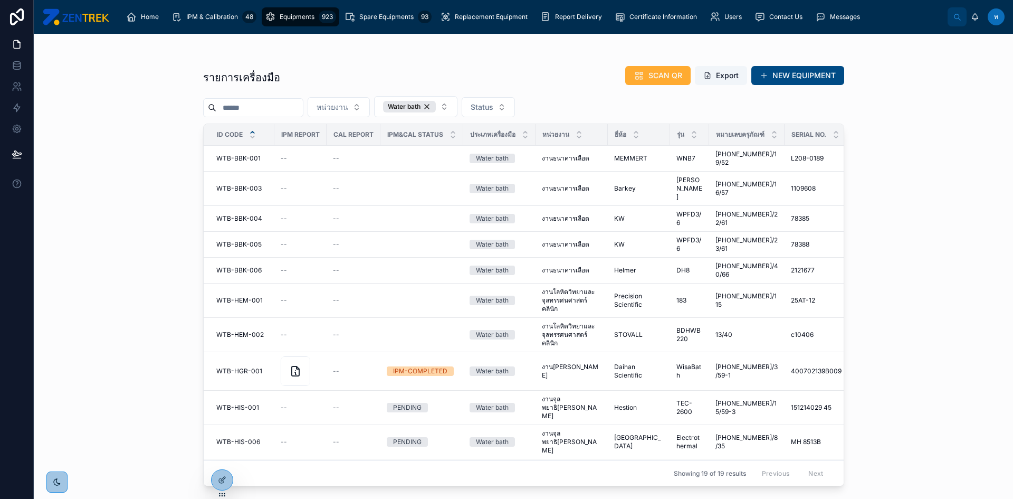
click at [940, 252] on div "รายการเครื่องมือ SCAN QR Export NEW EQUIPMENT หน่วยงาน Water bath Status ID Cod…" at bounding box center [523, 266] width 979 height 465
click at [436, 106] on div "Water bath" at bounding box center [409, 107] width 53 height 12
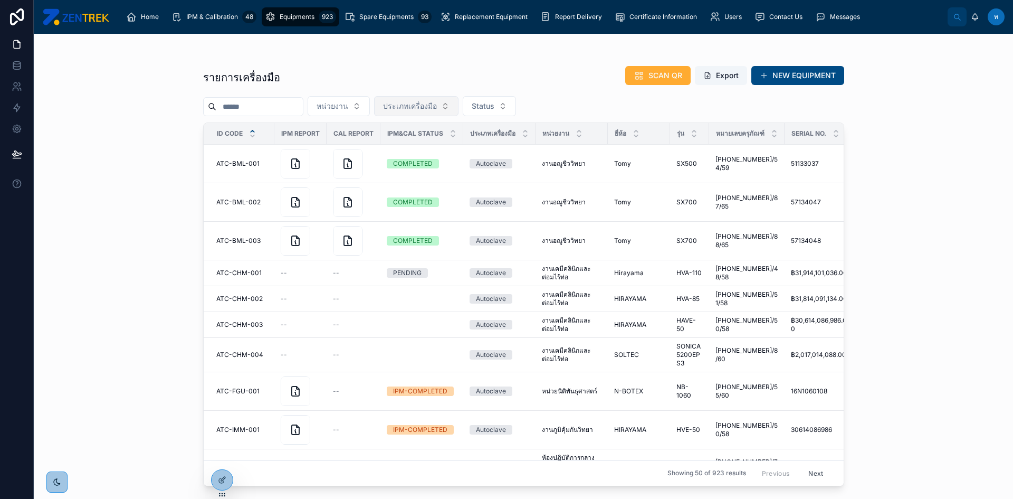
click at [454, 113] on button "ประเภทเครื่องมือ" at bounding box center [416, 106] width 84 height 20
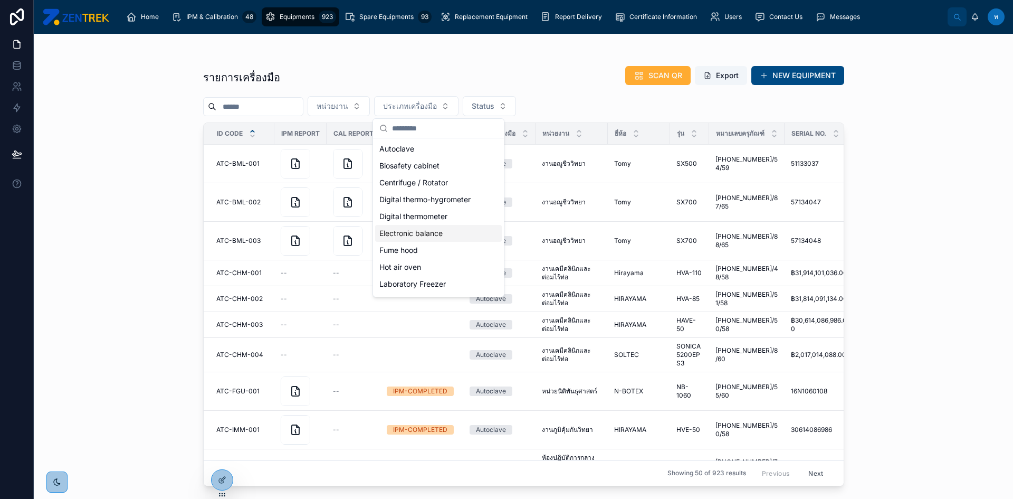
scroll to position [200, 0]
click at [438, 171] on div "Laboratory Equipment" at bounding box center [438, 167] width 127 height 17
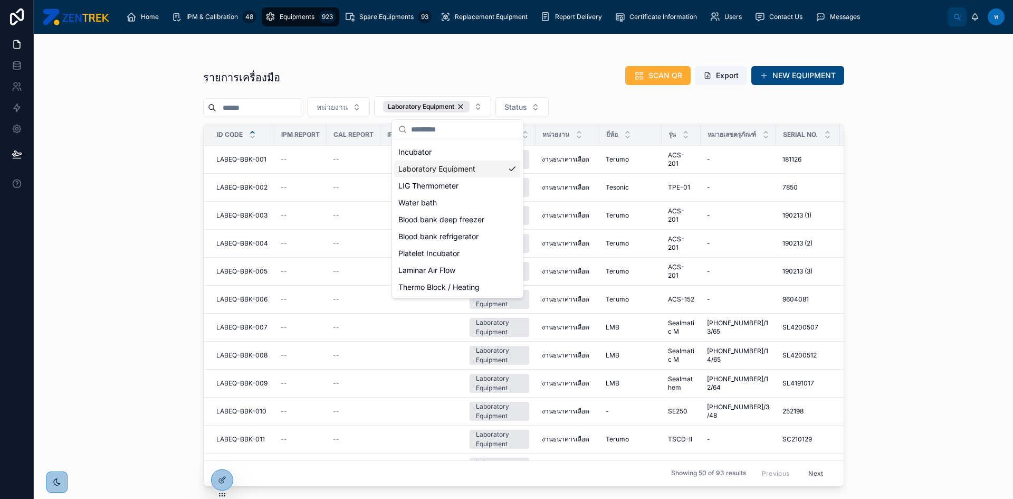
click at [948, 226] on div "รายการเครื่องมือ SCAN QR Export NEW EQUIPMENT หน่วยงาน Laboratory Equipment Sta…" at bounding box center [523, 266] width 979 height 465
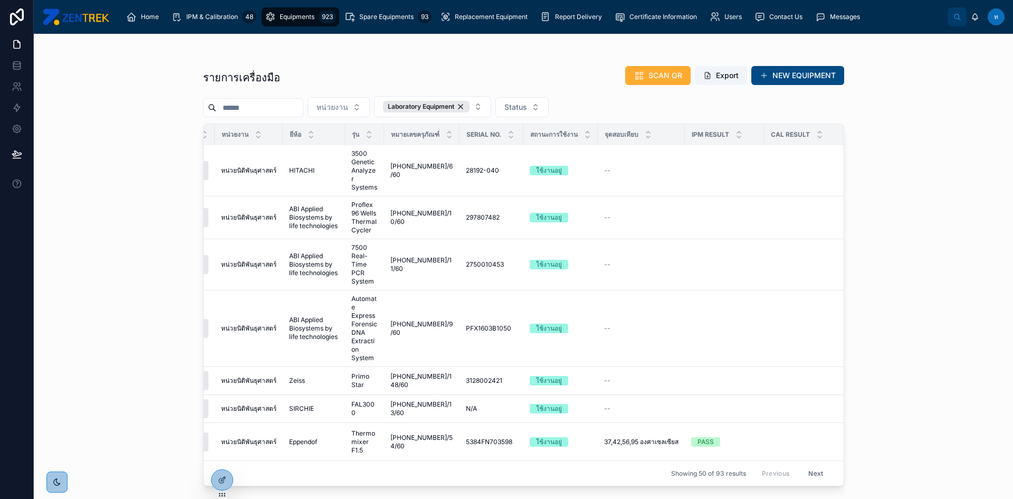
scroll to position [1321, 322]
click at [809, 465] on button "Next" at bounding box center [816, 473] width 30 height 16
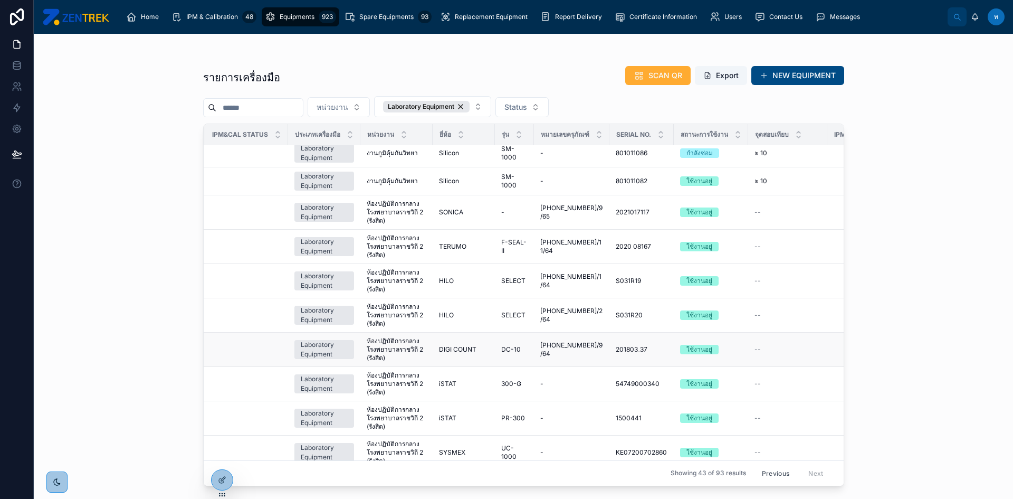
scroll to position [528, 178]
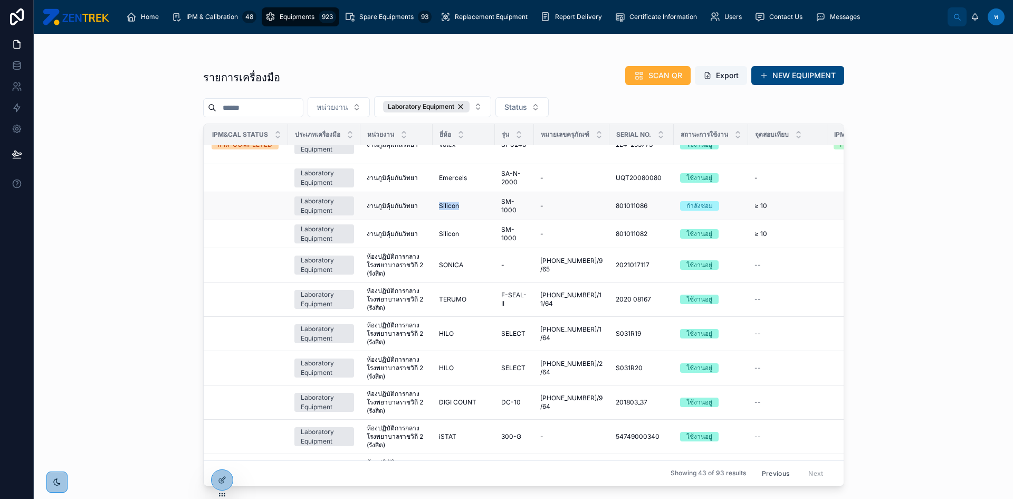
drag, startPoint x: 436, startPoint y: 191, endPoint x: 465, endPoint y: 201, distance: 30.7
click at [465, 201] on td "Silicon Silicon" at bounding box center [464, 206] width 62 height 28
copy span "Silicon"
click at [502, 197] on span "SM-1000" at bounding box center [514, 205] width 26 height 17
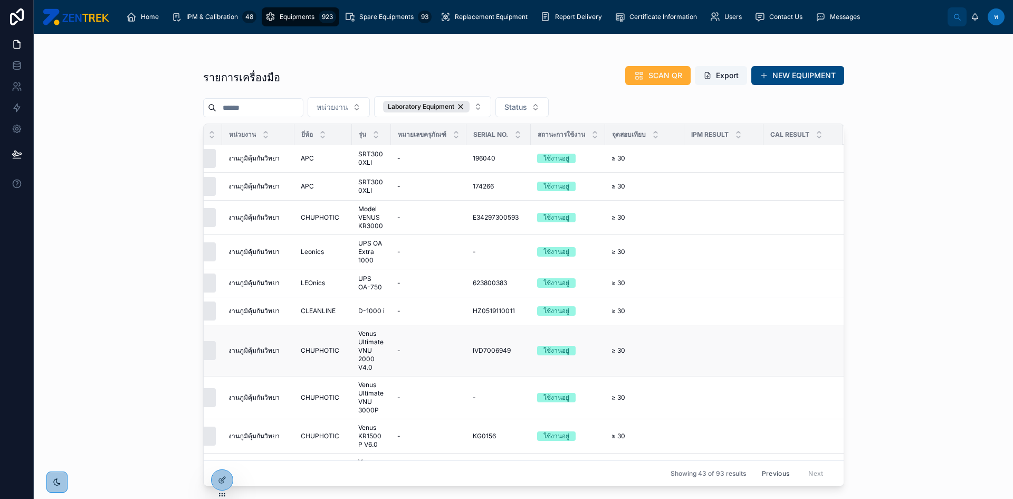
scroll to position [893, 329]
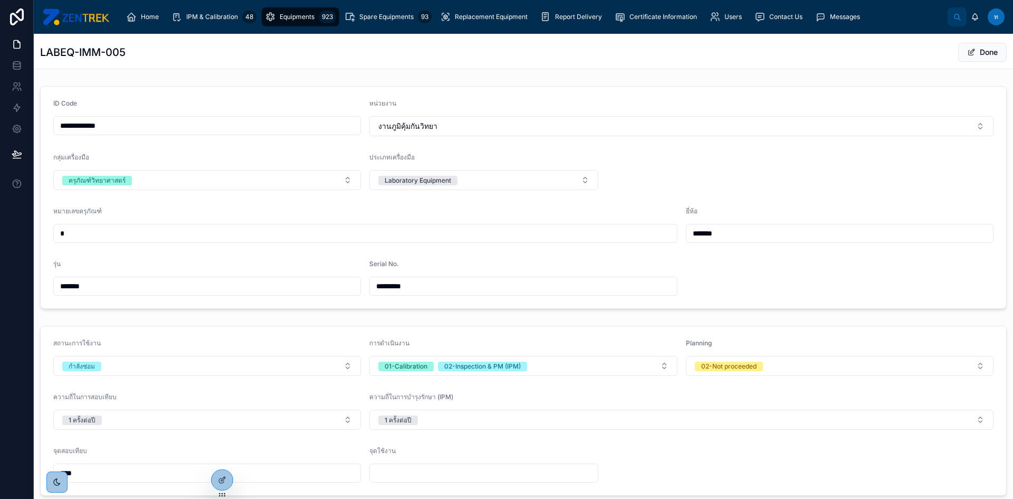
drag, startPoint x: 76, startPoint y: 282, endPoint x: 2, endPoint y: 285, distance: 74.5
click at [2, 285] on div "**********" at bounding box center [506, 249] width 1013 height 499
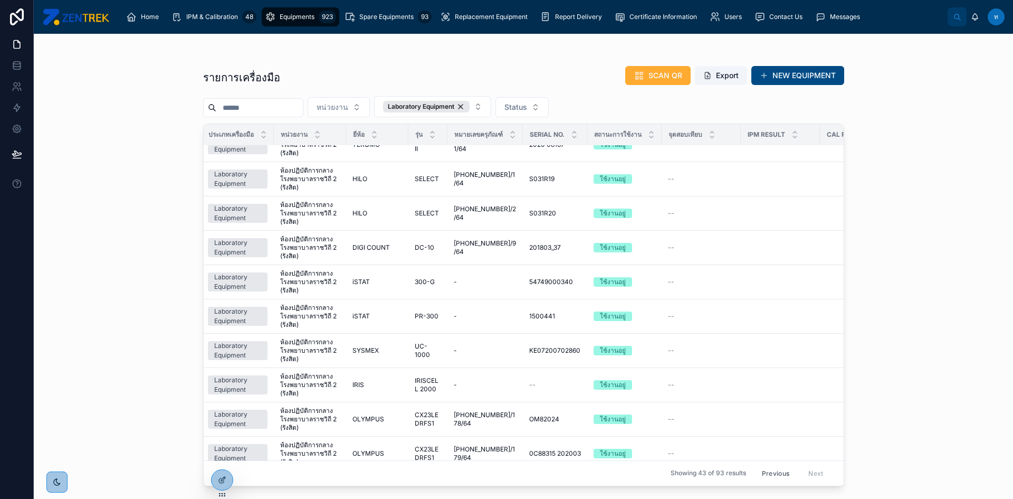
scroll to position [366, 265]
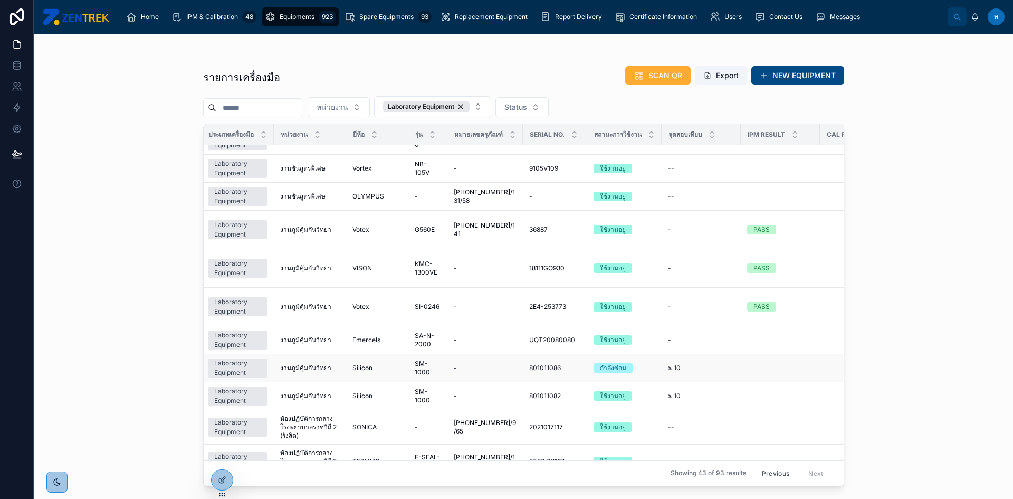
click at [696, 354] on td "≥ 10 ≥ 10" at bounding box center [701, 368] width 79 height 28
click at [683, 364] on div "≥ 10 ≥ 10" at bounding box center [701, 368] width 66 height 8
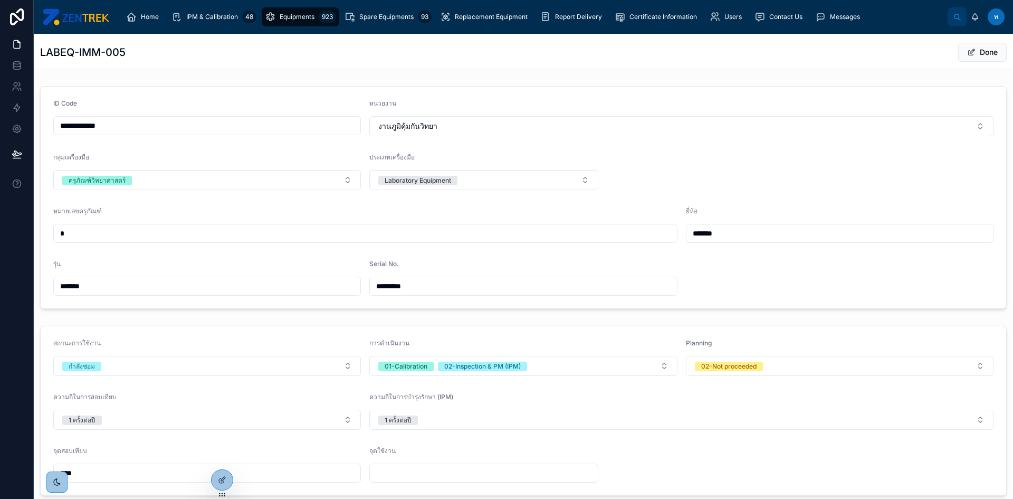
scroll to position [158, 0]
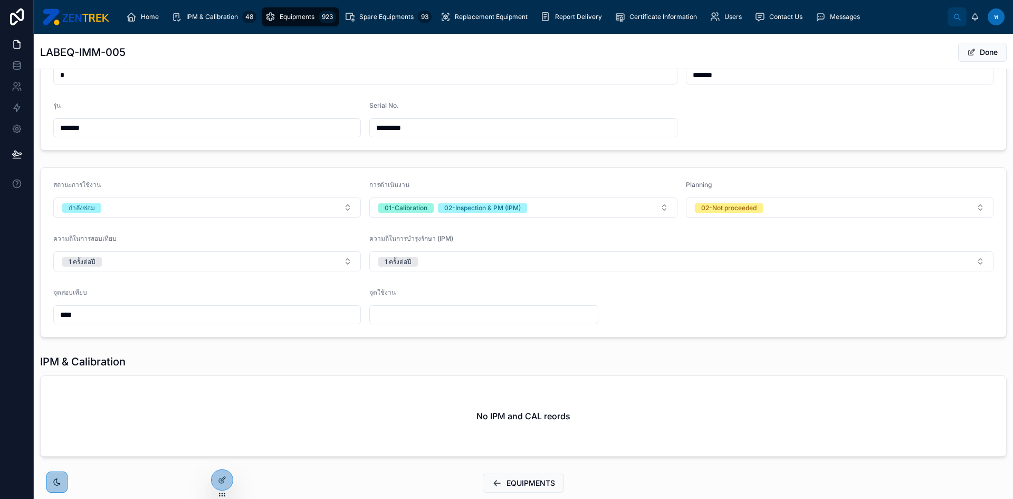
click at [149, 314] on input "****" at bounding box center [207, 314] width 307 height 15
type input "******"
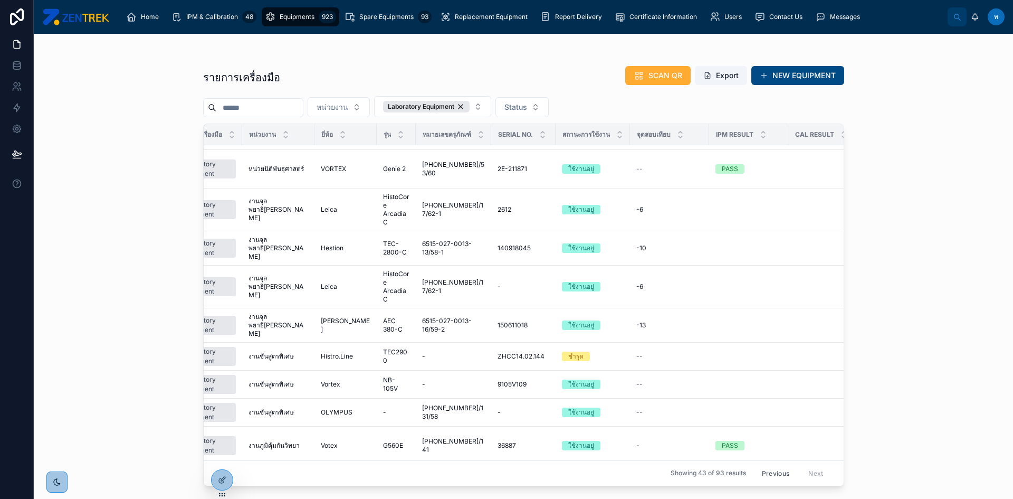
scroll to position [369, 296]
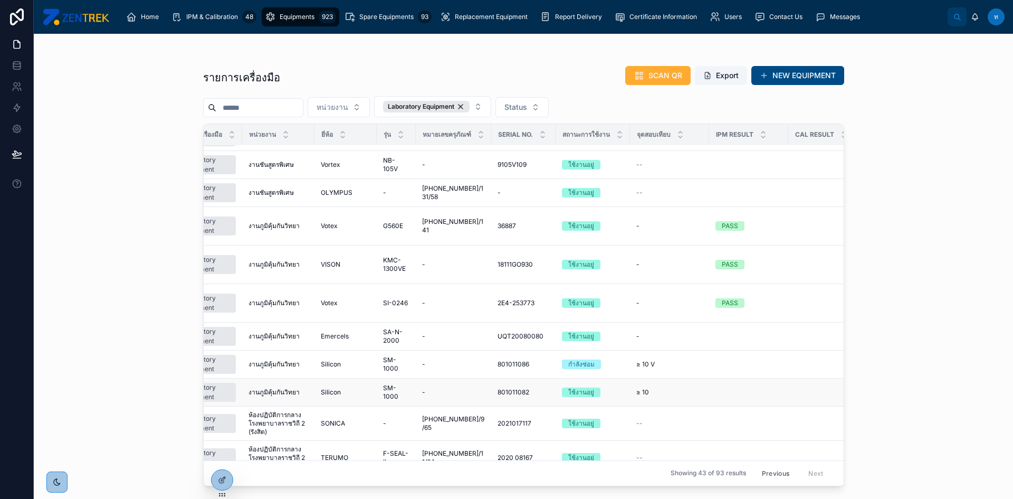
click at [671, 388] on div "≥ 10 ≥ 10" at bounding box center [669, 392] width 66 height 8
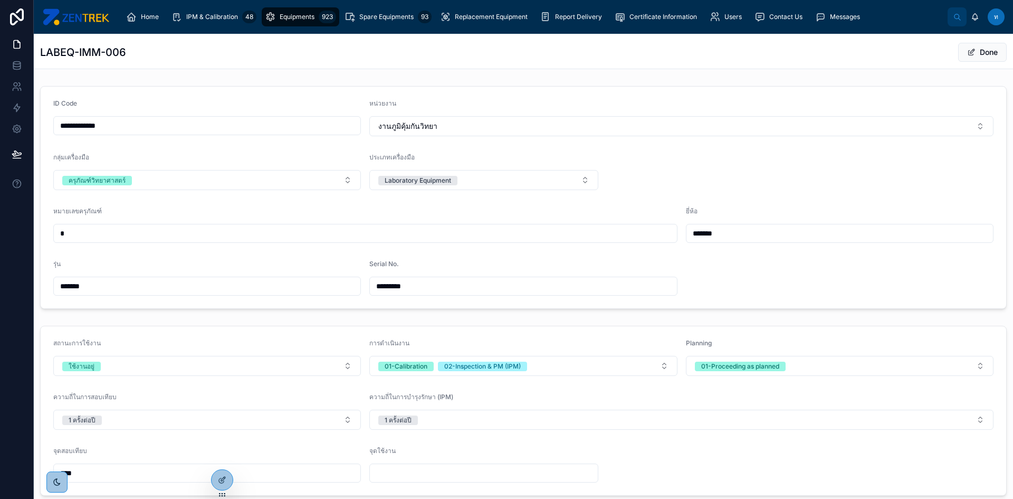
click at [125, 476] on input "****" at bounding box center [207, 472] width 307 height 15
type input "******"
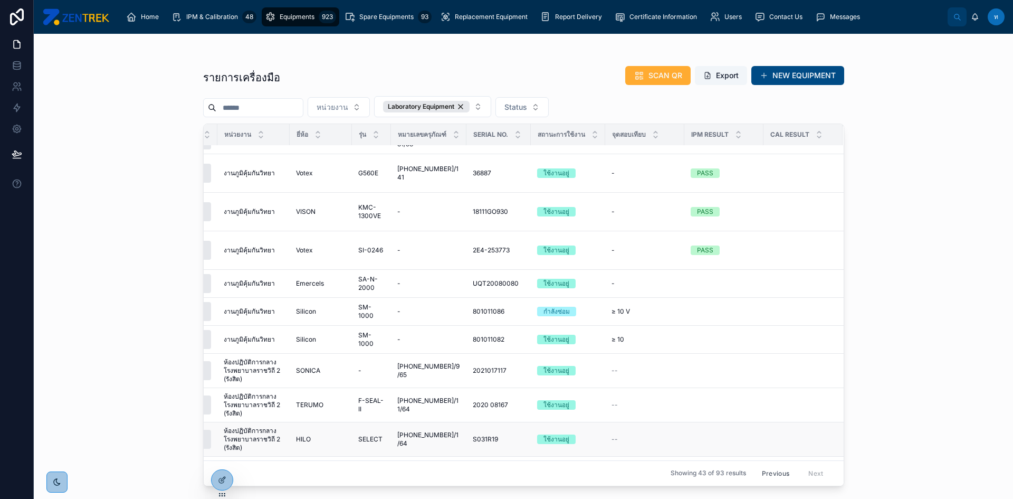
scroll to position [422, 328]
click at [627, 335] on div "≥ 10 ≥ 10" at bounding box center [644, 339] width 66 height 8
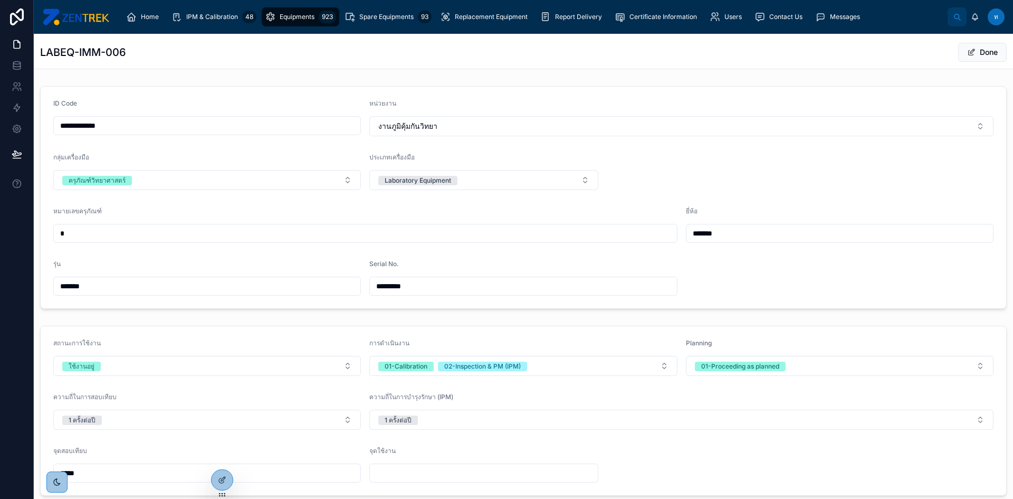
click at [138, 474] on input "****" at bounding box center [207, 472] width 307 height 15
type input "******"
click at [465, 449] on div "จุดใช้งาน" at bounding box center [483, 452] width 229 height 13
click at [967, 53] on span at bounding box center [971, 52] width 8 height 8
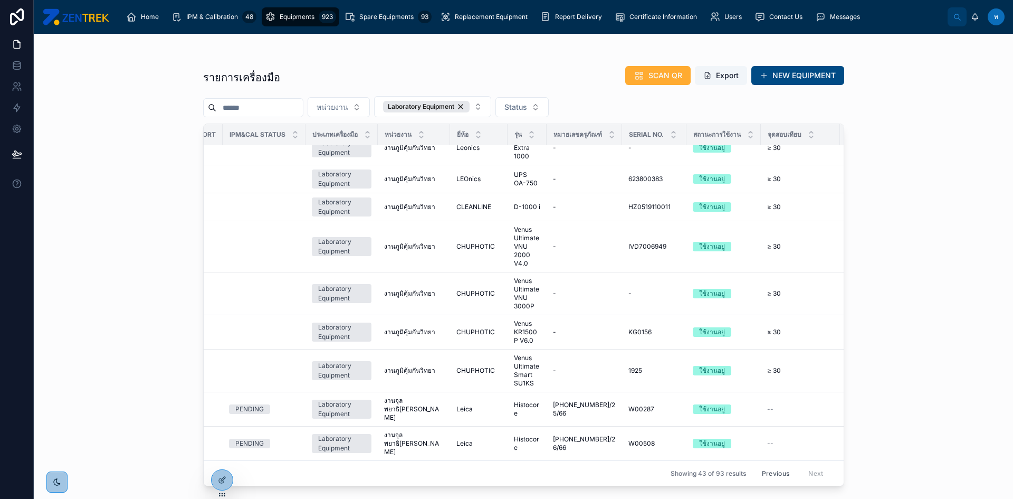
scroll to position [1157, 329]
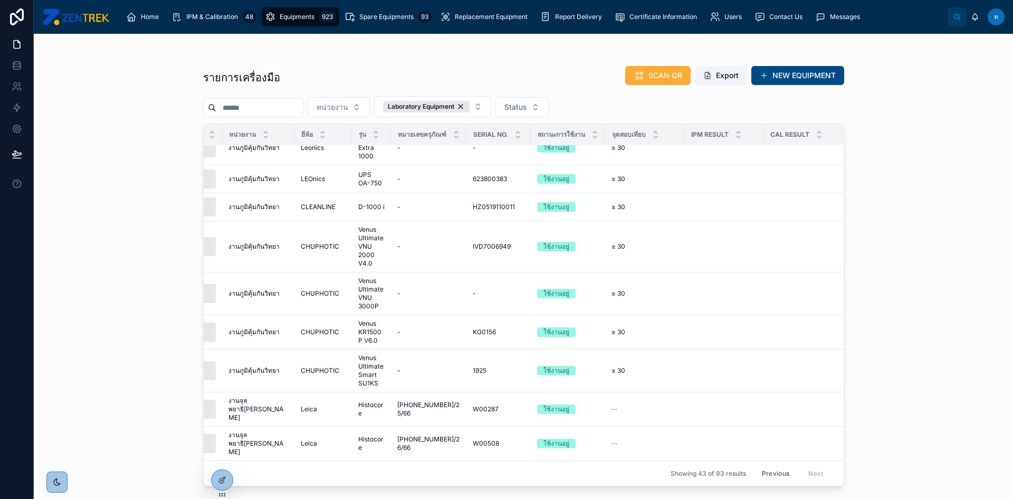
click at [809, 468] on div "Previous Next" at bounding box center [792, 473] width 76 height 16
click at [784, 467] on button "Previous" at bounding box center [775, 473] width 42 height 16
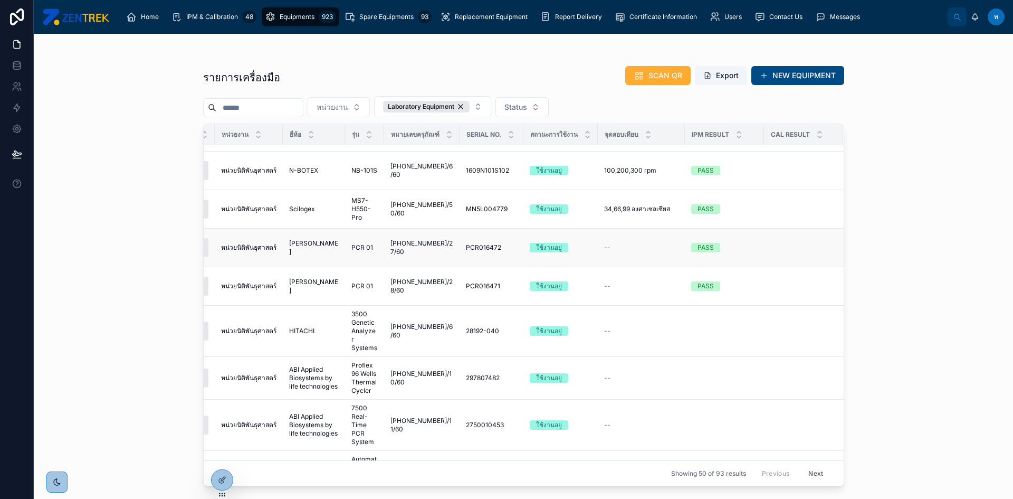
scroll to position [1321, 322]
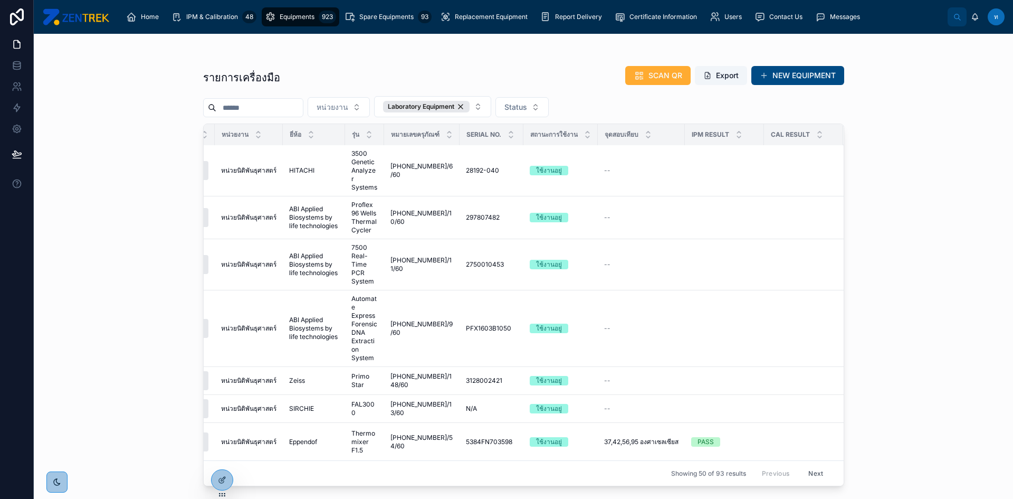
click at [812, 465] on button "Next" at bounding box center [816, 473] width 30 height 16
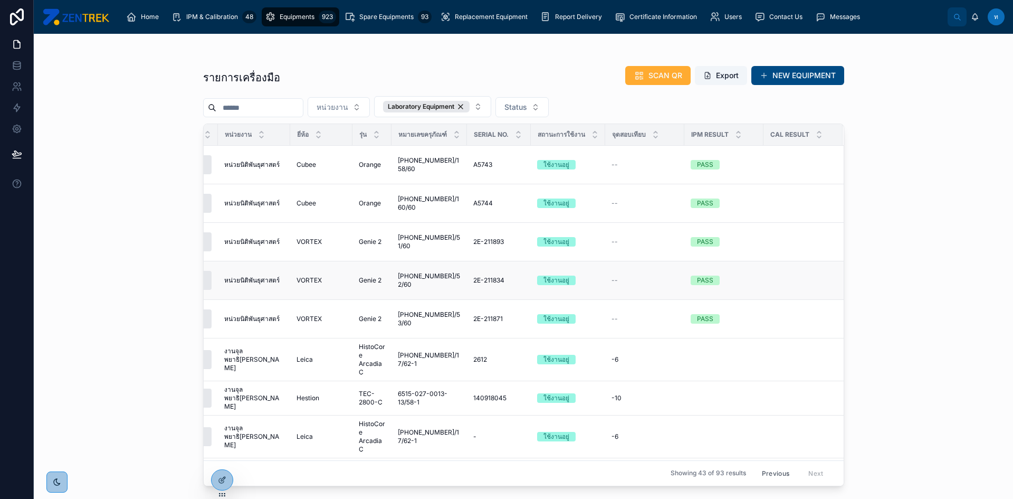
scroll to position [0, 323]
click at [910, 205] on div "รายการเครื่องมือ SCAN QR Export NEW EQUIPMENT หน่วยงาน Laboratory Equipment Sta…" at bounding box center [523, 266] width 979 height 465
